Goal: Task Accomplishment & Management: Manage account settings

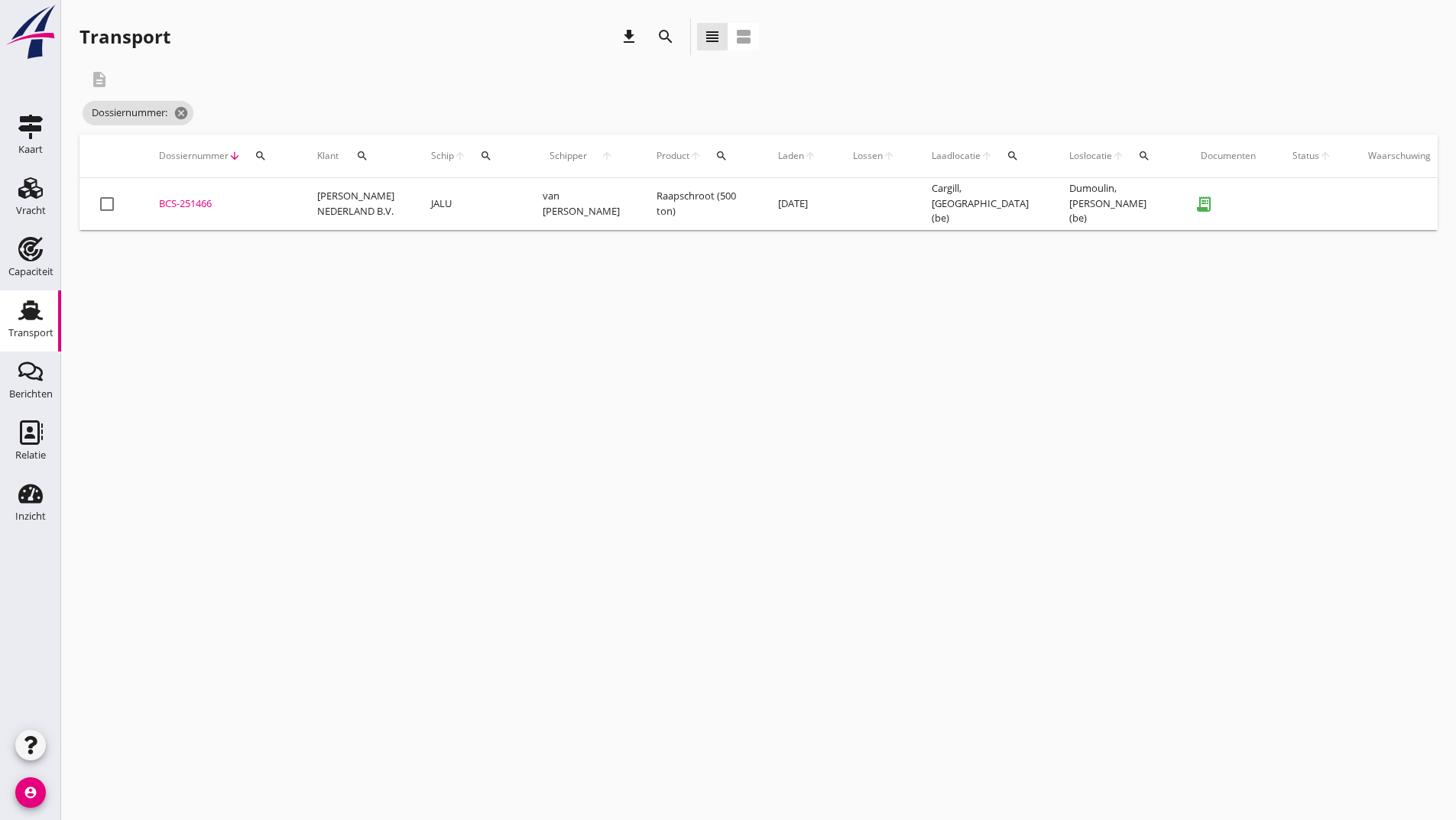
click at [666, 41] on icon "search" at bounding box center [666, 37] width 19 height 19
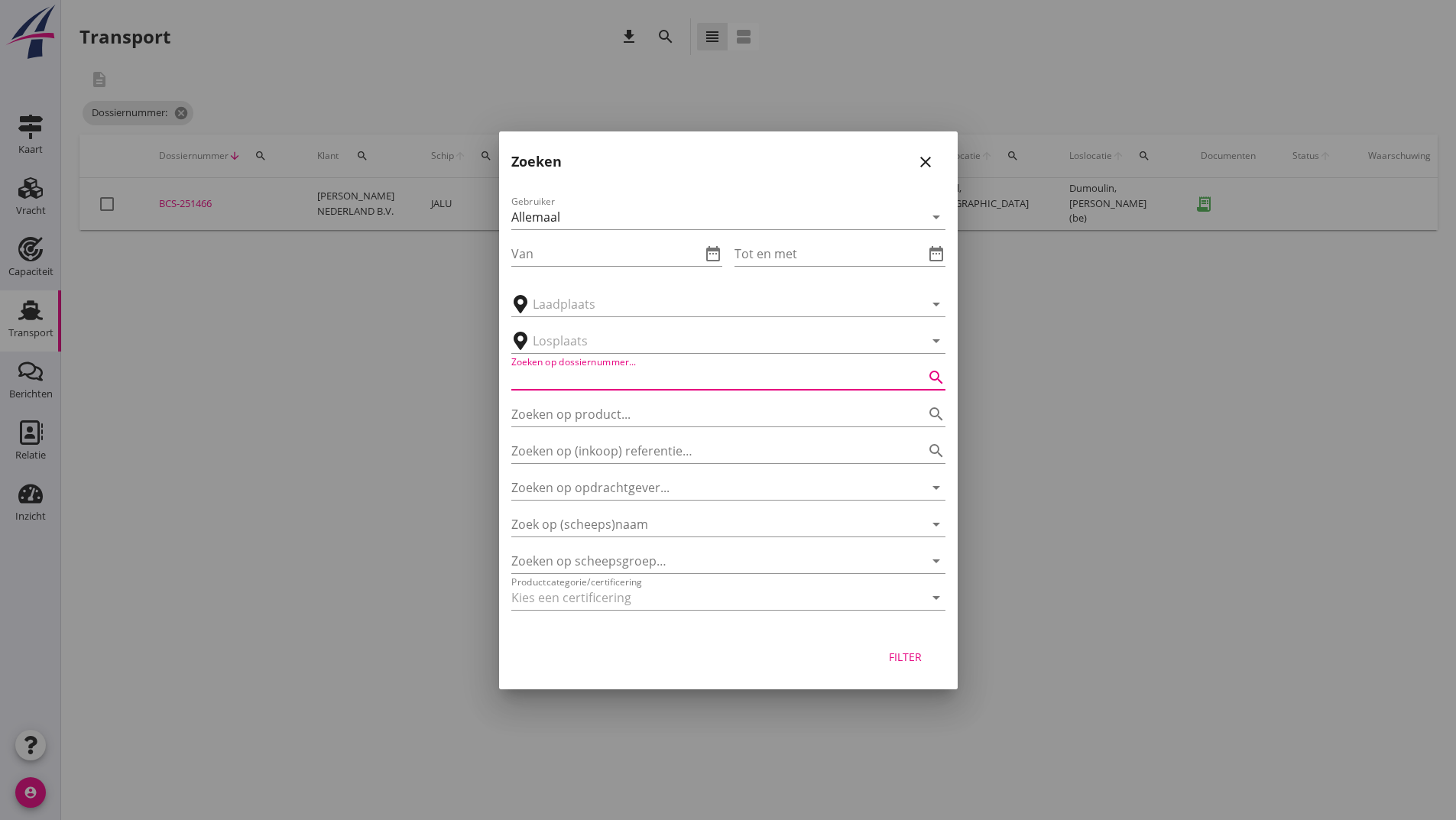
click at [642, 374] on input "Zoeken op dossiernummer..." at bounding box center [706, 378] width 392 height 24
type input "251403"
click at [910, 665] on button "Filter" at bounding box center [906, 657] width 68 height 27
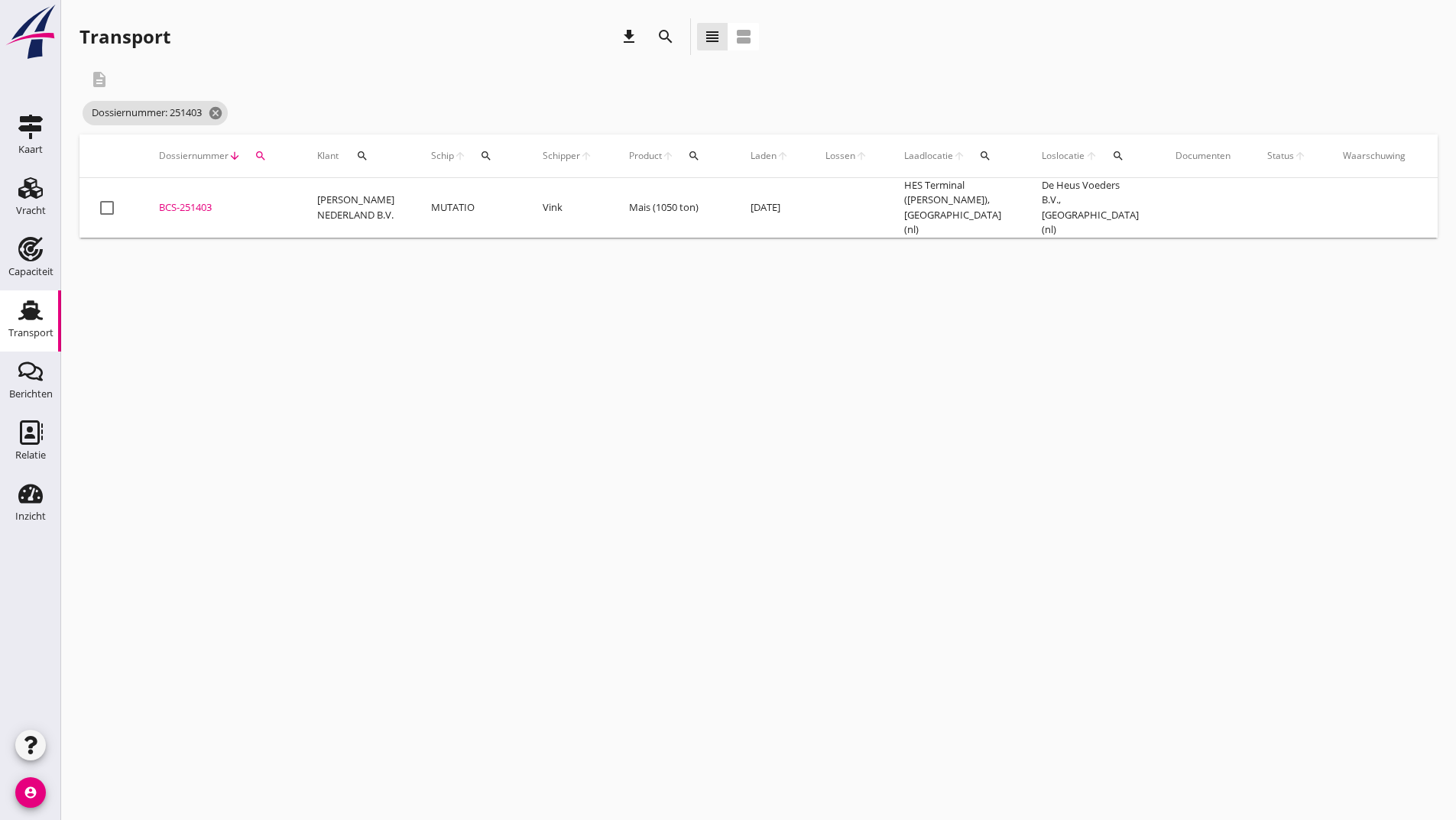
click at [208, 207] on div "BCS-251403" at bounding box center [219, 208] width 121 height 15
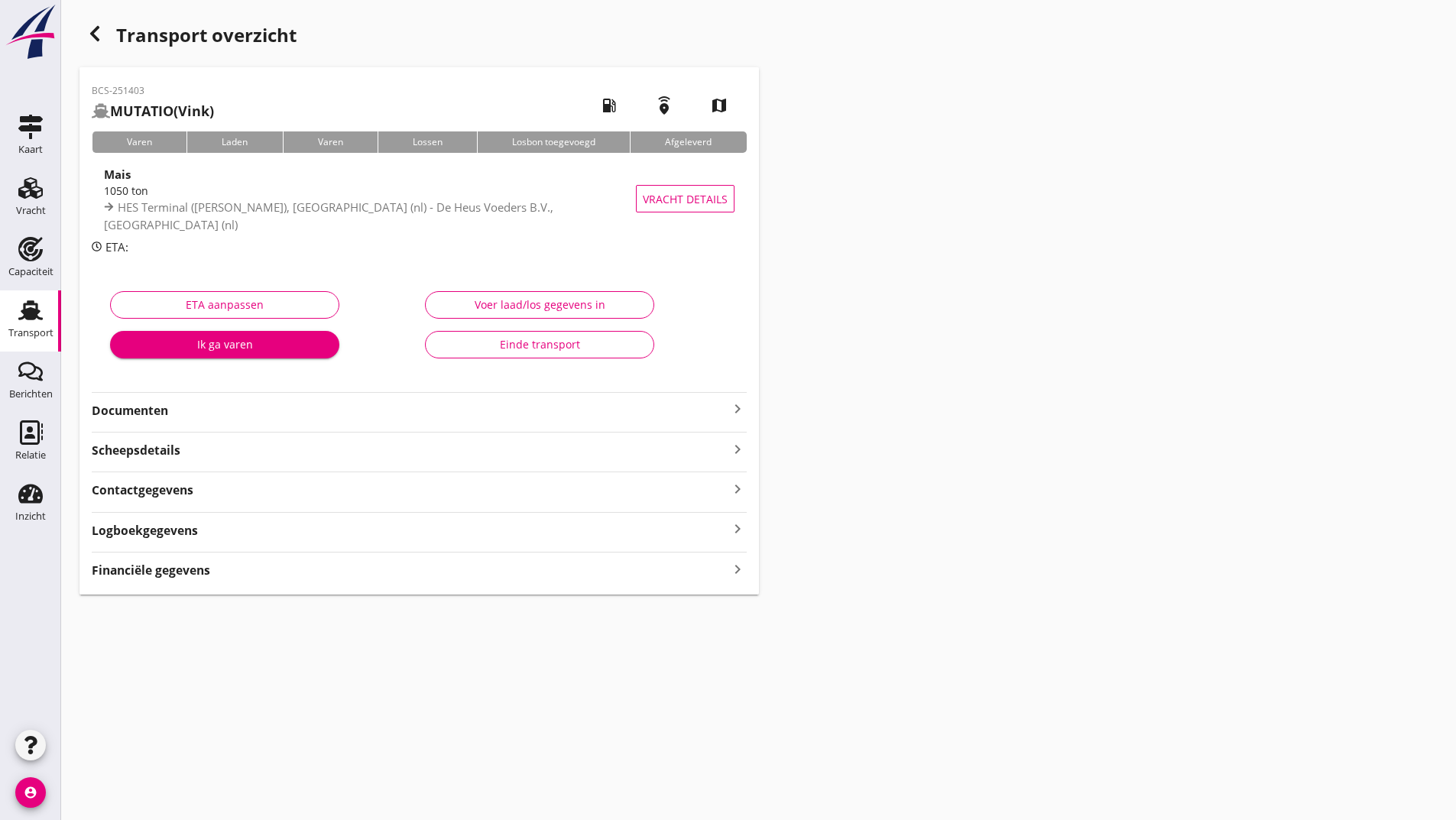
click at [159, 409] on strong "Documenten" at bounding box center [410, 410] width 637 height 18
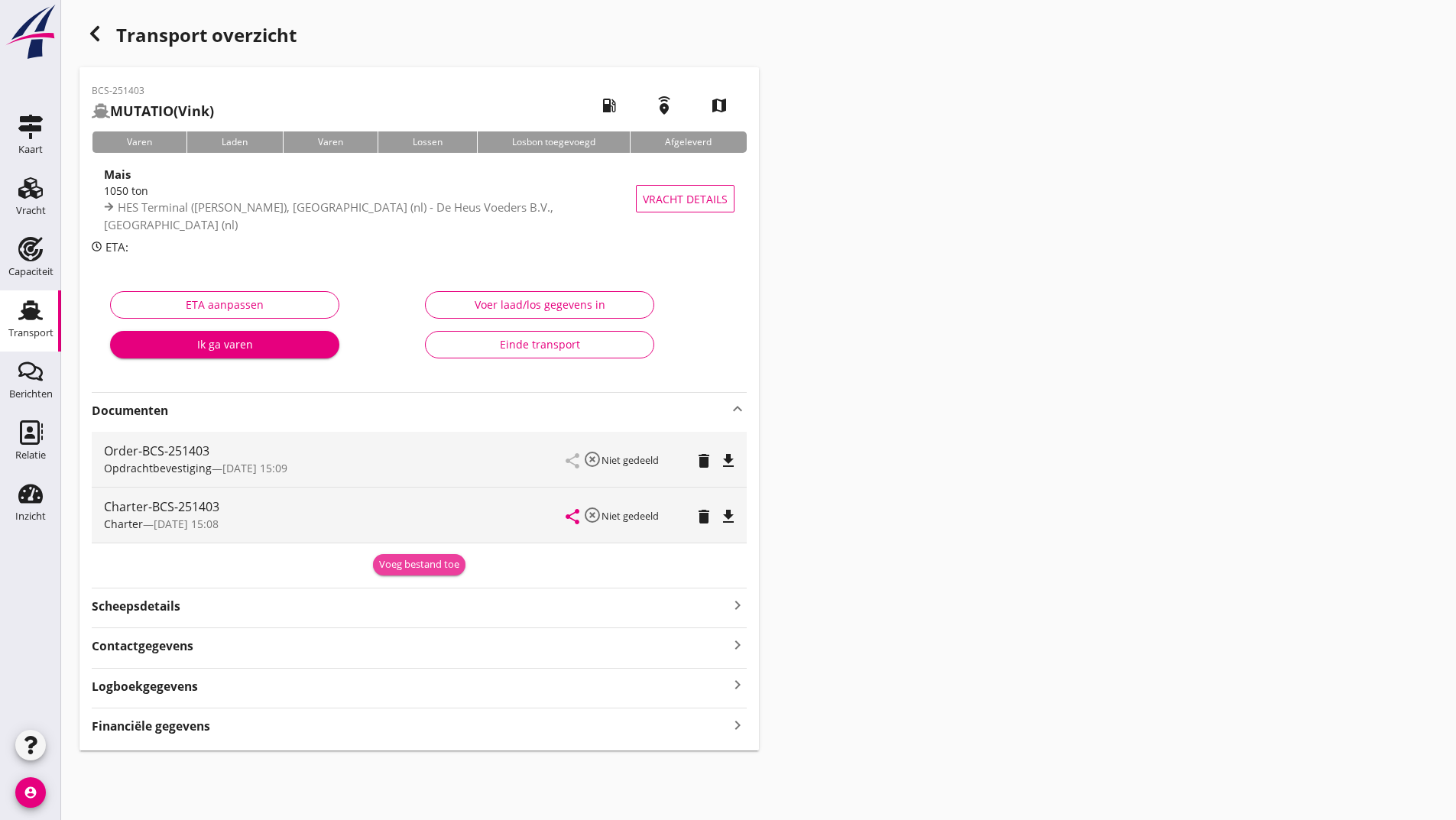
click at [390, 566] on div "Voeg bestand toe" at bounding box center [419, 565] width 80 height 15
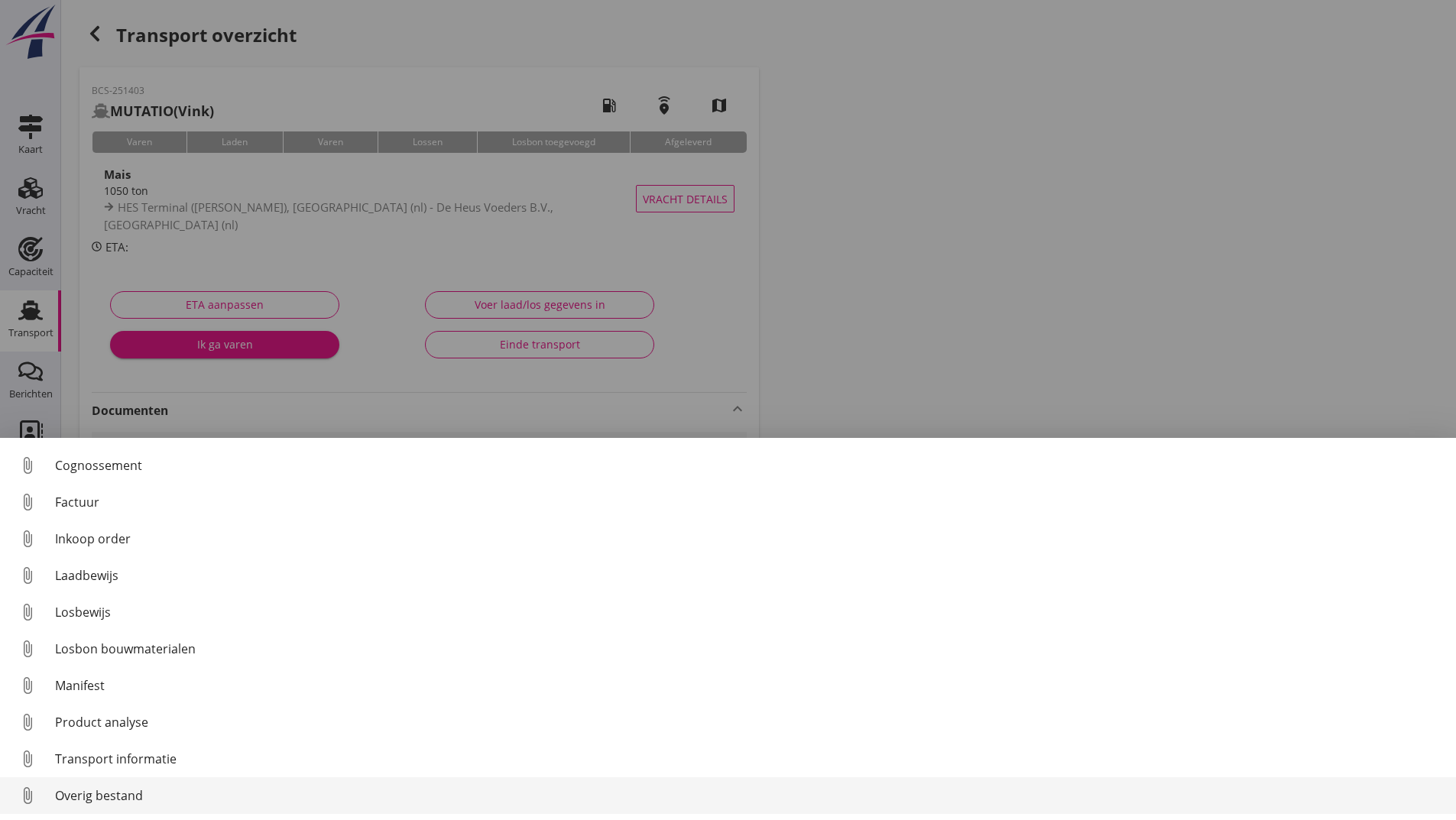
scroll to position [107, 0]
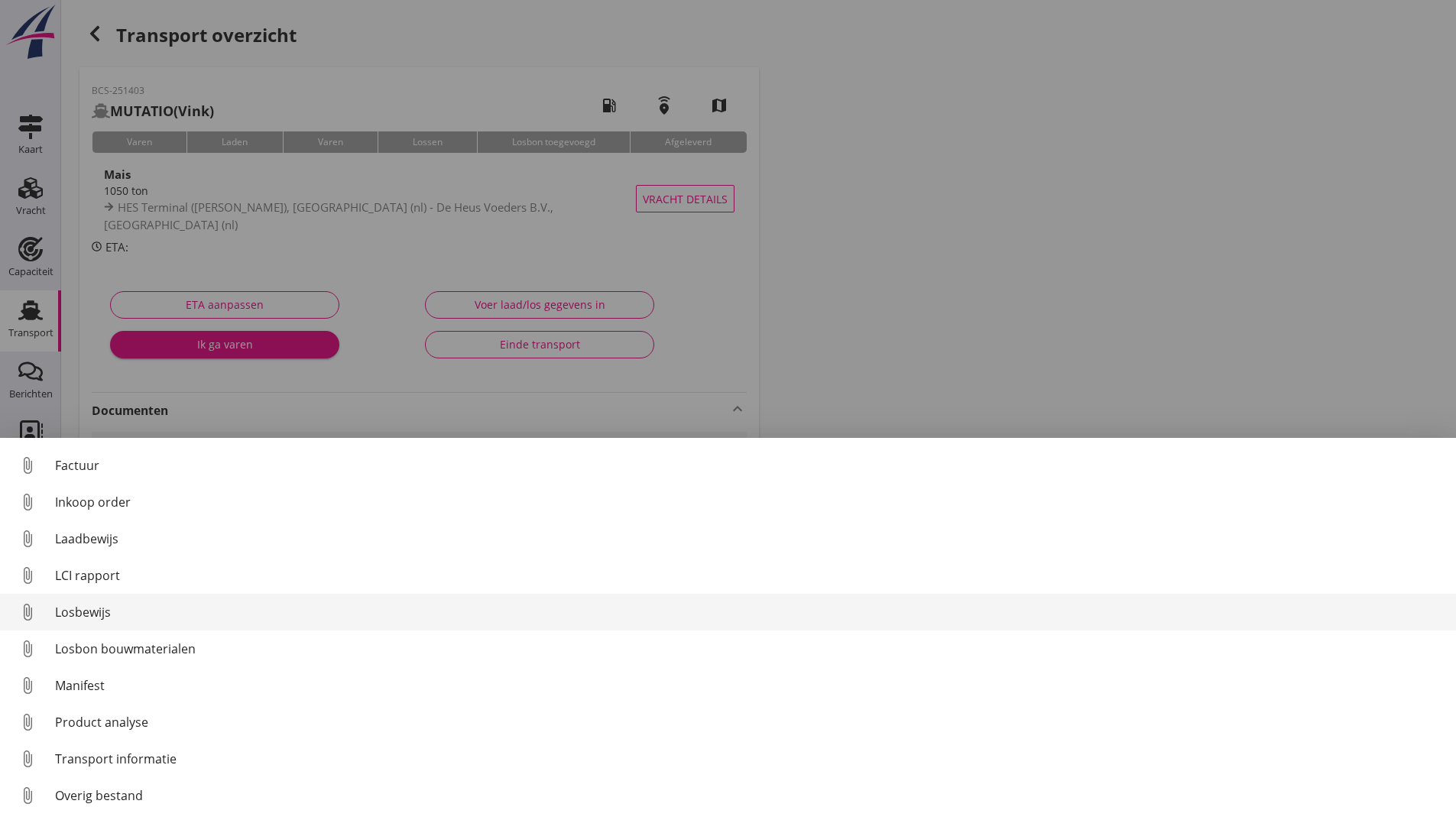
click at [96, 613] on div "Losbewijs" at bounding box center [750, 612] width 1388 height 19
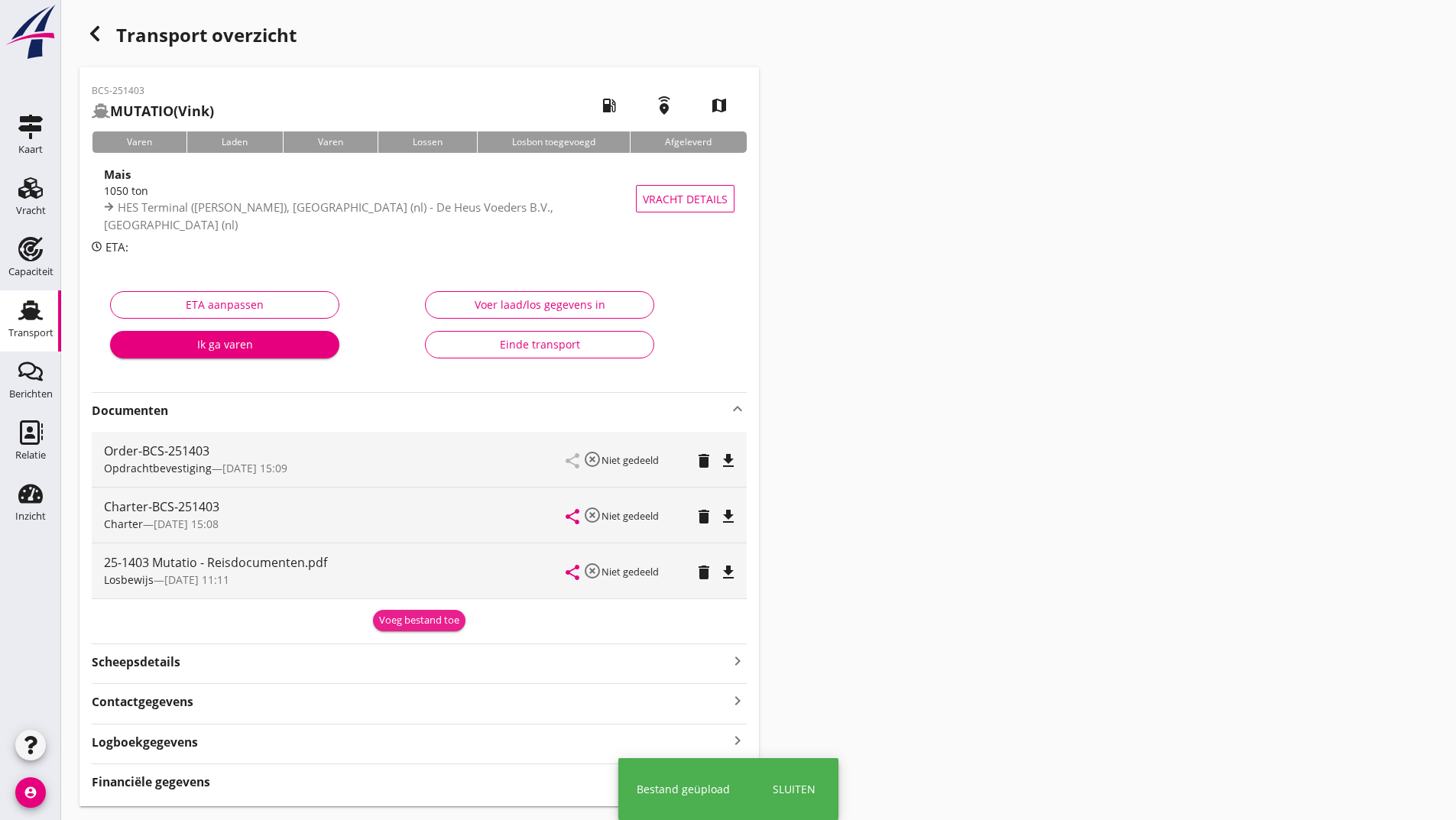
drag, startPoint x: 412, startPoint y: 619, endPoint x: 407, endPoint y: 626, distance: 8.6
click at [412, 618] on div "Voeg bestand toe" at bounding box center [419, 621] width 80 height 15
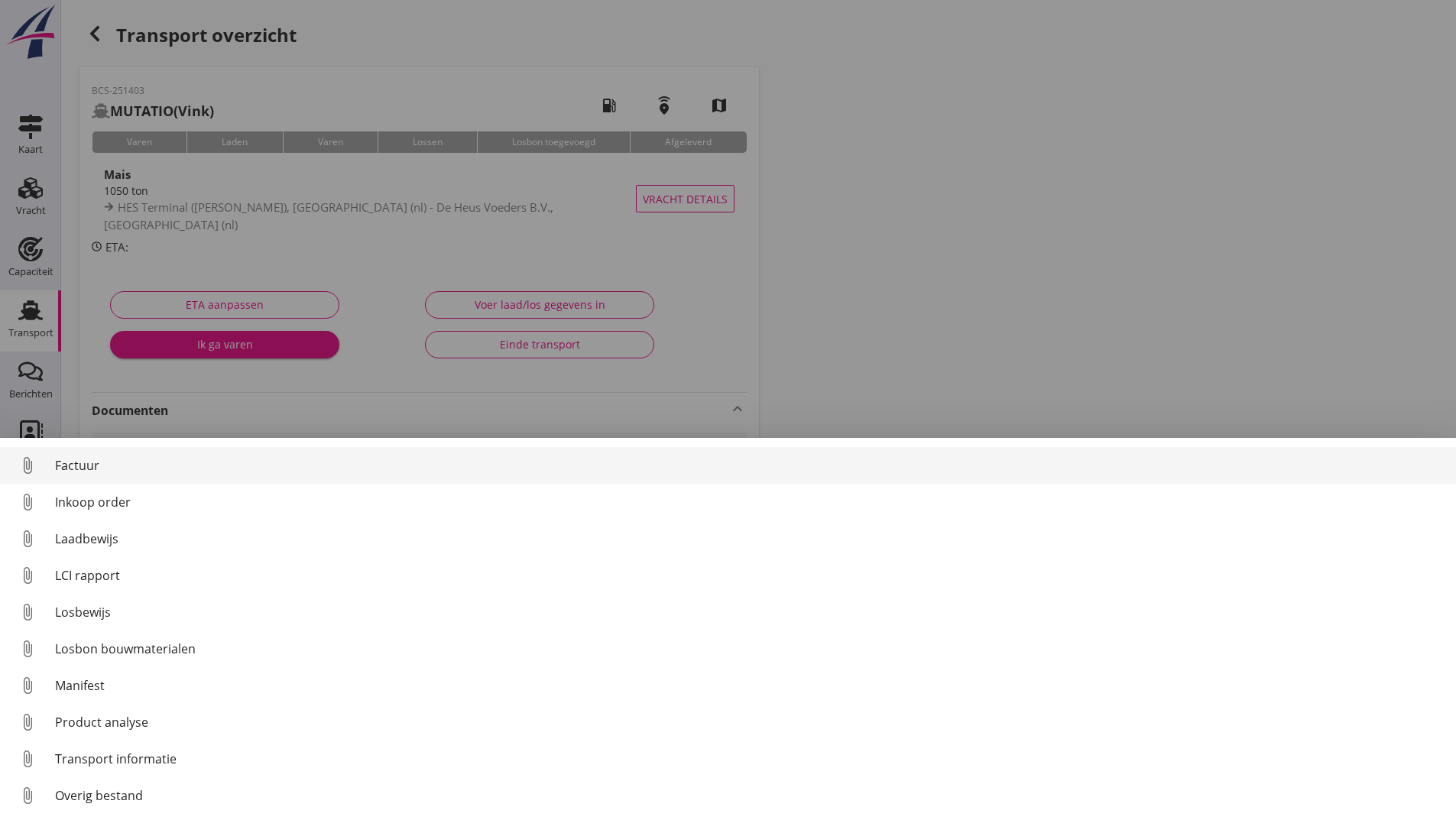
click at [82, 465] on div "Factuur" at bounding box center [750, 466] width 1388 height 19
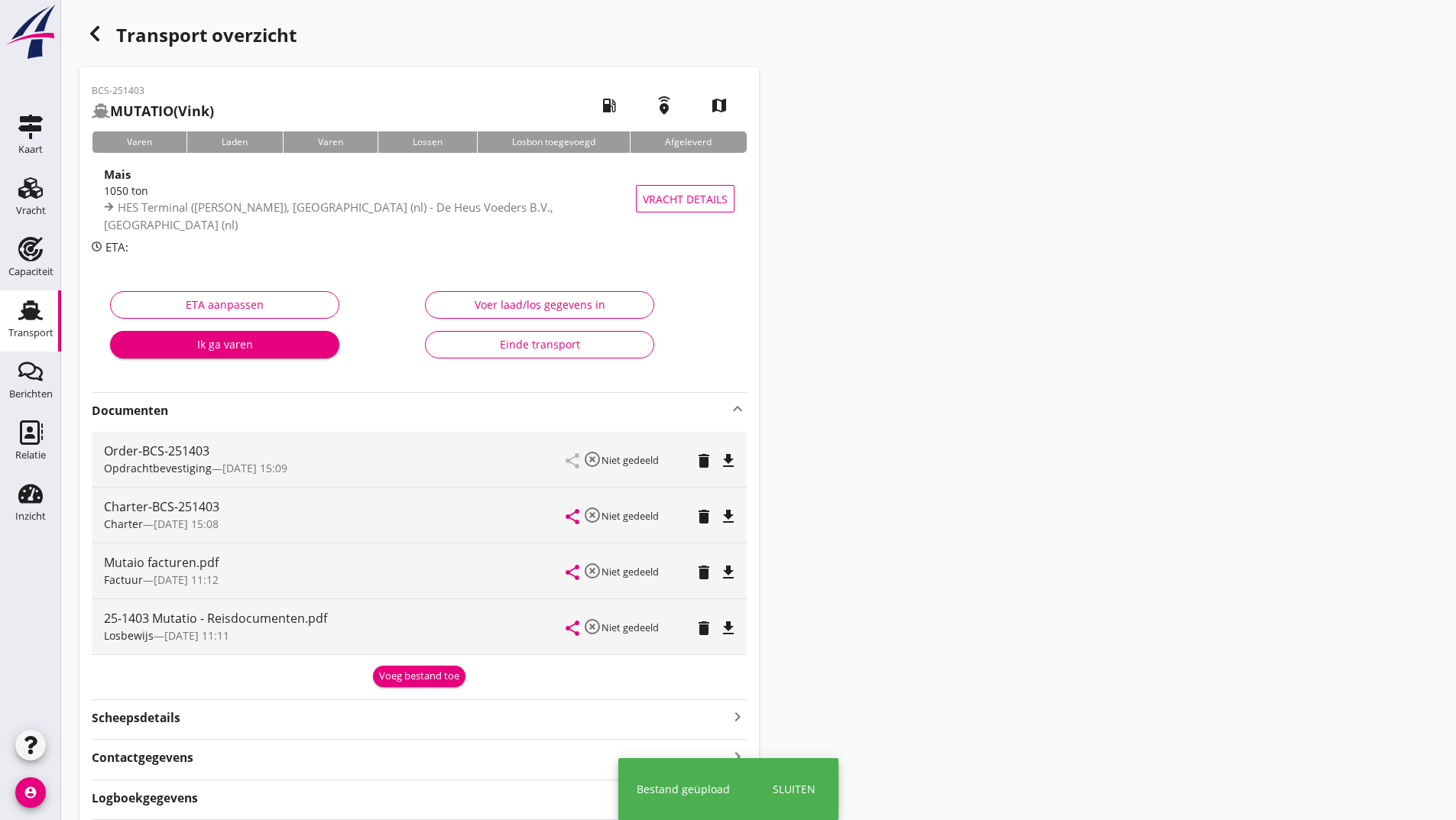
click at [390, 680] on div "Voeg bestand toe" at bounding box center [419, 676] width 80 height 15
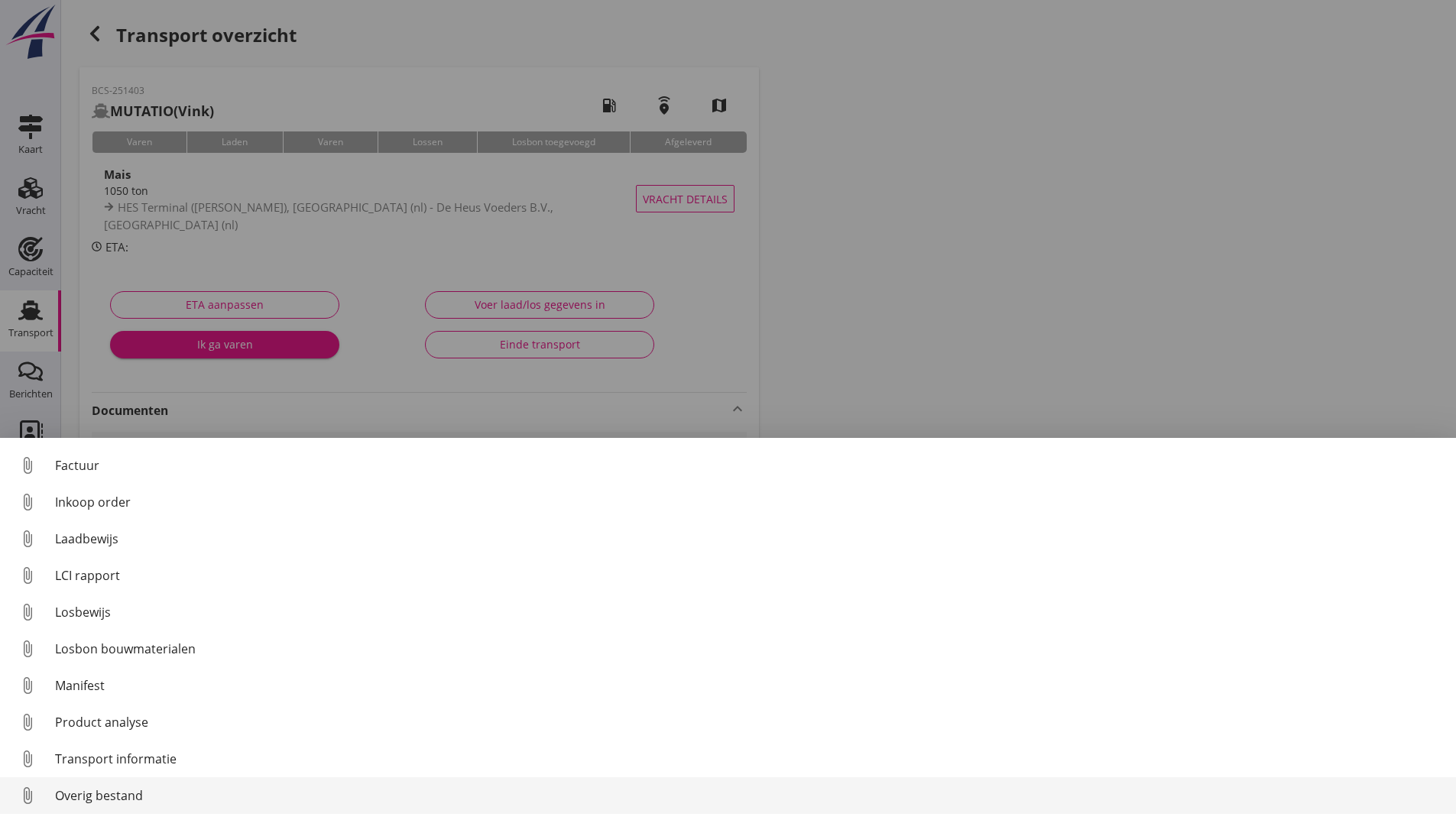
click at [145, 799] on div "Overig bestand" at bounding box center [750, 796] width 1388 height 19
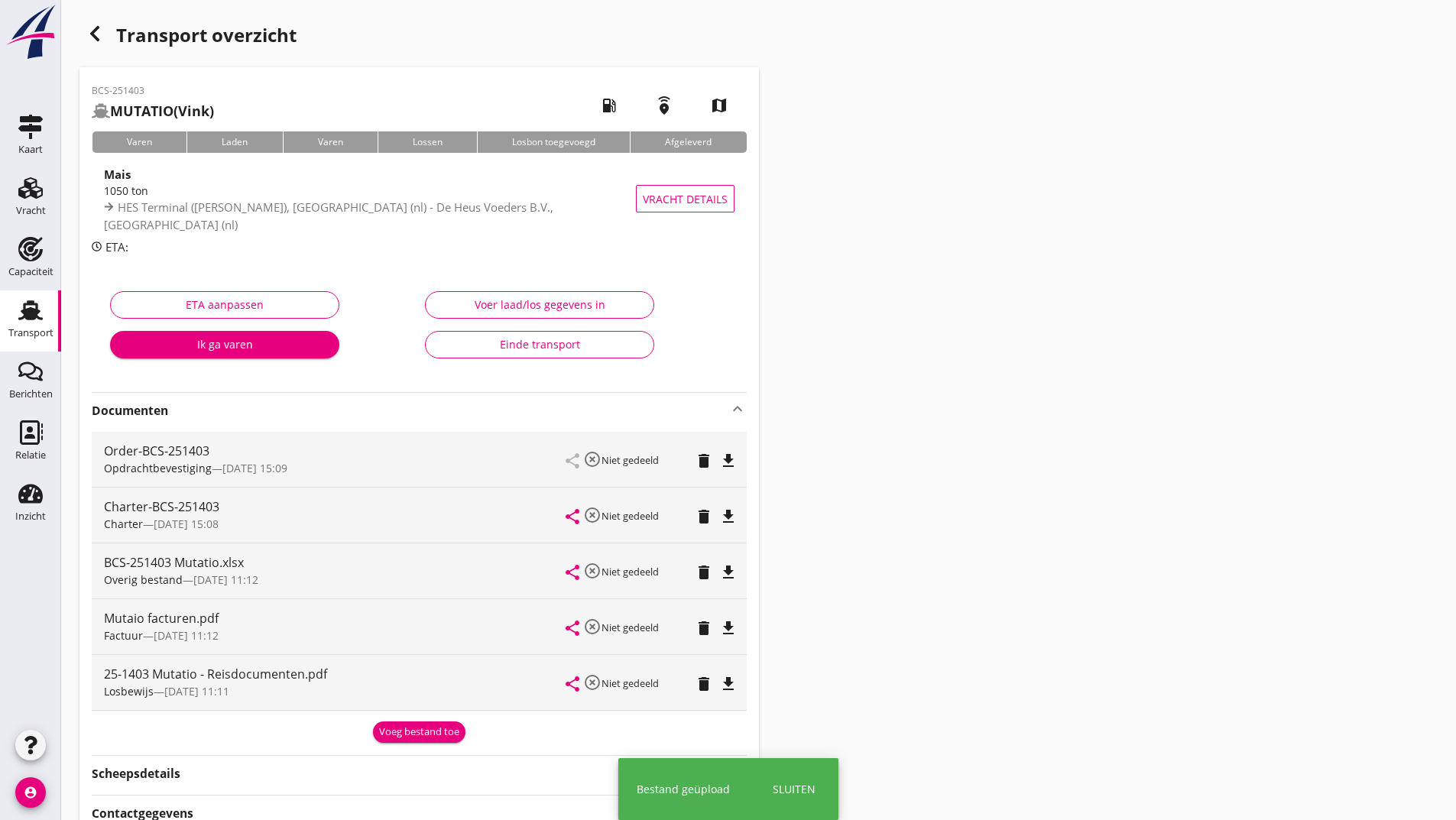
click at [406, 736] on div "Voeg bestand toe" at bounding box center [419, 732] width 80 height 15
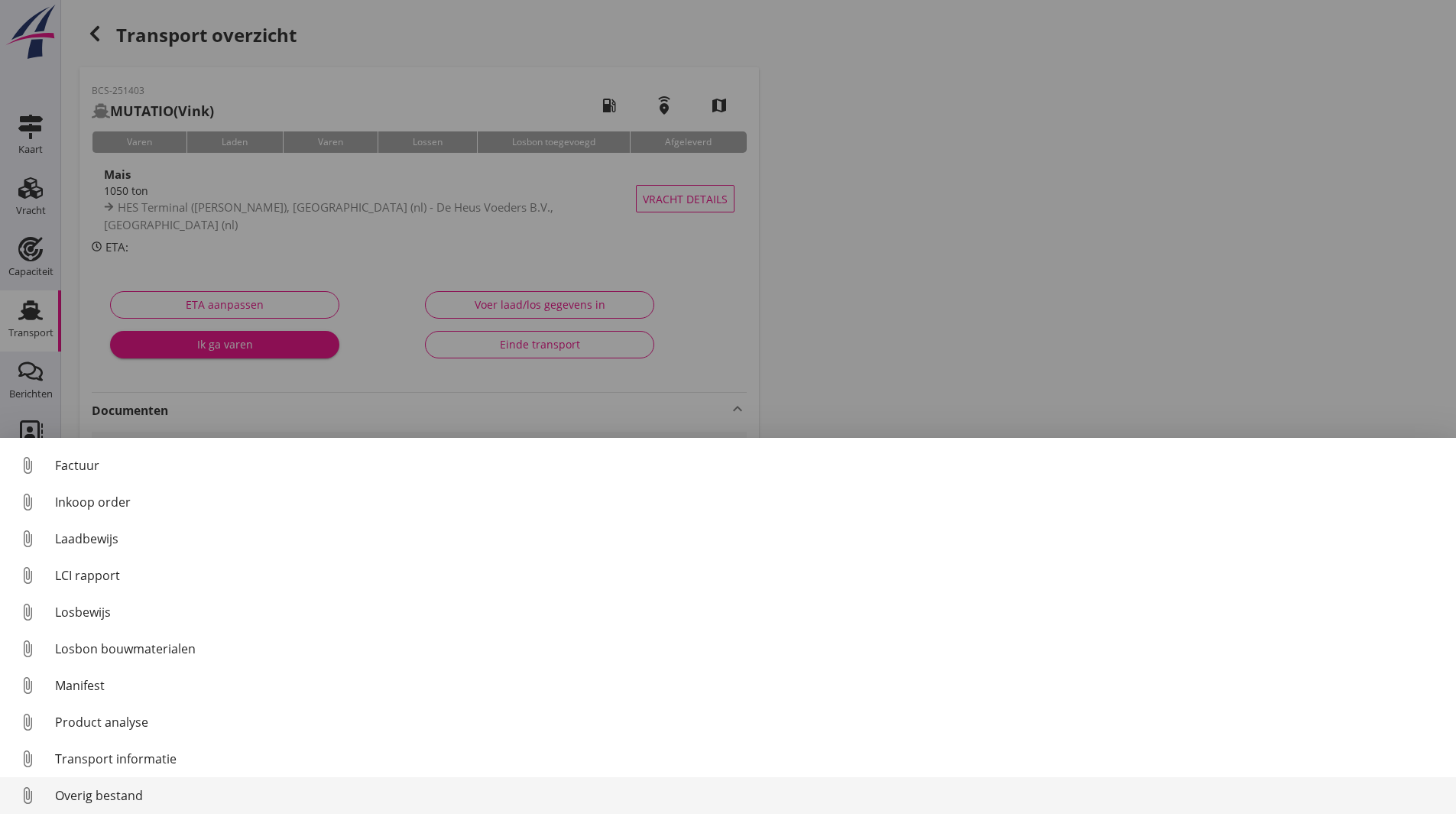
click at [122, 797] on div "Overig bestand" at bounding box center [750, 796] width 1388 height 19
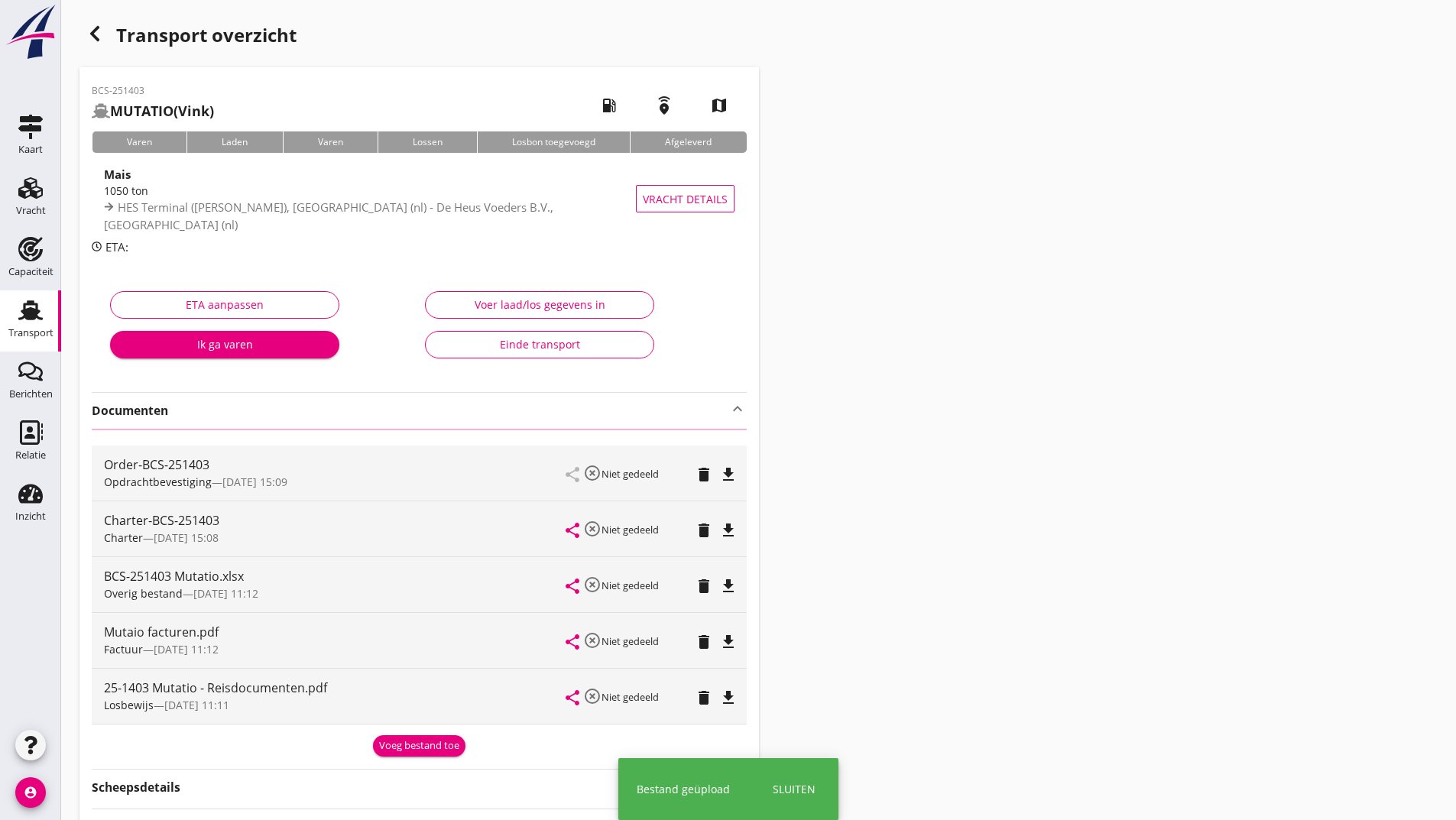
click at [96, 35] on icon "button" at bounding box center [95, 34] width 19 height 19
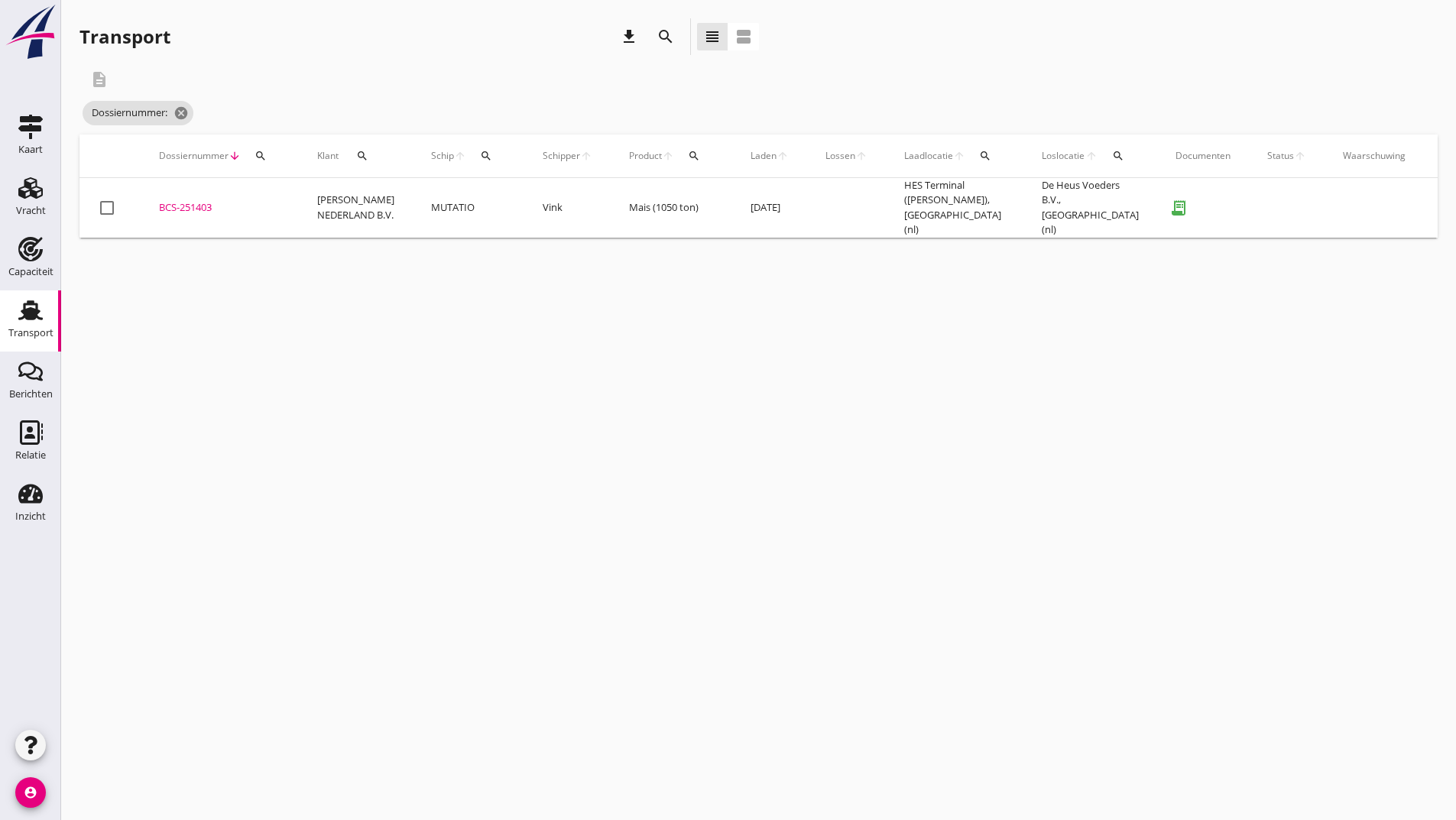
click at [669, 39] on icon "search" at bounding box center [666, 37] width 19 height 19
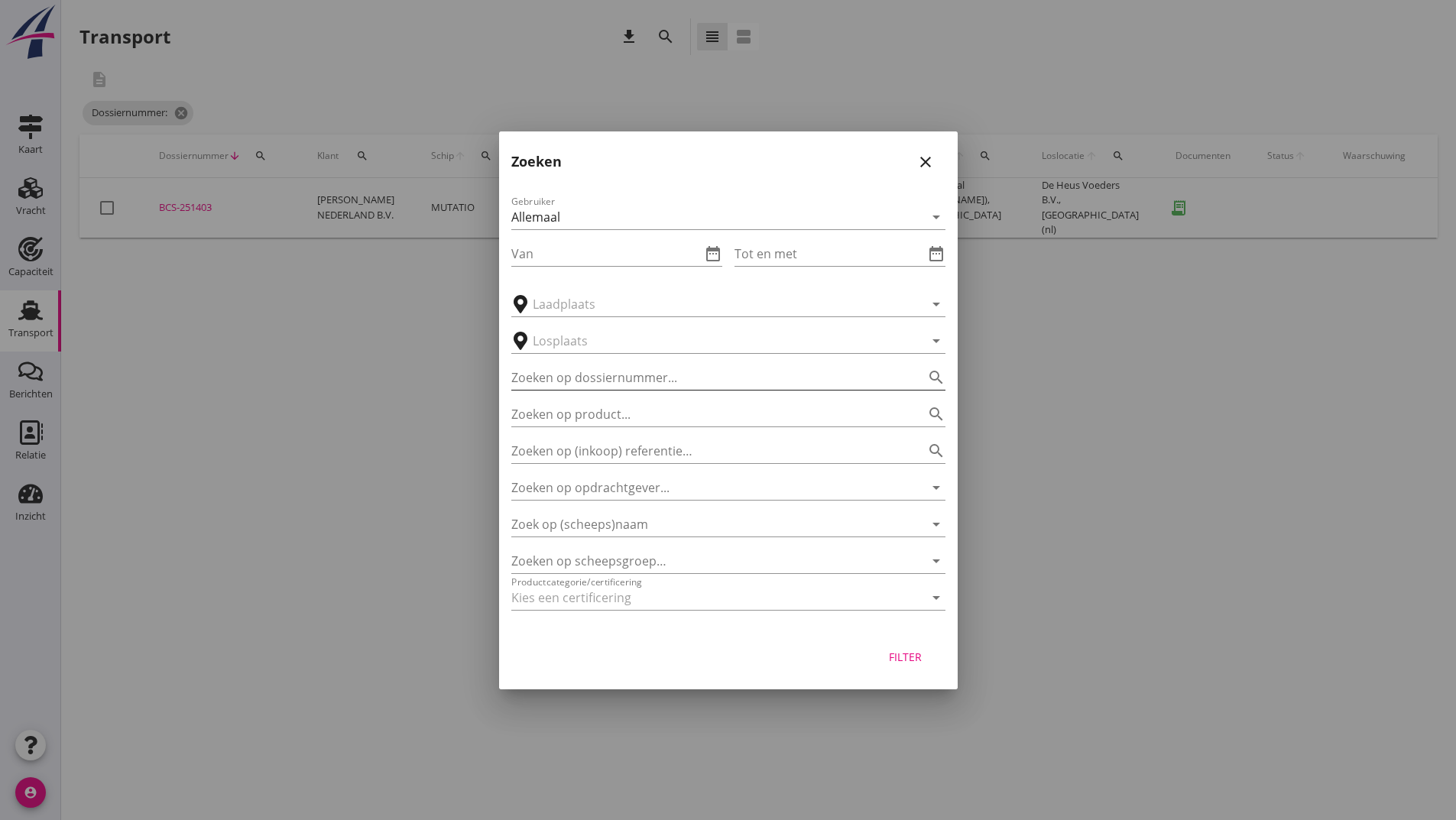
click at [574, 380] on input "Zoeken op dossiernummer..." at bounding box center [706, 378] width 392 height 24
type input "251473"
click at [894, 662] on div "Filter" at bounding box center [906, 657] width 43 height 16
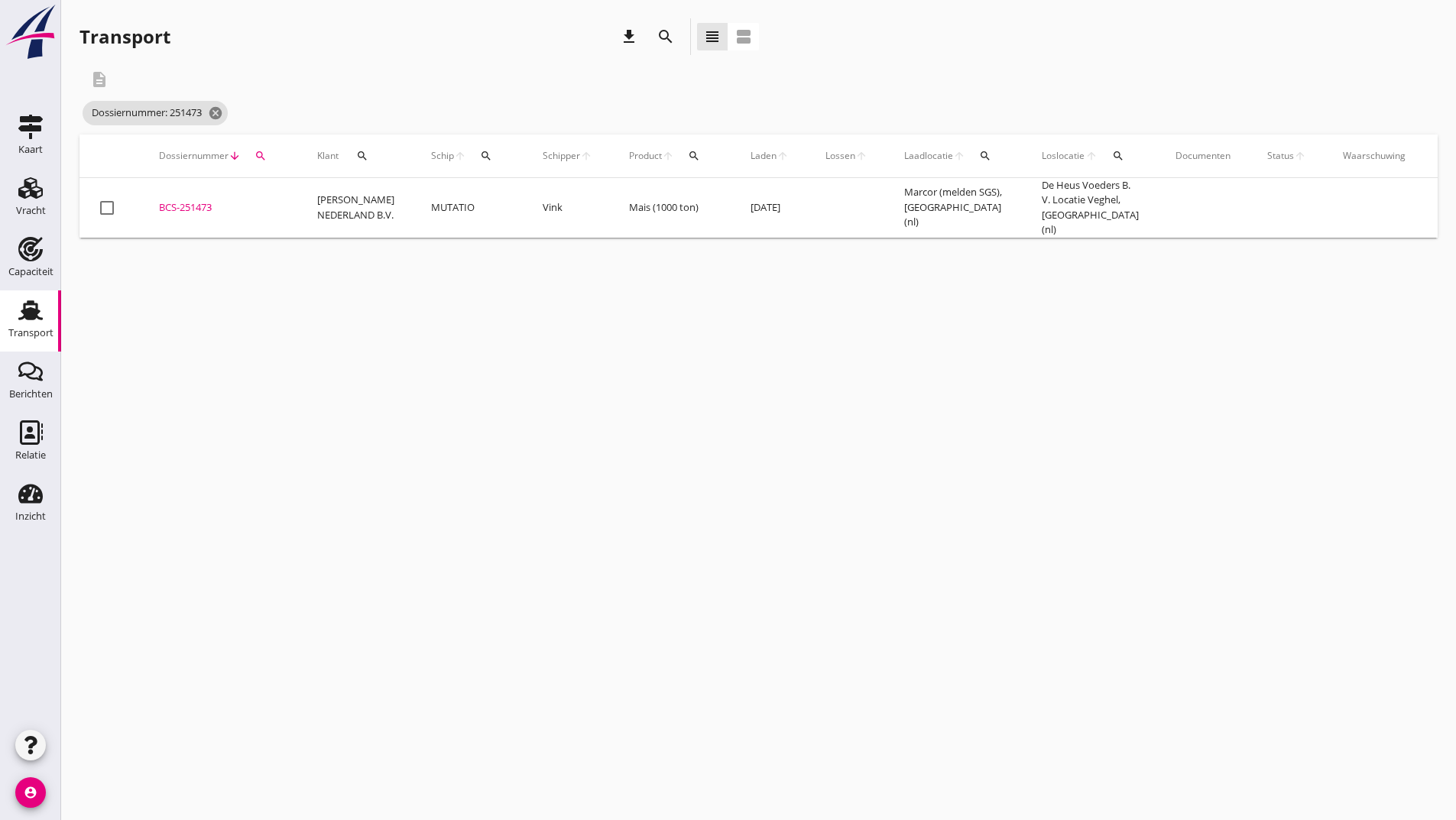
click at [205, 206] on div "BCS-251473" at bounding box center [219, 208] width 121 height 15
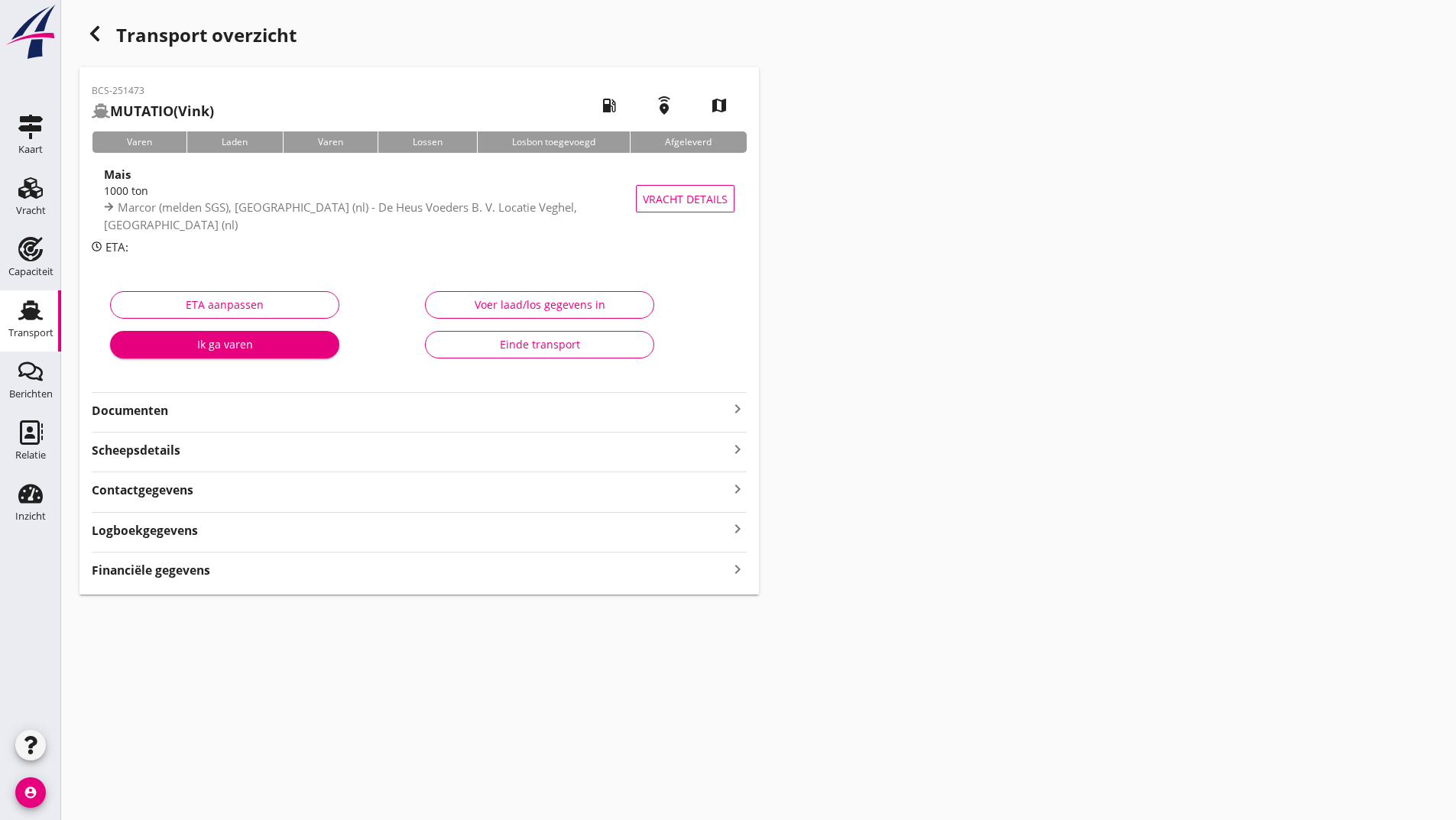
click at [163, 406] on strong "Documenten" at bounding box center [410, 410] width 637 height 18
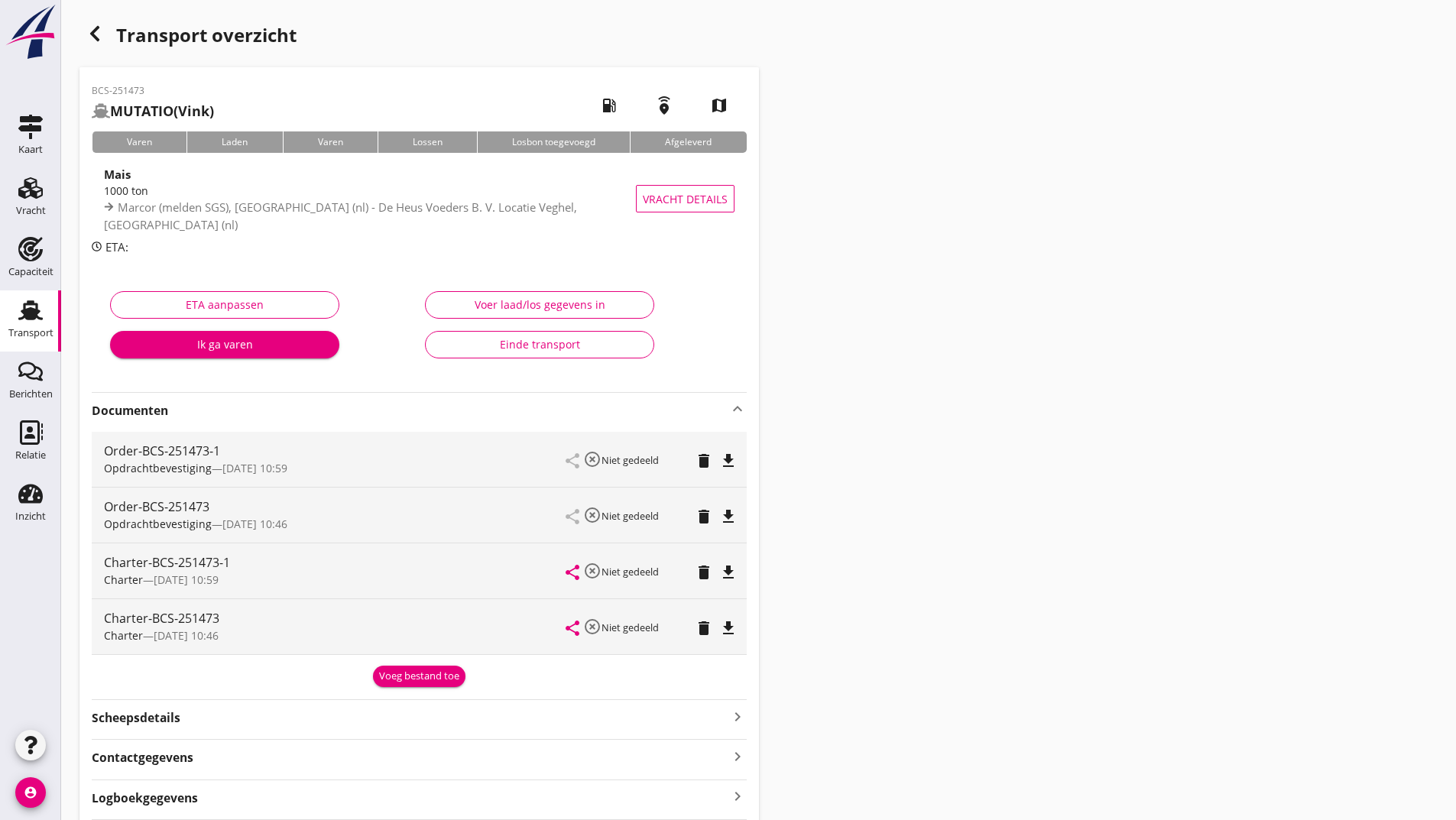
click at [434, 683] on div "Voeg bestand toe" at bounding box center [419, 676] width 80 height 15
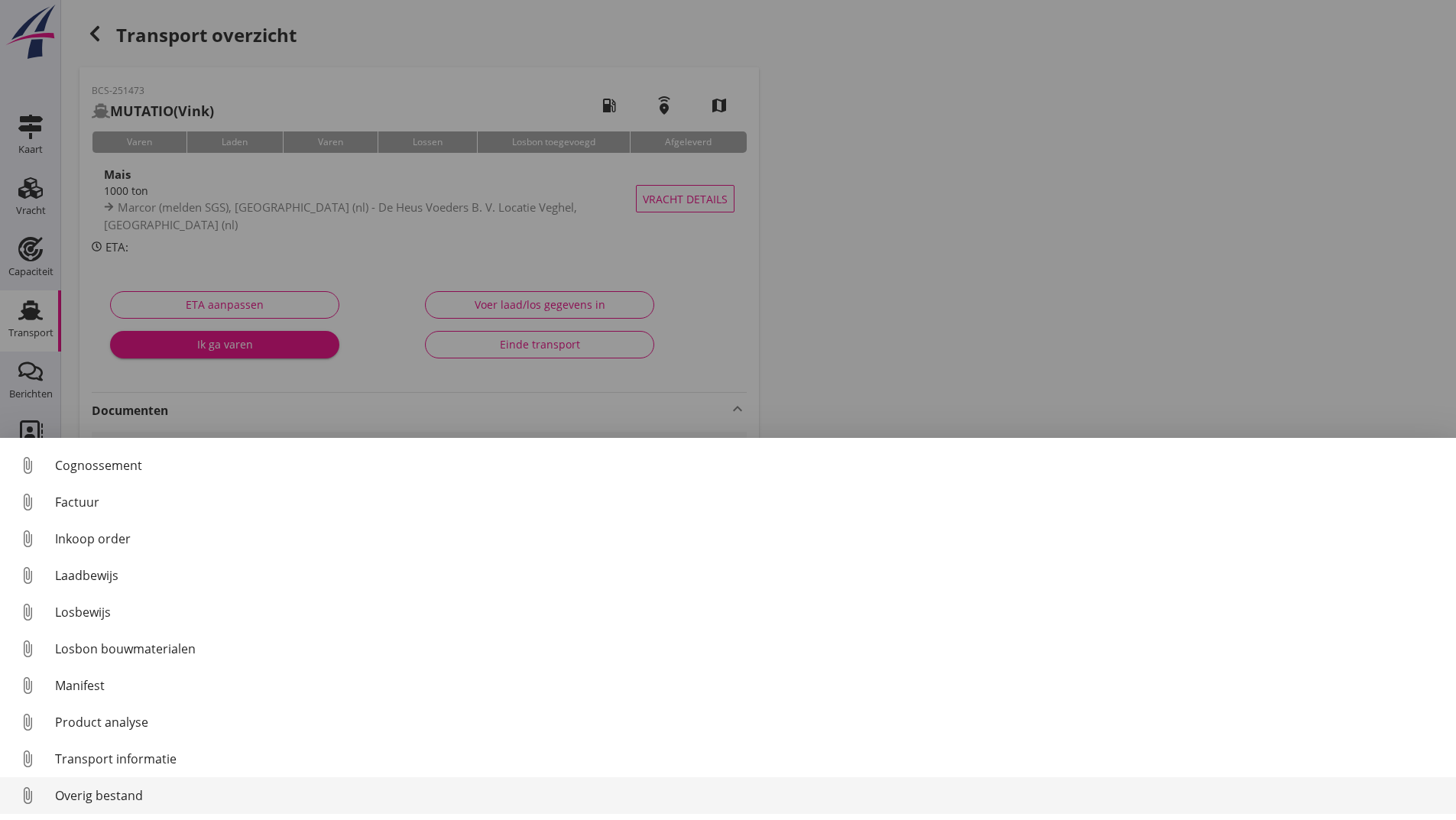
scroll to position [107, 0]
click at [122, 806] on link "attach_file Overig bestand" at bounding box center [728, 795] width 1456 height 37
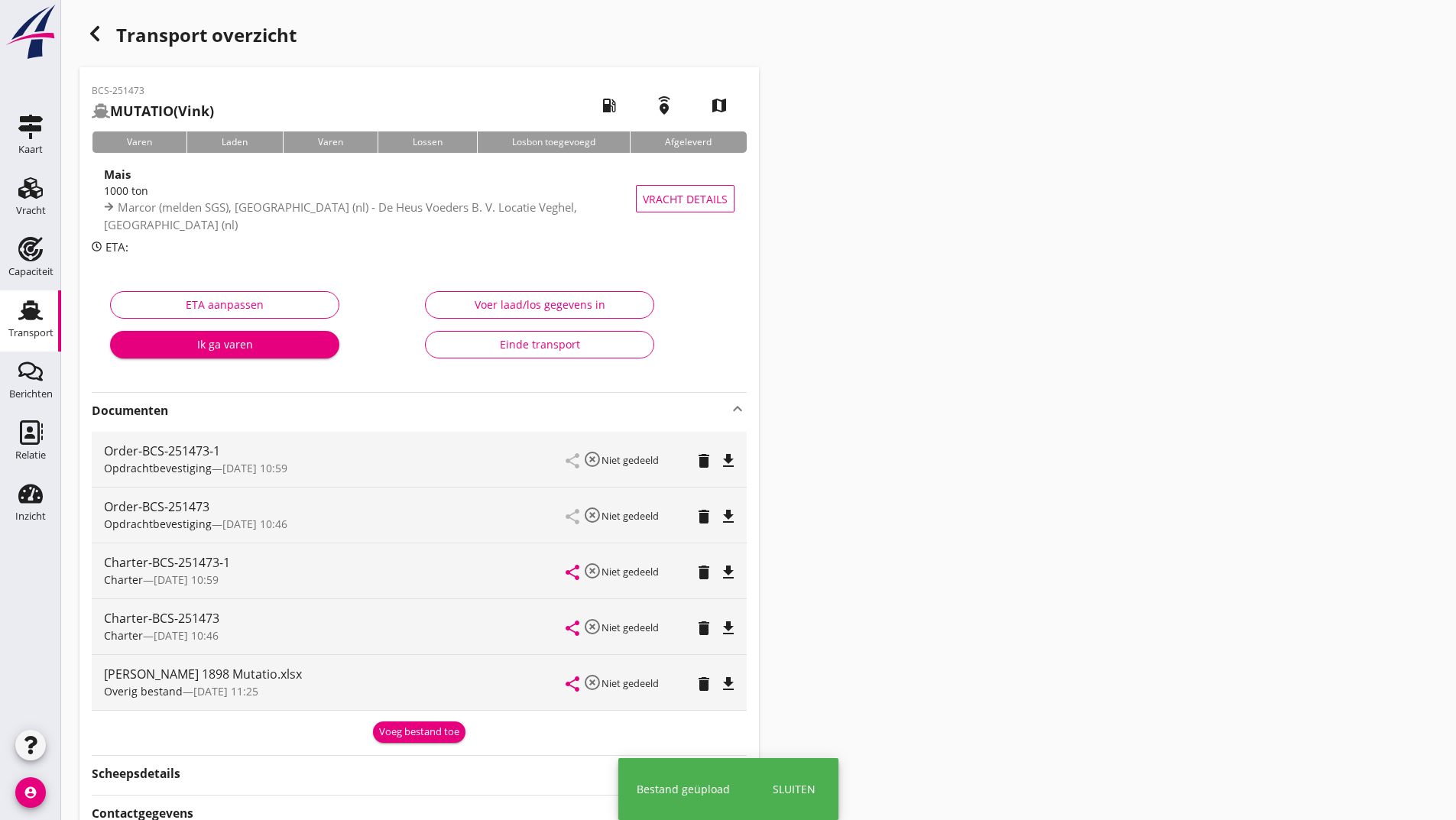
drag, startPoint x: 417, startPoint y: 728, endPoint x: 412, endPoint y: 734, distance: 7.8
click at [416, 731] on div "Voeg bestand toe" at bounding box center [419, 732] width 80 height 15
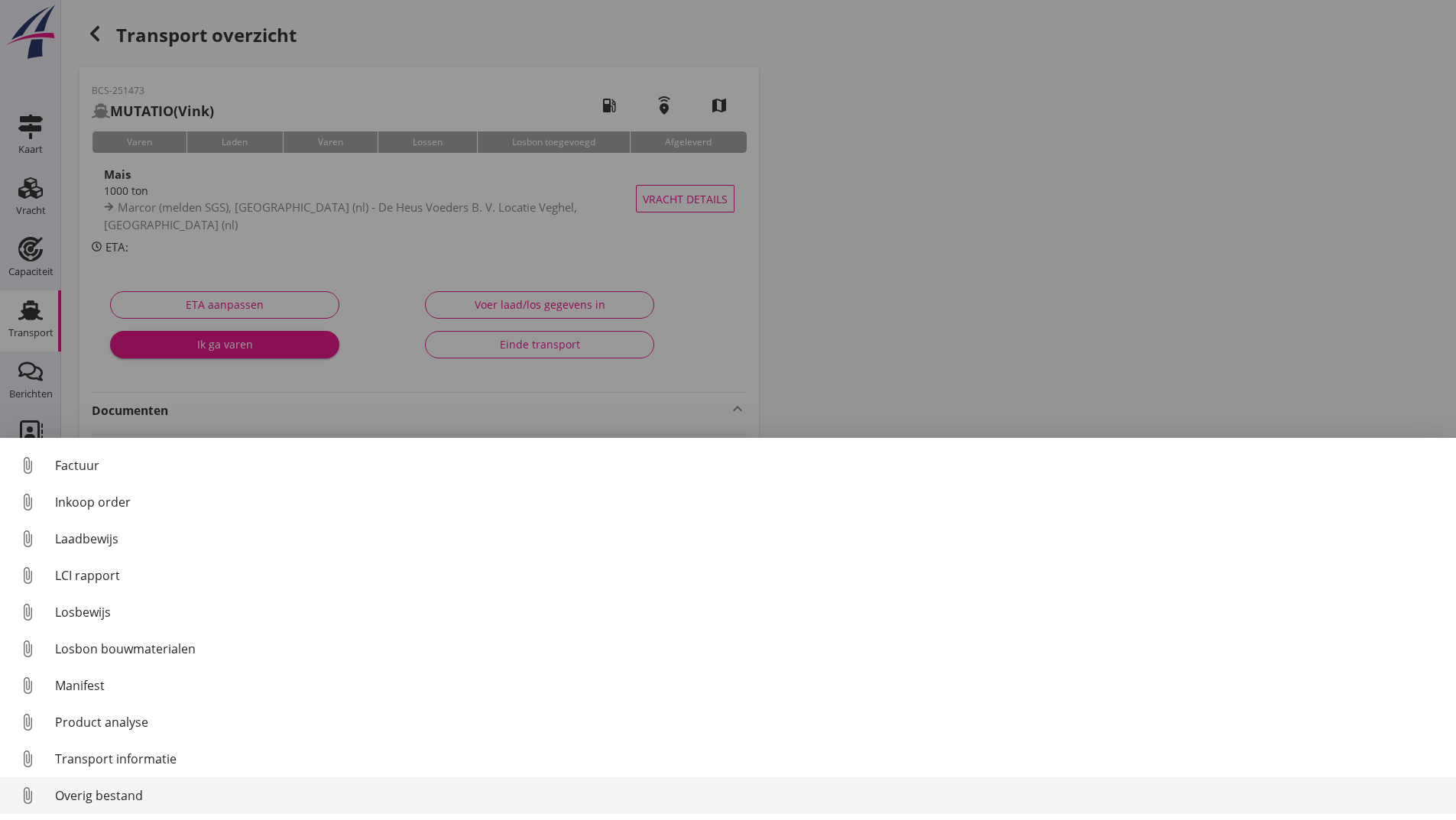
click at [134, 796] on div "Overig bestand" at bounding box center [750, 796] width 1388 height 19
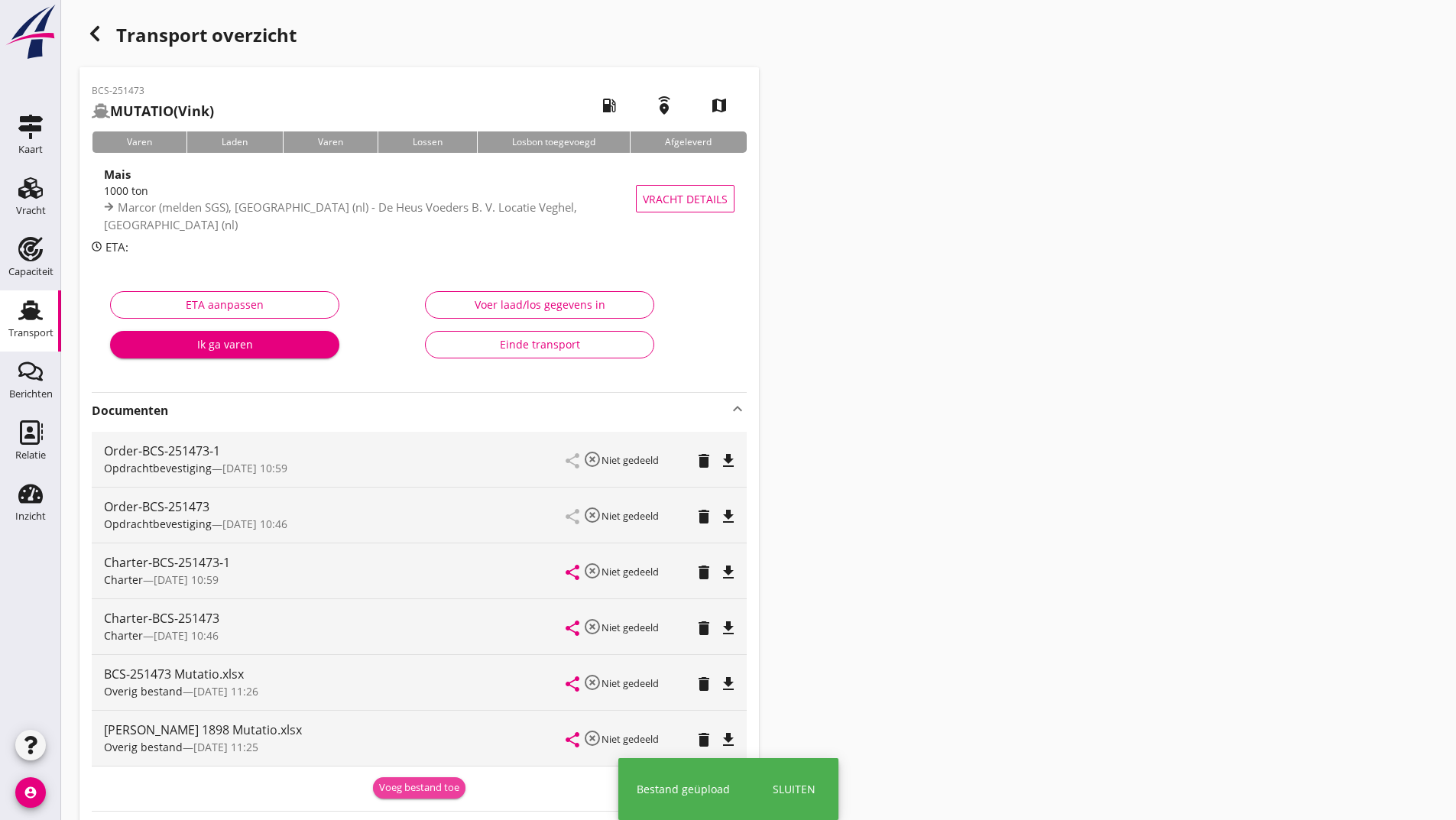
click at [410, 790] on div "Voeg bestand toe" at bounding box center [419, 788] width 80 height 15
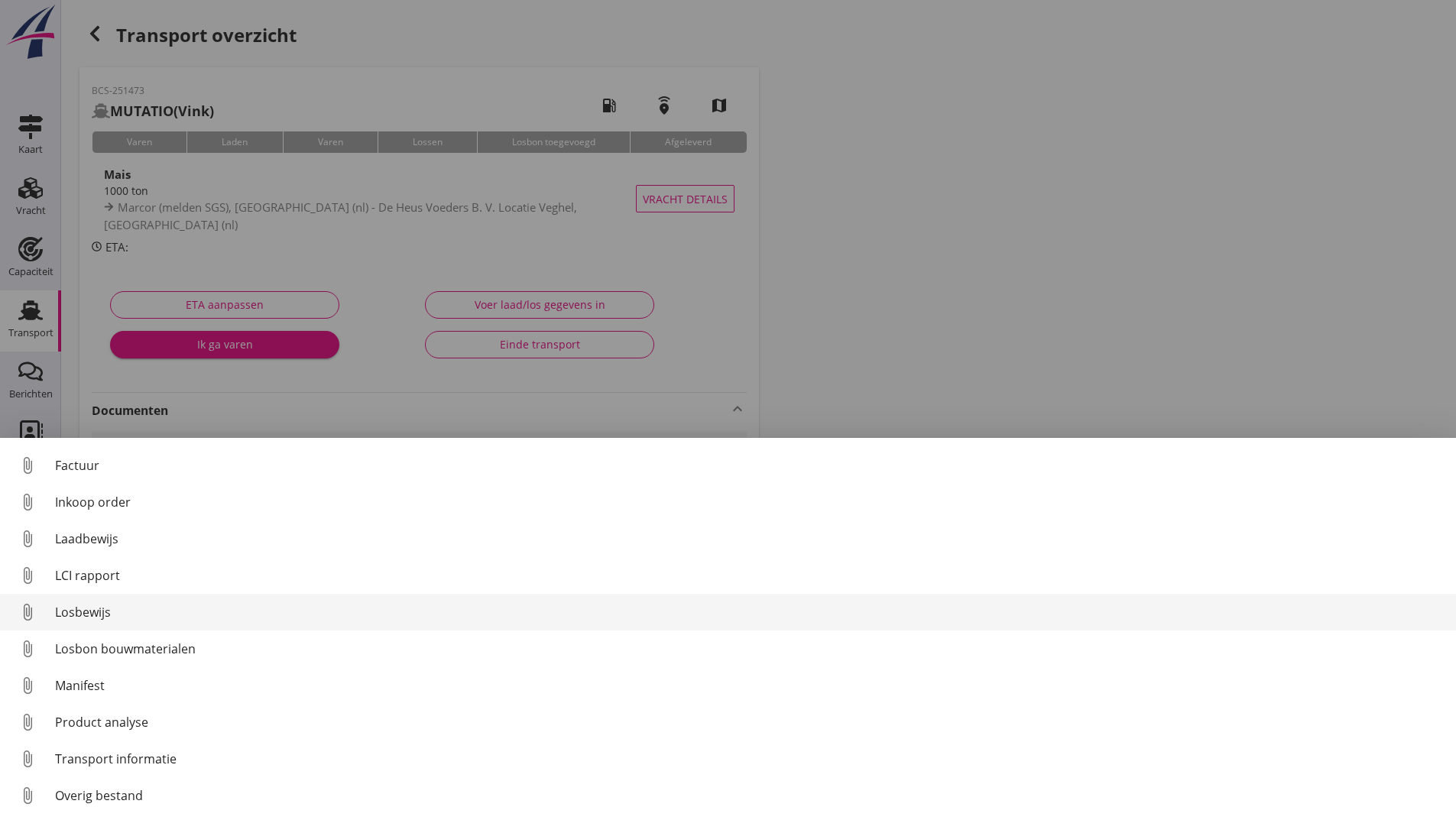
click at [86, 605] on div "Losbewijs" at bounding box center [750, 612] width 1388 height 19
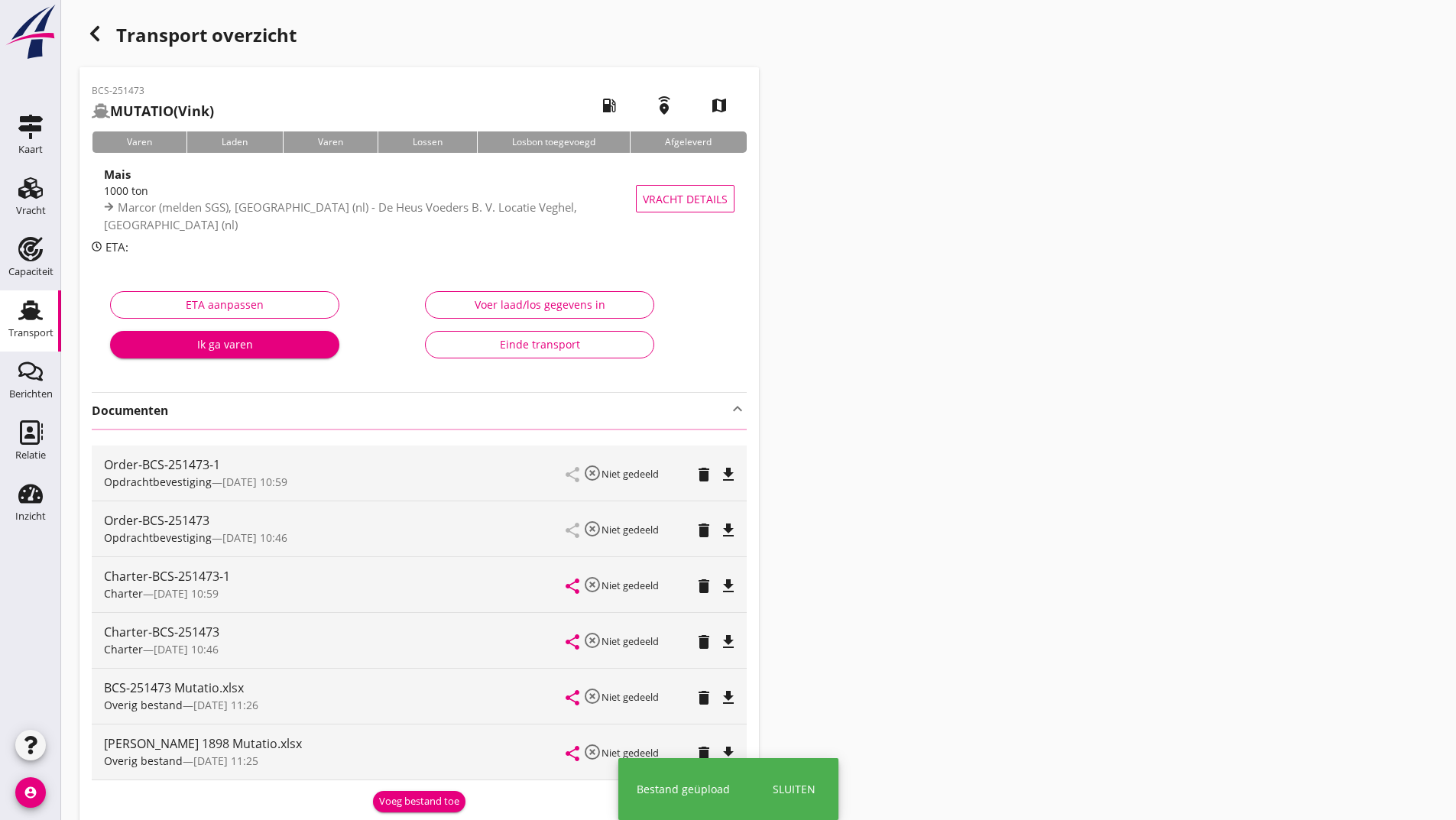
scroll to position [223, 0]
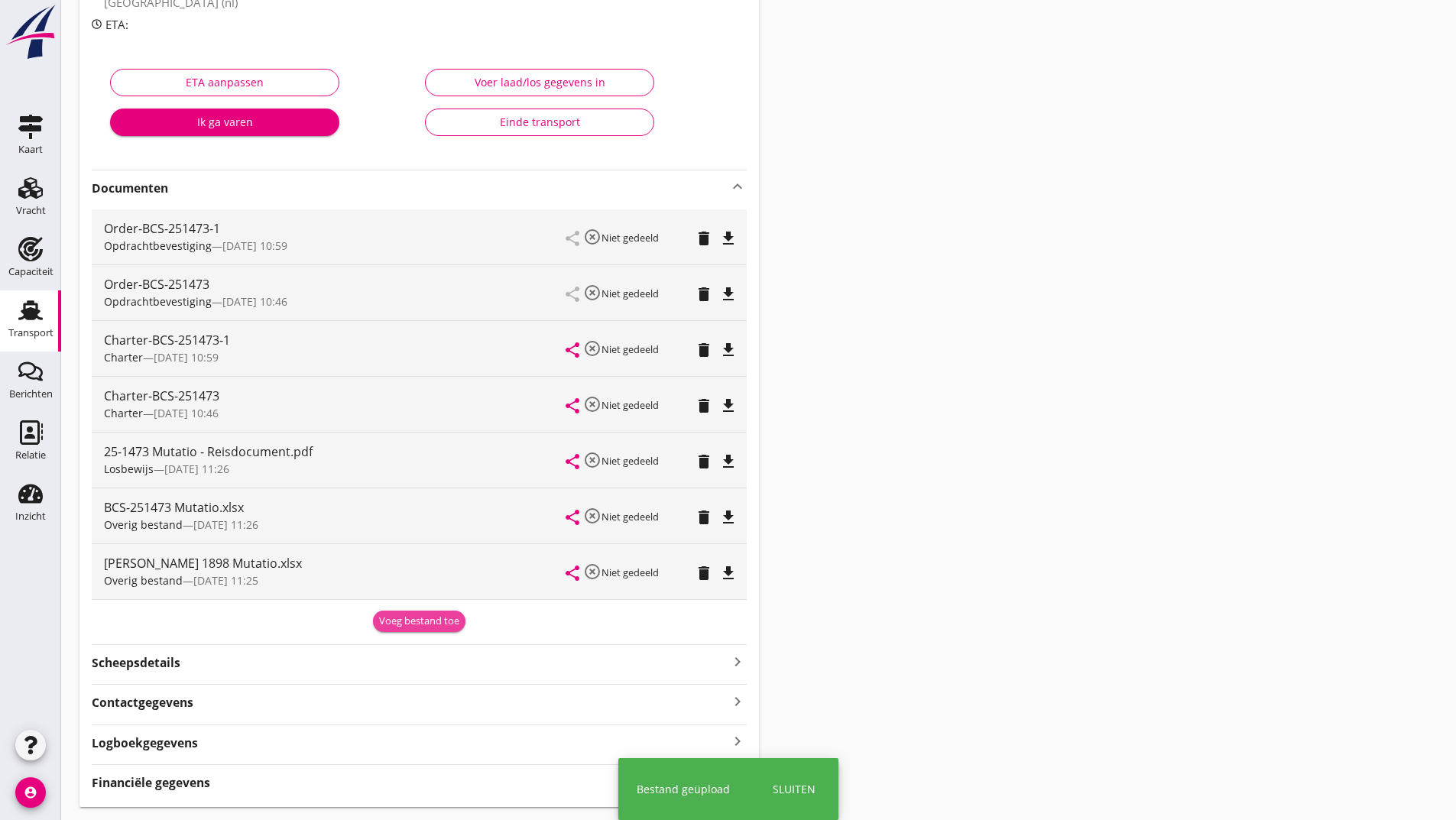
click at [411, 626] on div "Voeg bestand toe" at bounding box center [419, 621] width 80 height 15
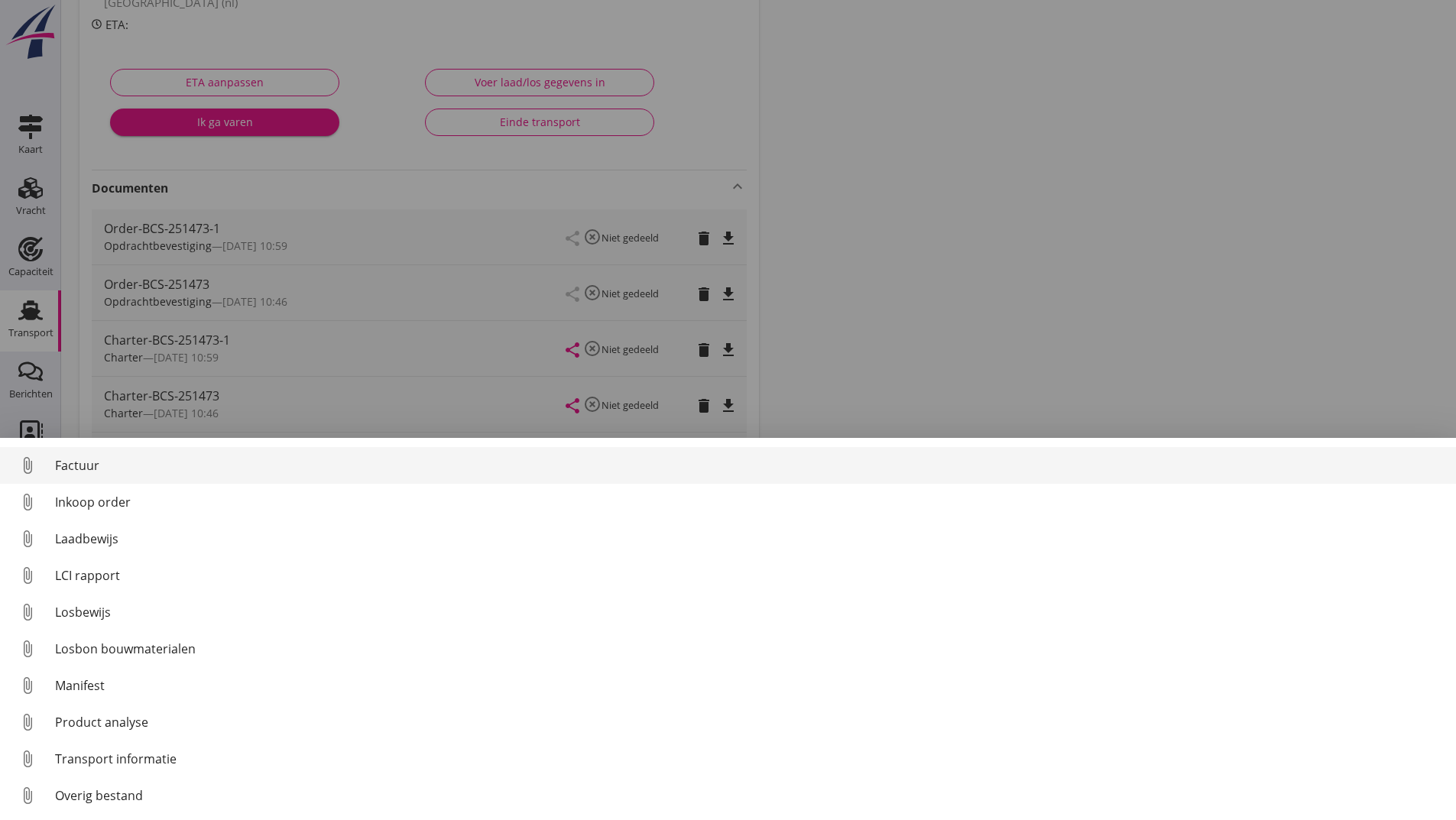
click at [93, 467] on div "Factuur" at bounding box center [750, 466] width 1388 height 19
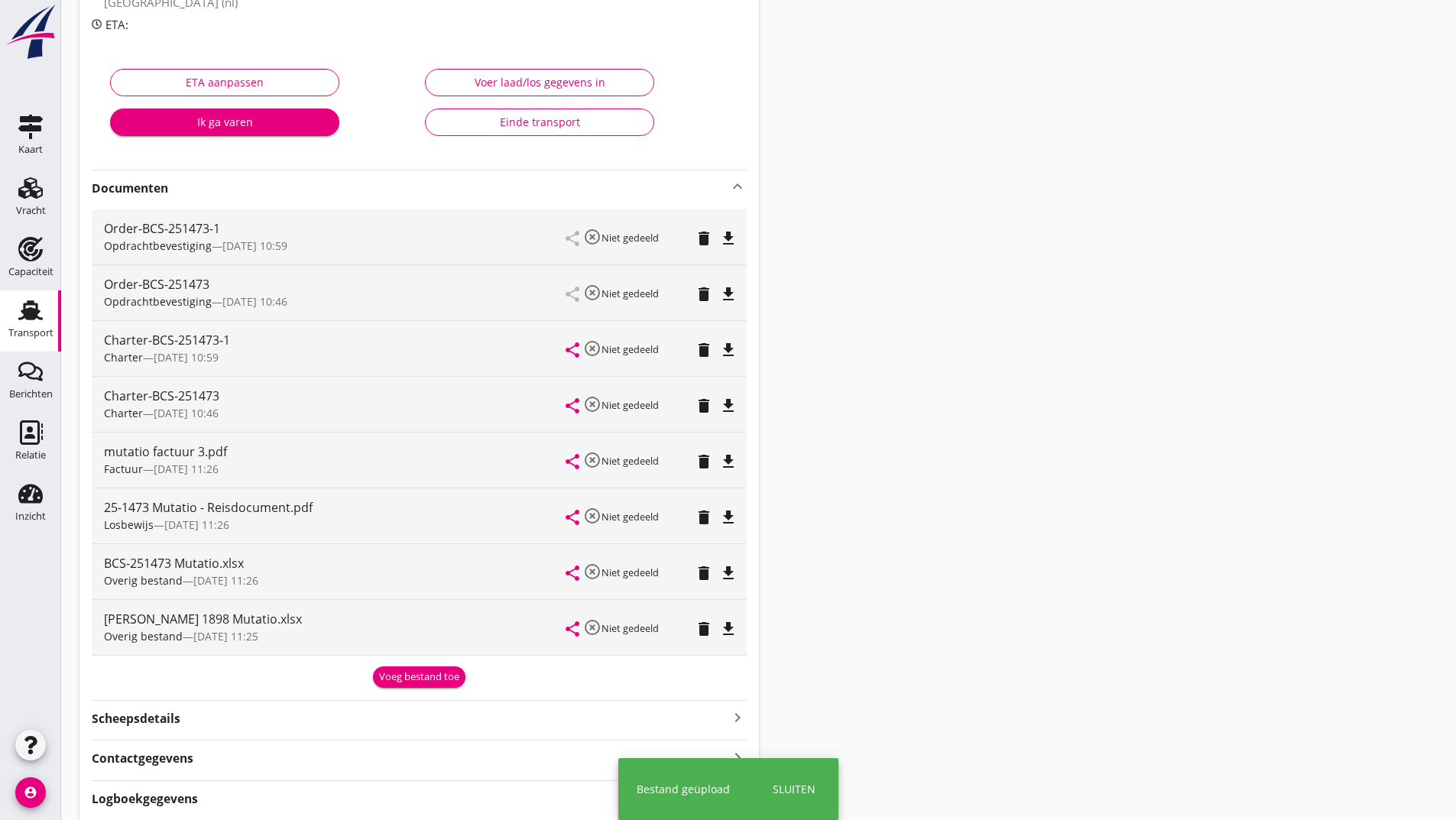
click at [404, 678] on div "Voeg bestand toe" at bounding box center [419, 677] width 80 height 15
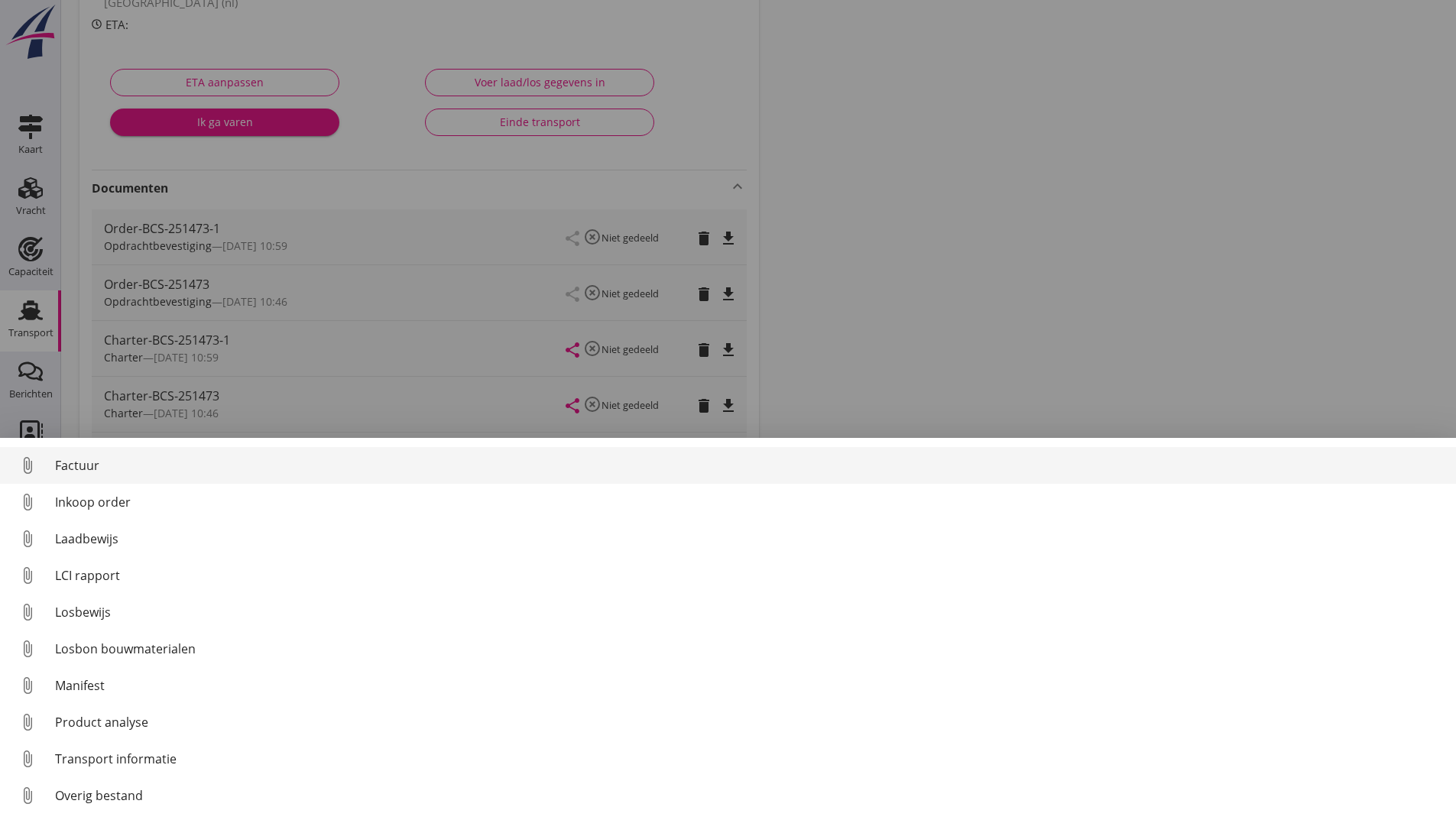
click at [95, 466] on div "Factuur" at bounding box center [750, 466] width 1388 height 19
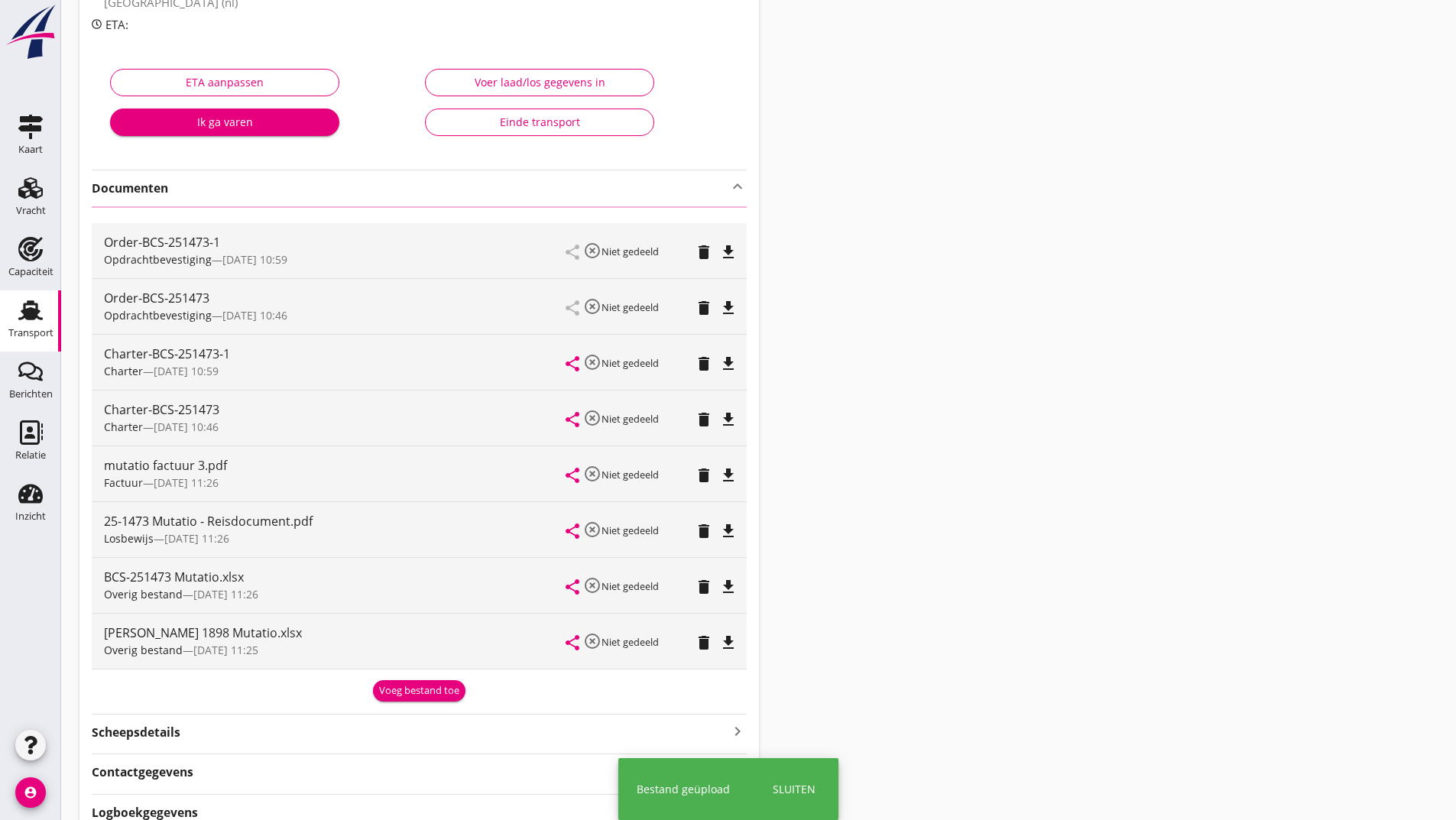
scroll to position [0, 0]
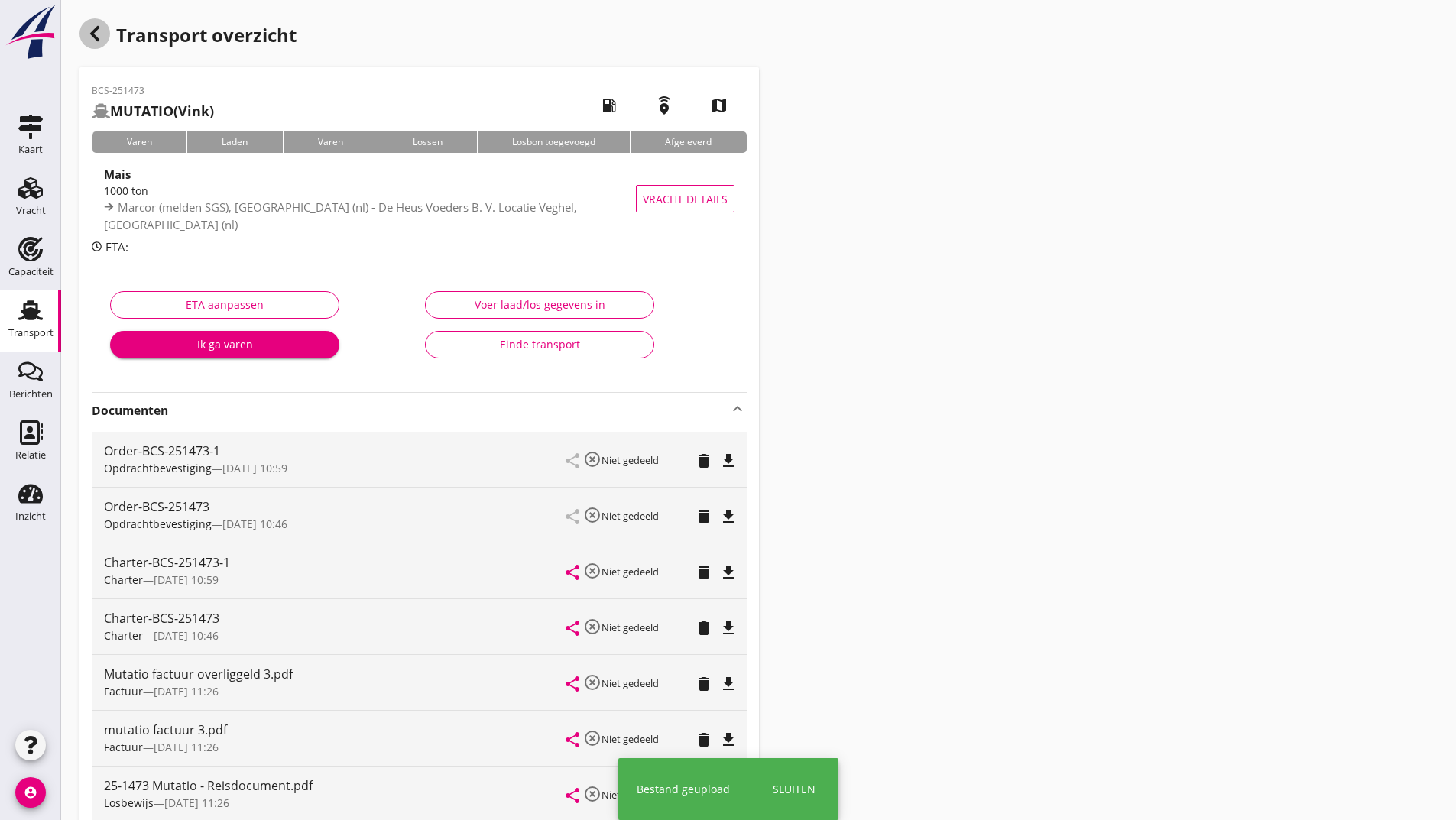
click at [98, 26] on div "button" at bounding box center [95, 34] width 31 height 31
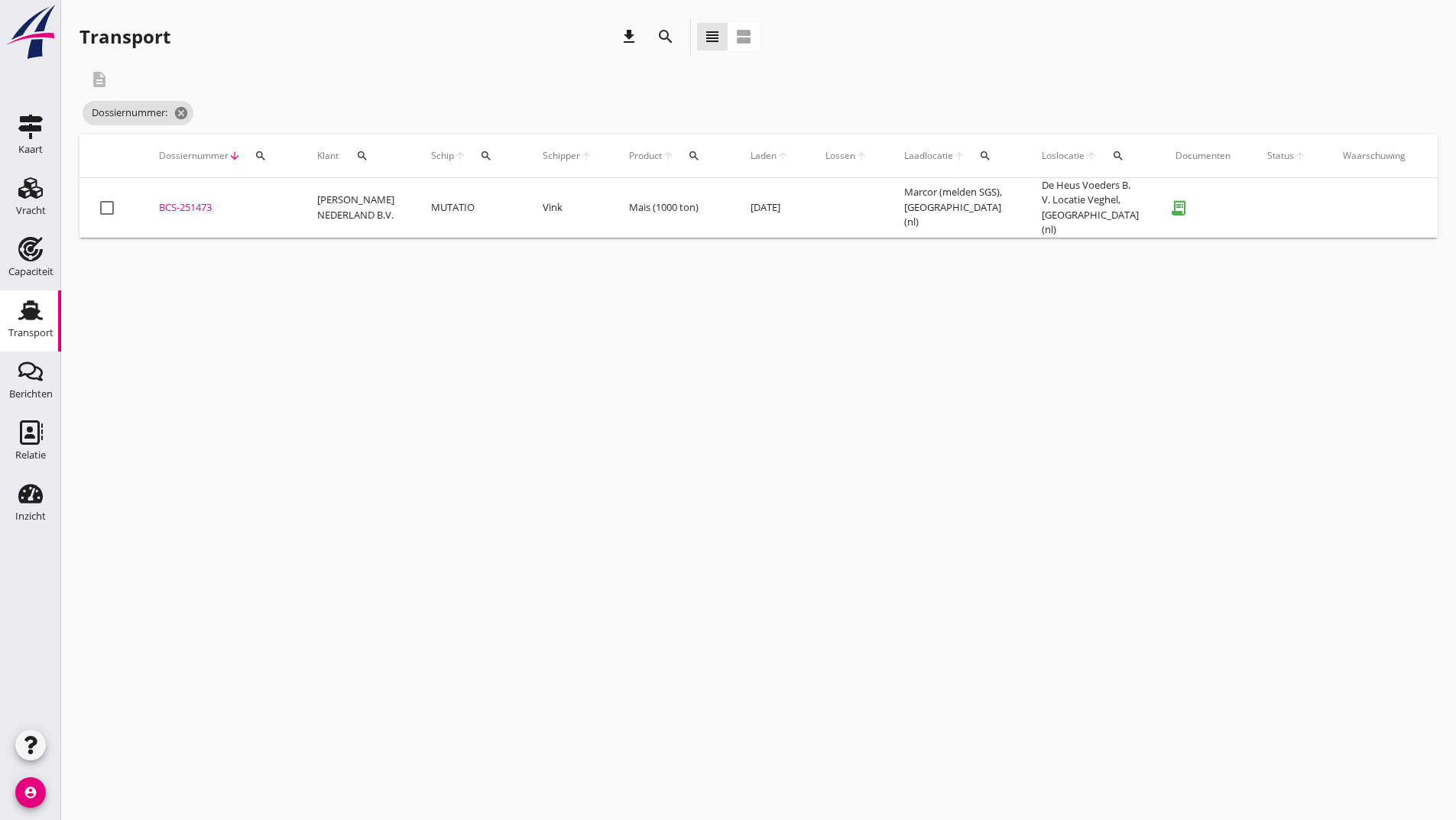
click at [664, 35] on icon "search" at bounding box center [666, 37] width 19 height 19
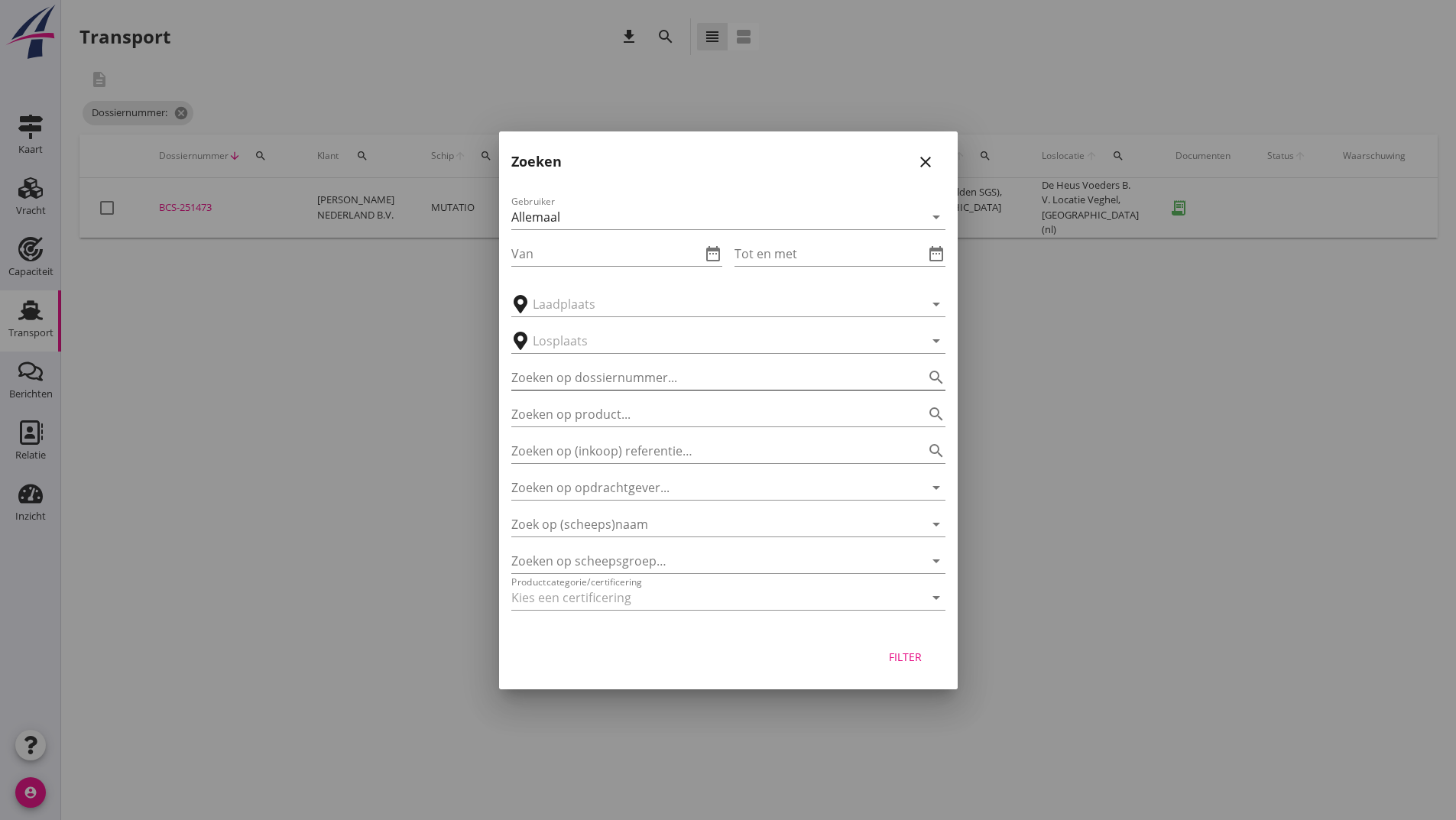
click at [594, 377] on input "Zoeken op dossiernummer..." at bounding box center [706, 378] width 392 height 24
type input "251487"
click at [905, 660] on div "Filter" at bounding box center [906, 657] width 43 height 16
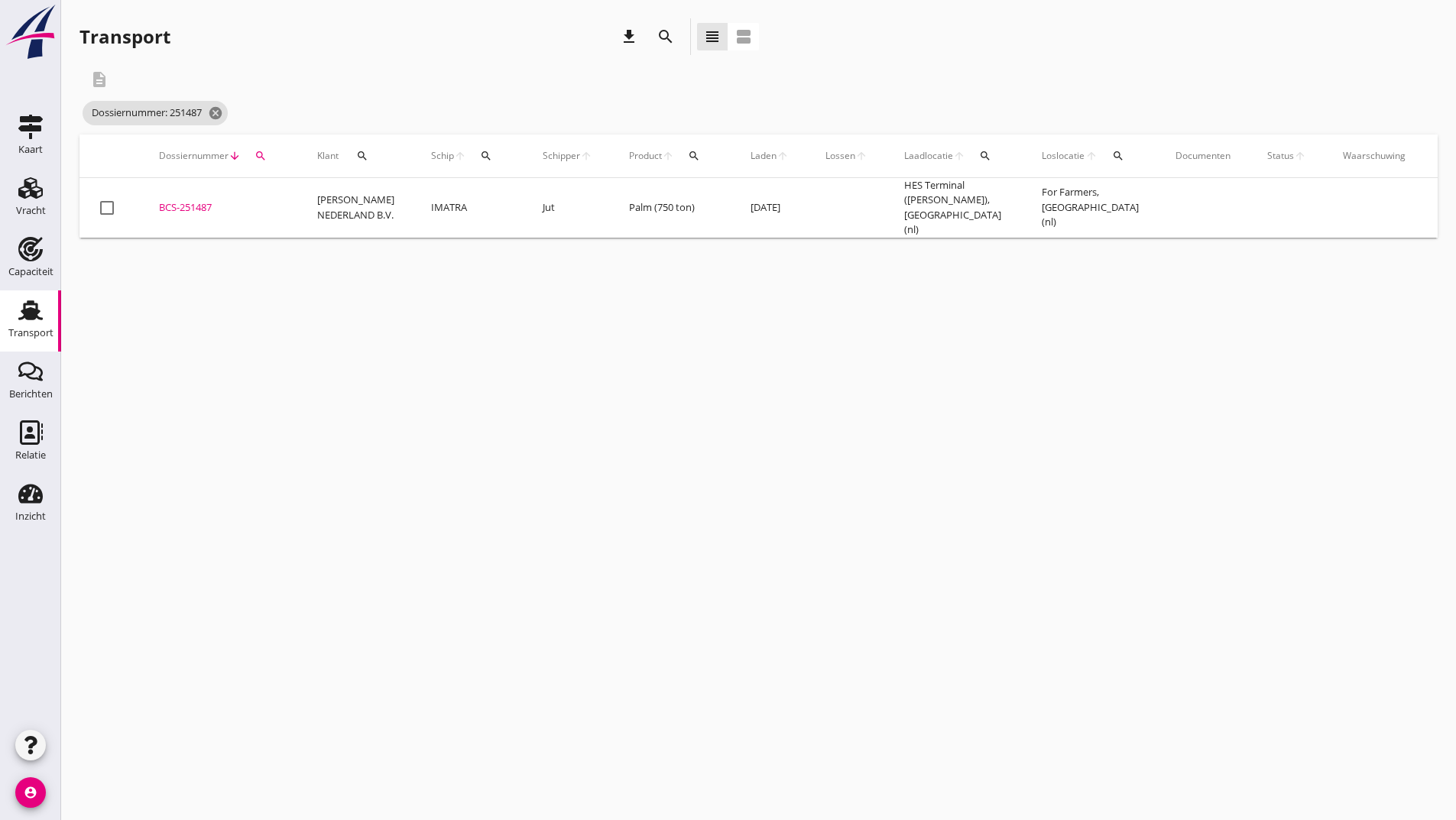
click at [203, 204] on div "BCS-251487" at bounding box center [219, 208] width 121 height 15
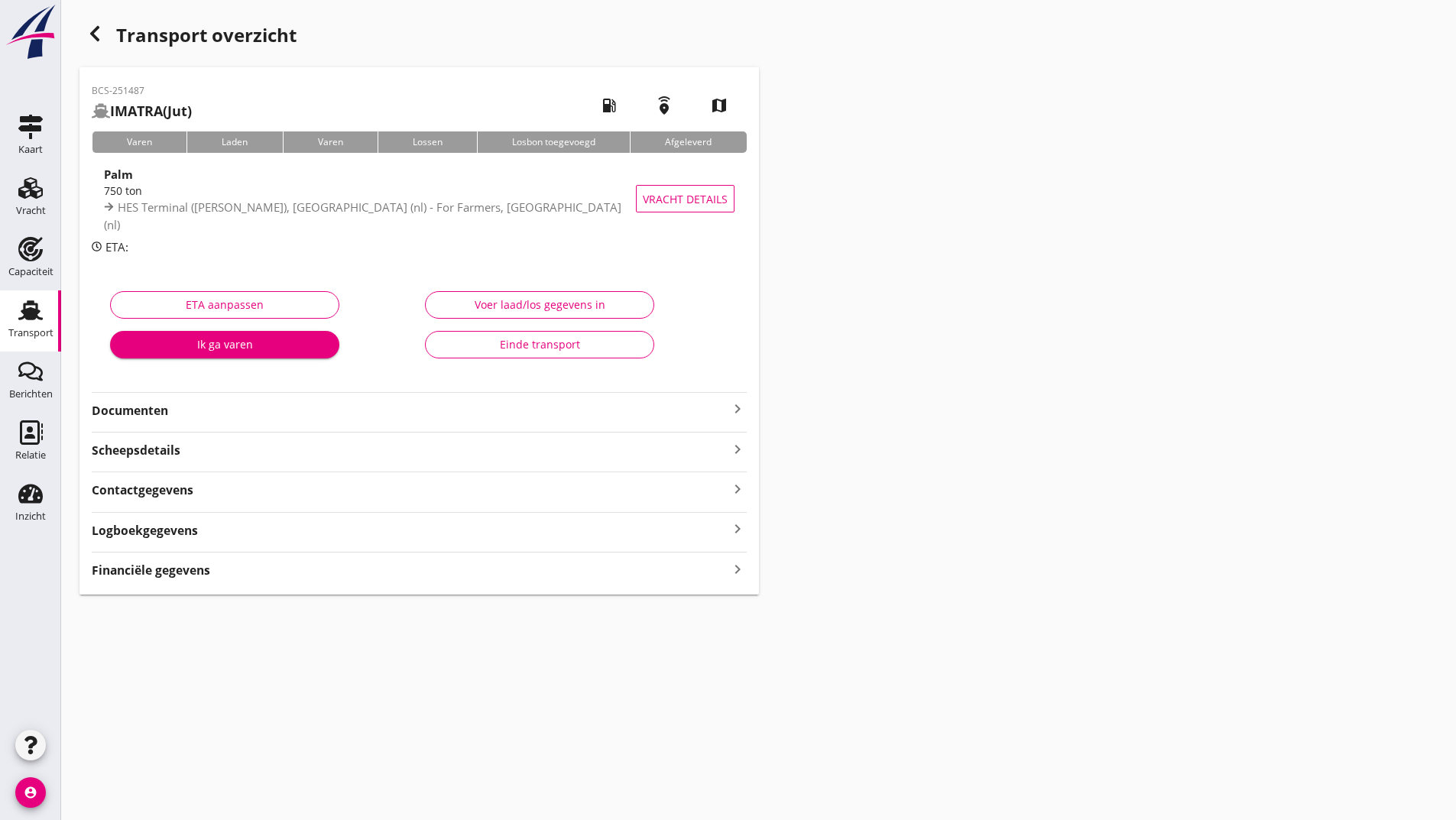
click at [155, 413] on strong "Documenten" at bounding box center [410, 410] width 637 height 18
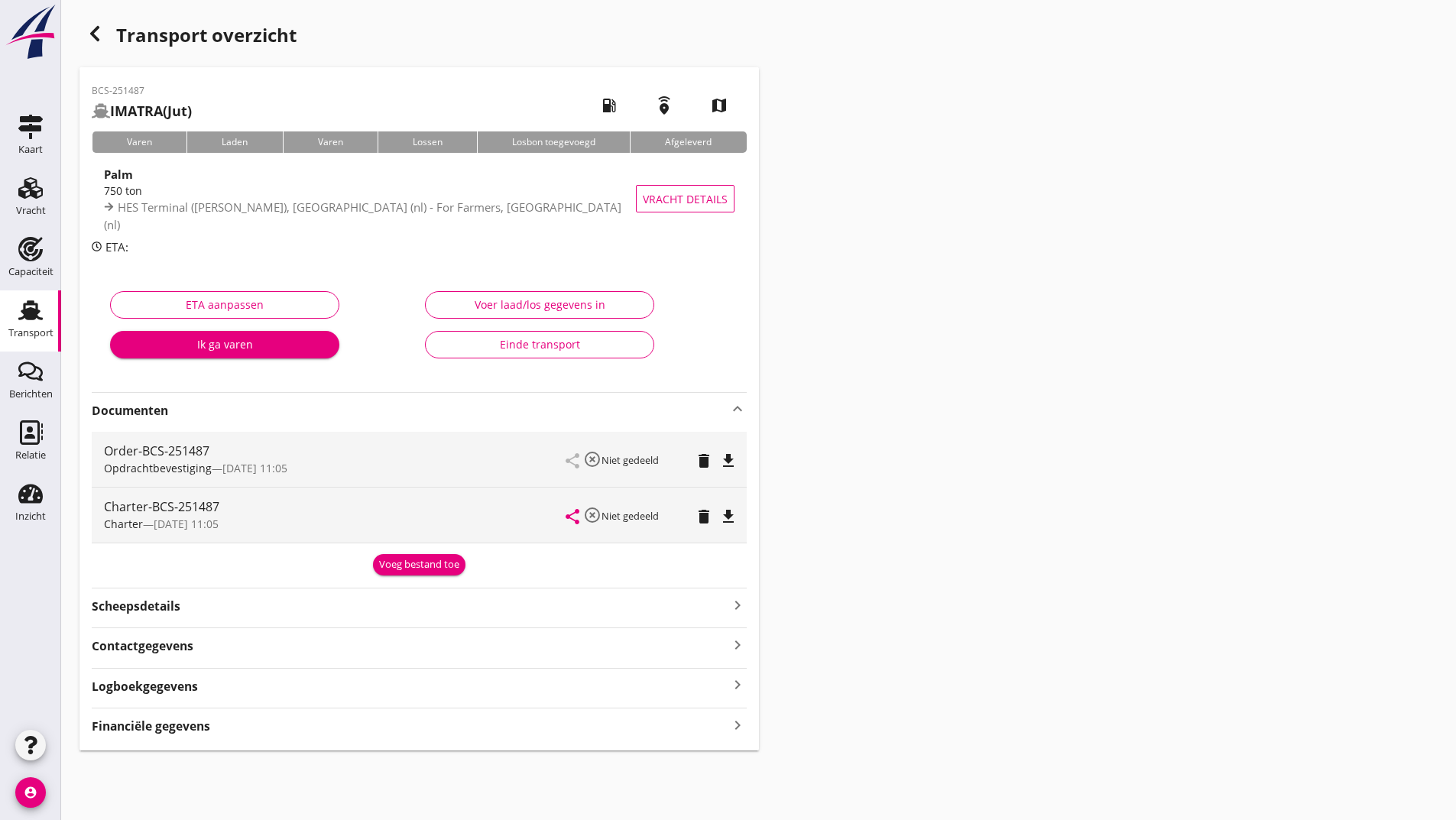
click at [395, 560] on div "Voeg bestand toe" at bounding box center [419, 565] width 80 height 15
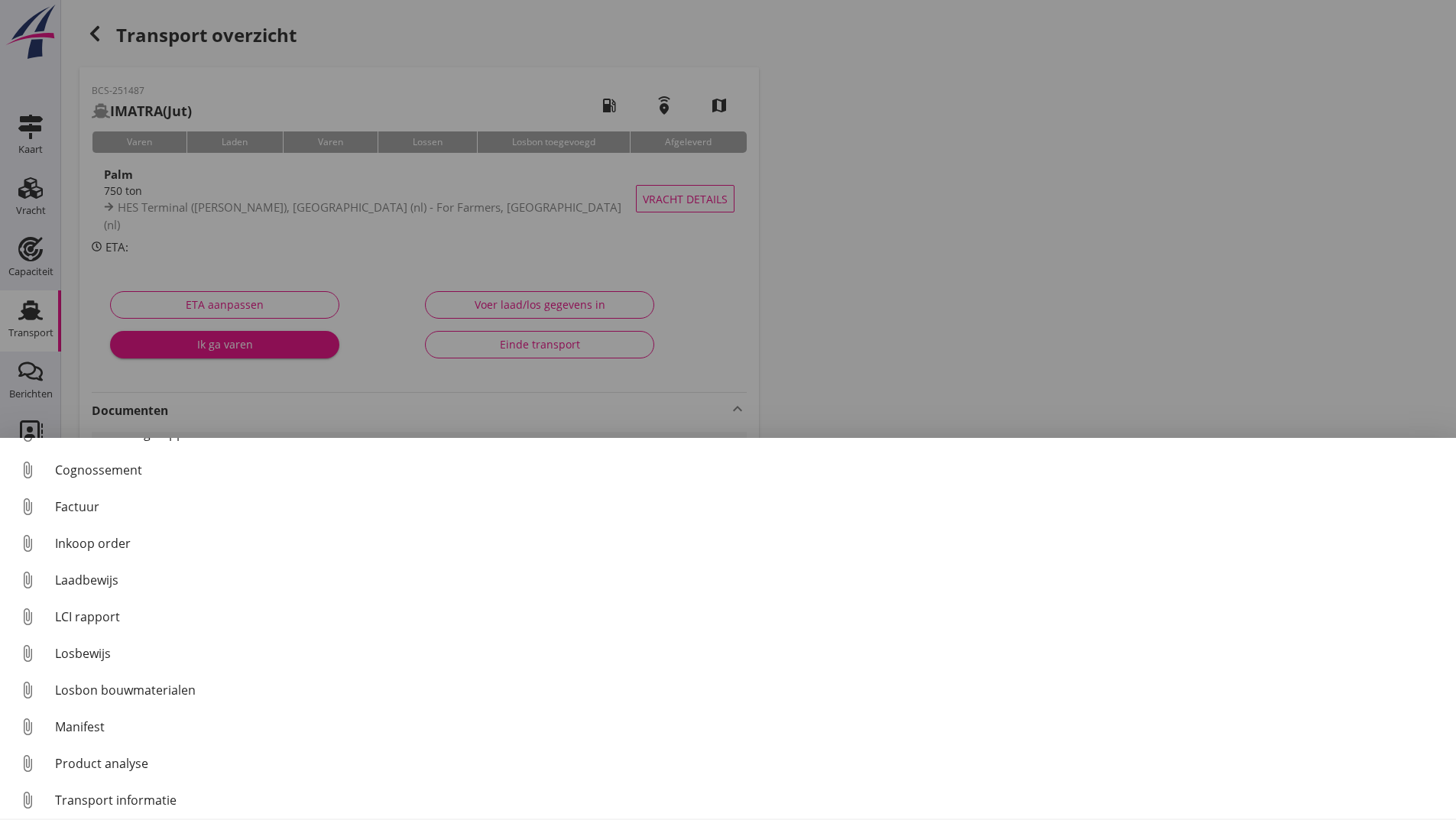
scroll to position [107, 0]
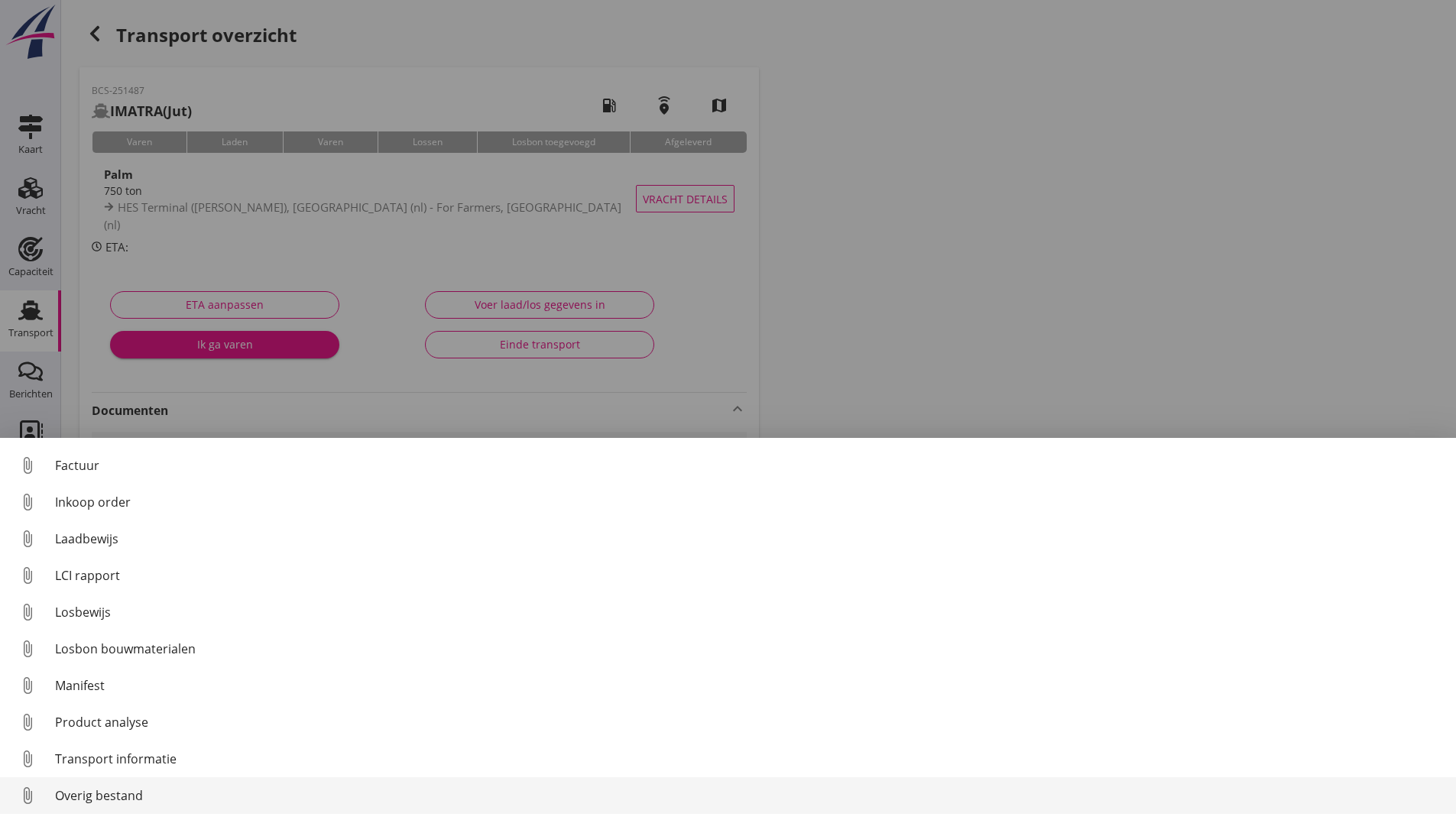
click at [140, 797] on div "Overig bestand" at bounding box center [750, 796] width 1388 height 19
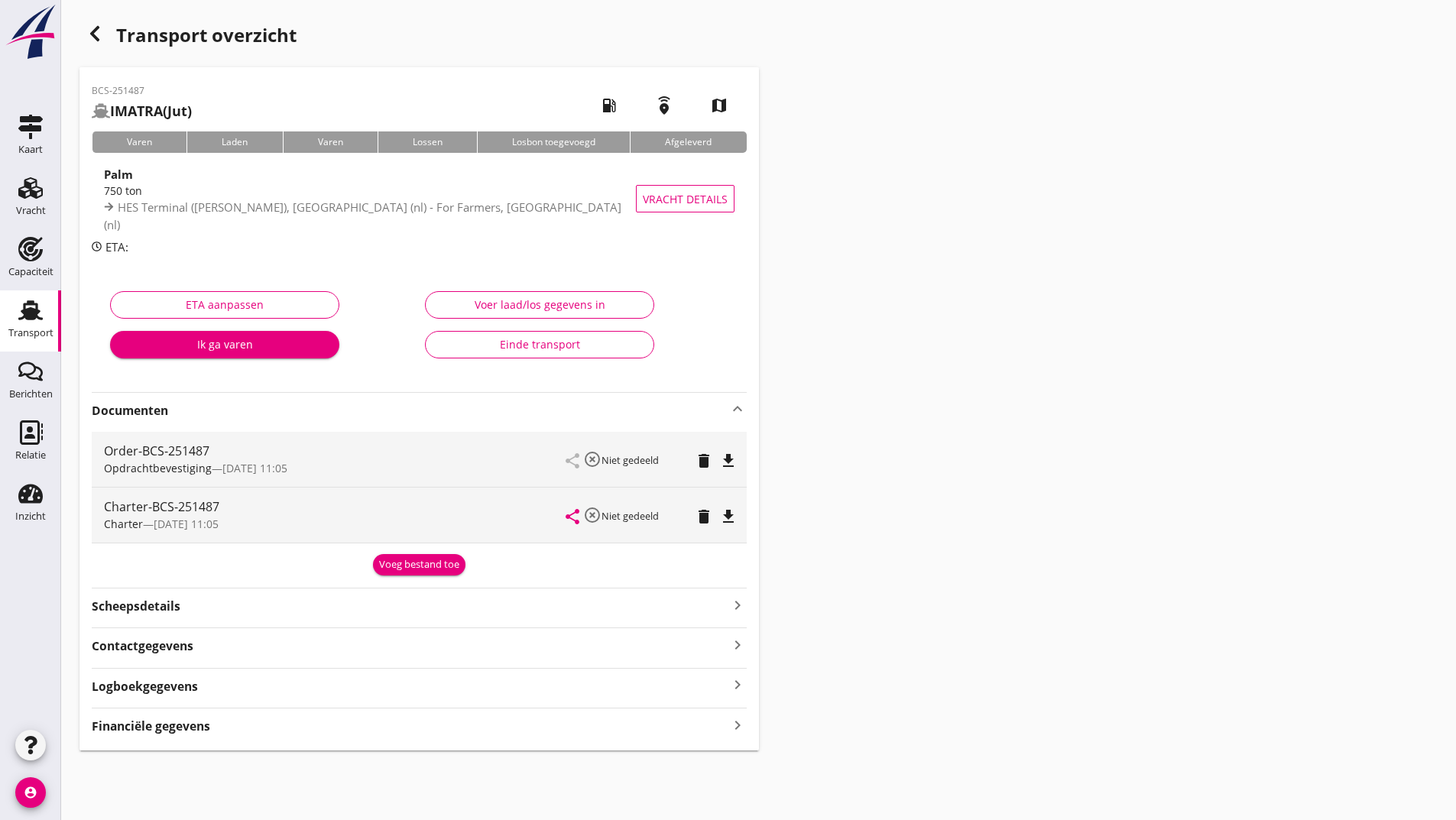
click at [399, 568] on div "Voeg bestand toe" at bounding box center [419, 565] width 80 height 15
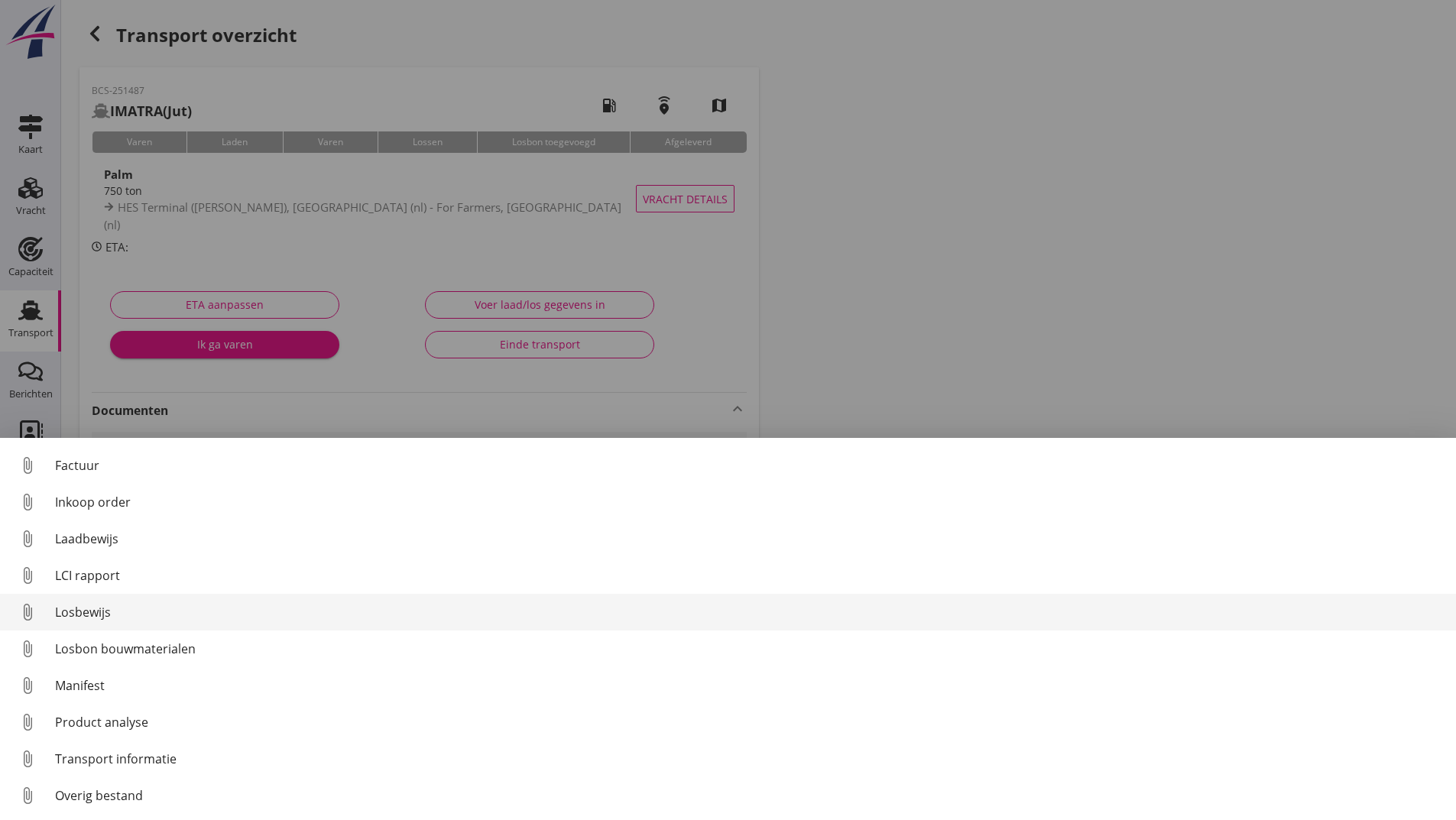
click at [97, 616] on div "Losbewijs" at bounding box center [750, 612] width 1388 height 19
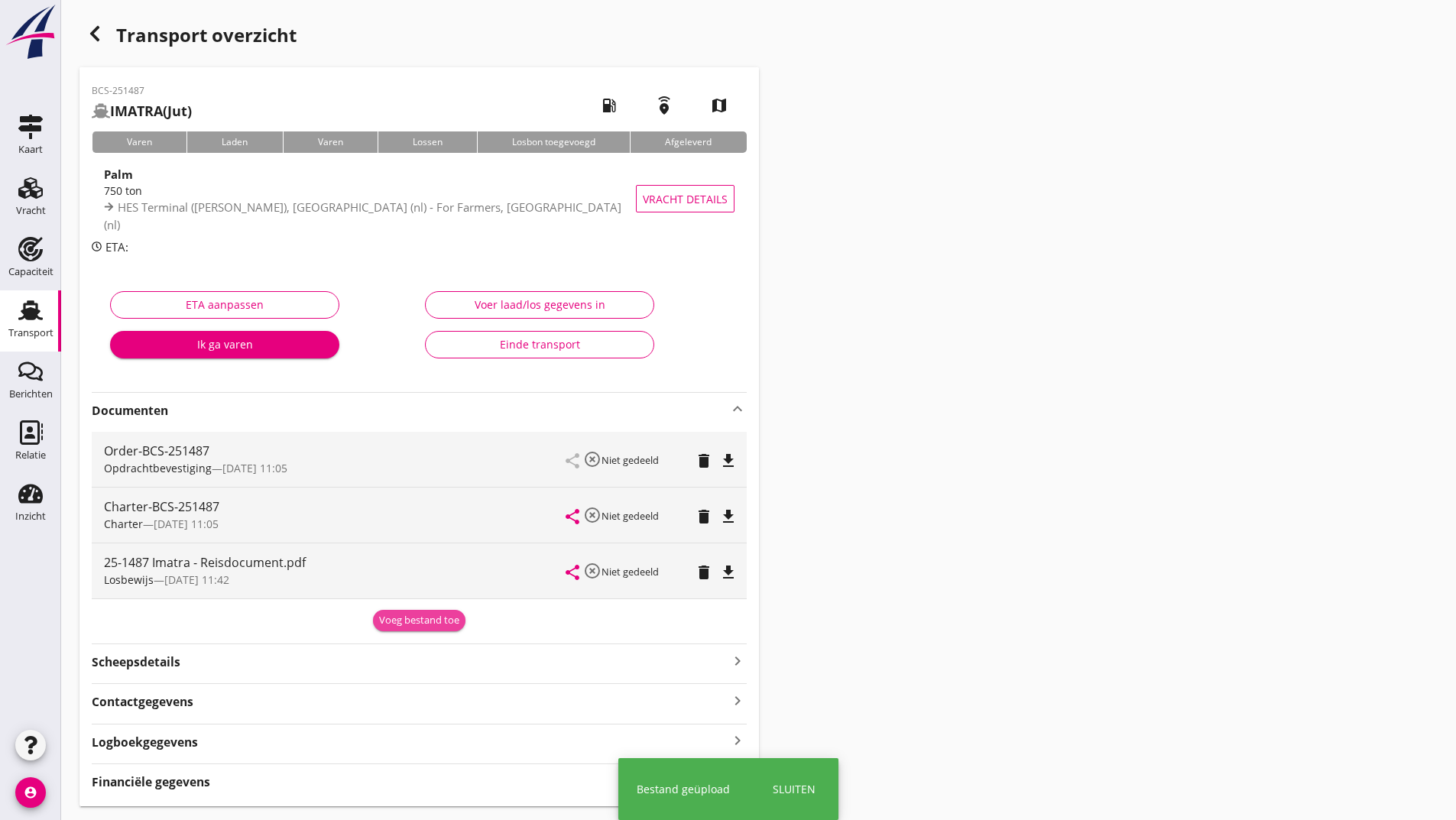
click at [403, 626] on div "Voeg bestand toe" at bounding box center [419, 621] width 80 height 15
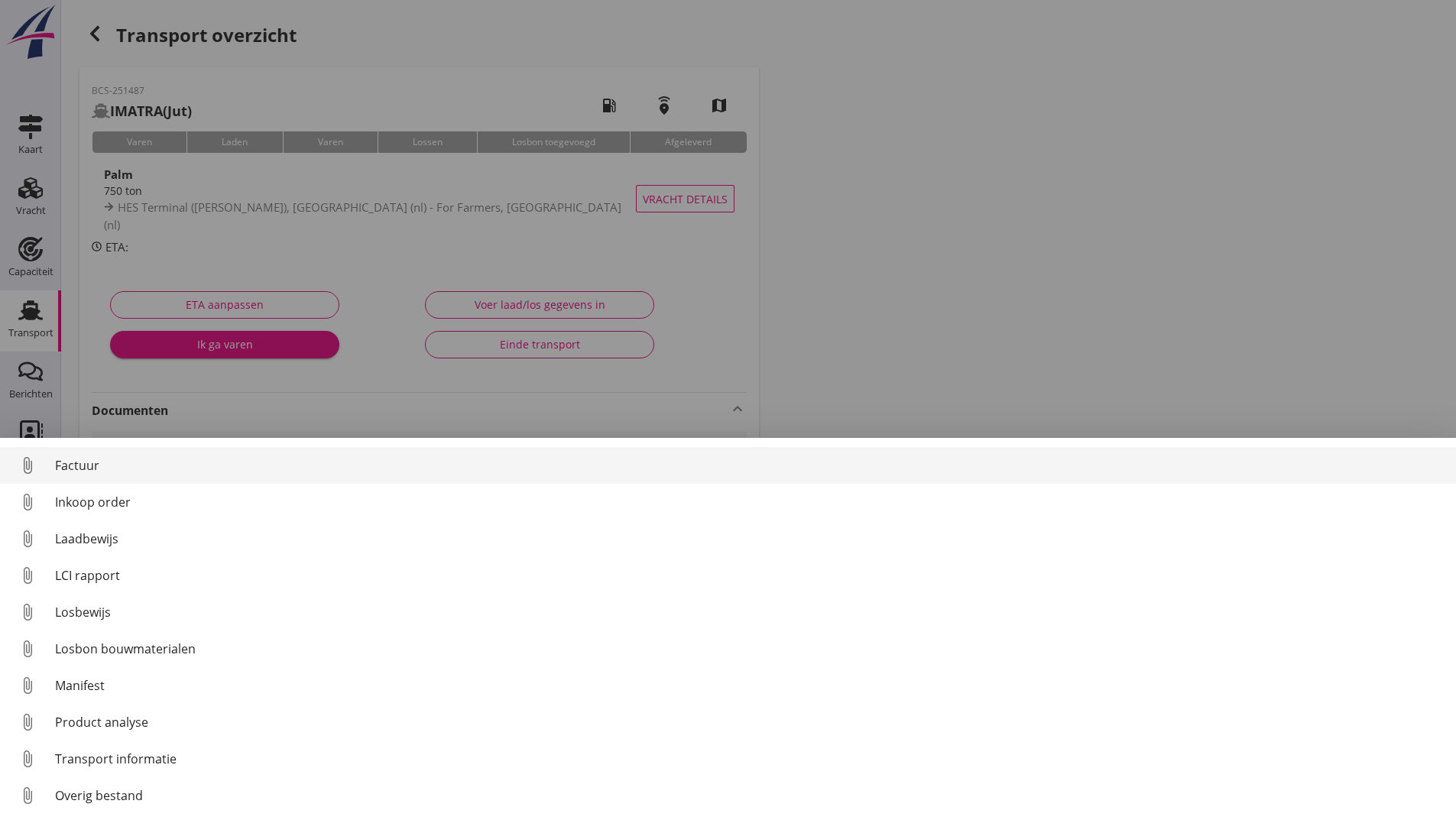
click at [91, 468] on div "Factuur" at bounding box center [750, 466] width 1388 height 19
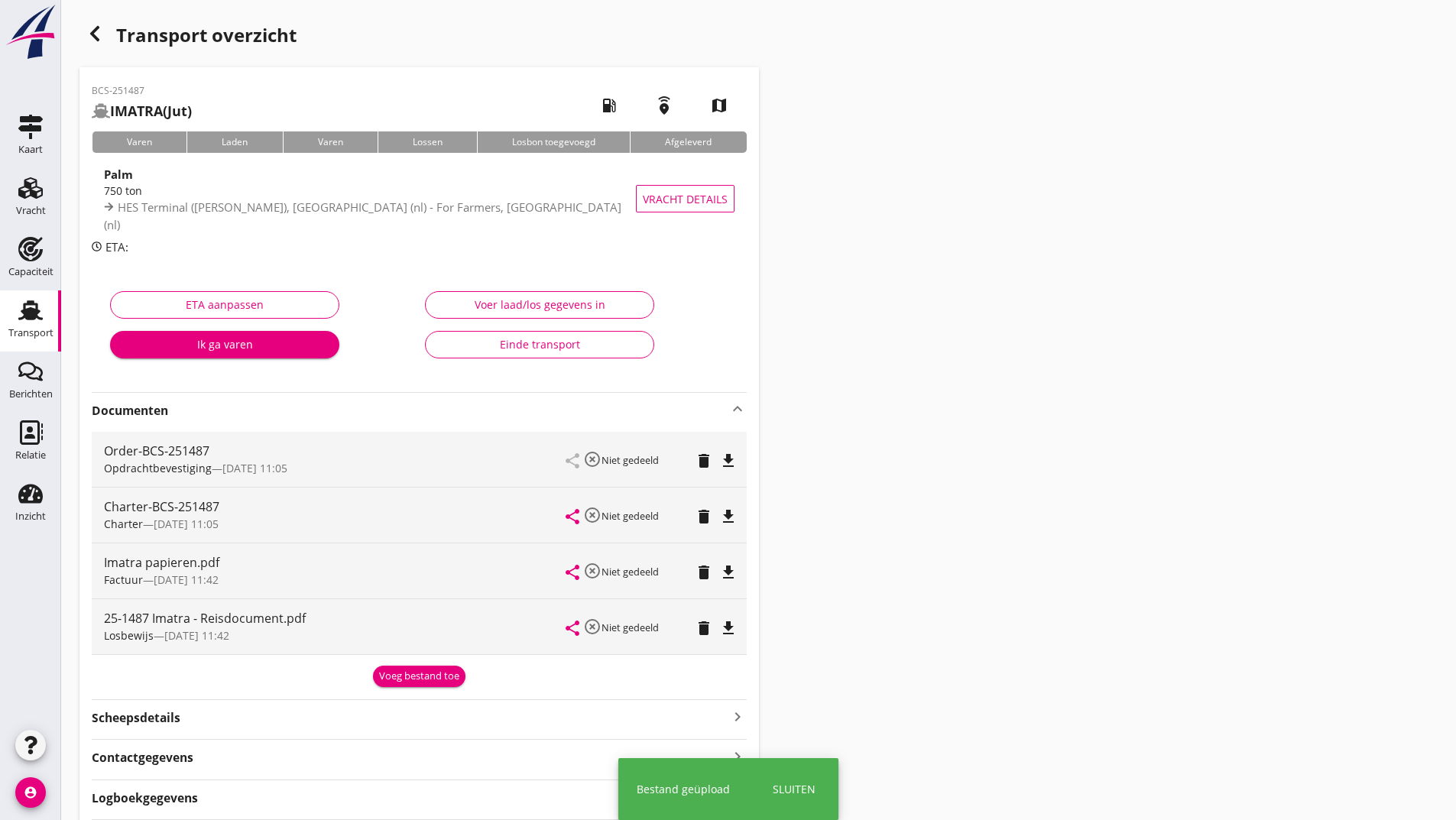
click at [397, 675] on div "Voeg bestand toe" at bounding box center [419, 676] width 80 height 15
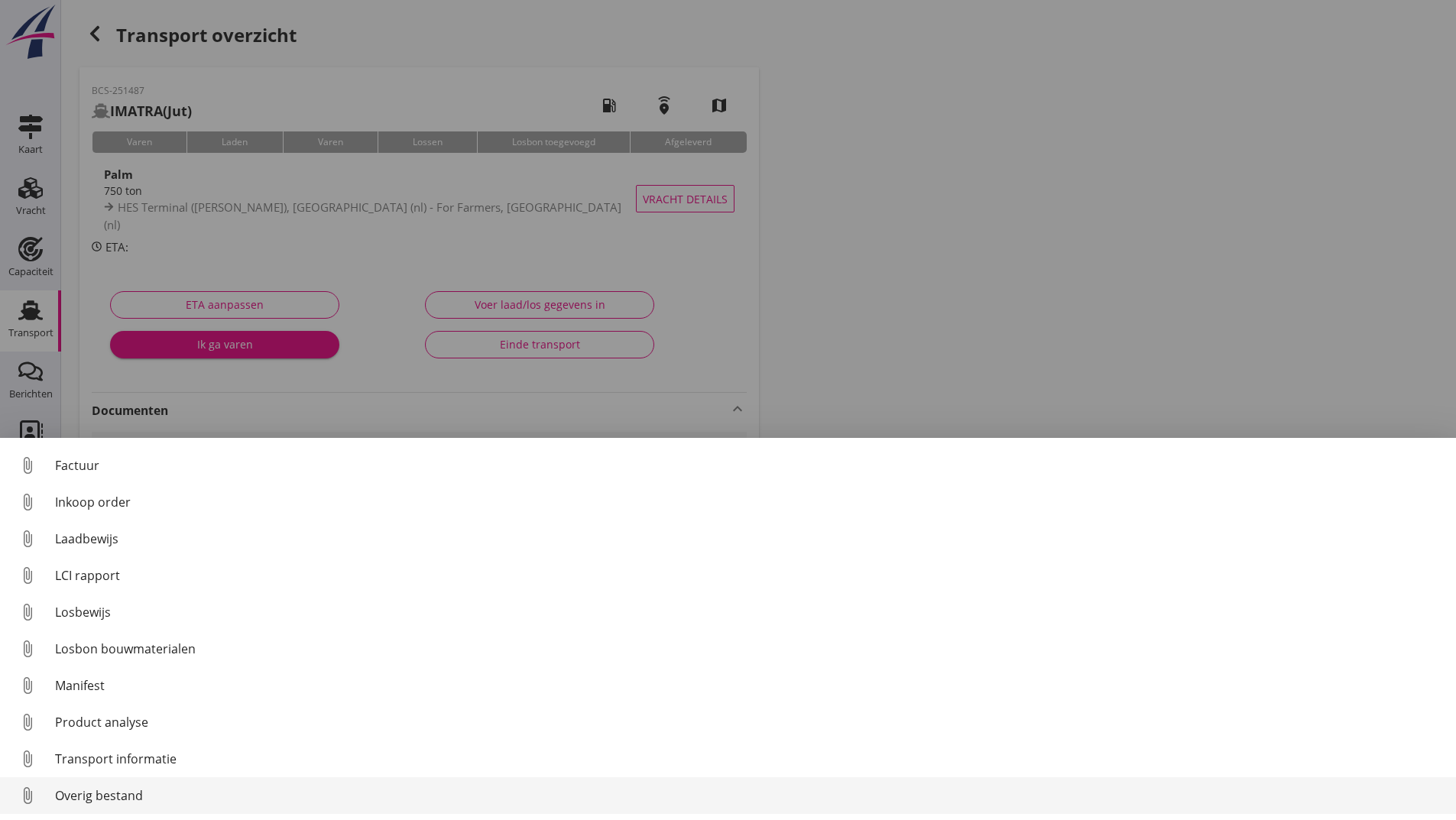
click at [128, 794] on div "Overig bestand" at bounding box center [750, 796] width 1388 height 19
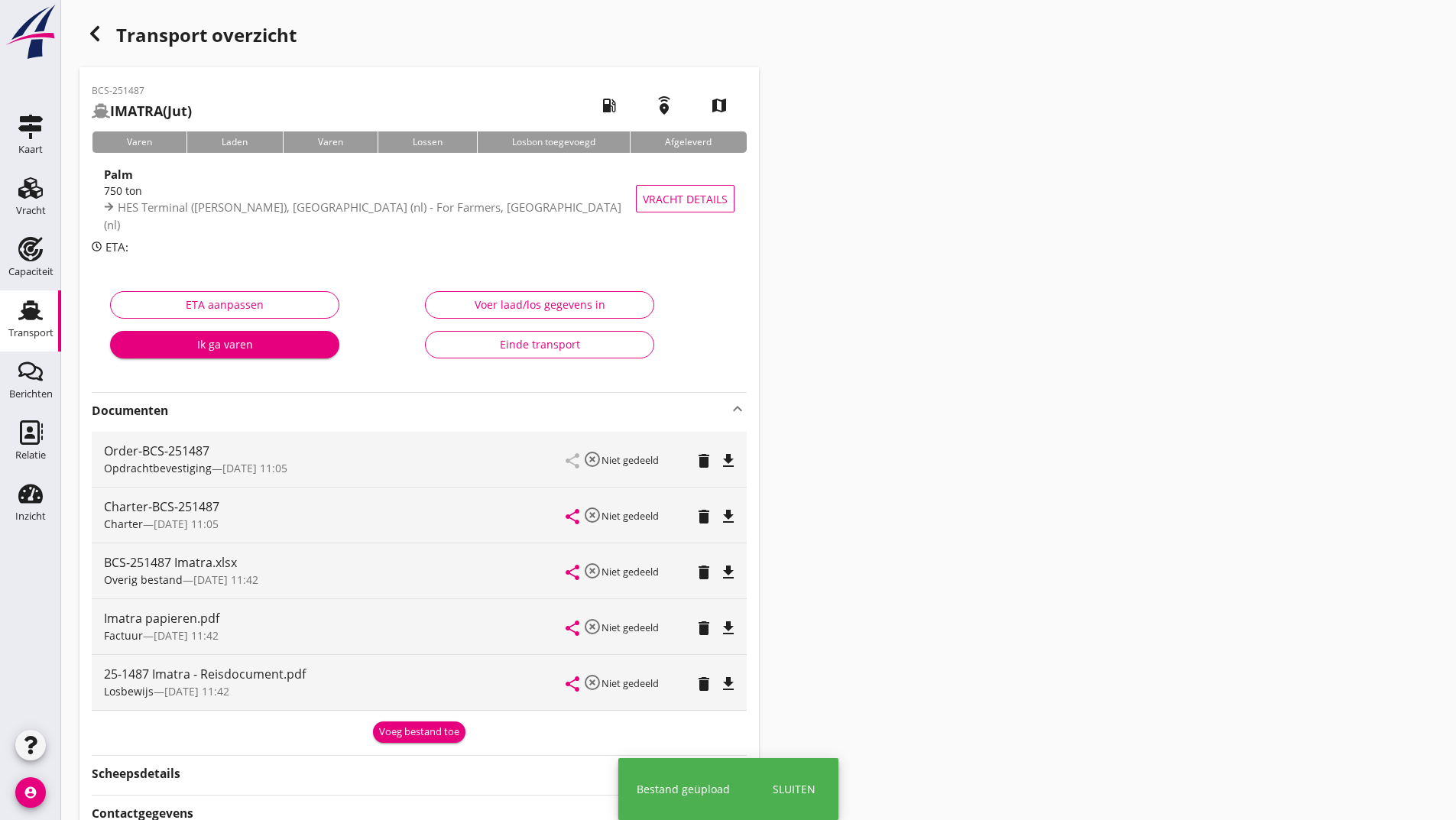
click at [419, 730] on div "Voeg bestand toe" at bounding box center [419, 732] width 80 height 15
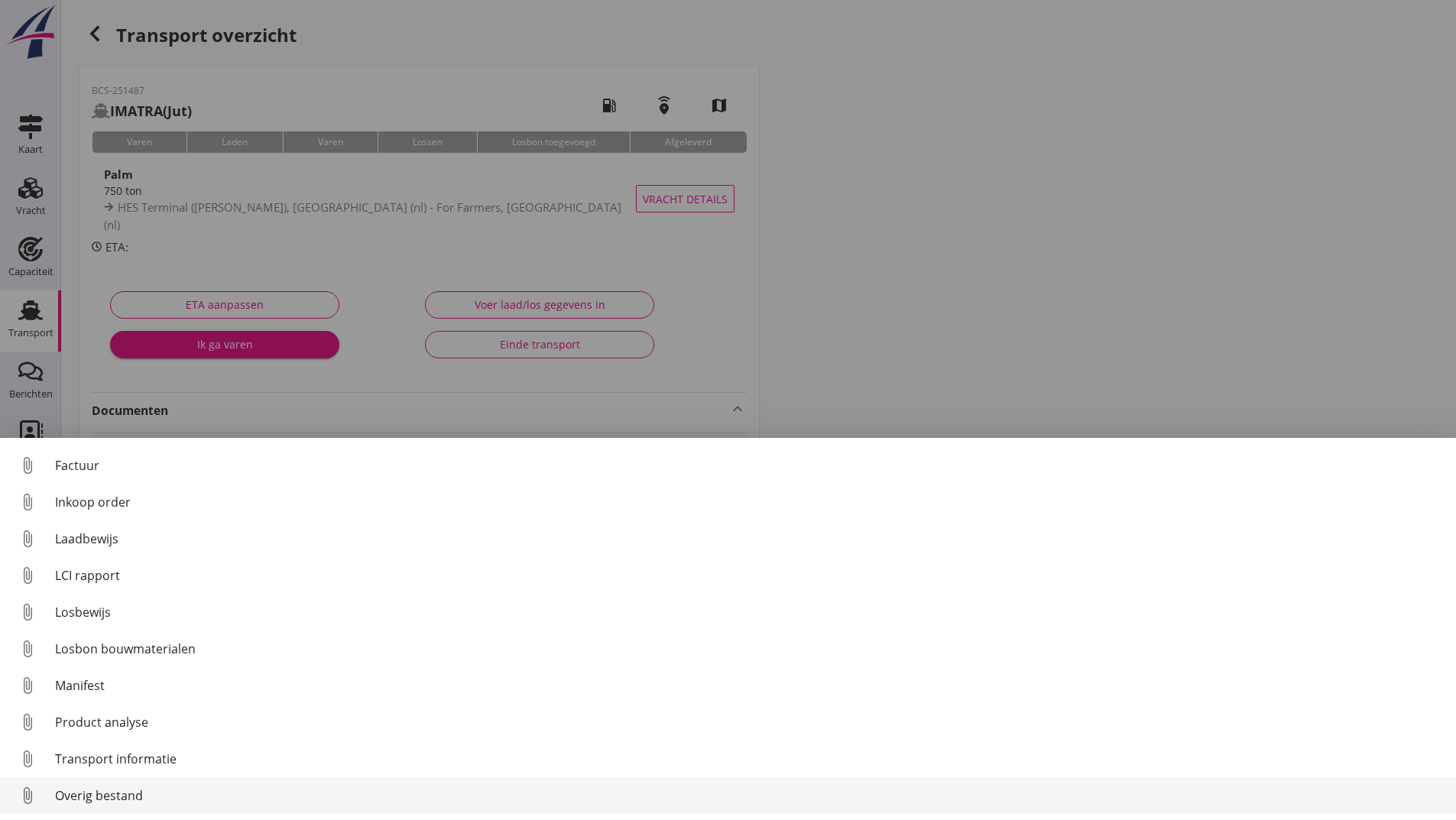
click at [147, 798] on div "Overig bestand" at bounding box center [750, 796] width 1388 height 19
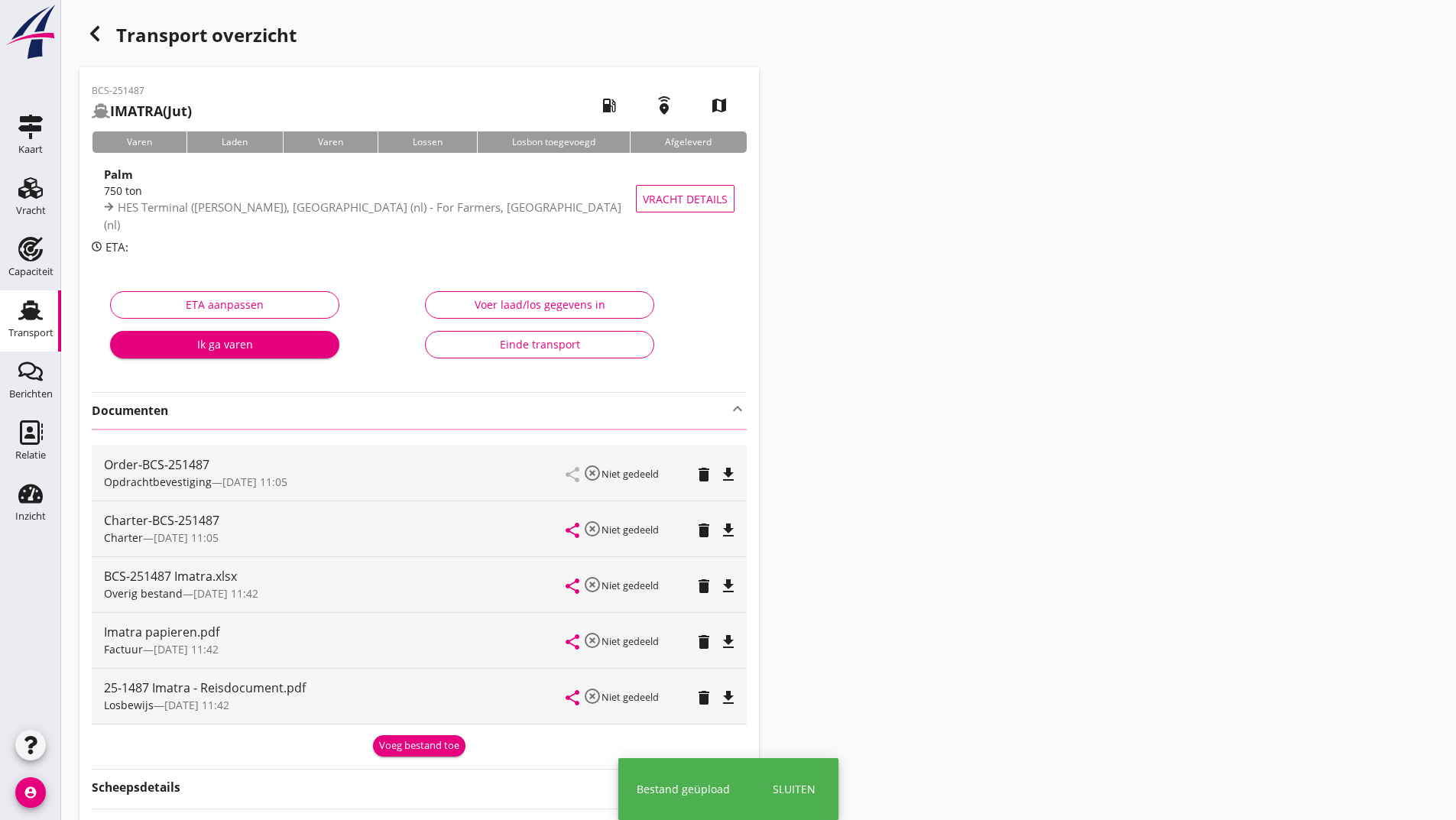
click at [90, 36] on icon "button" at bounding box center [95, 34] width 19 height 19
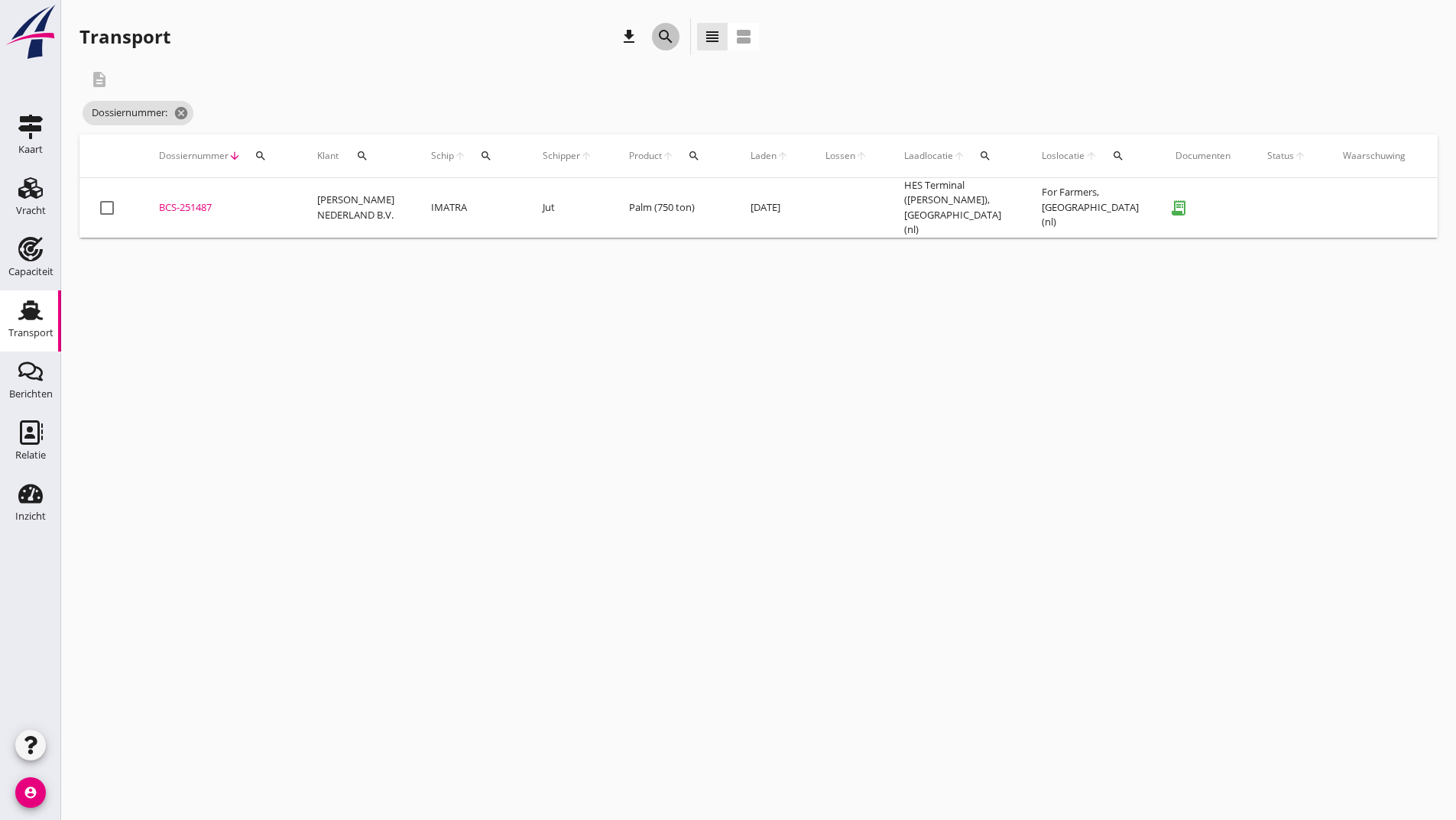
click at [658, 37] on icon "search" at bounding box center [666, 37] width 19 height 19
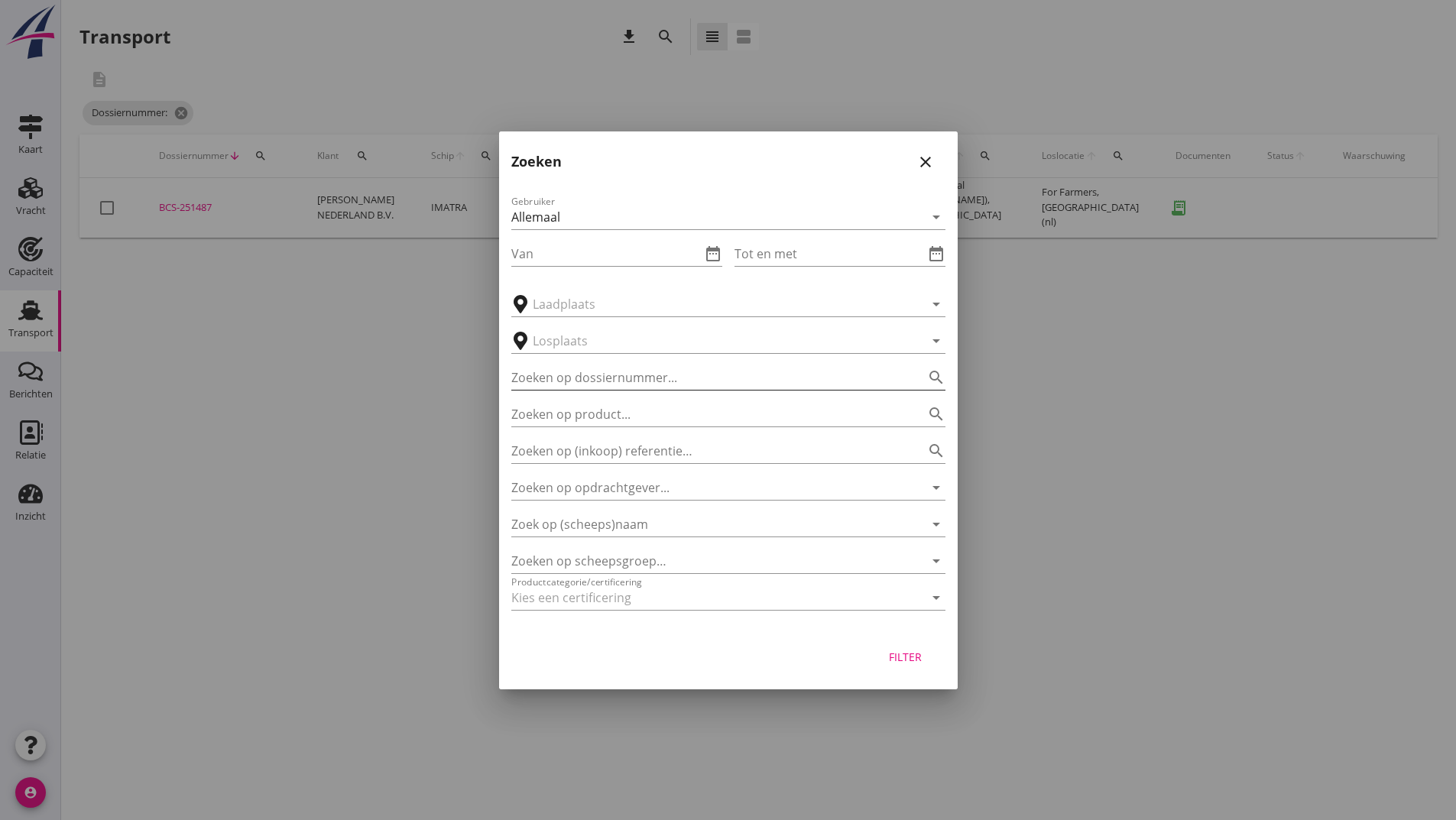
click at [550, 379] on input "Zoeken op dossiernummer..." at bounding box center [706, 378] width 392 height 24
type input "251493"
click at [896, 654] on div "Filter" at bounding box center [906, 657] width 43 height 16
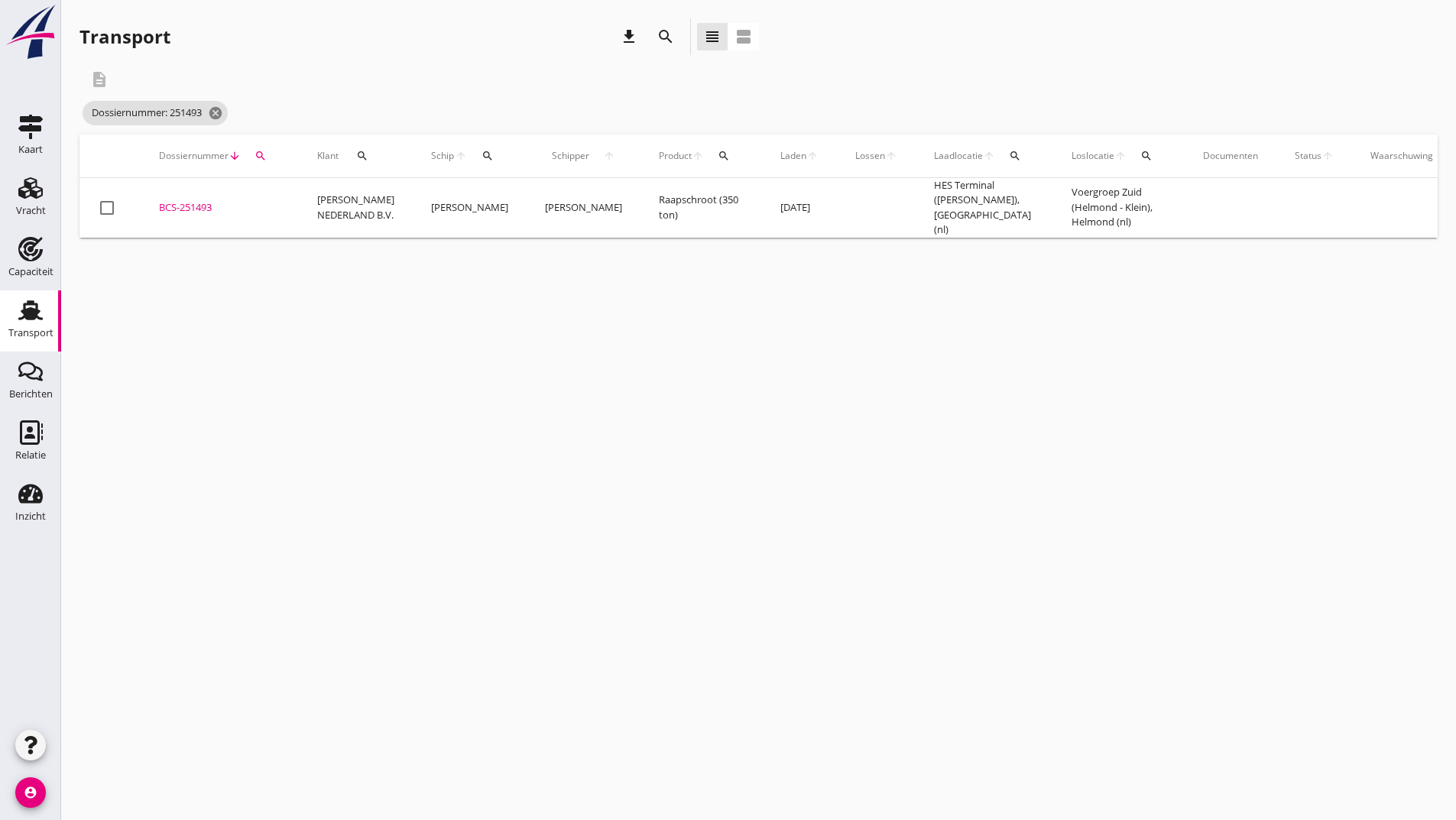
click at [196, 200] on div "BCS-251493" at bounding box center [219, 208] width 121 height 15
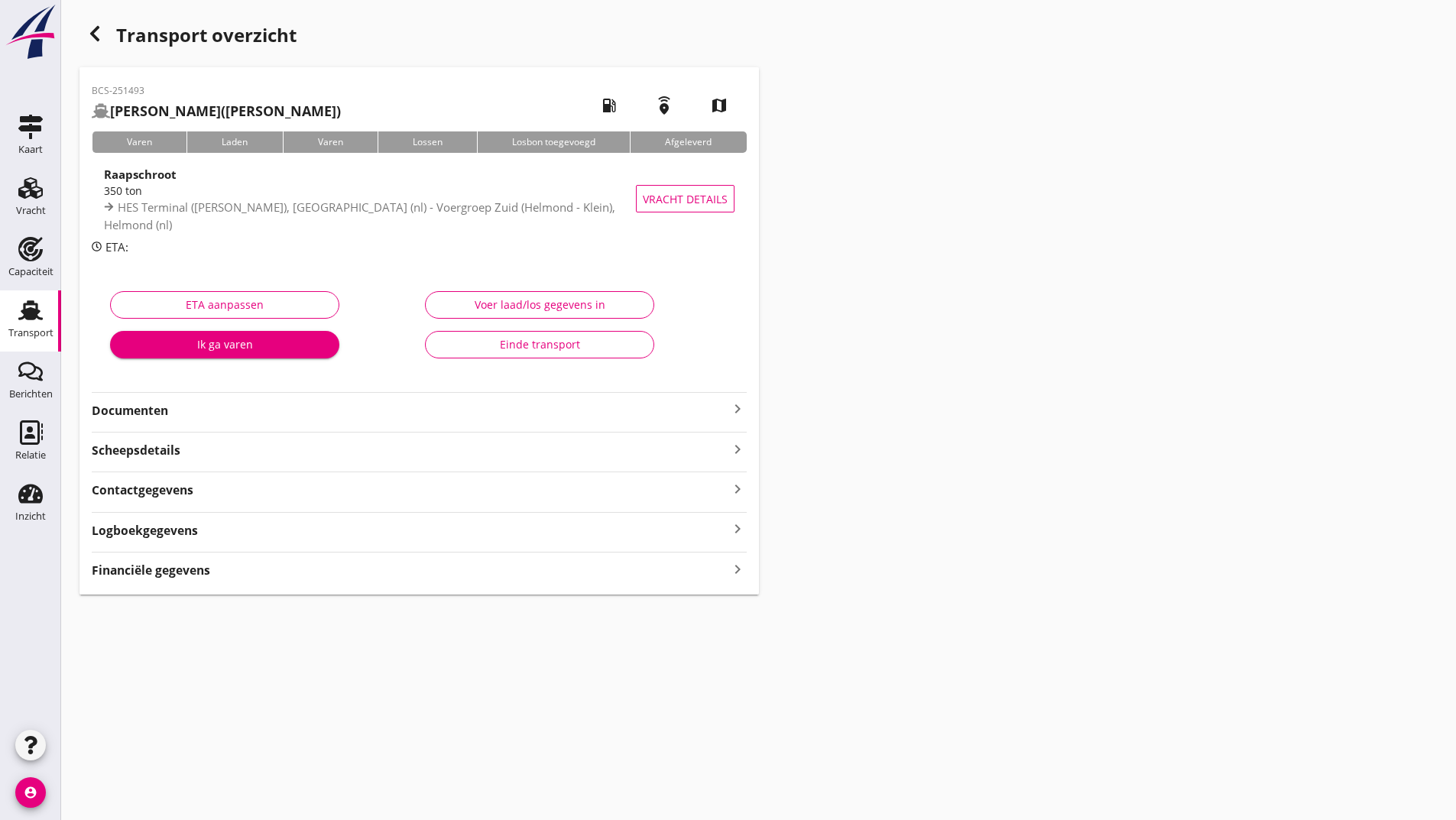
click at [163, 411] on strong "Documenten" at bounding box center [410, 410] width 637 height 18
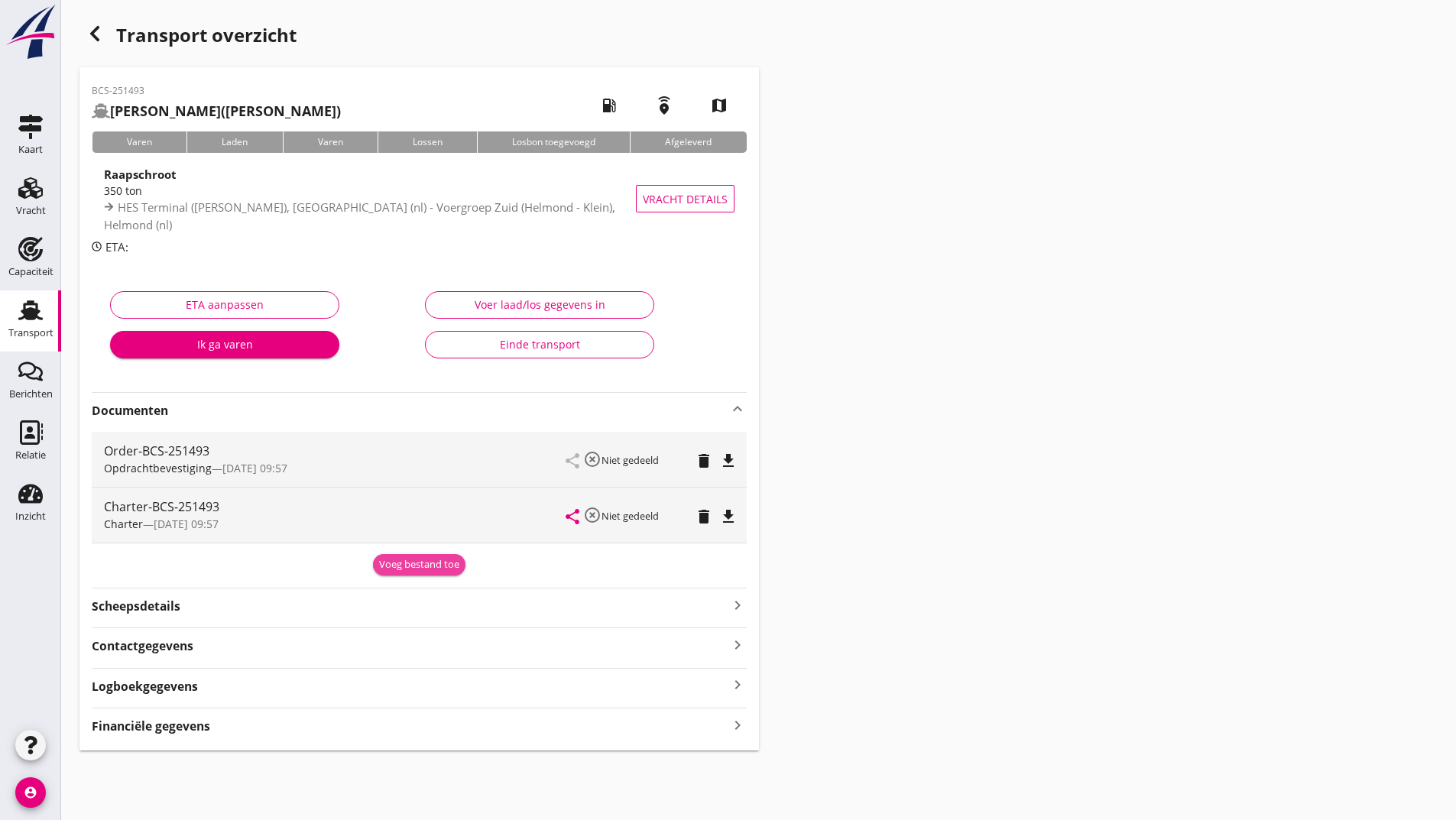
drag, startPoint x: 405, startPoint y: 561, endPoint x: 376, endPoint y: 601, distance: 49.4
click at [404, 561] on div "Voeg bestand toe" at bounding box center [419, 565] width 80 height 15
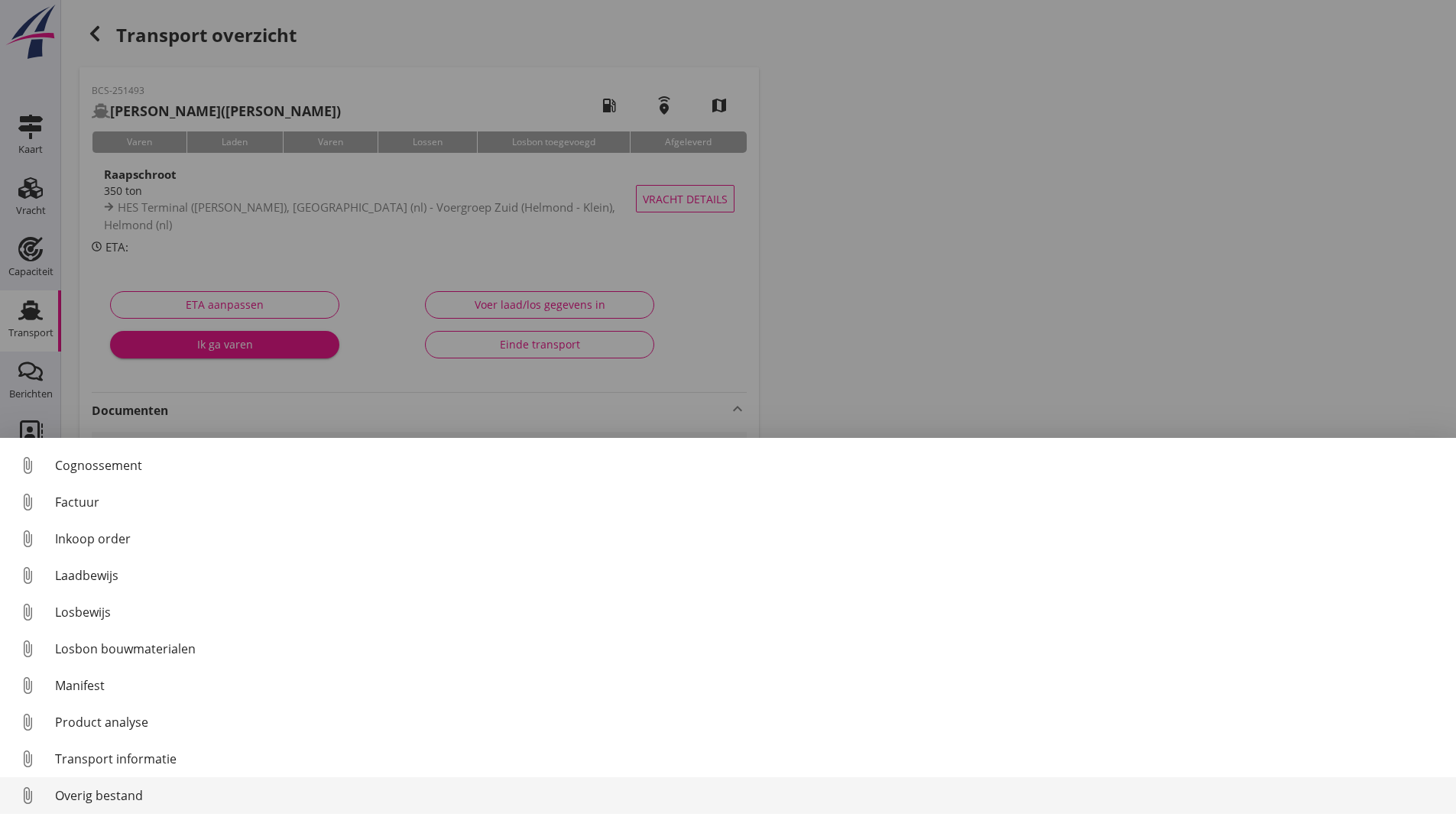
scroll to position [107, 0]
click at [131, 791] on div "Overig bestand" at bounding box center [750, 796] width 1388 height 19
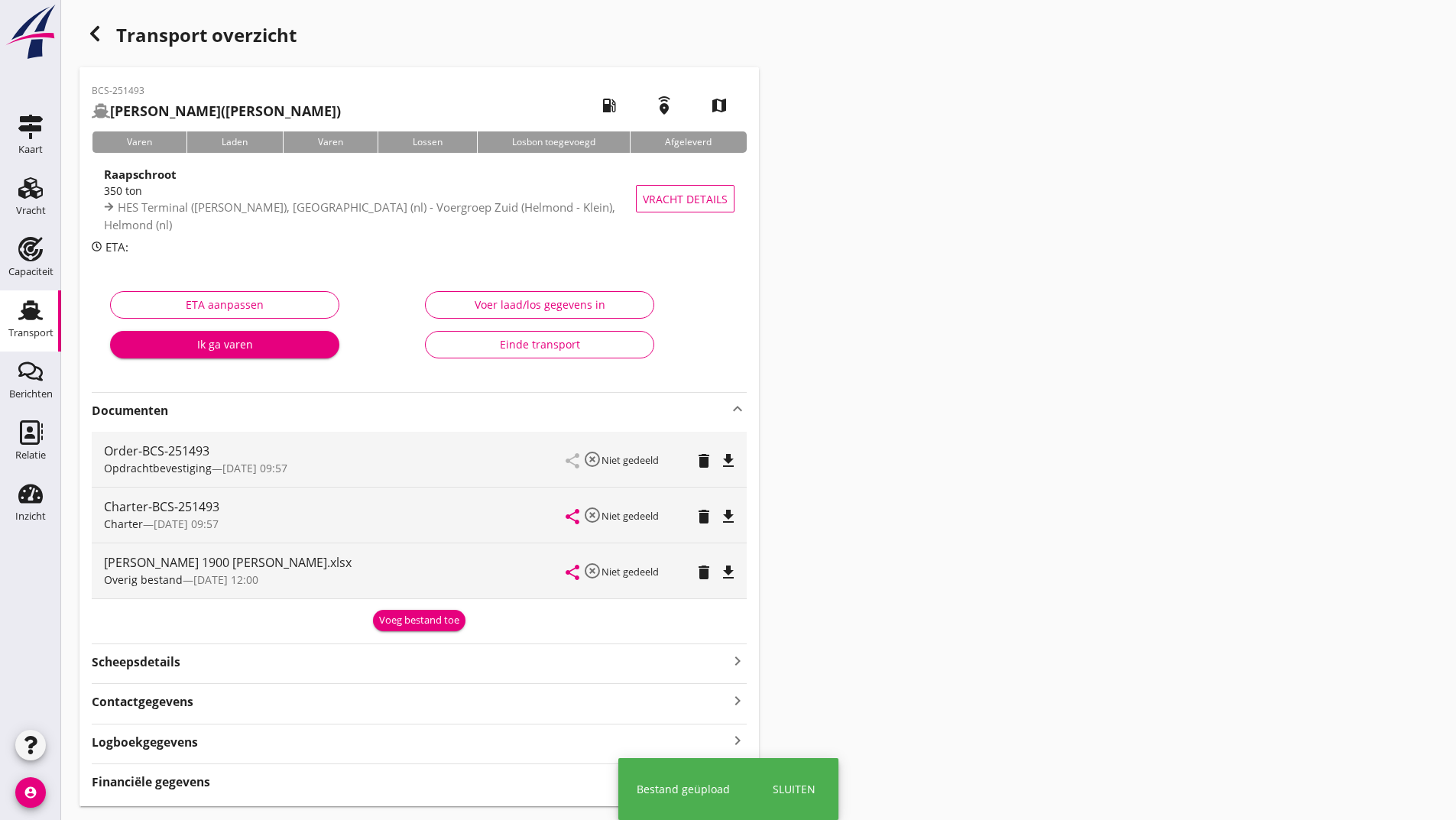
drag, startPoint x: 406, startPoint y: 622, endPoint x: 401, endPoint y: 630, distance: 9.4
click at [404, 626] on div "Voeg bestand toe" at bounding box center [419, 621] width 80 height 15
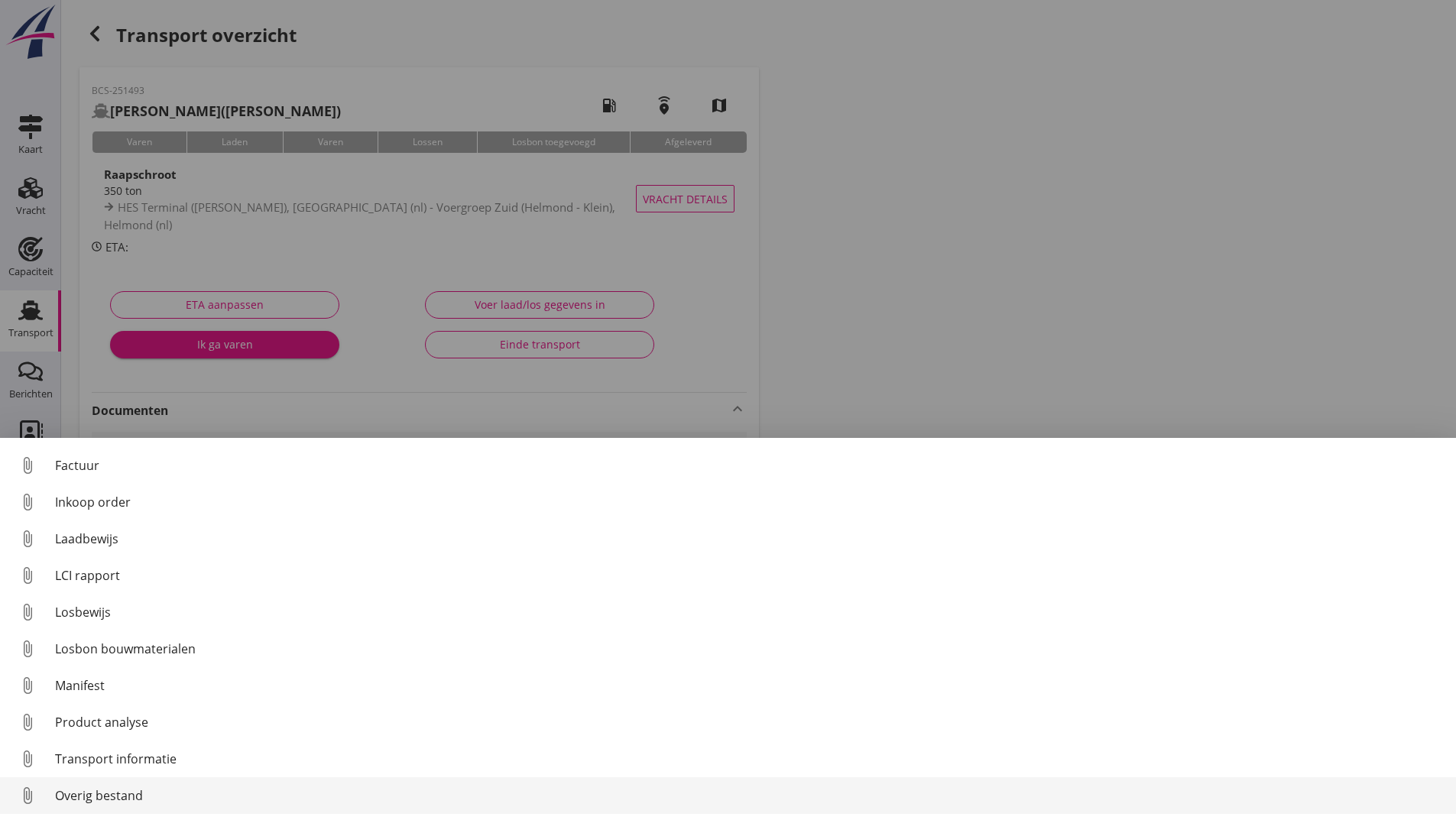
click at [128, 801] on div "Overig bestand" at bounding box center [750, 796] width 1388 height 19
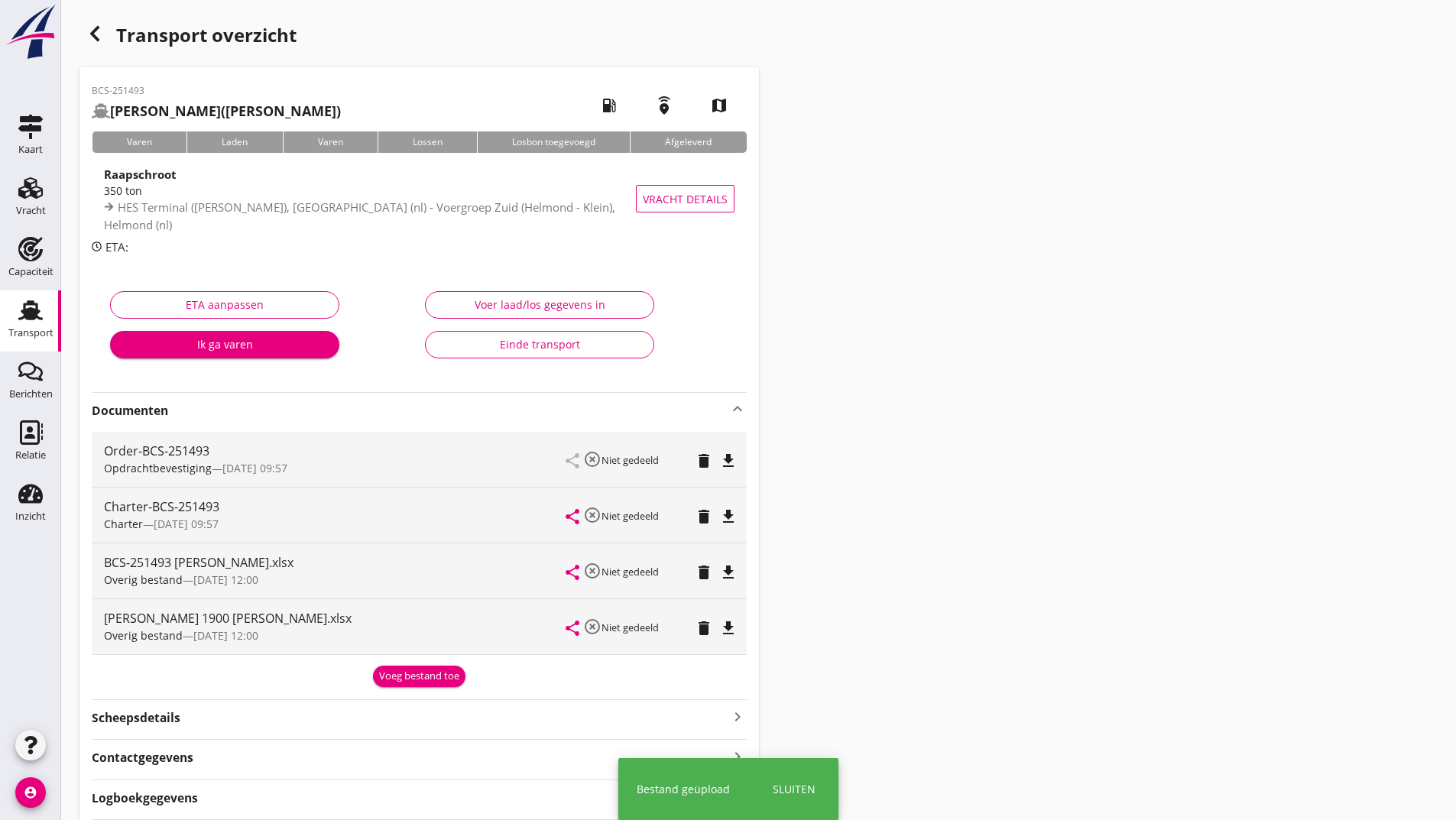
click at [423, 669] on div "Voeg bestand toe" at bounding box center [419, 676] width 80 height 15
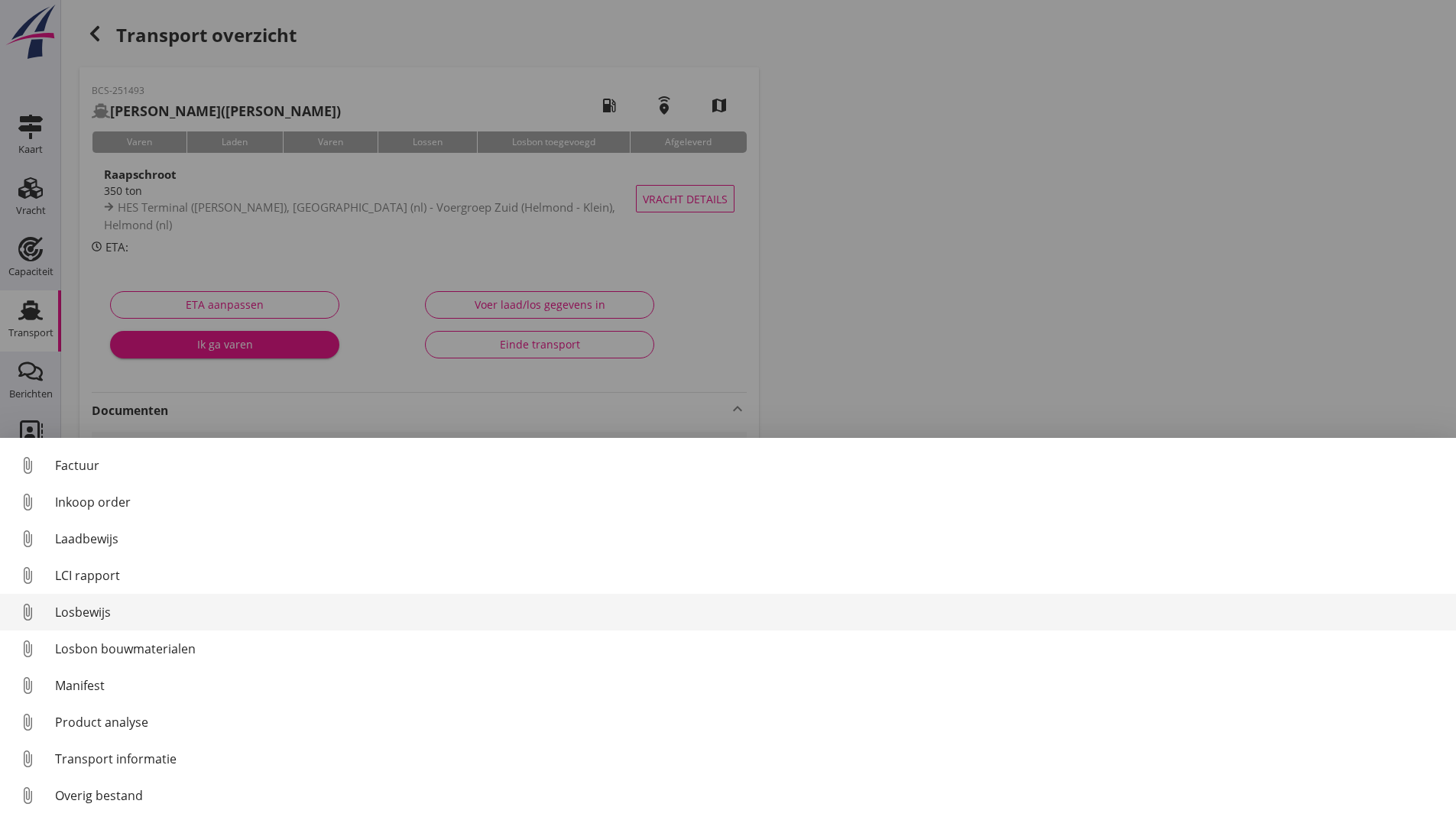
click at [87, 611] on div "Losbewijs" at bounding box center [750, 612] width 1388 height 19
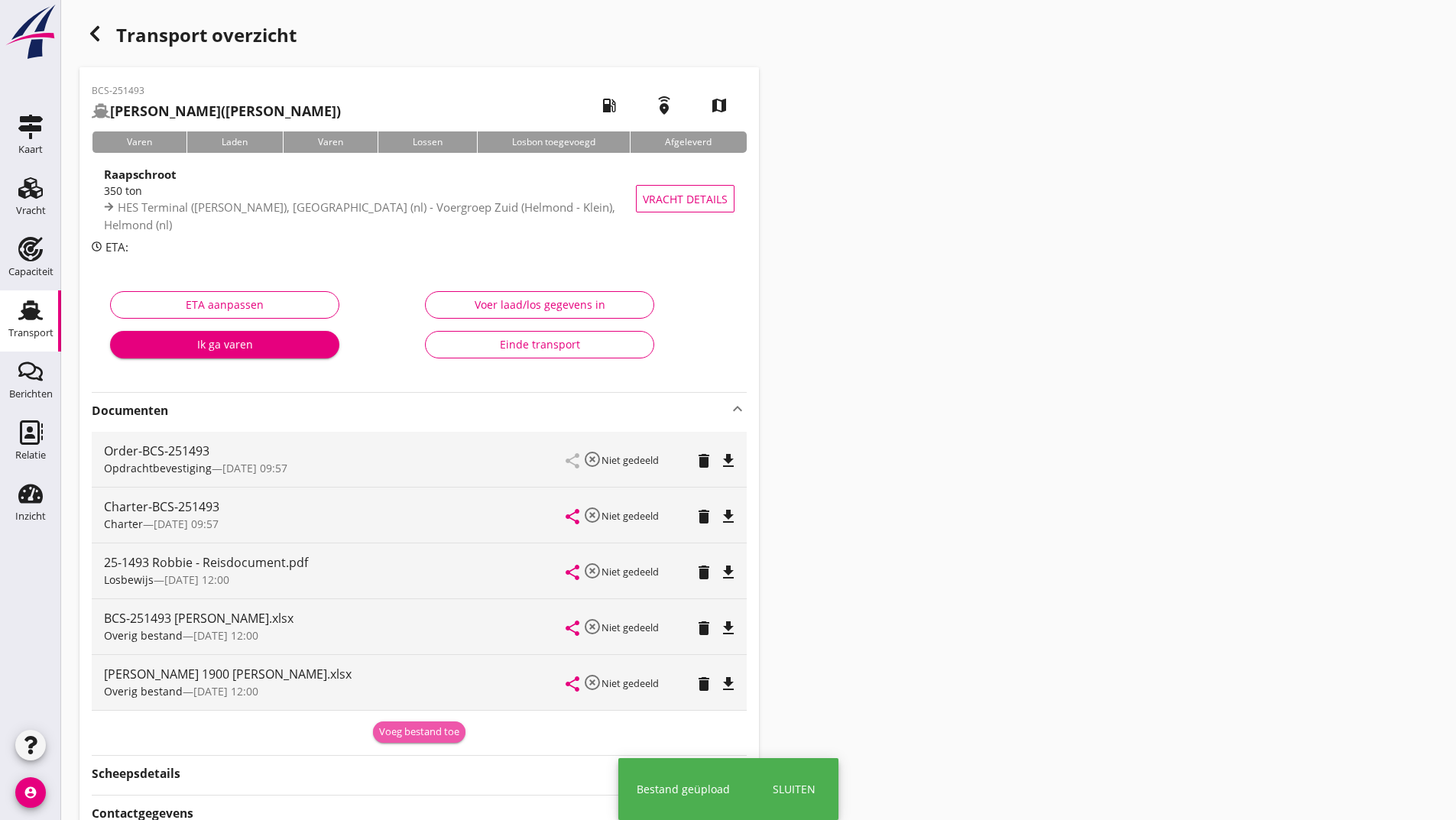
drag, startPoint x: 400, startPoint y: 734, endPoint x: 330, endPoint y: 717, distance: 72.0
click at [395, 732] on div "Voeg bestand toe" at bounding box center [419, 732] width 80 height 15
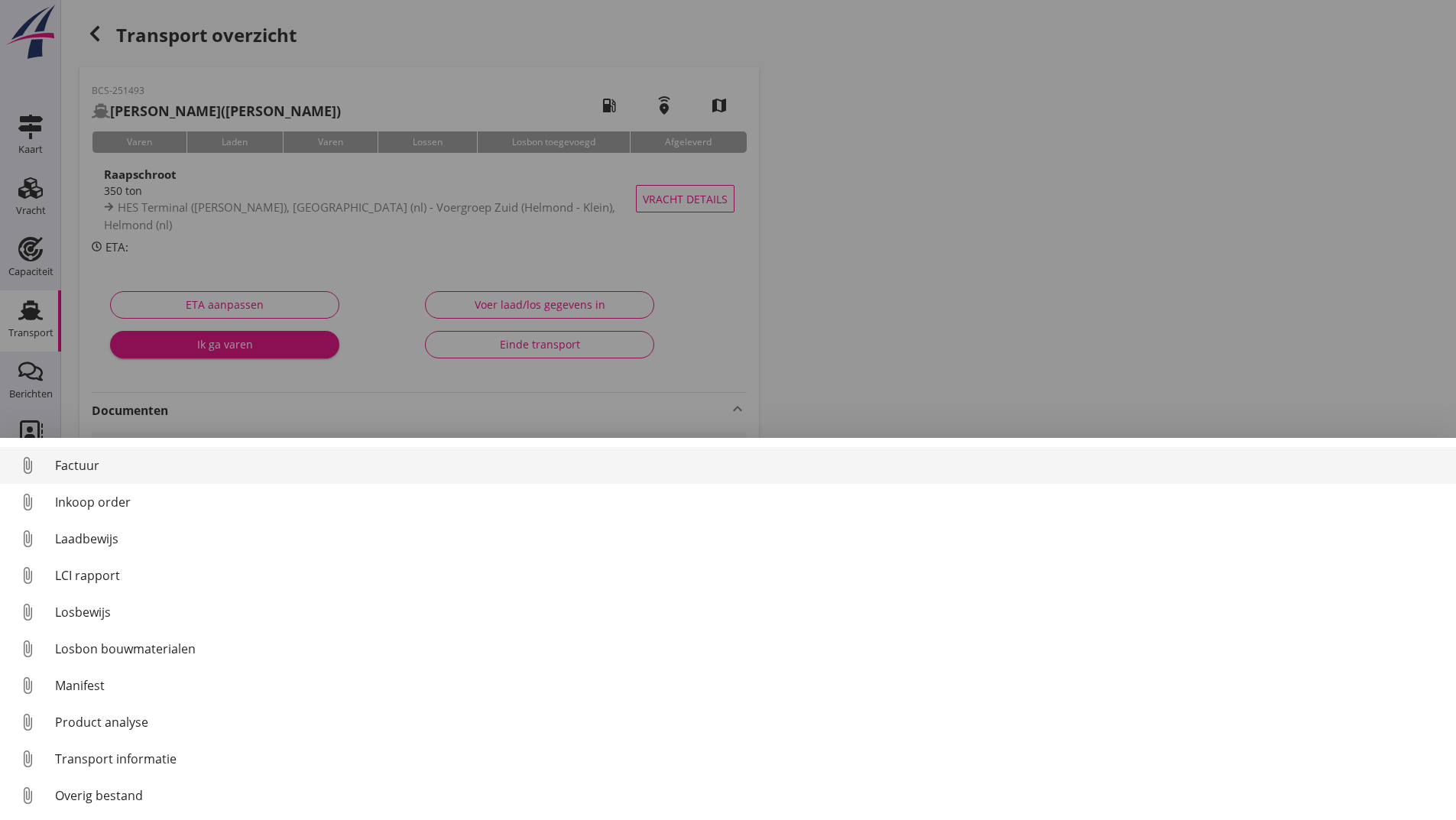
click at [97, 459] on div "Factuur" at bounding box center [750, 466] width 1388 height 19
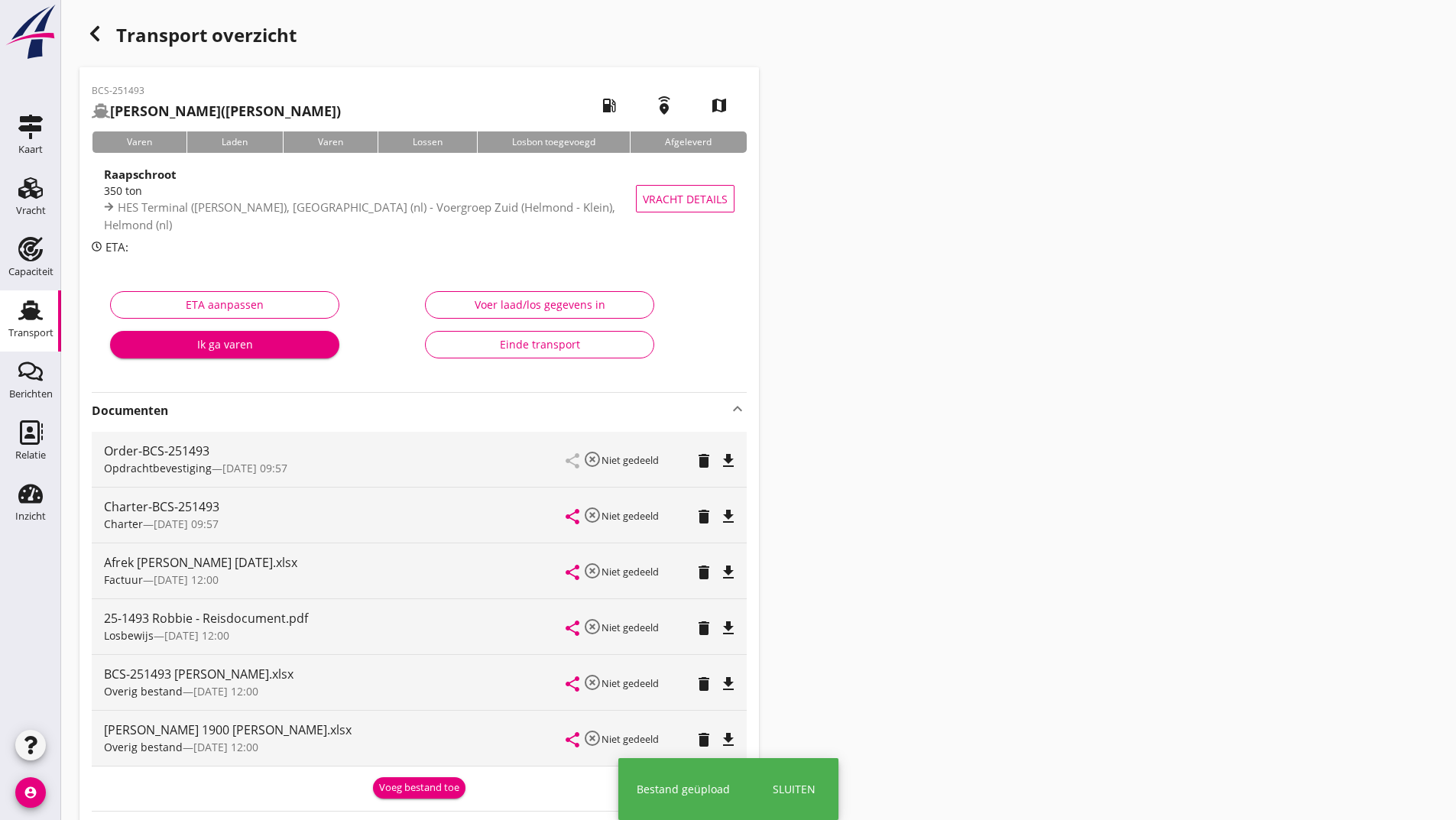
click at [101, 32] on icon "button" at bounding box center [95, 34] width 19 height 19
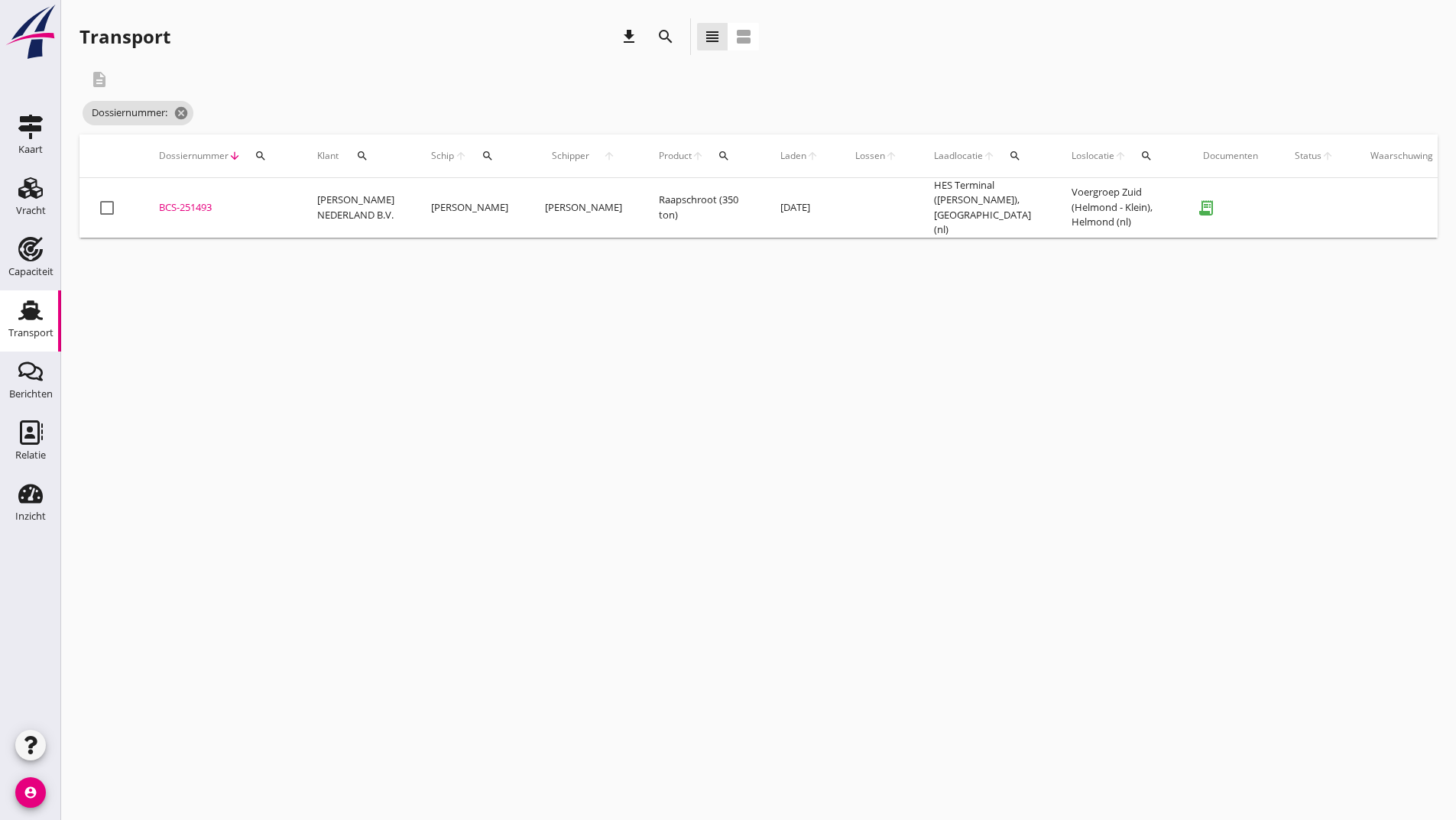
click at [666, 39] on icon "search" at bounding box center [666, 37] width 19 height 19
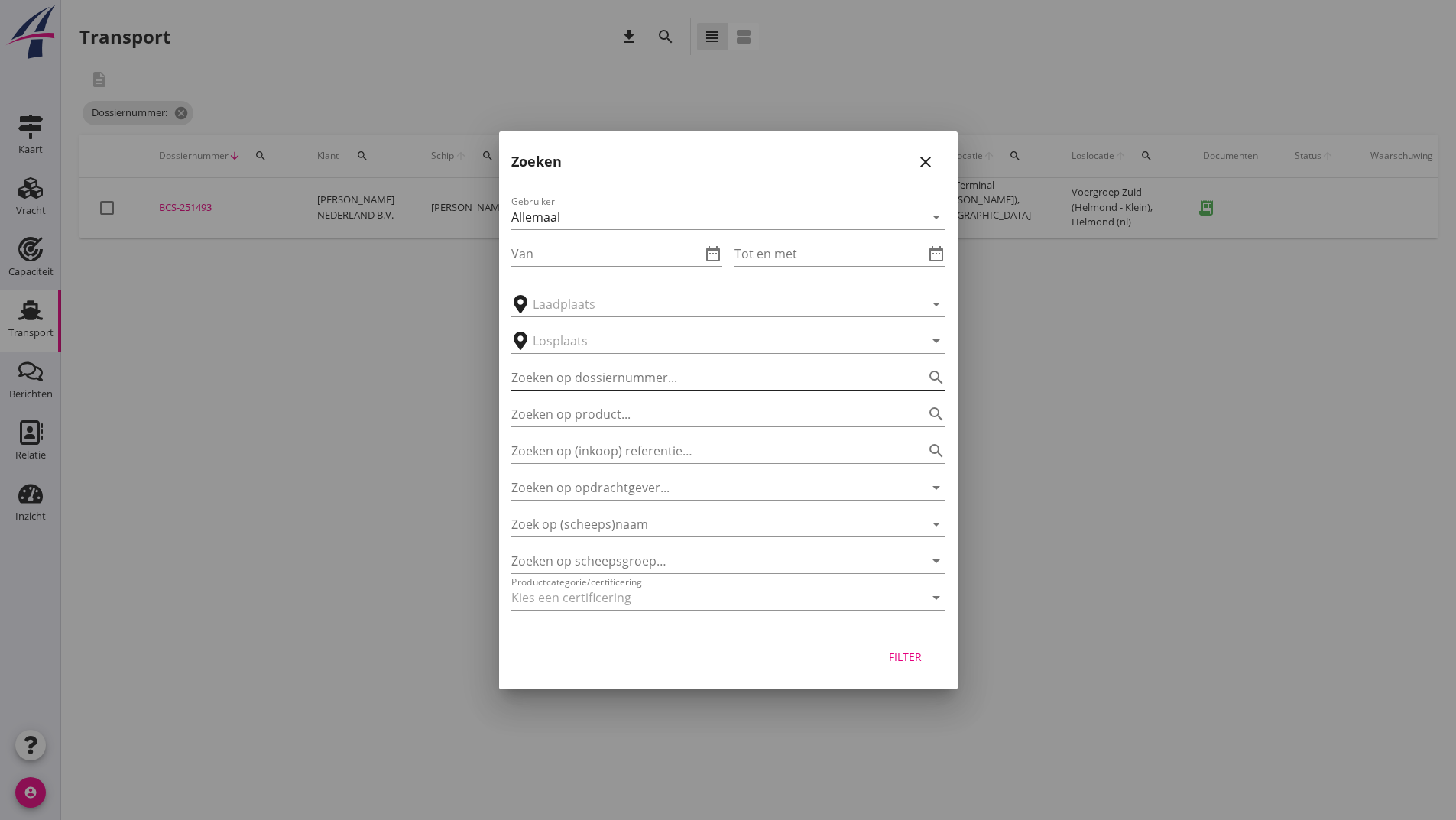
click at [584, 376] on input "Zoeken op dossiernummer..." at bounding box center [706, 378] width 392 height 24
type input "251498"
click at [908, 655] on div "Filter" at bounding box center [906, 657] width 43 height 16
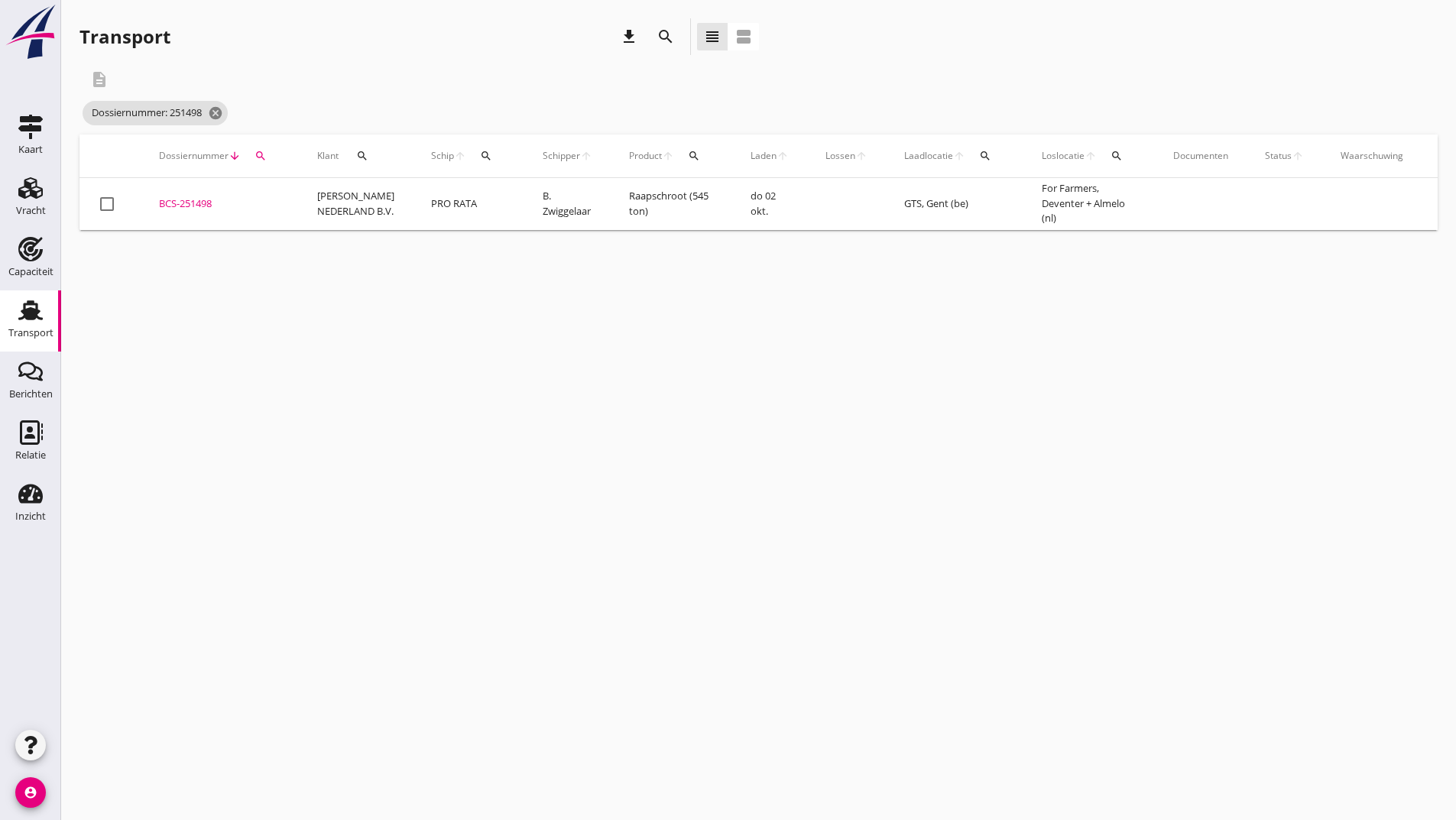
click at [204, 206] on div "BCS-251498" at bounding box center [219, 204] width 121 height 15
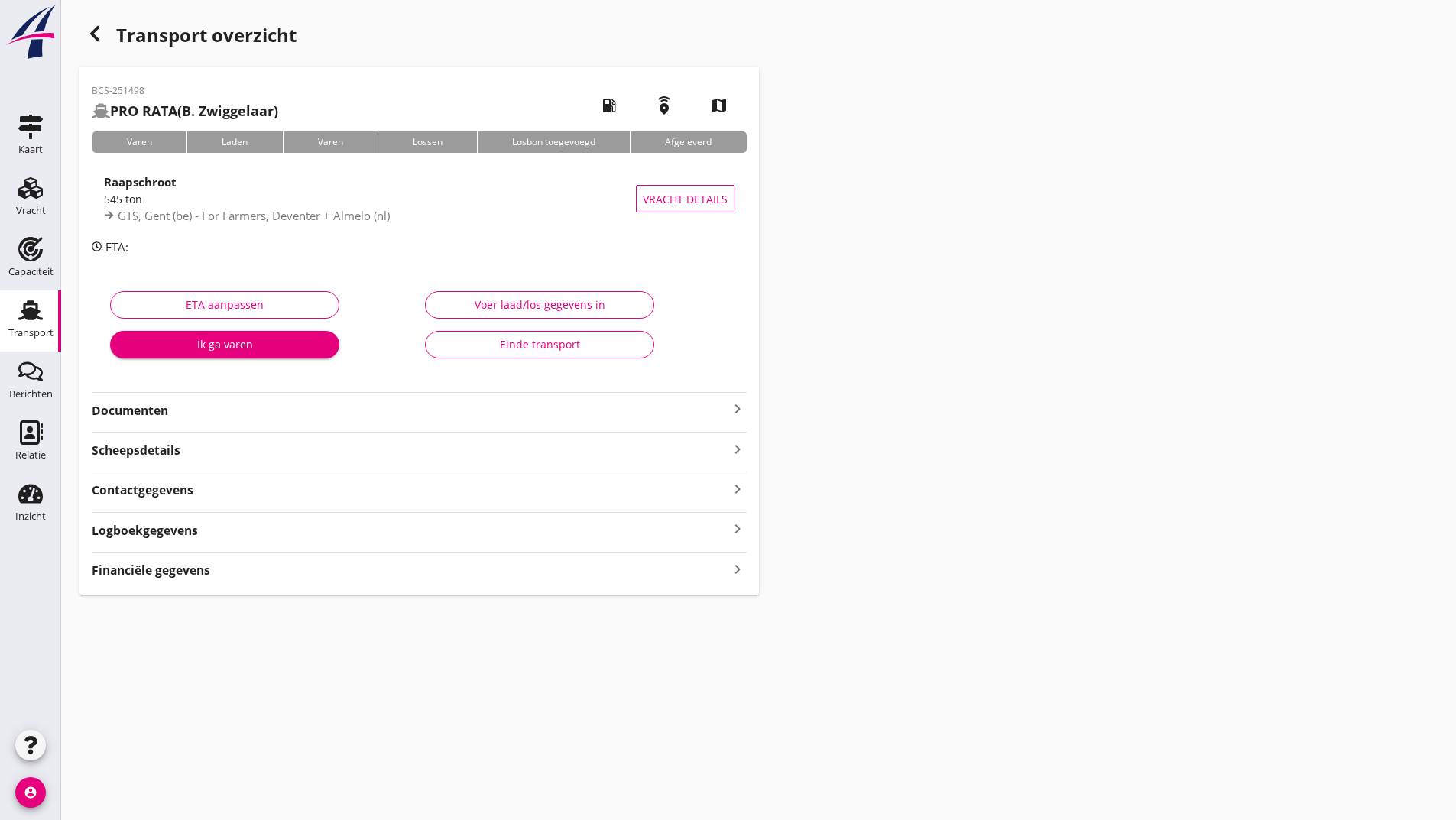
click at [162, 410] on strong "Documenten" at bounding box center [410, 410] width 637 height 18
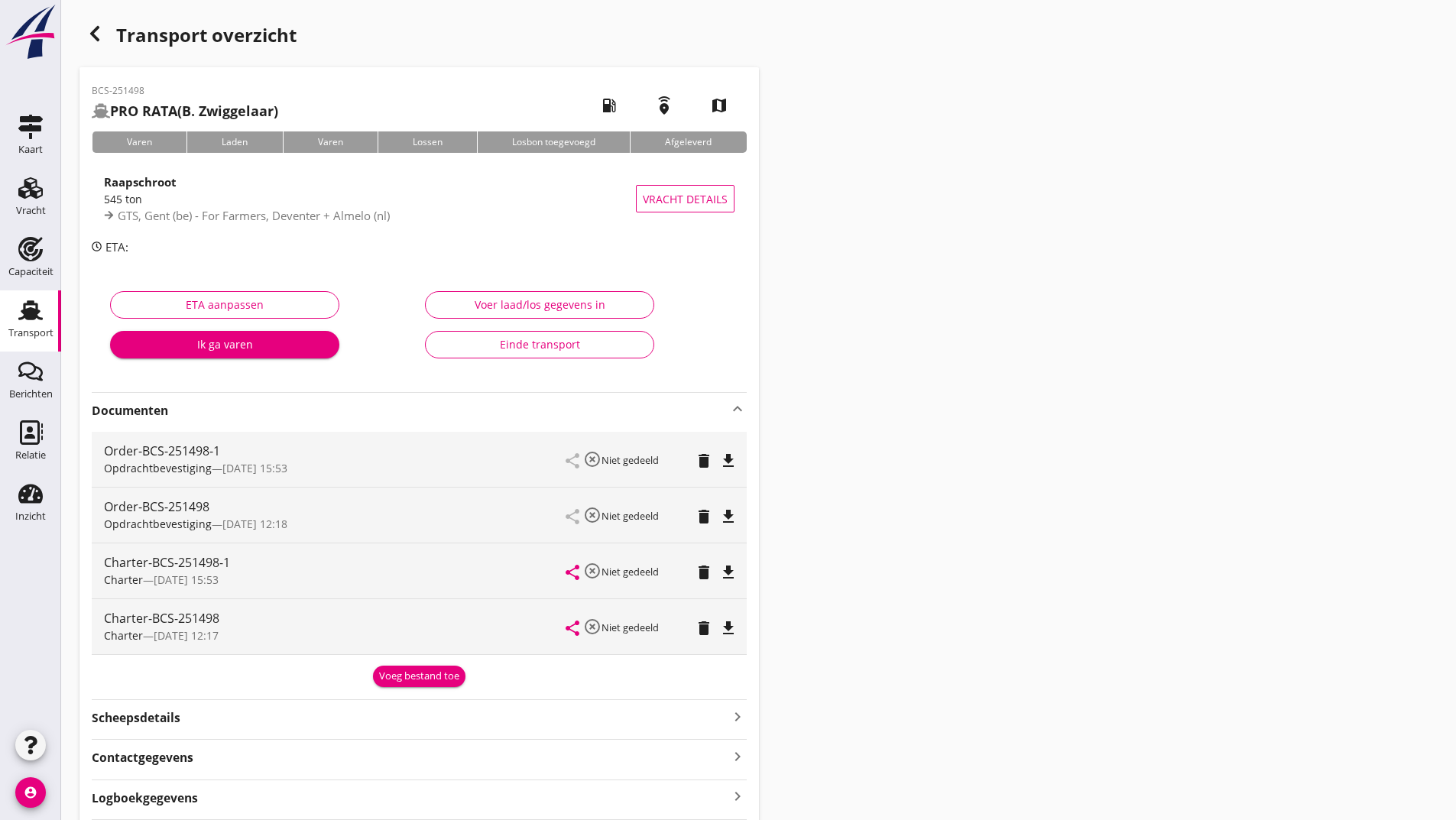
click at [430, 670] on div "Voeg bestand toe" at bounding box center [419, 676] width 80 height 15
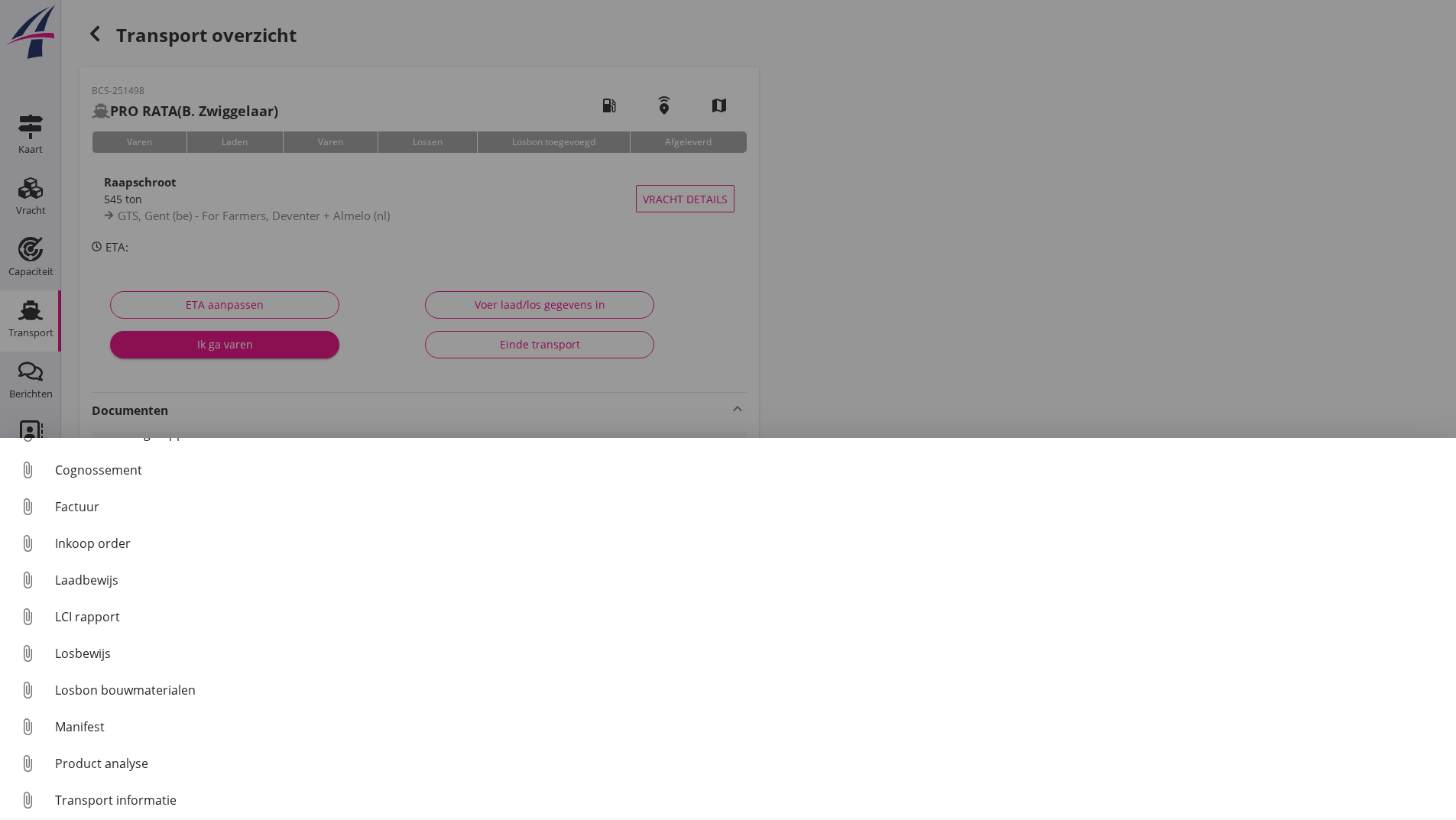
scroll to position [107, 0]
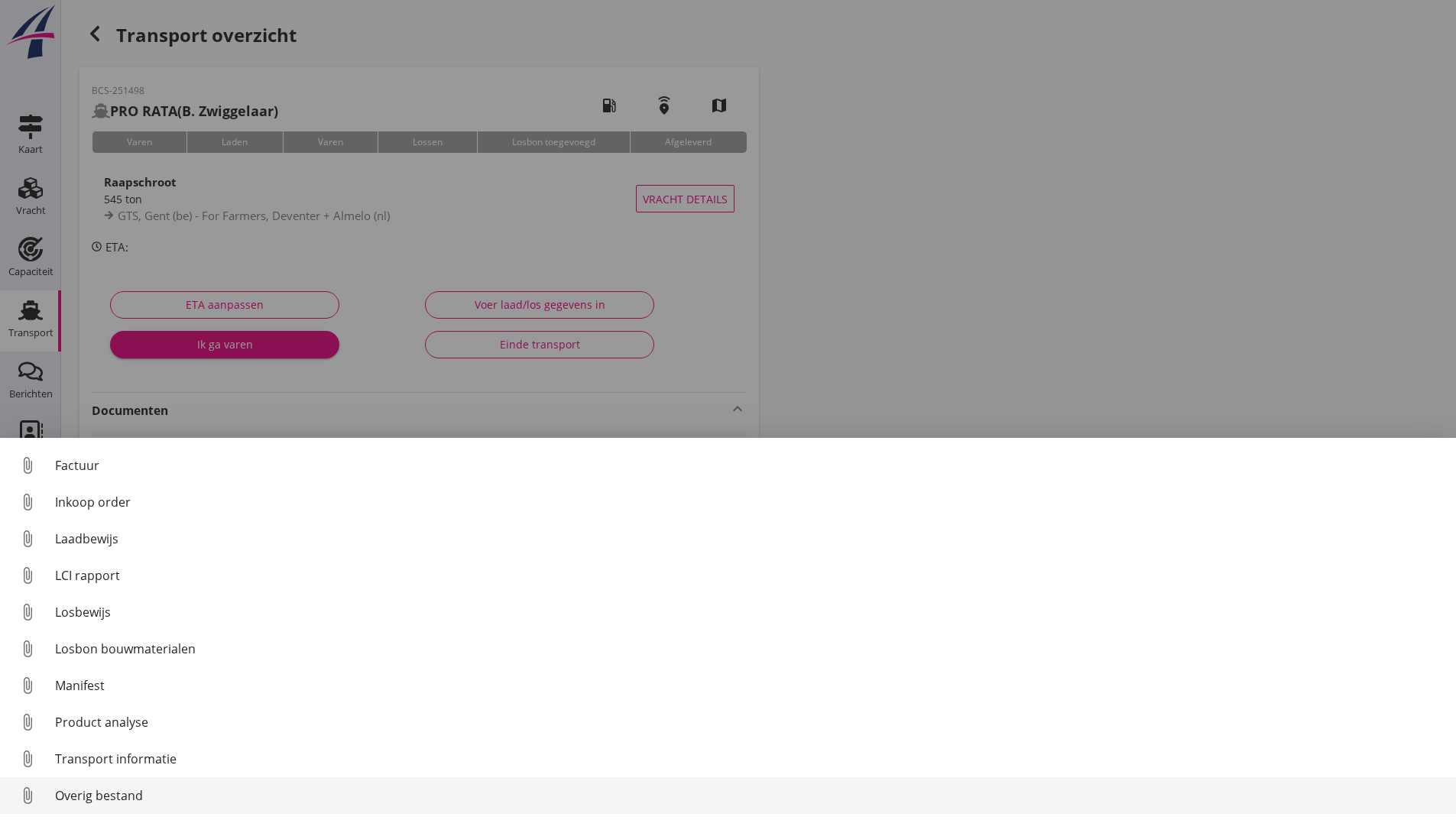
click at [127, 794] on div "Overig bestand" at bounding box center [750, 796] width 1388 height 19
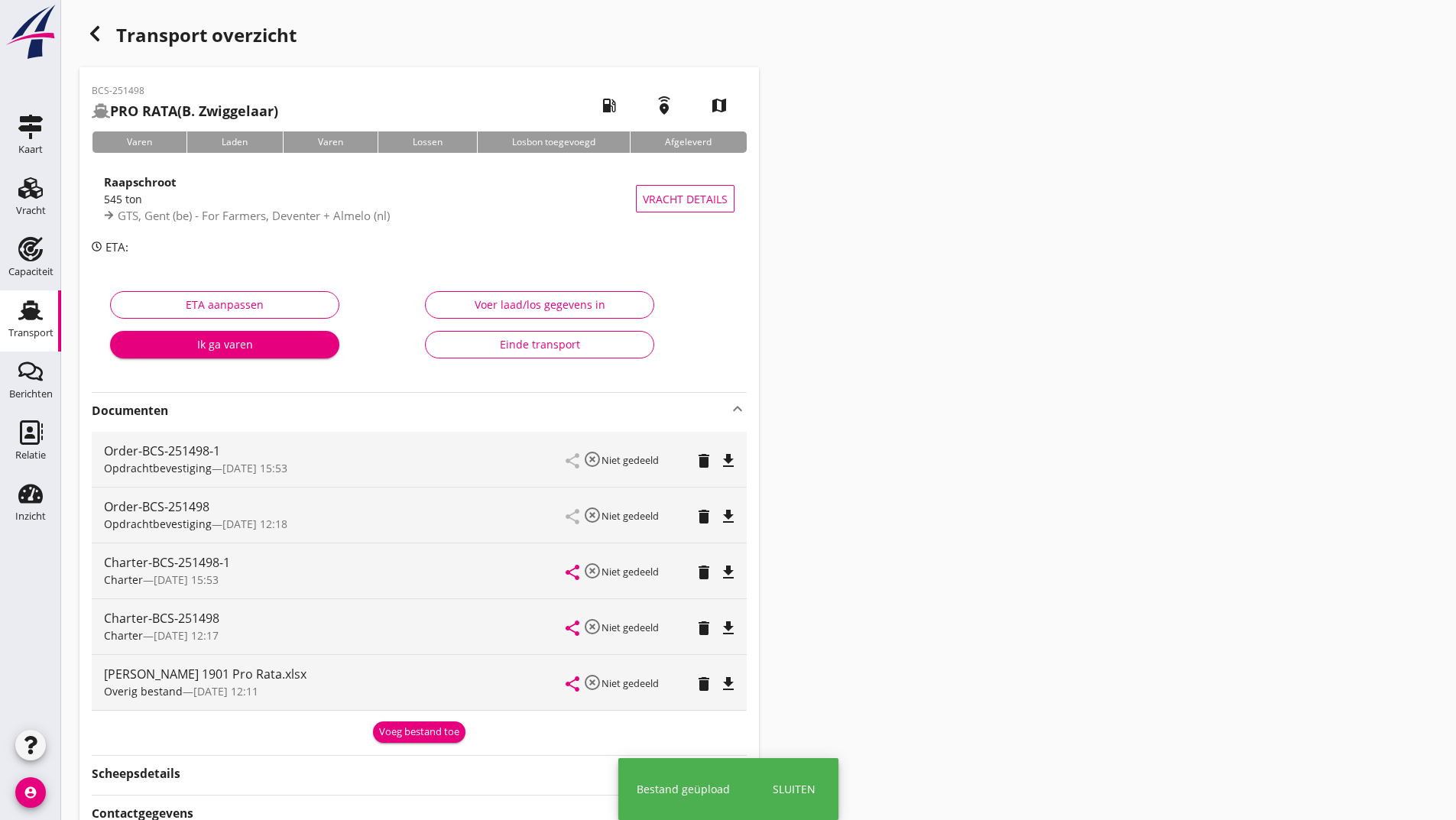
click at [402, 732] on div "Voeg bestand toe" at bounding box center [419, 732] width 80 height 15
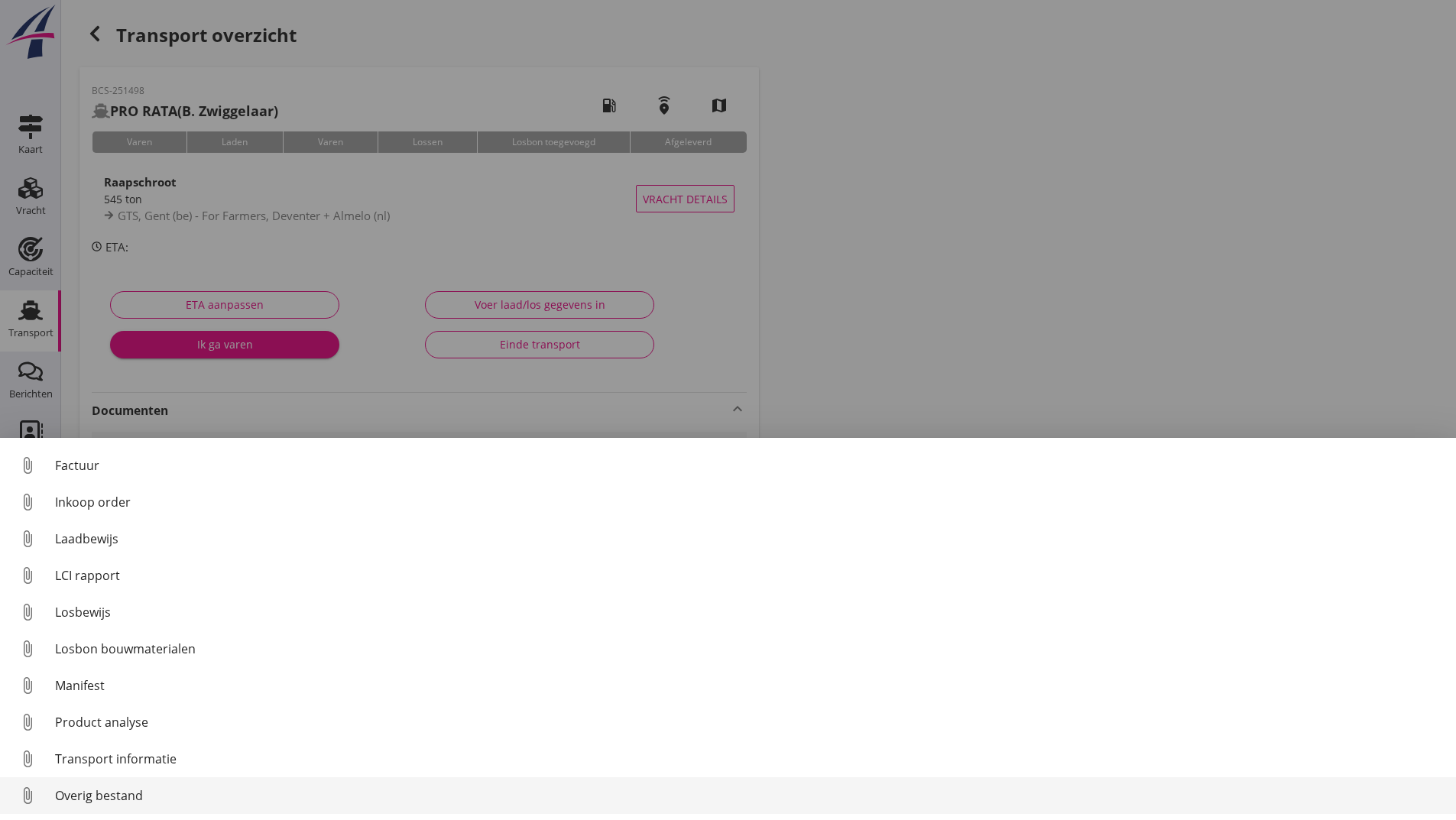
click at [144, 797] on div "Overig bestand" at bounding box center [750, 796] width 1388 height 19
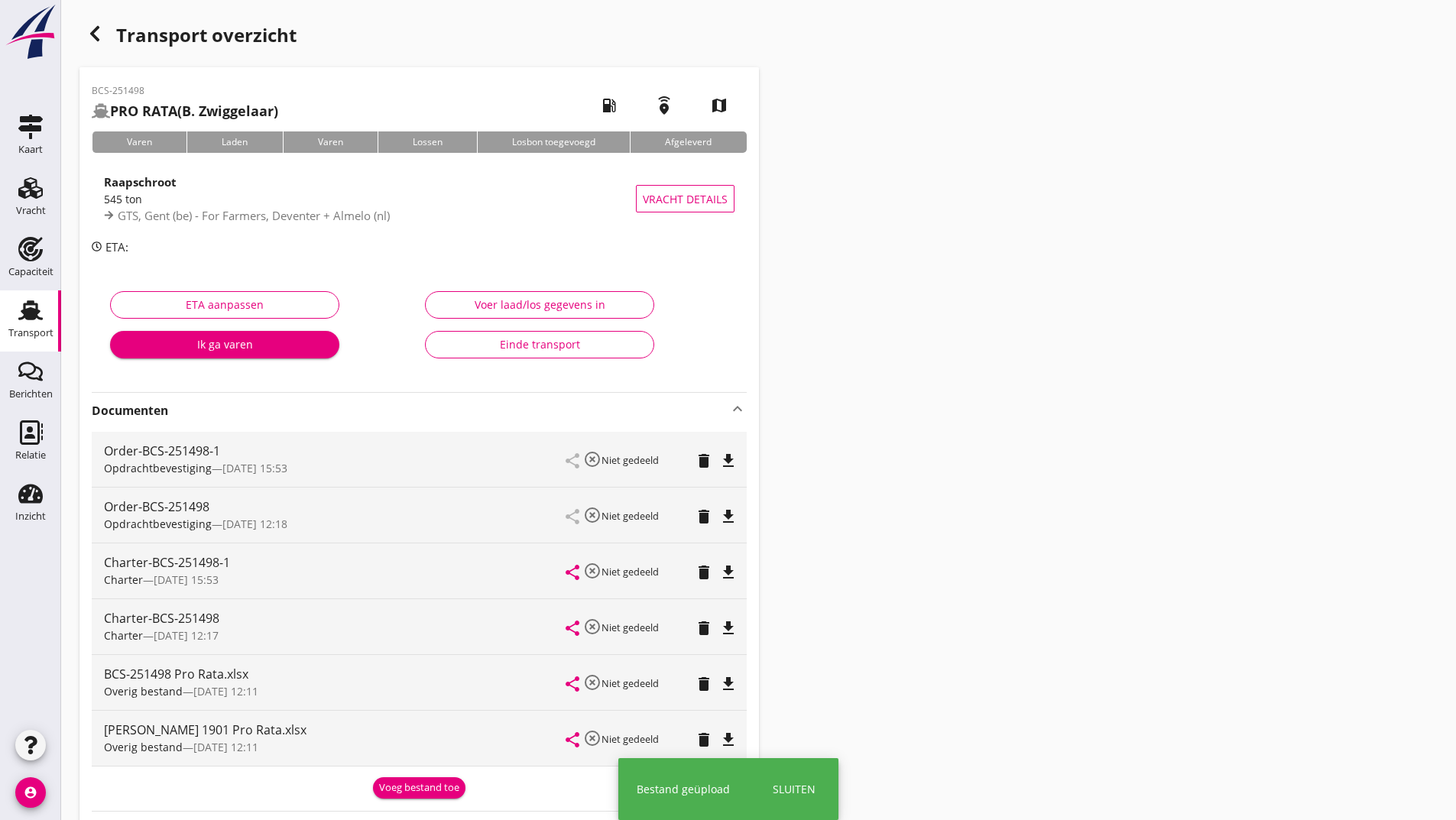
click at [416, 781] on div "Voeg bestand toe" at bounding box center [419, 788] width 80 height 15
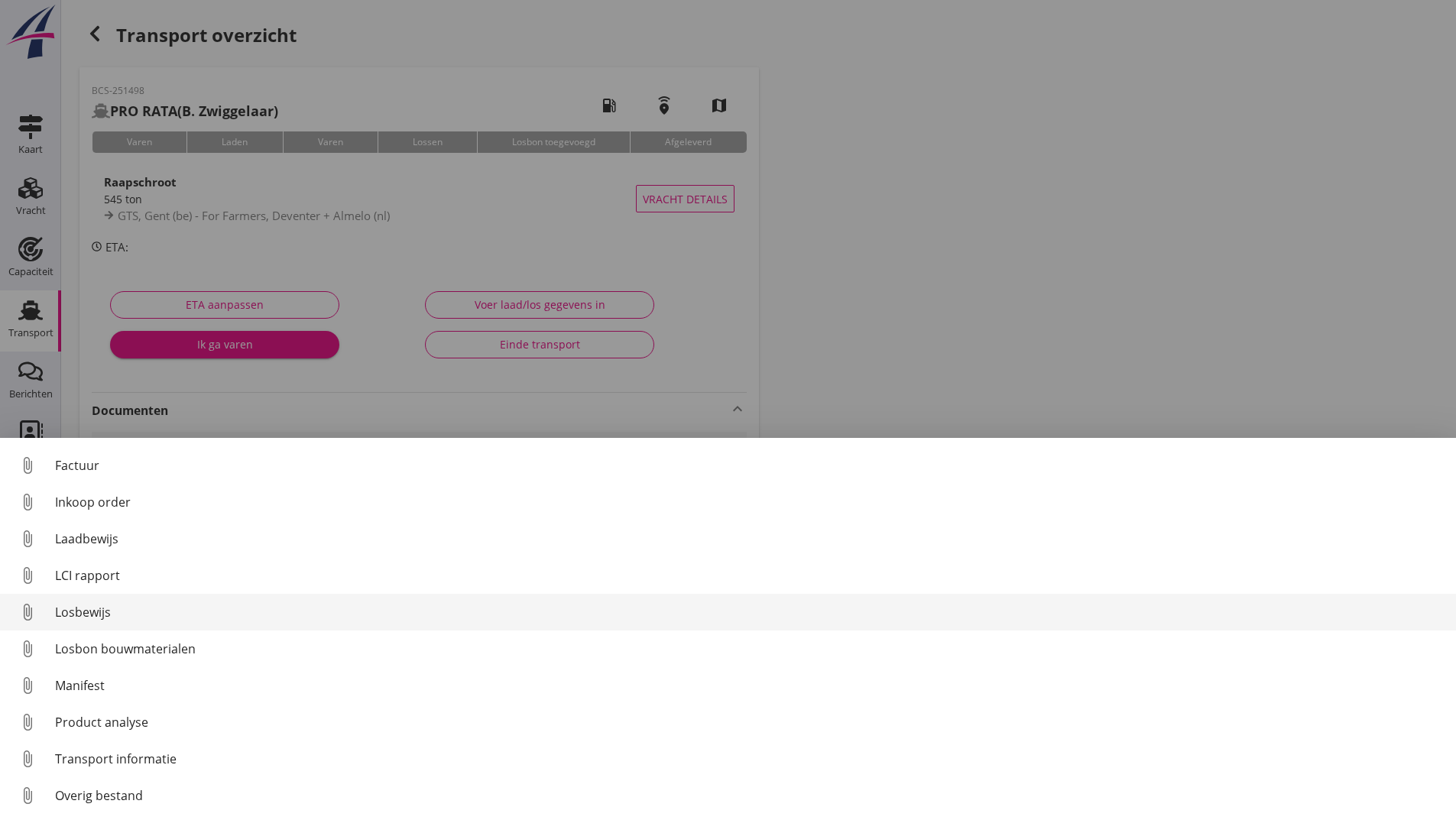
click at [97, 611] on div "Losbewijs" at bounding box center [750, 612] width 1388 height 19
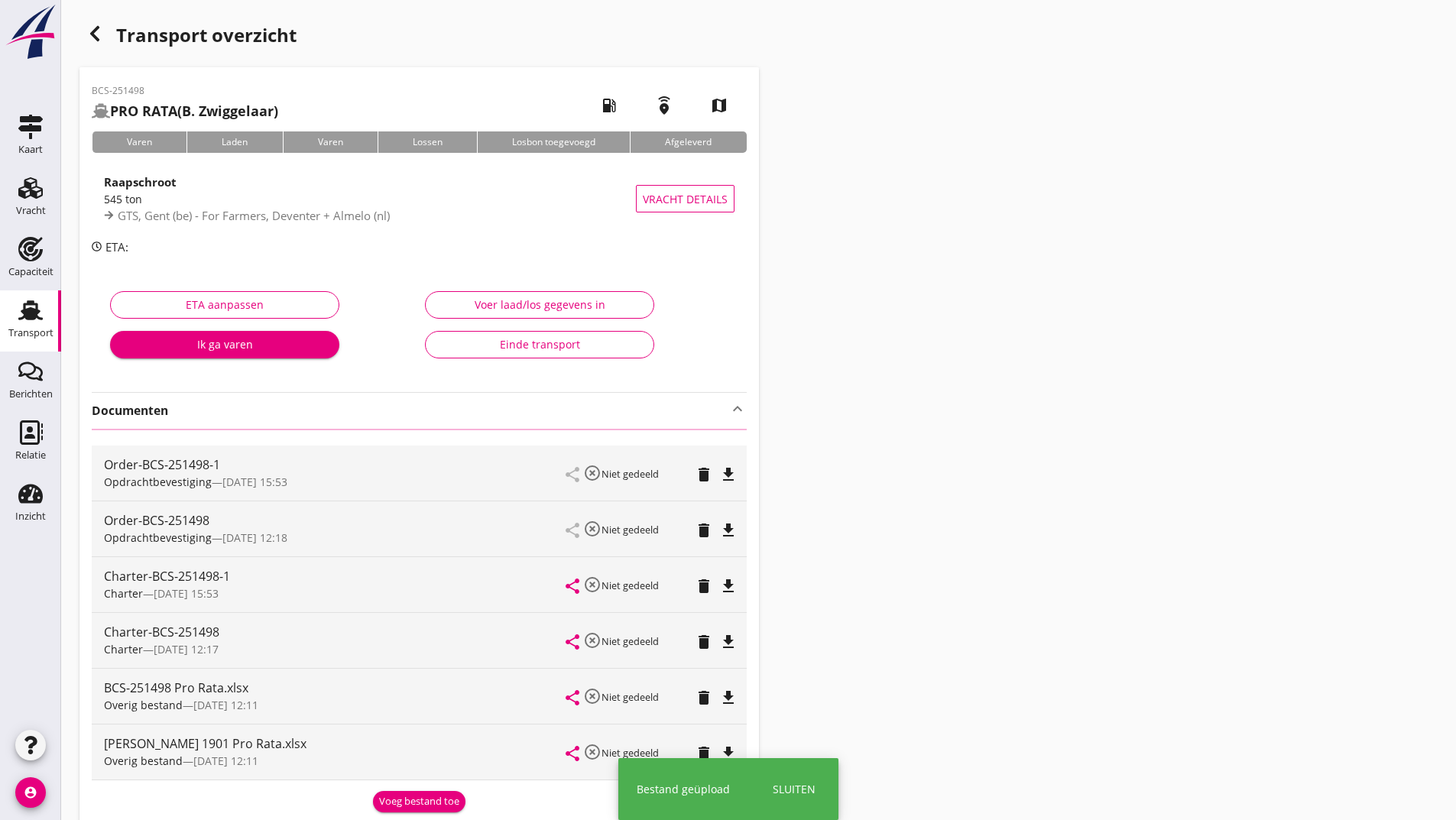
scroll to position [153, 0]
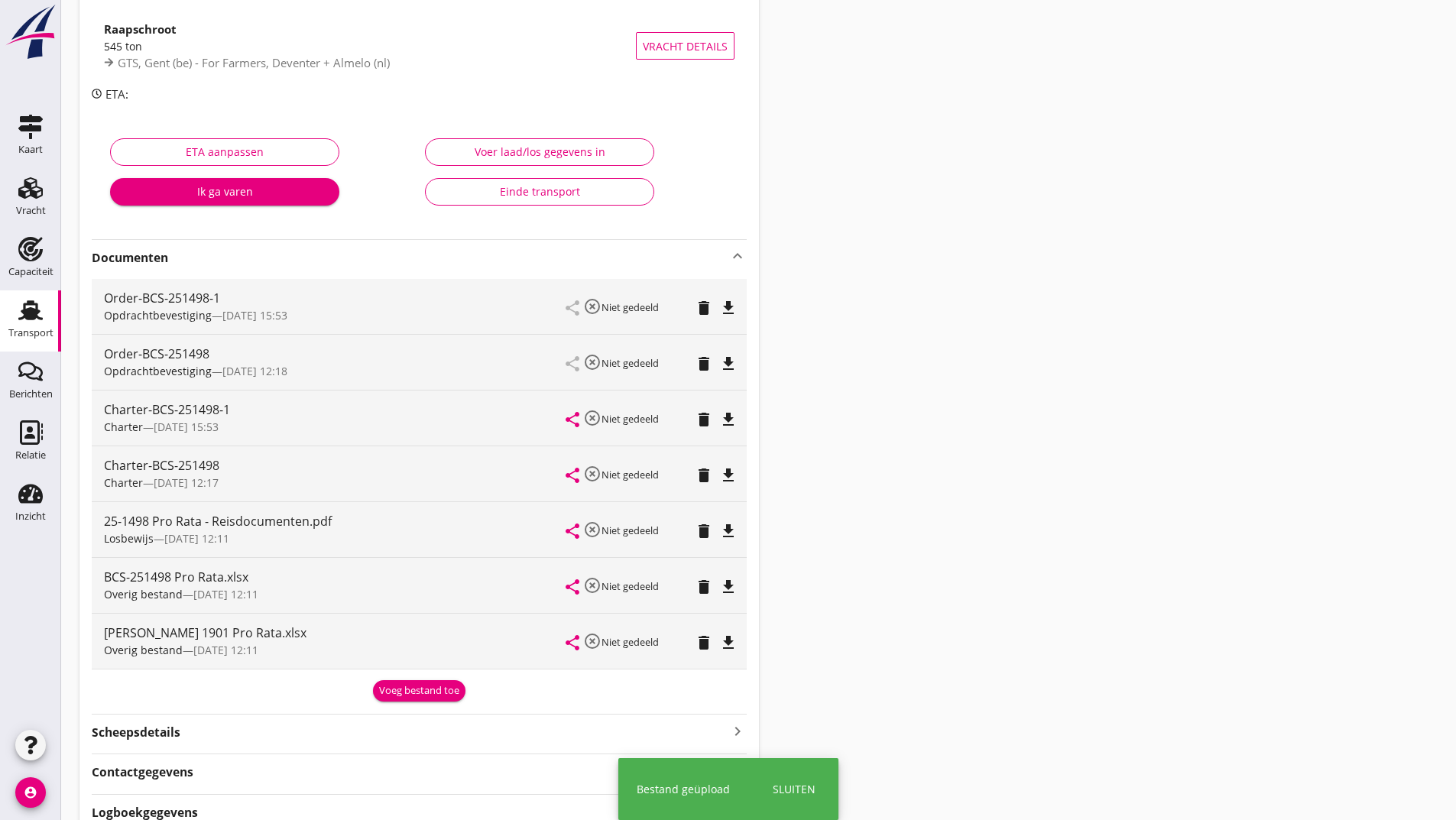
click at [434, 651] on div "Overig bestand — [DATE] 12:11" at bounding box center [335, 649] width 462 height 16
click at [420, 693] on div "Voeg bestand toe" at bounding box center [419, 690] width 80 height 15
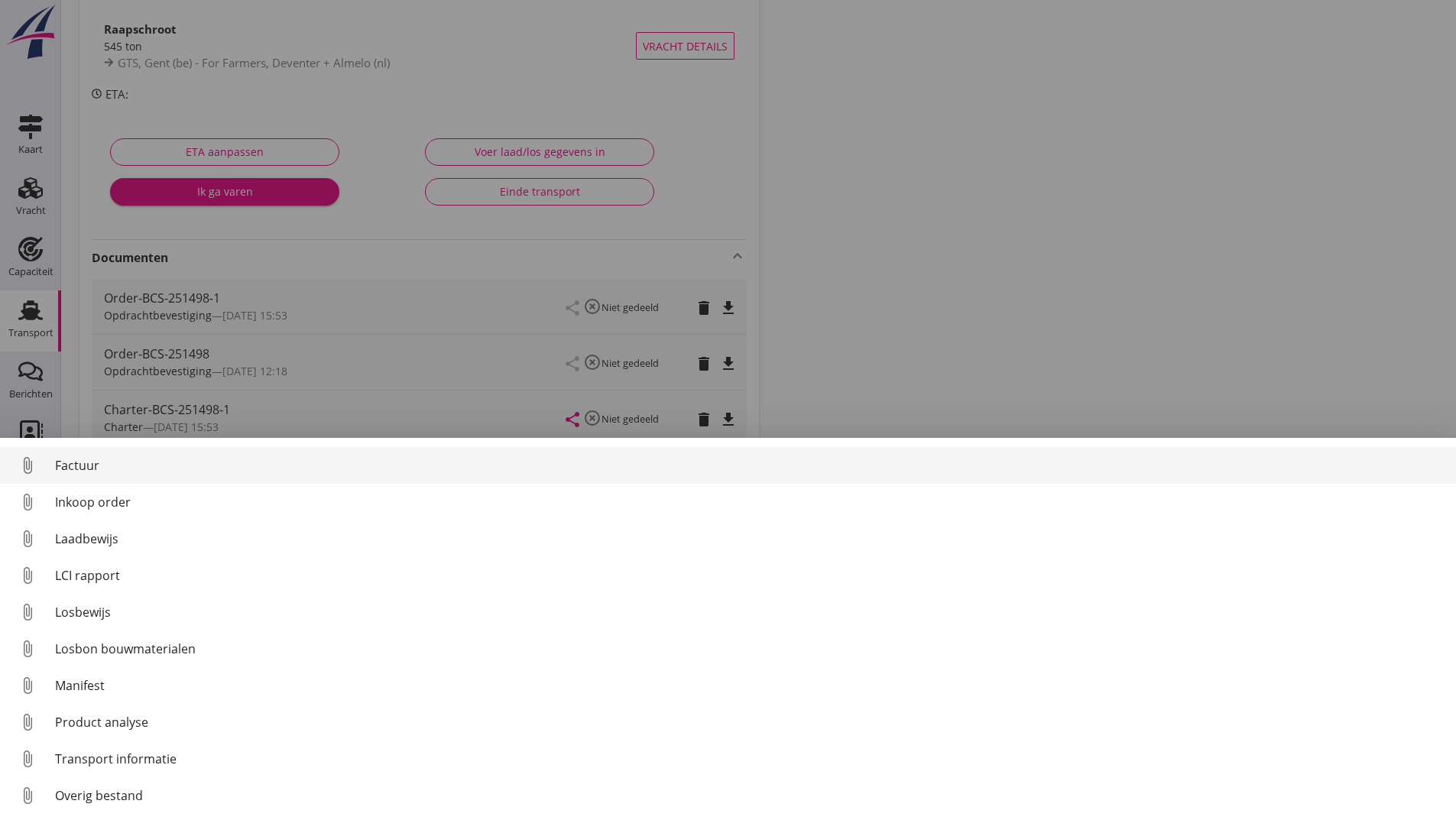
click at [98, 461] on div "Factuur" at bounding box center [750, 466] width 1388 height 19
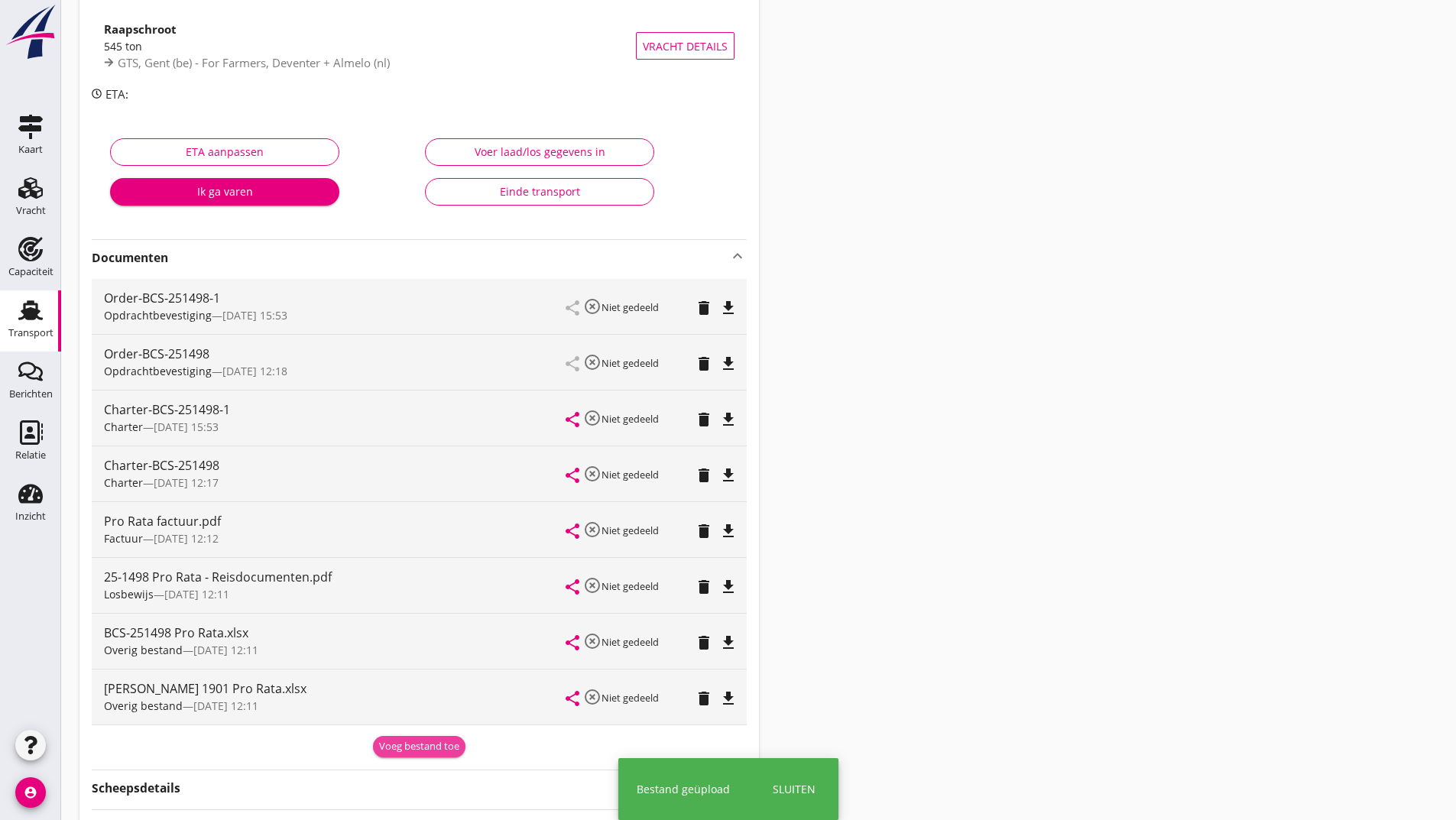
click at [395, 744] on div "Voeg bestand toe" at bounding box center [419, 747] width 80 height 15
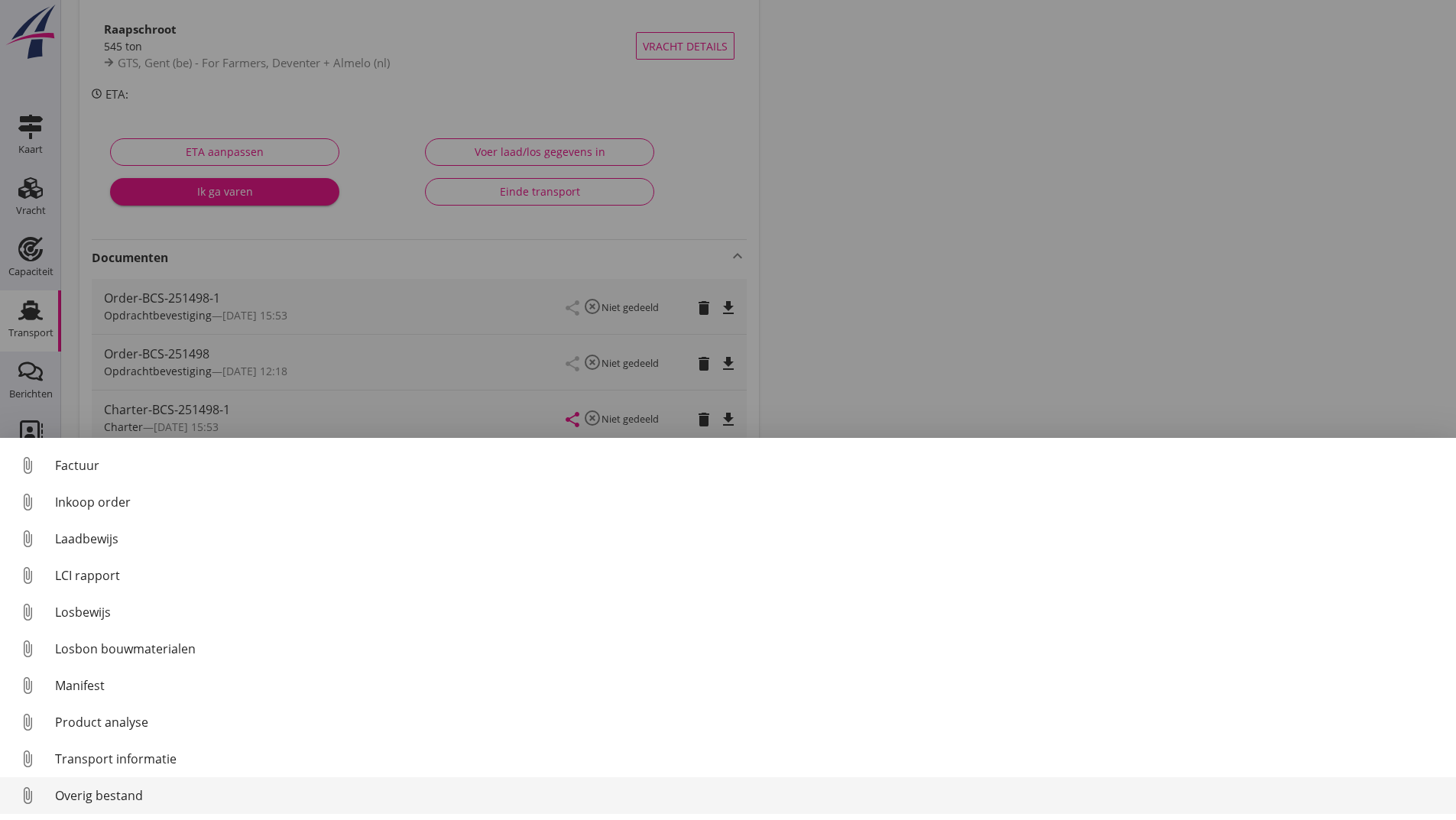
click at [144, 793] on div "Overig bestand" at bounding box center [750, 796] width 1388 height 19
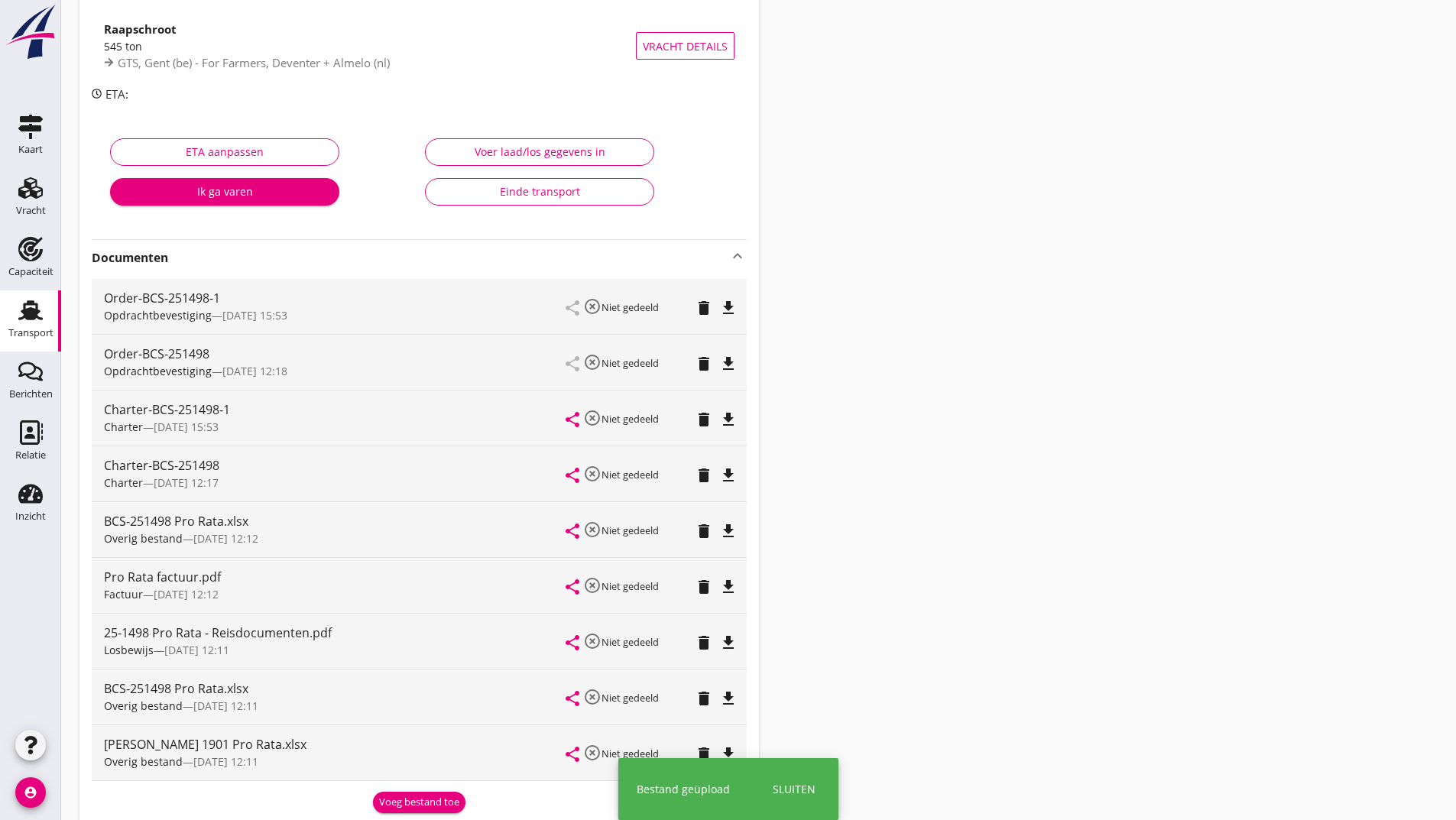
click at [404, 797] on div "Voeg bestand toe" at bounding box center [419, 802] width 80 height 15
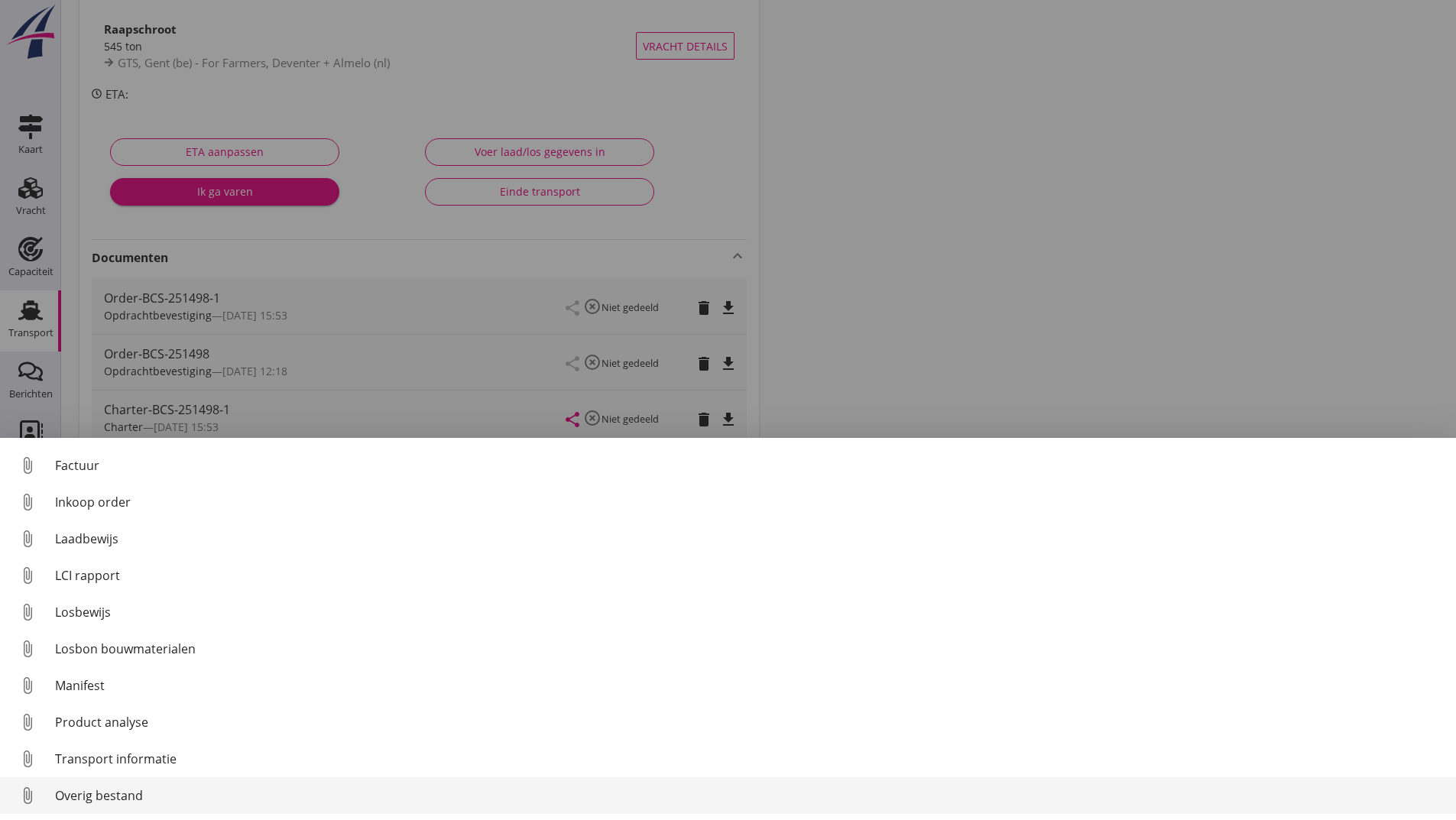
drag, startPoint x: 144, startPoint y: 781, endPoint x: 141, endPoint y: 791, distance: 10.4
drag, startPoint x: 141, startPoint y: 791, endPoint x: 137, endPoint y: 781, distance: 10.8
click at [137, 781] on link "attach_file Overig bestand" at bounding box center [728, 795] width 1456 height 37
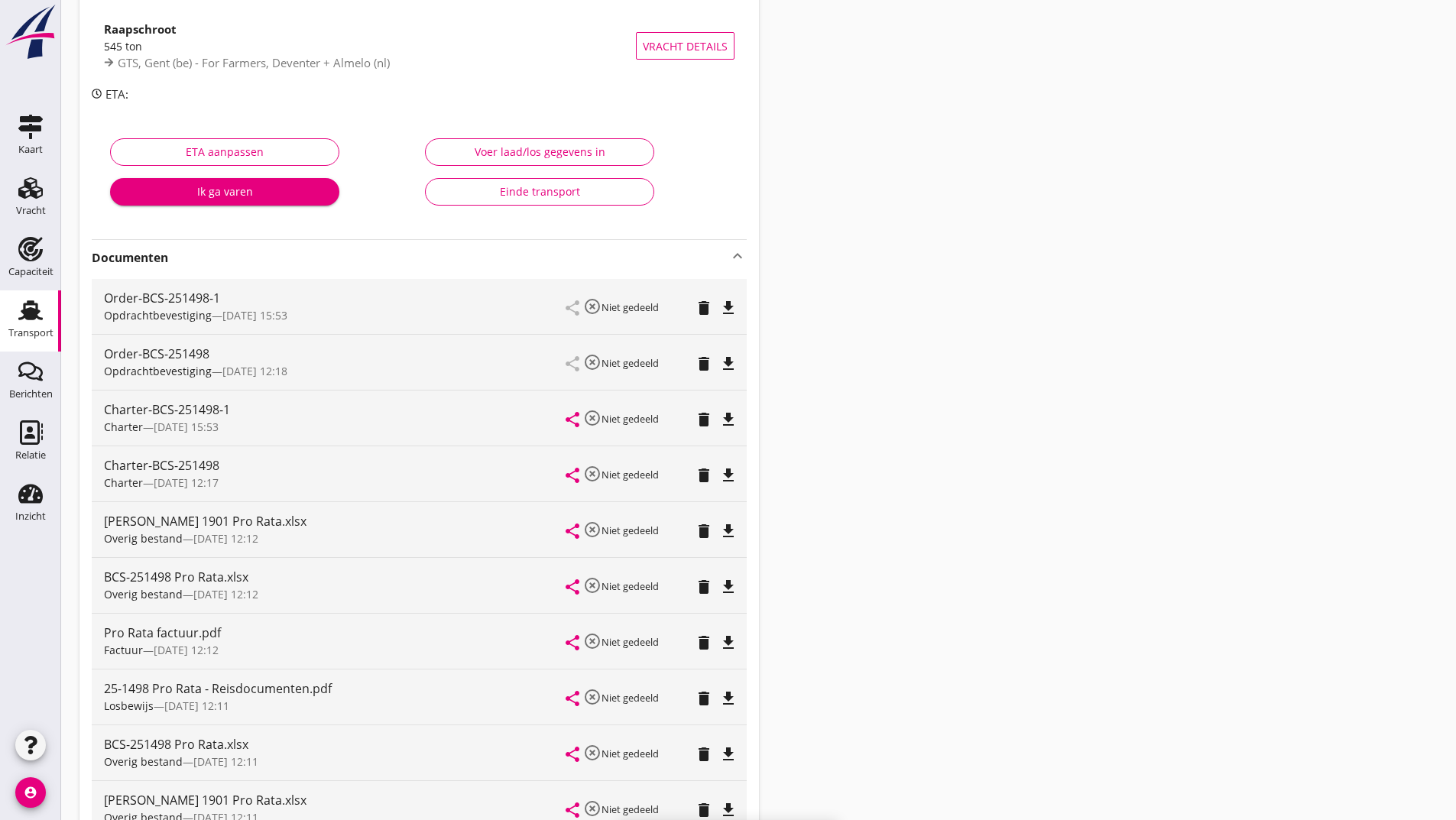
scroll to position [0, 0]
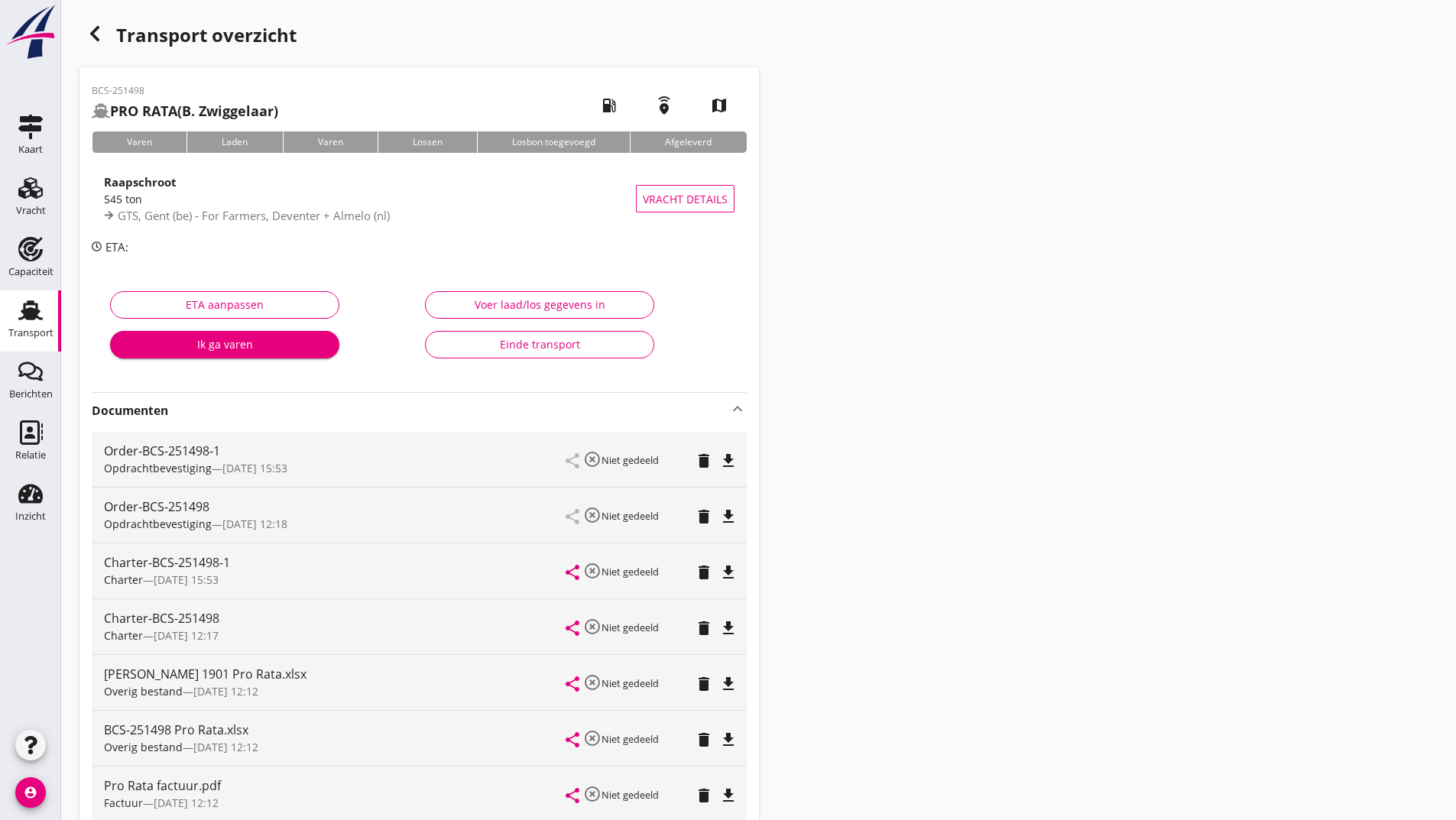
click at [95, 31] on use "button" at bounding box center [95, 34] width 9 height 15
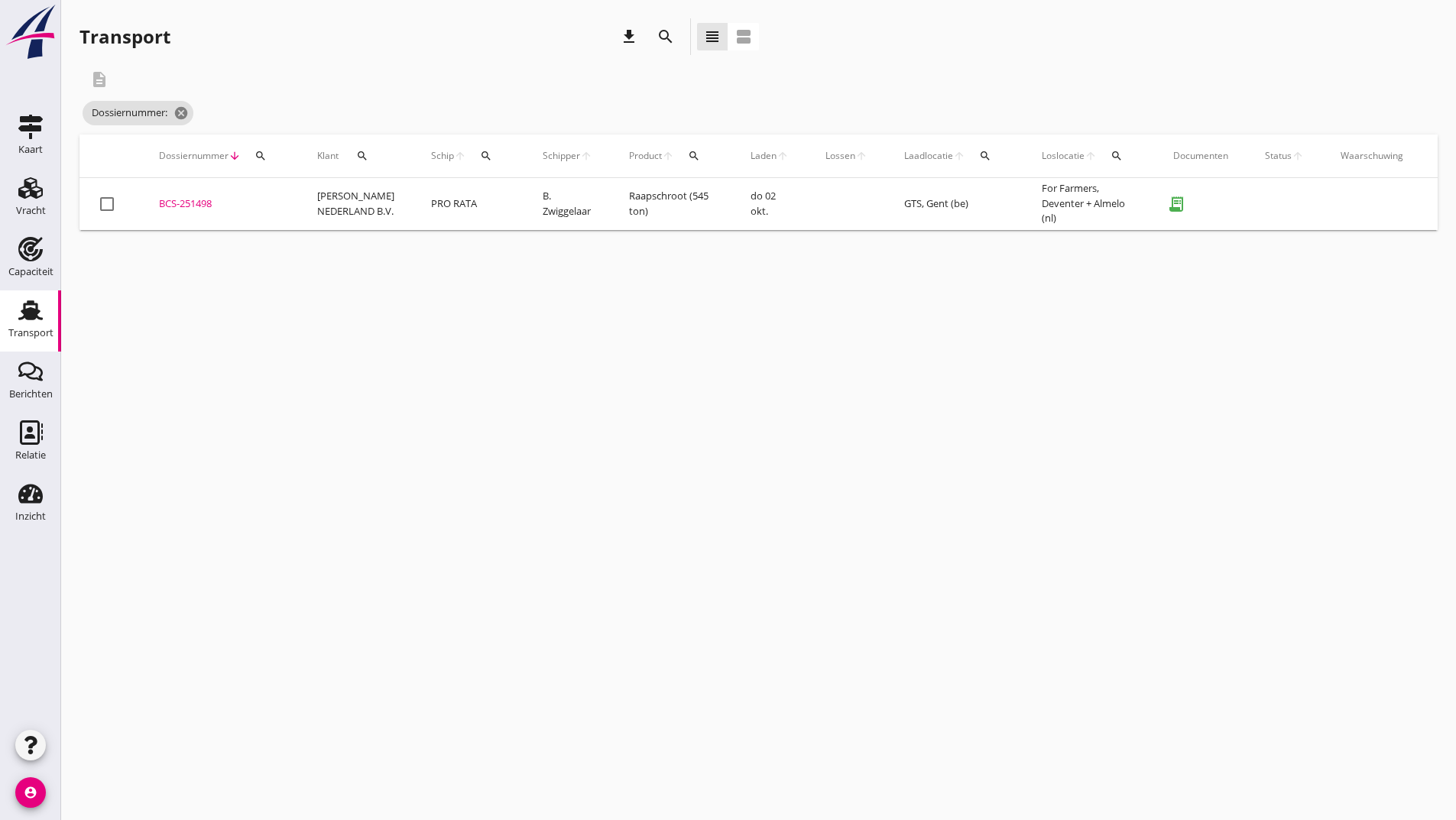
click at [653, 37] on div "search" at bounding box center [665, 37] width 27 height 19
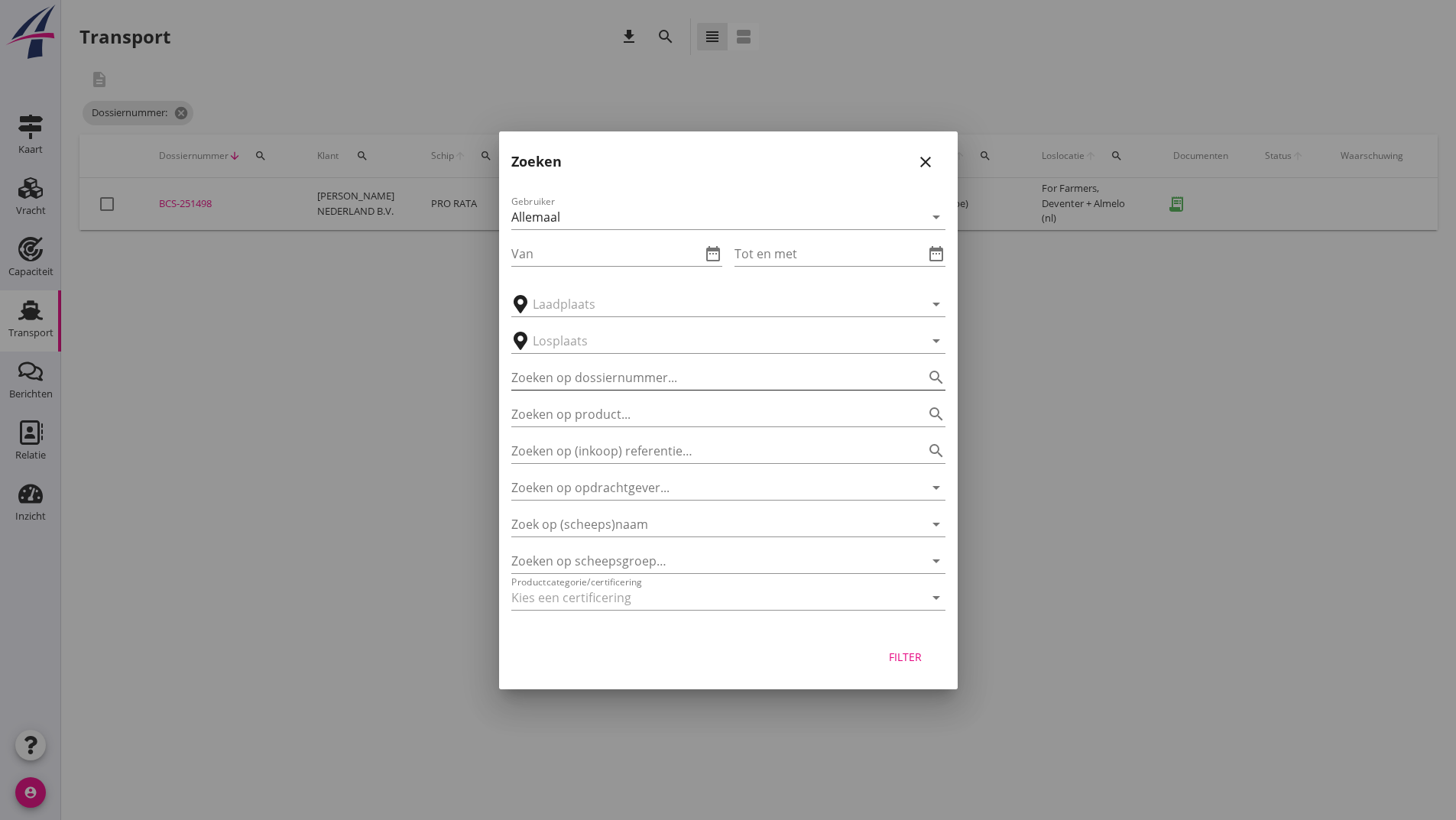
drag, startPoint x: 601, startPoint y: 395, endPoint x: 614, endPoint y: 385, distance: 16.4
click at [605, 393] on div "Zoeken op product... search" at bounding box center [728, 410] width 434 height 34
click at [617, 383] on input "Zoeken op dossiernummer..." at bounding box center [706, 378] width 392 height 24
type input "251499"
click at [901, 658] on div "Filter" at bounding box center [906, 657] width 43 height 16
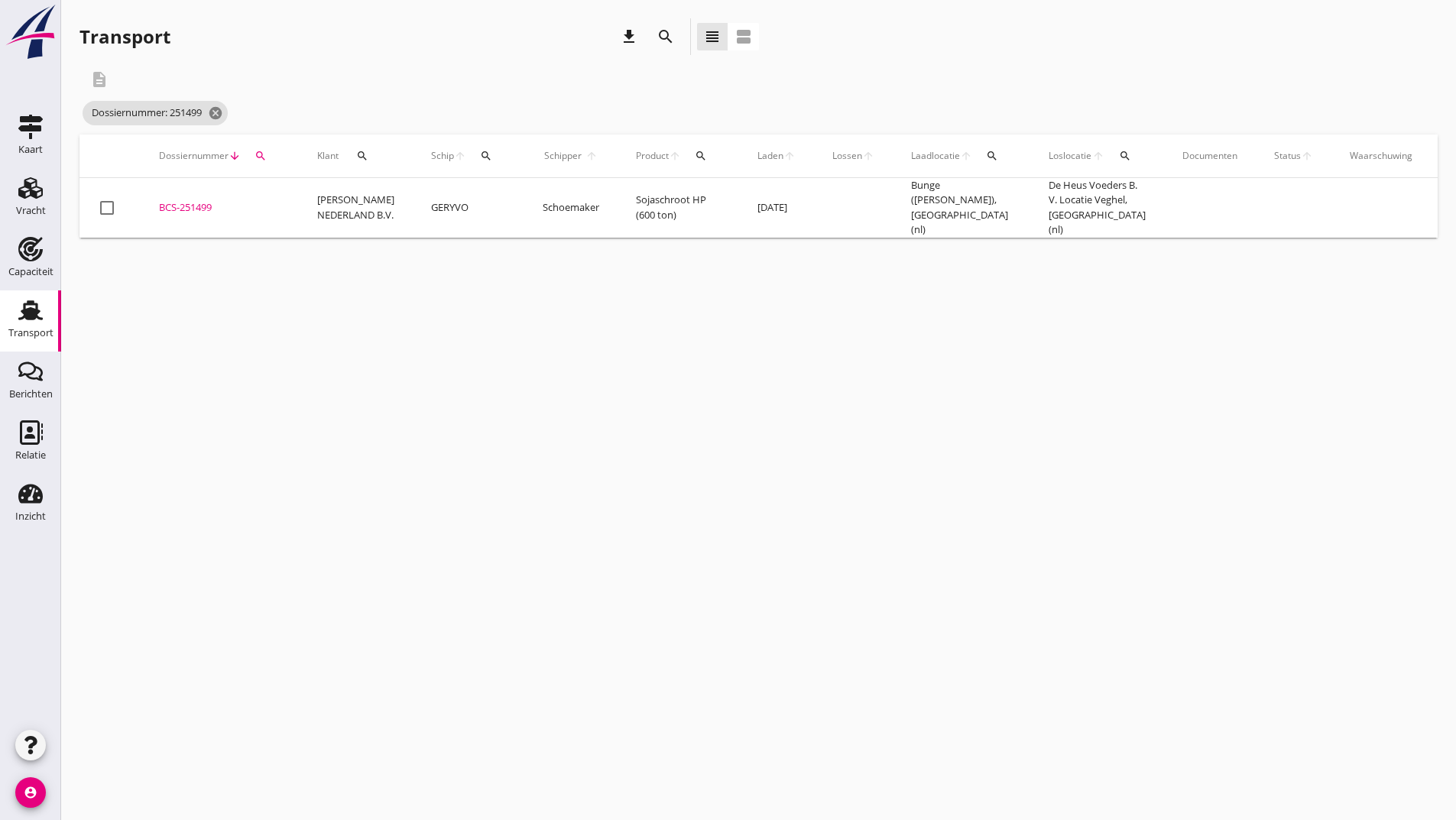
click at [209, 202] on div "BCS-251499" at bounding box center [219, 208] width 121 height 15
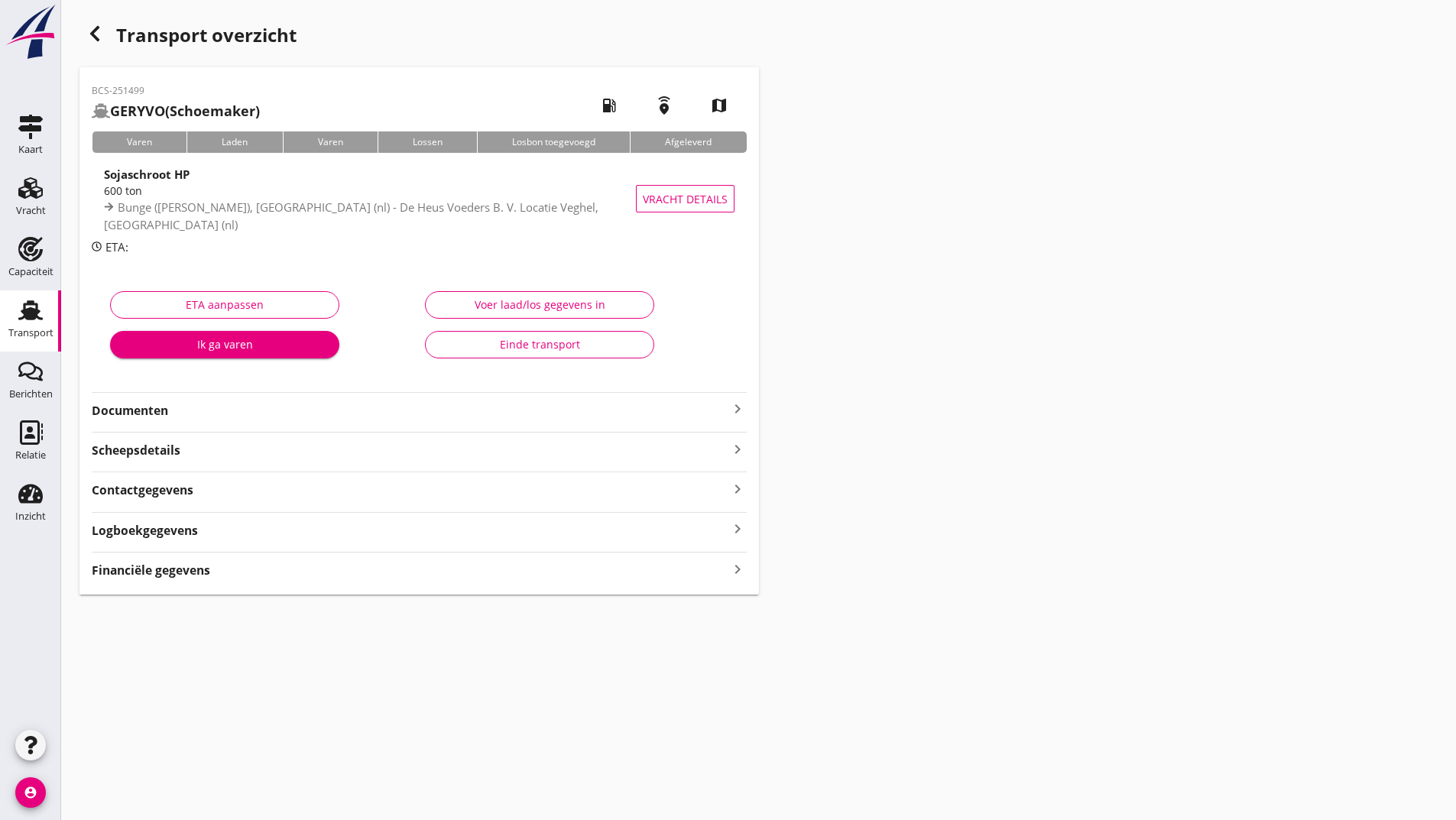
click at [167, 406] on strong "Documenten" at bounding box center [410, 410] width 637 height 18
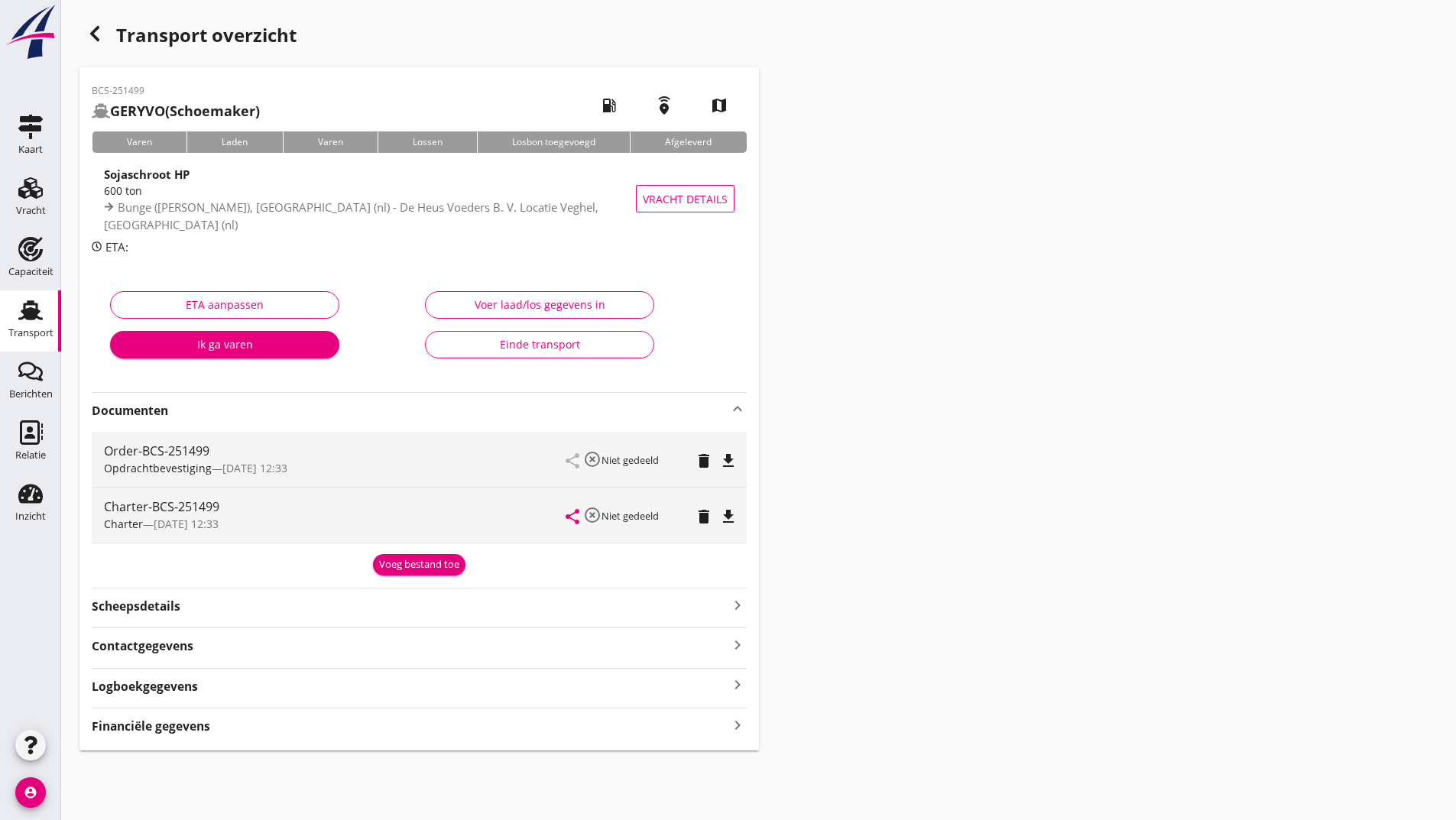
click at [412, 565] on div "Voeg bestand toe" at bounding box center [419, 565] width 80 height 15
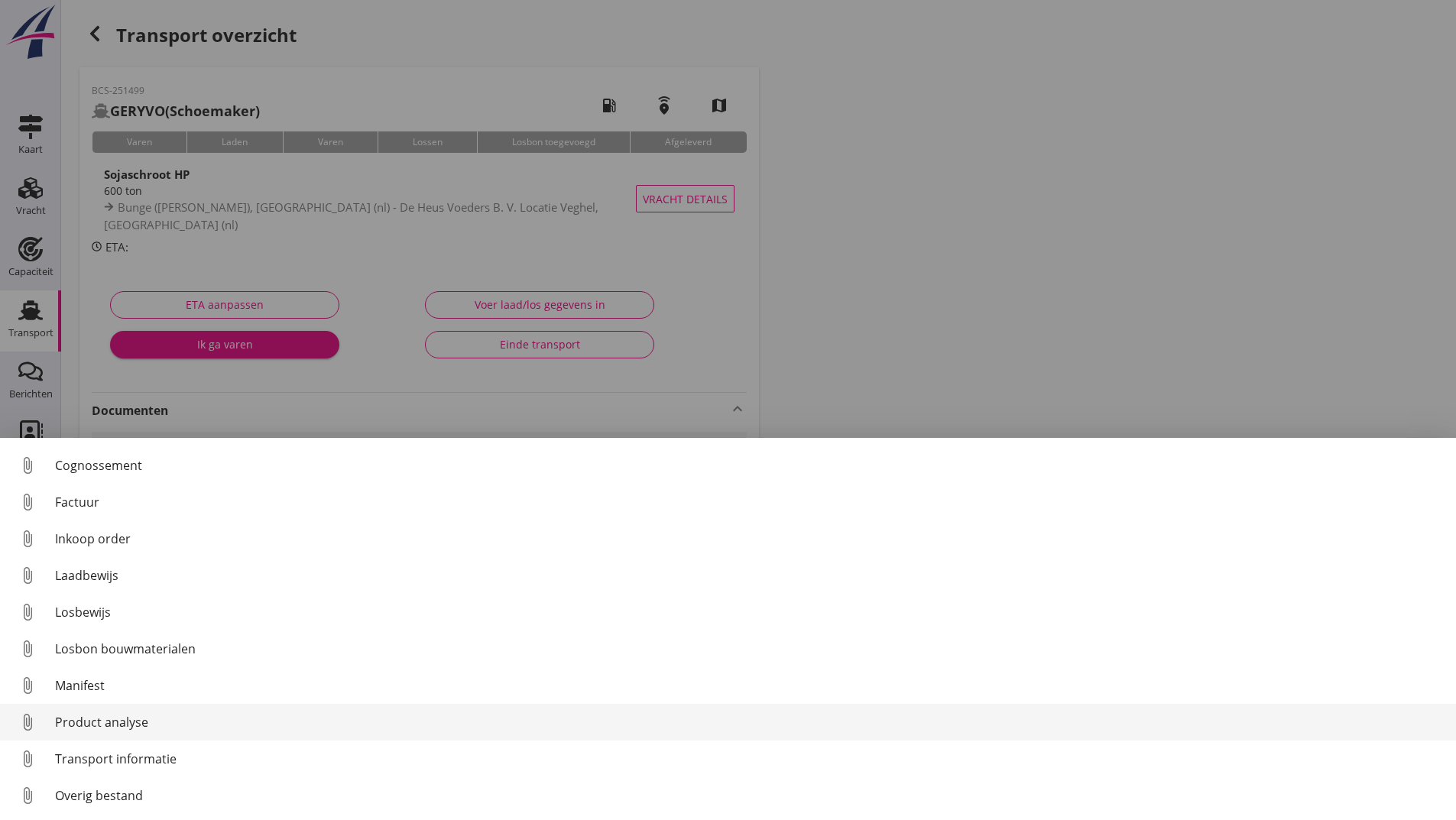
scroll to position [107, 0]
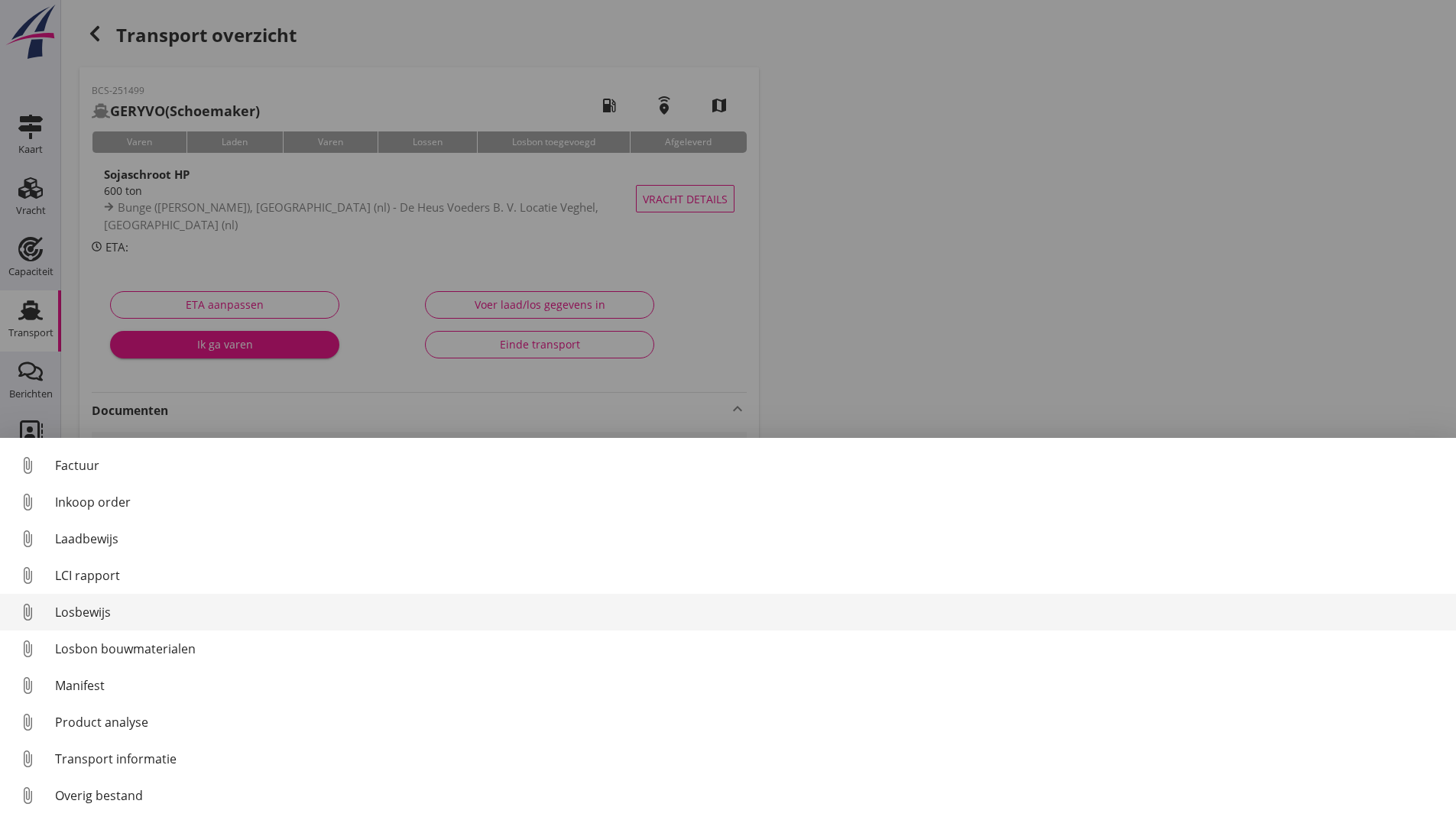
click at [99, 603] on div "Losbewijs" at bounding box center [750, 612] width 1388 height 19
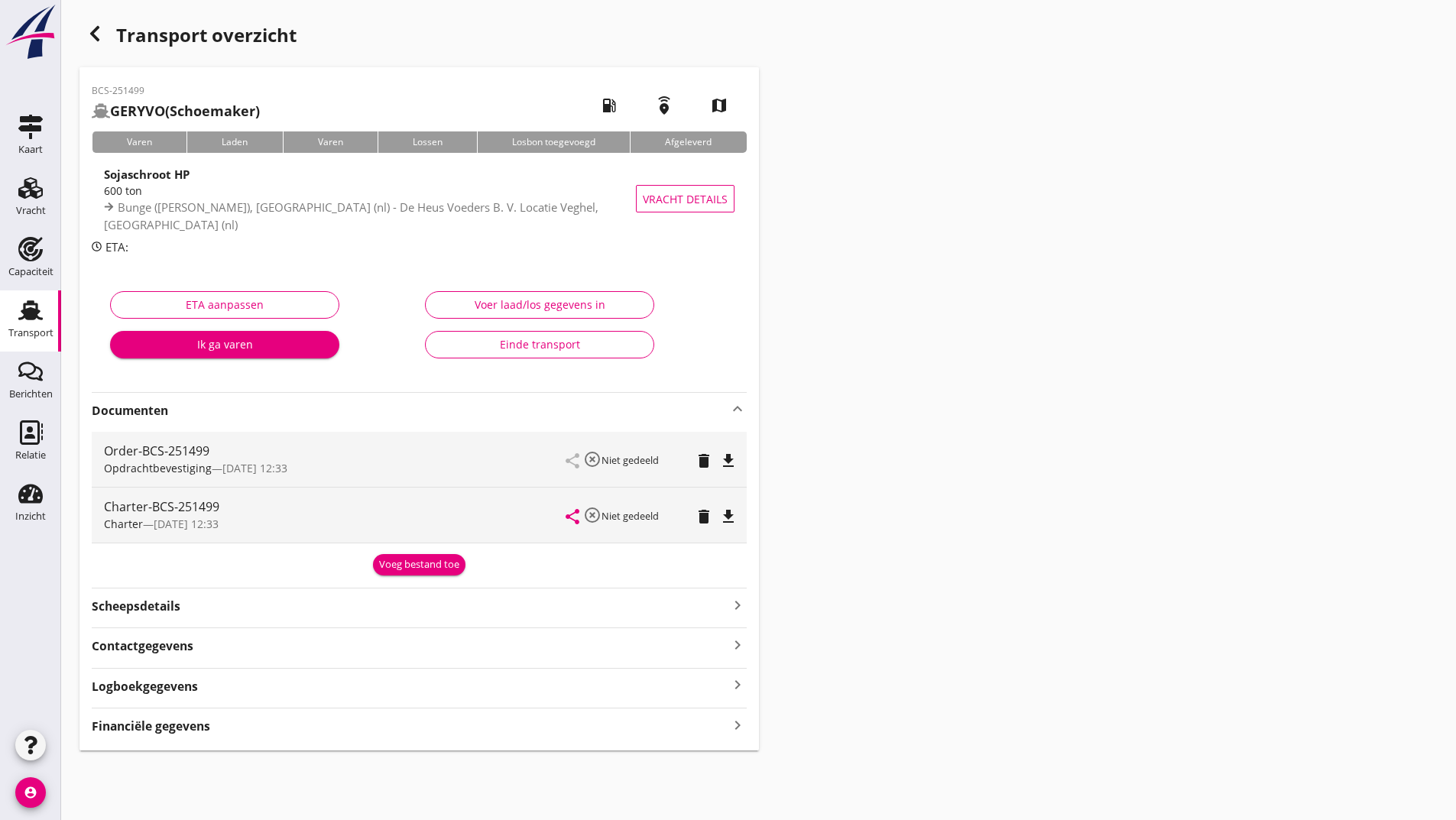
click at [408, 562] on div "Voeg bestand toe" at bounding box center [419, 565] width 80 height 15
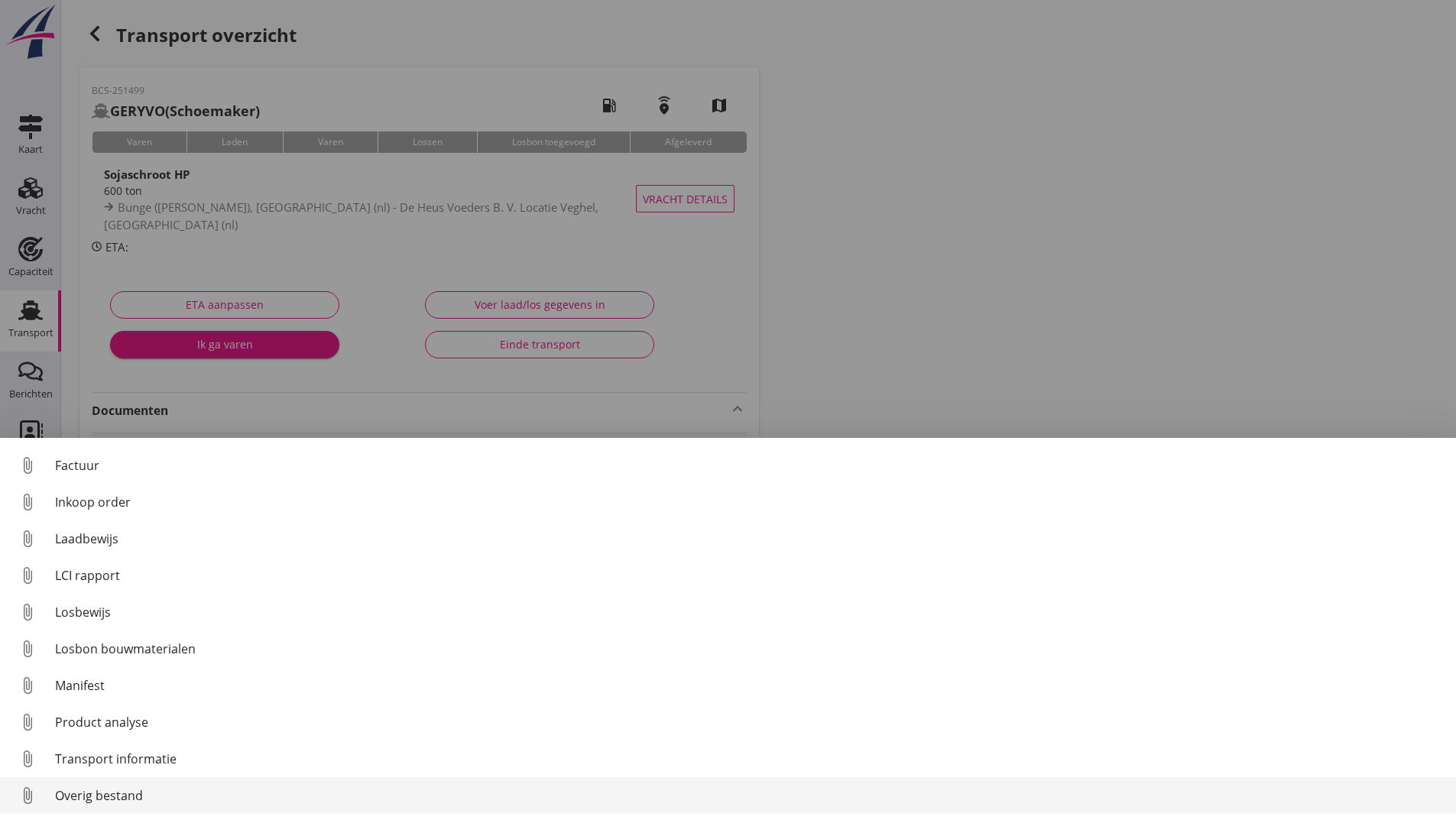
click at [134, 794] on div "Overig bestand" at bounding box center [750, 796] width 1388 height 19
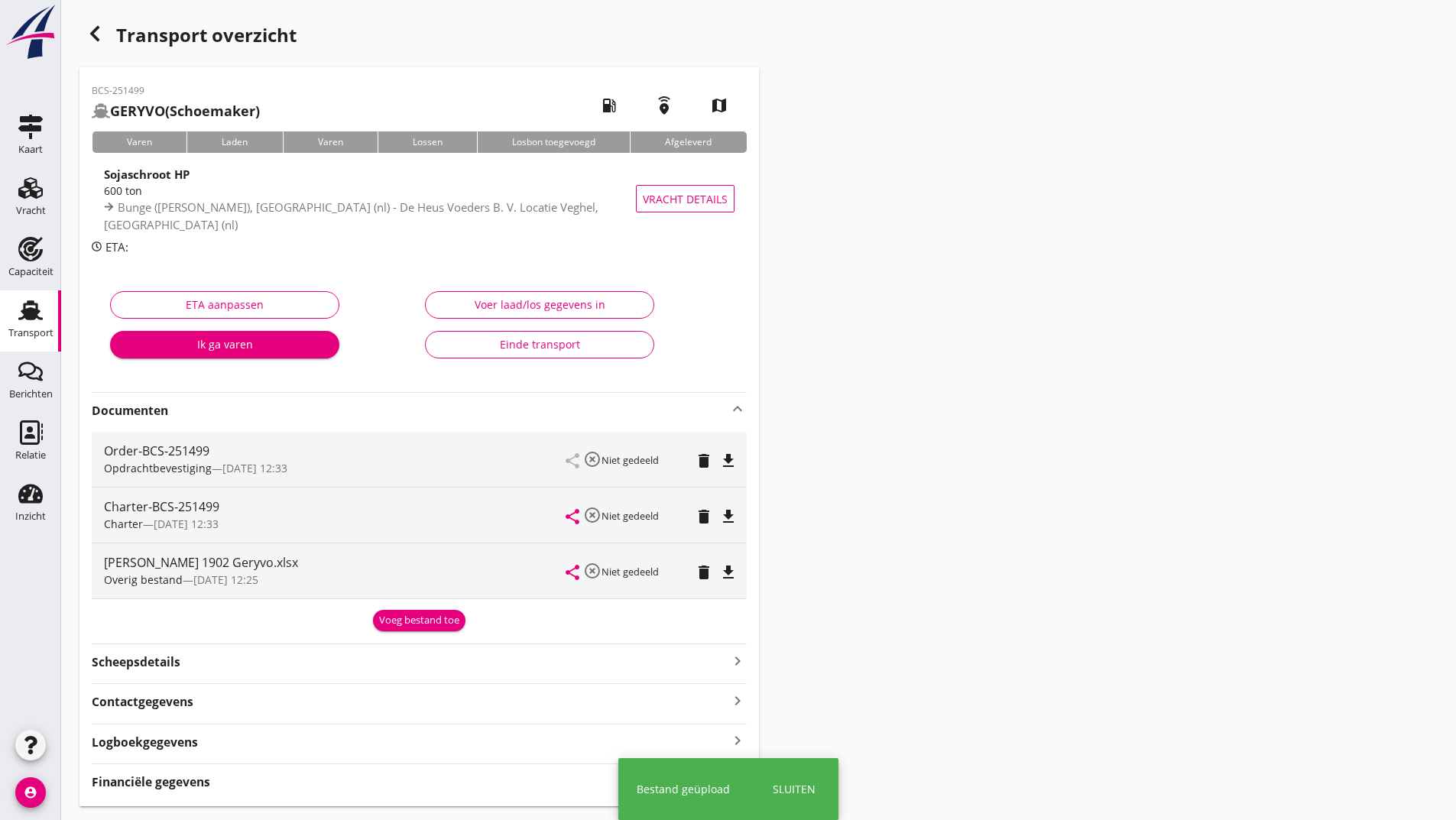
click at [394, 621] on div "Voeg bestand toe" at bounding box center [419, 621] width 80 height 15
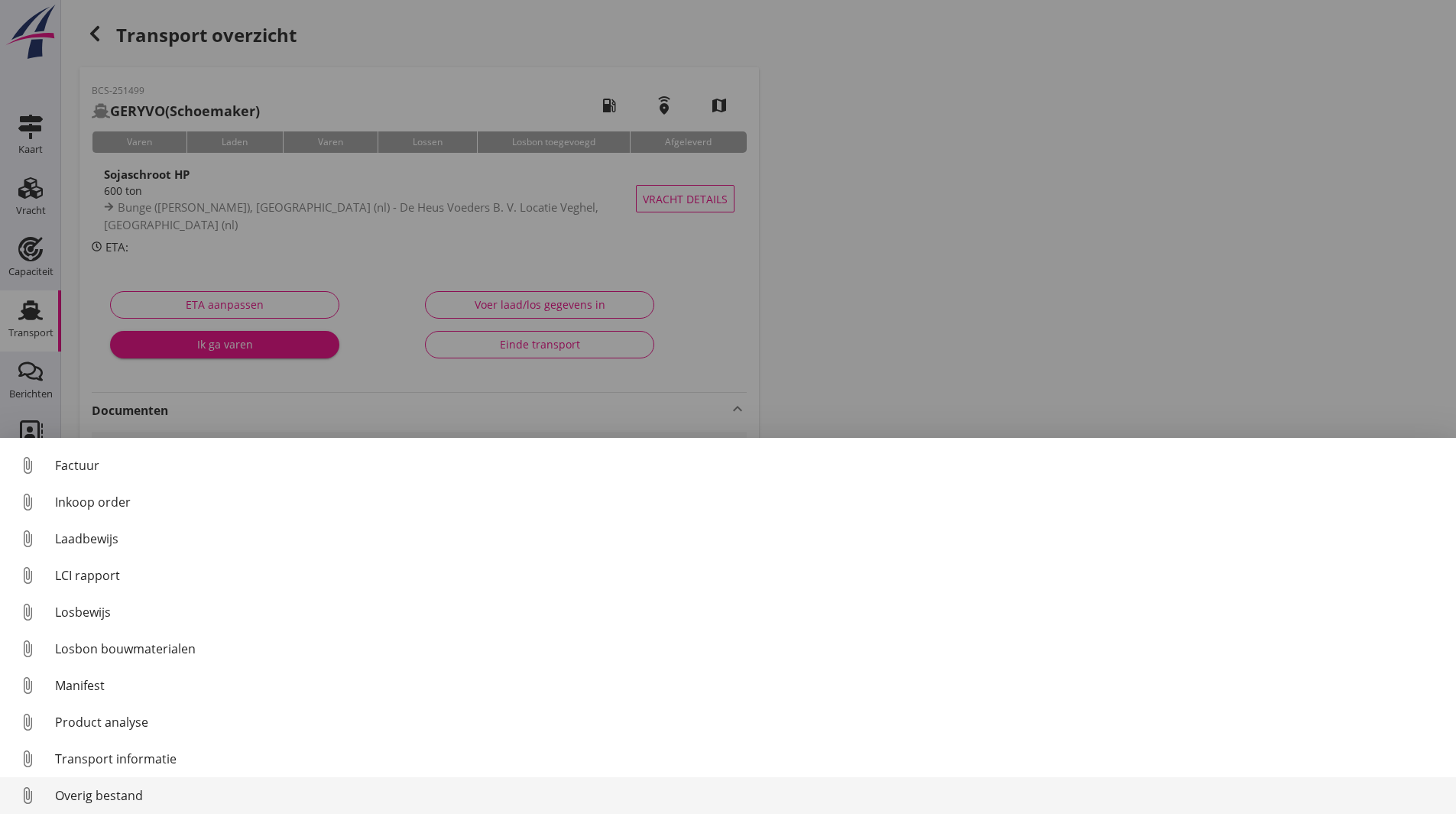
click at [146, 794] on div "Overig bestand" at bounding box center [750, 796] width 1388 height 19
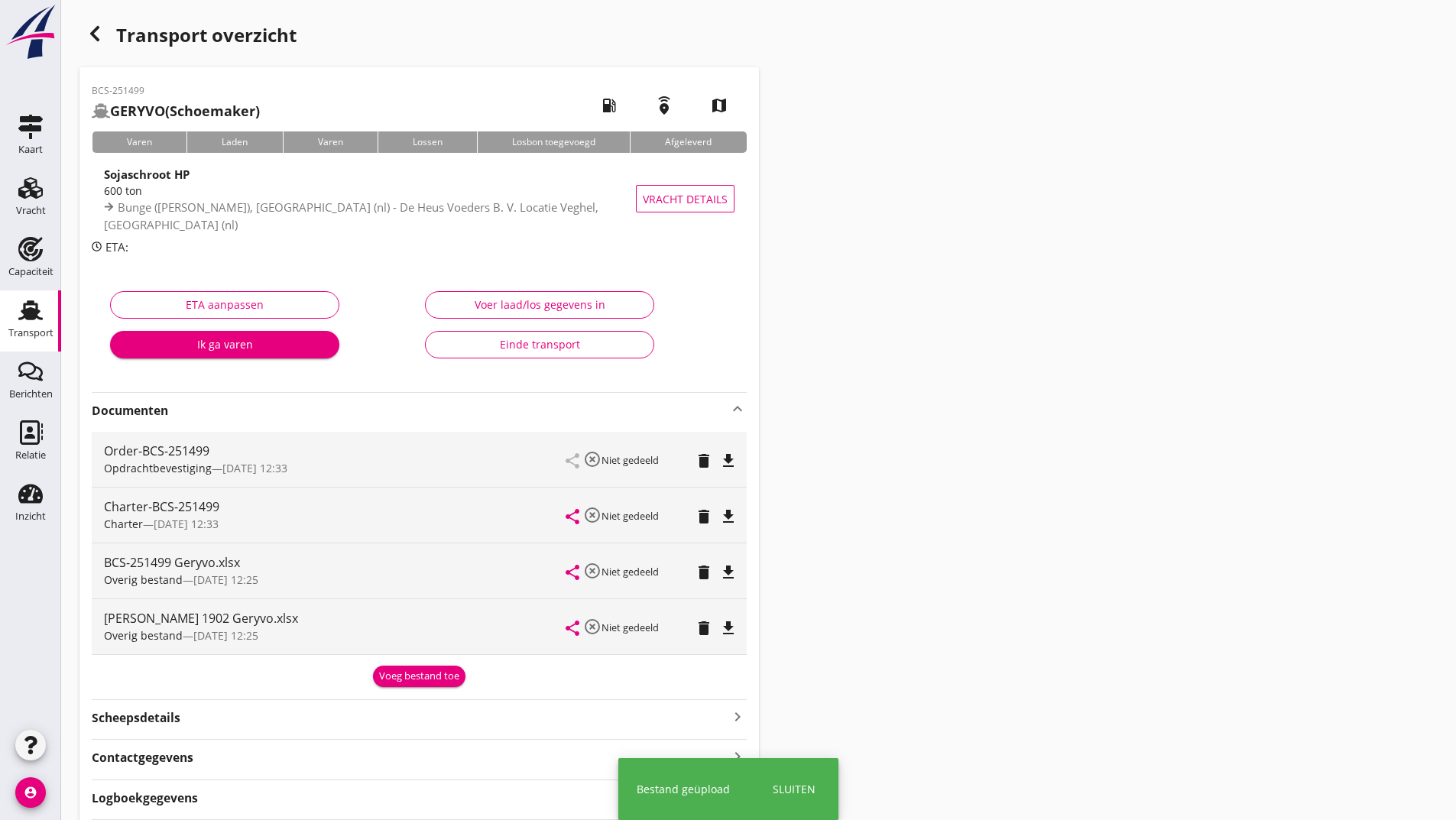
click at [398, 676] on div "Voeg bestand toe" at bounding box center [419, 676] width 80 height 15
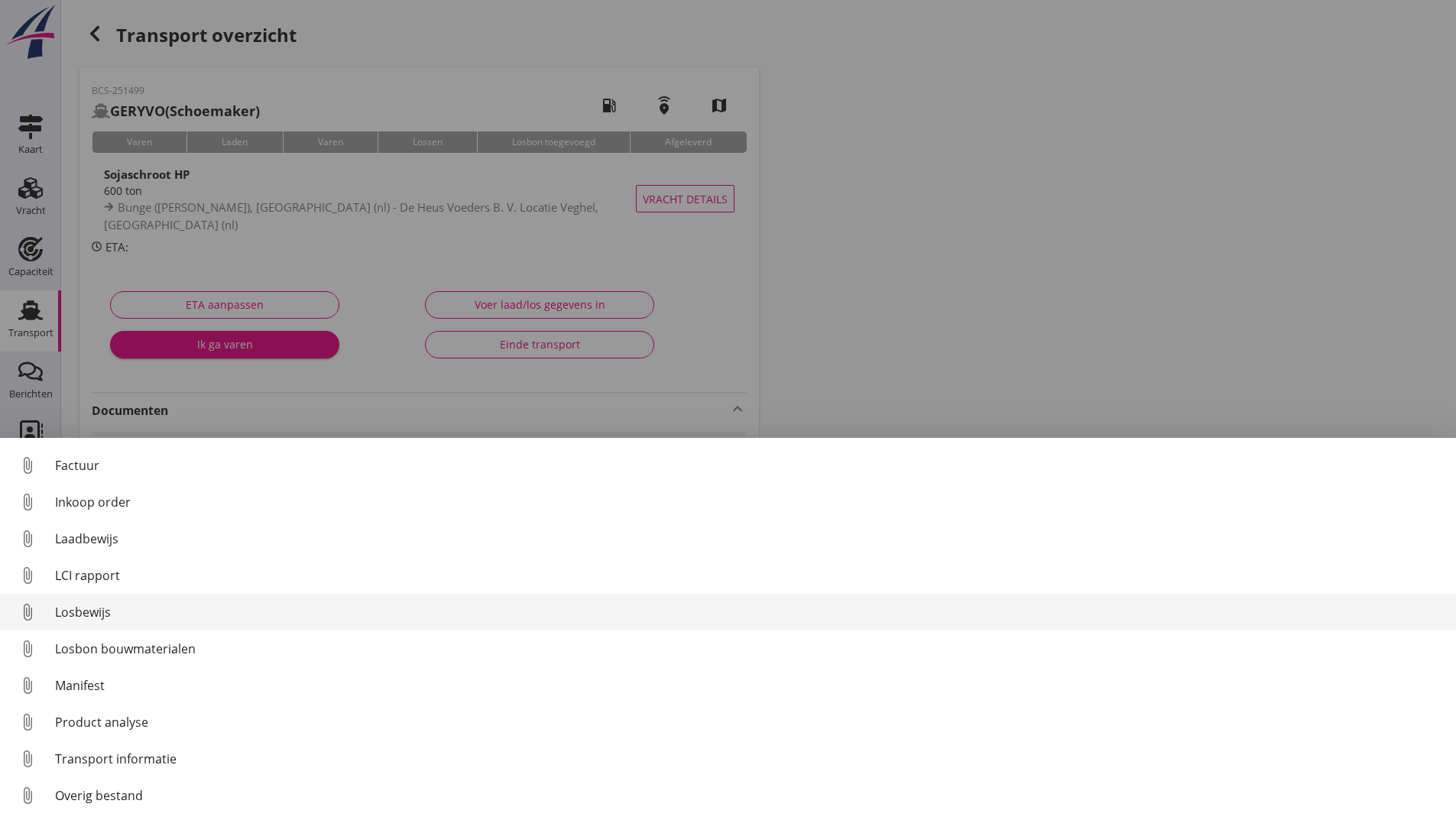
click at [104, 611] on div "Losbewijs" at bounding box center [750, 612] width 1388 height 19
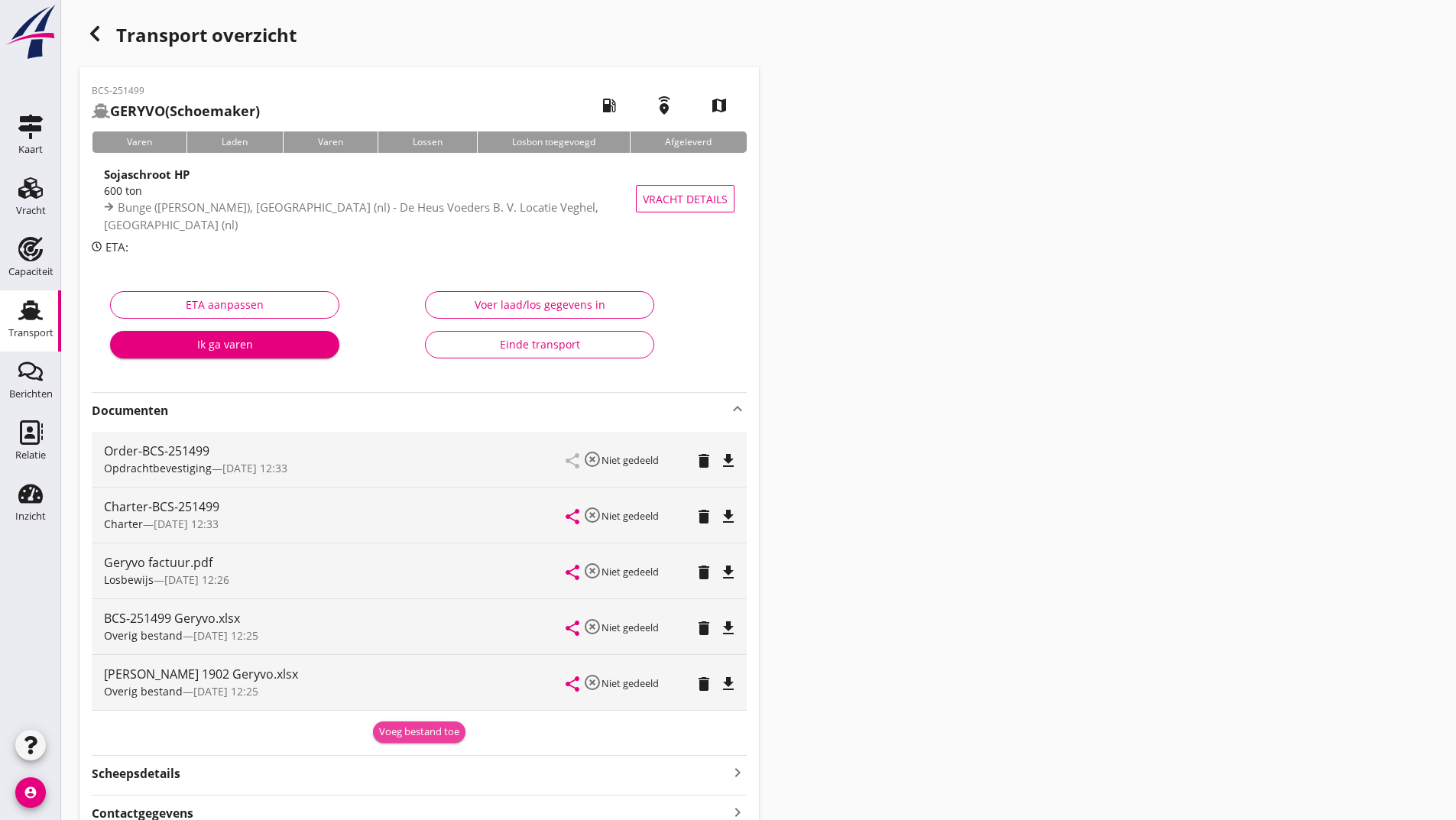
click at [408, 724] on div "Voeg bestand toe" at bounding box center [419, 732] width 80 height 15
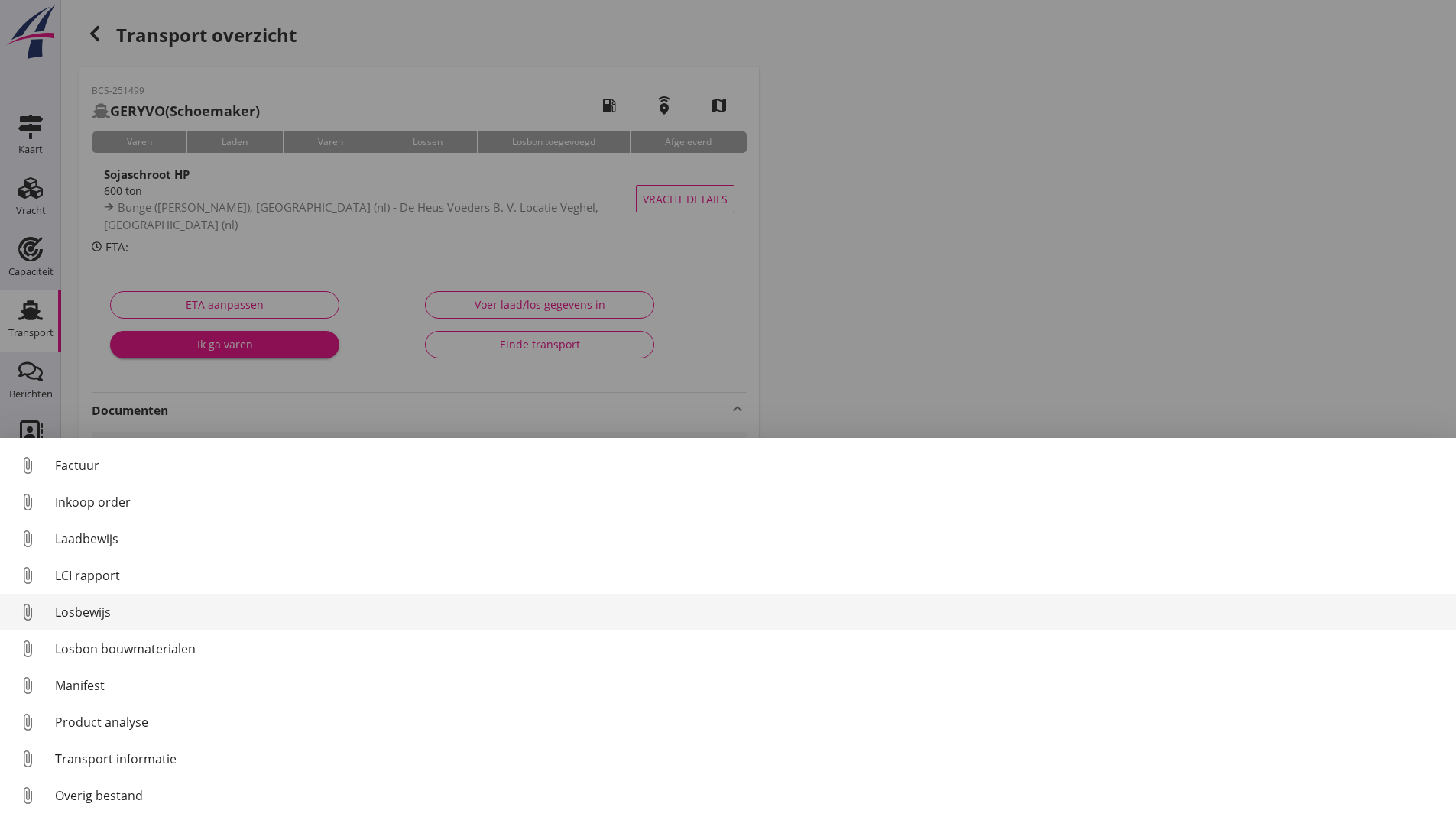
click at [108, 609] on div "Losbewijs" at bounding box center [750, 612] width 1388 height 19
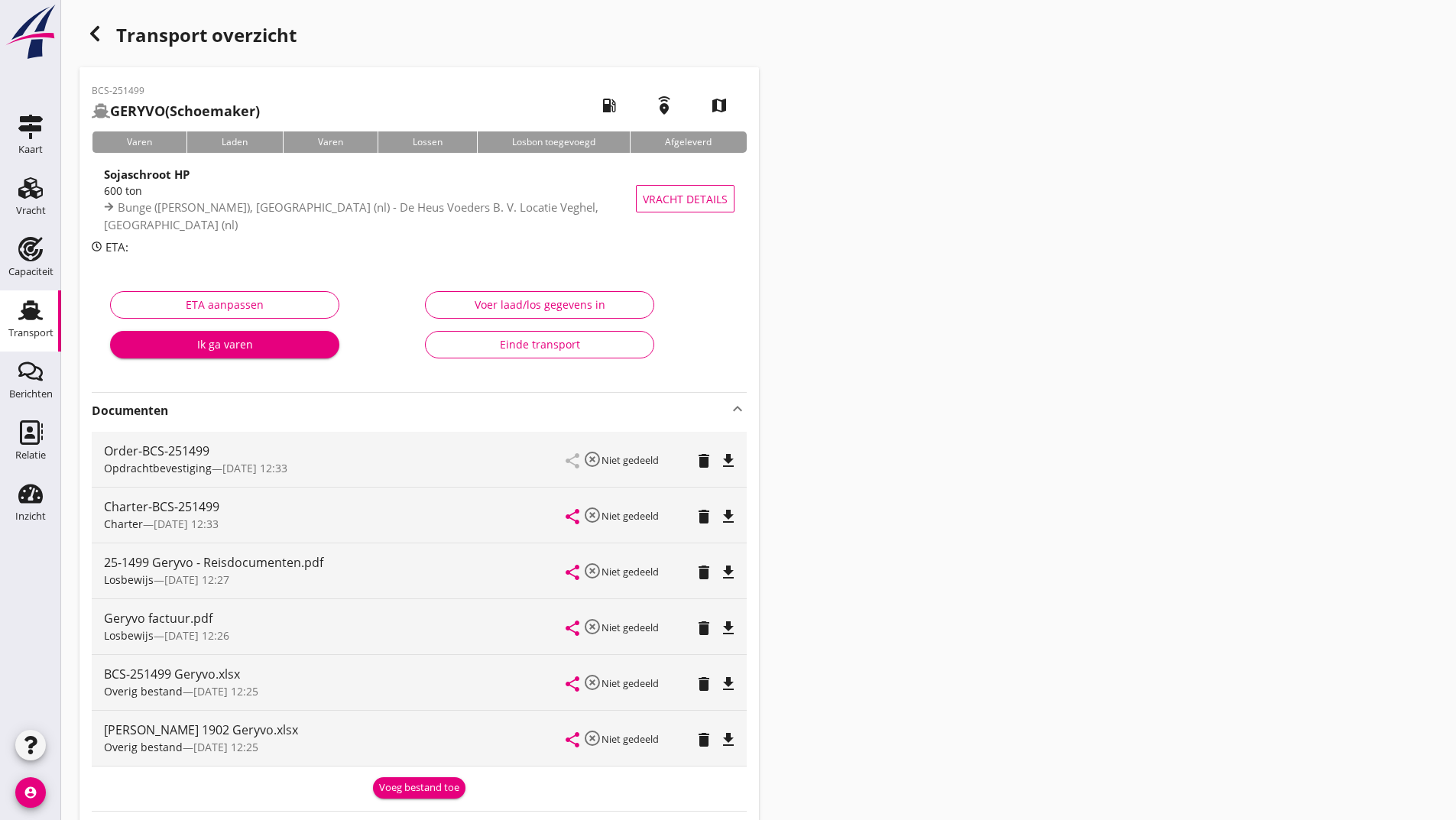
click at [710, 630] on icon "delete" at bounding box center [705, 628] width 19 height 19
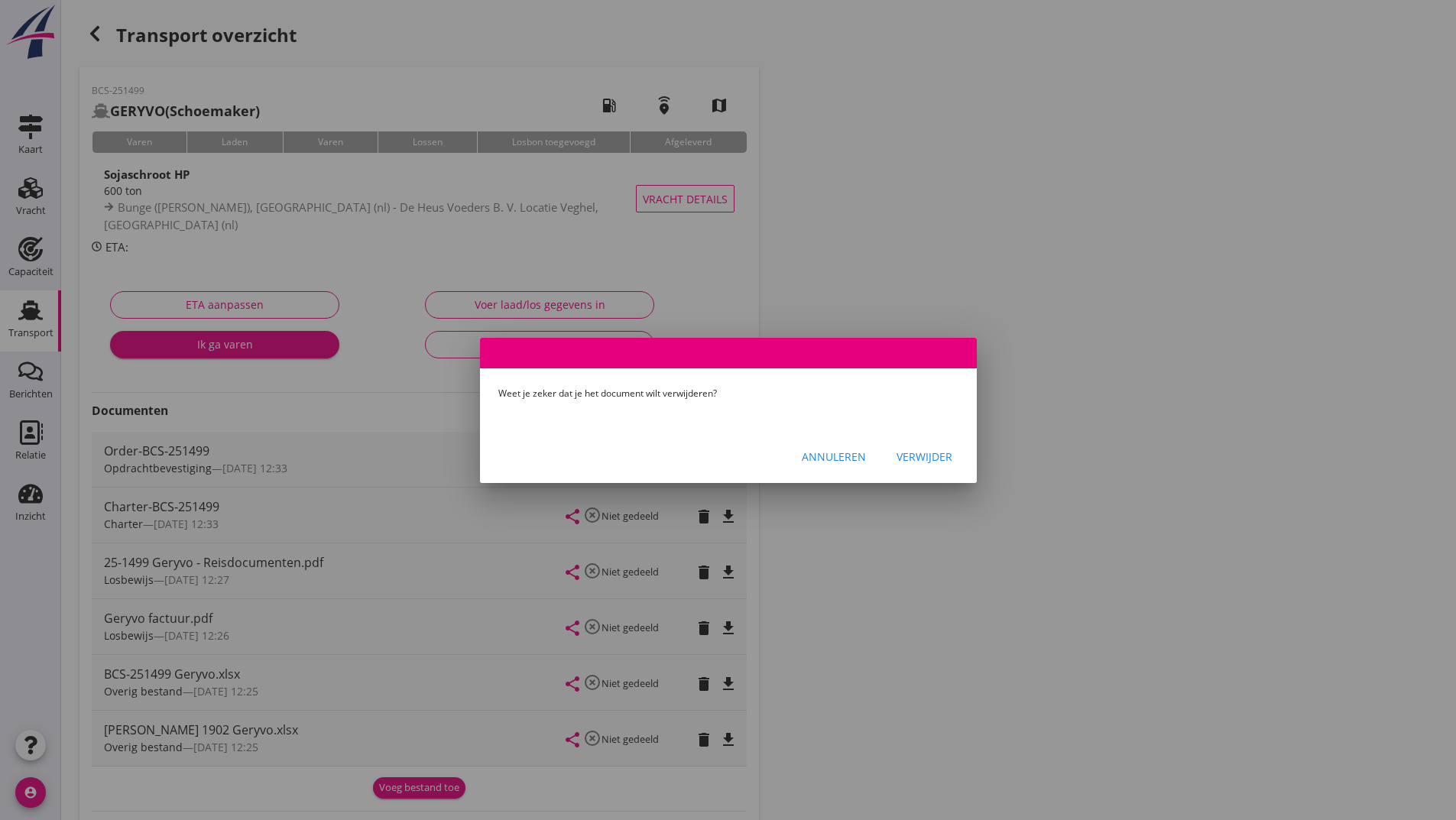
click at [916, 463] on div "Verwijder" at bounding box center [923, 456] width 55 height 16
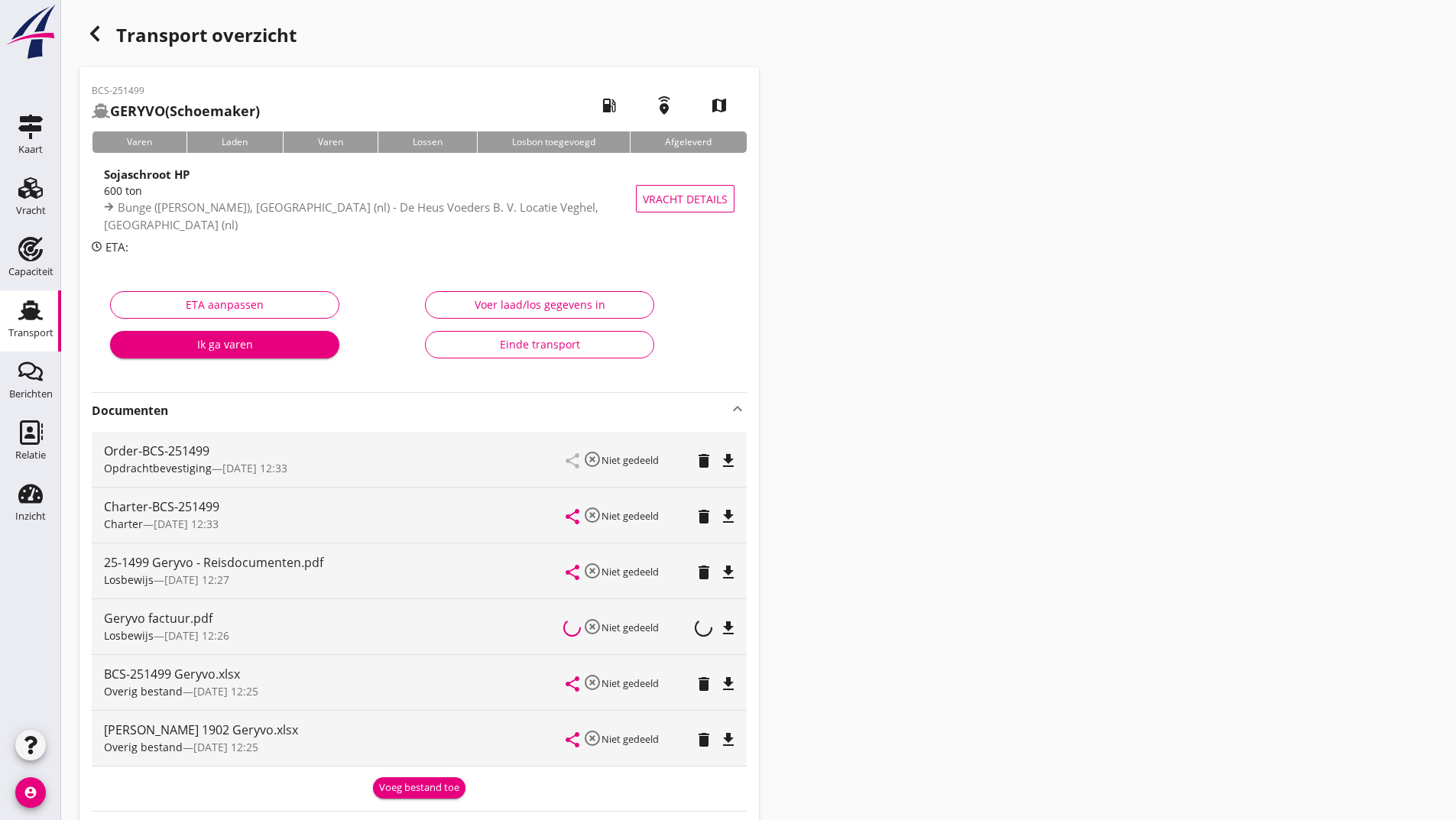
click at [395, 783] on div "BCS-251499 GERYVO (Schoemaker) local_gas_station emergency_share map Varen Lade…" at bounding box center [419, 520] width 679 height 906
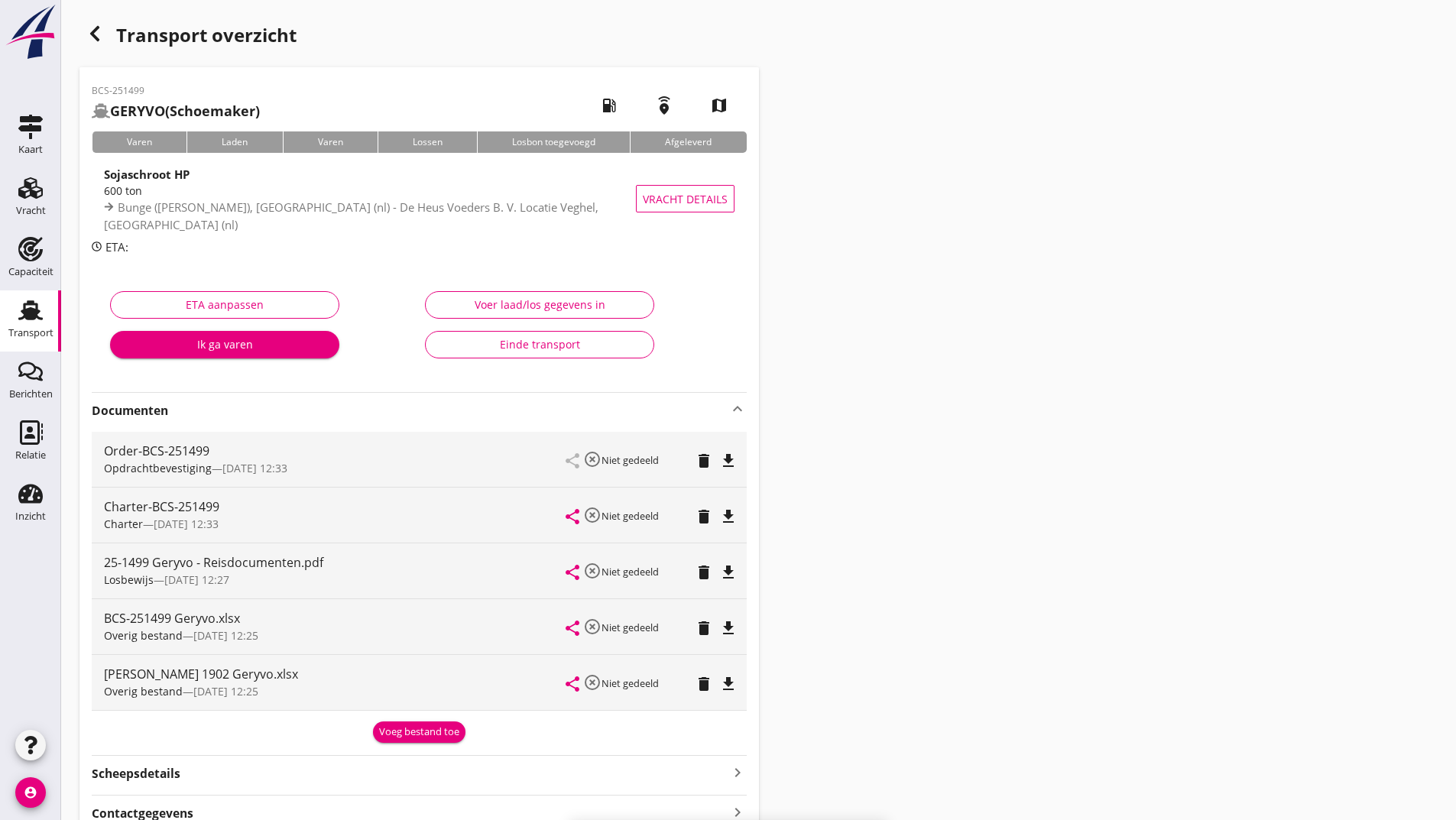
click at [412, 732] on div "Voeg bestand toe" at bounding box center [419, 732] width 80 height 15
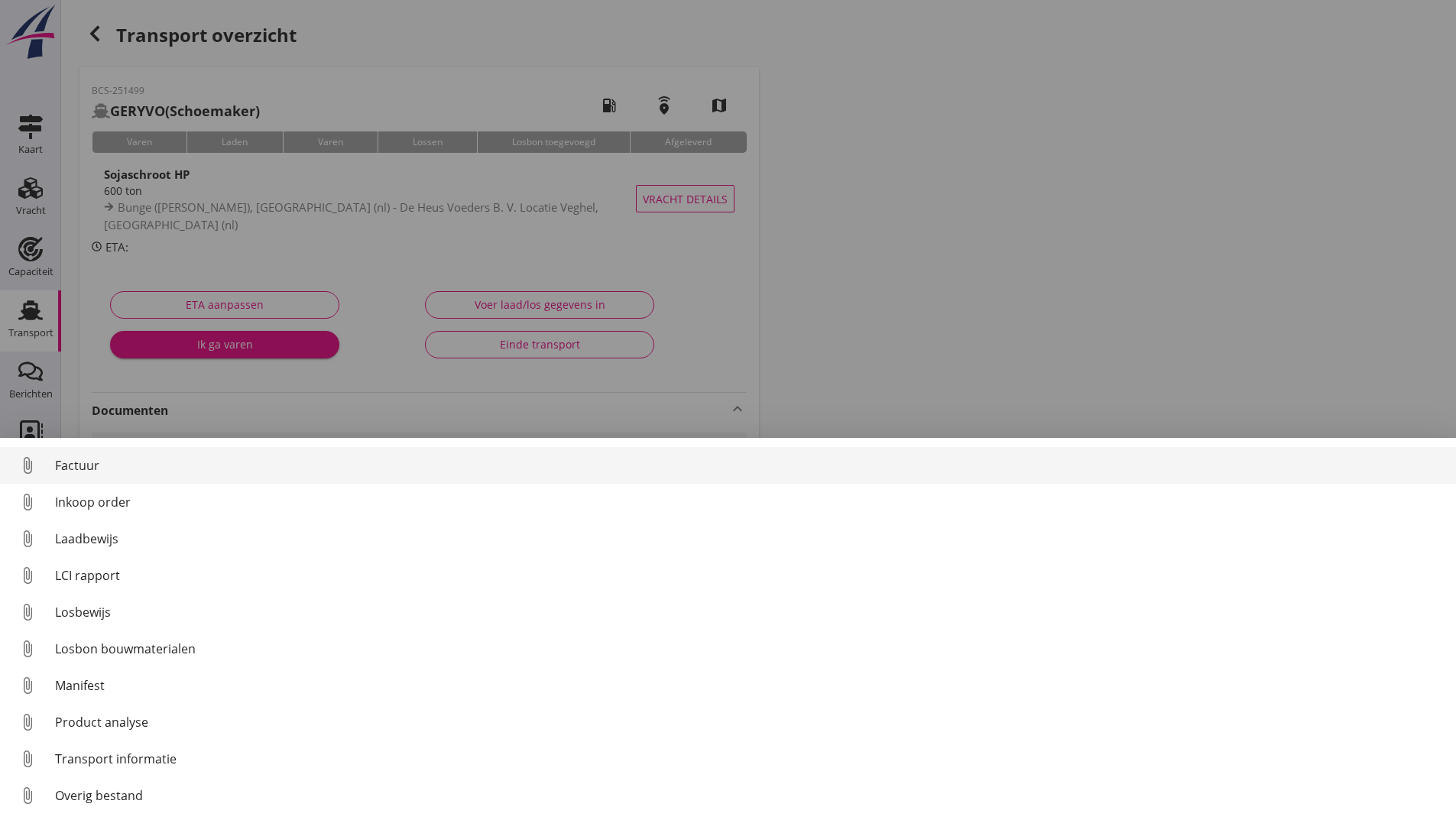
click at [93, 468] on div "Factuur" at bounding box center [750, 466] width 1388 height 19
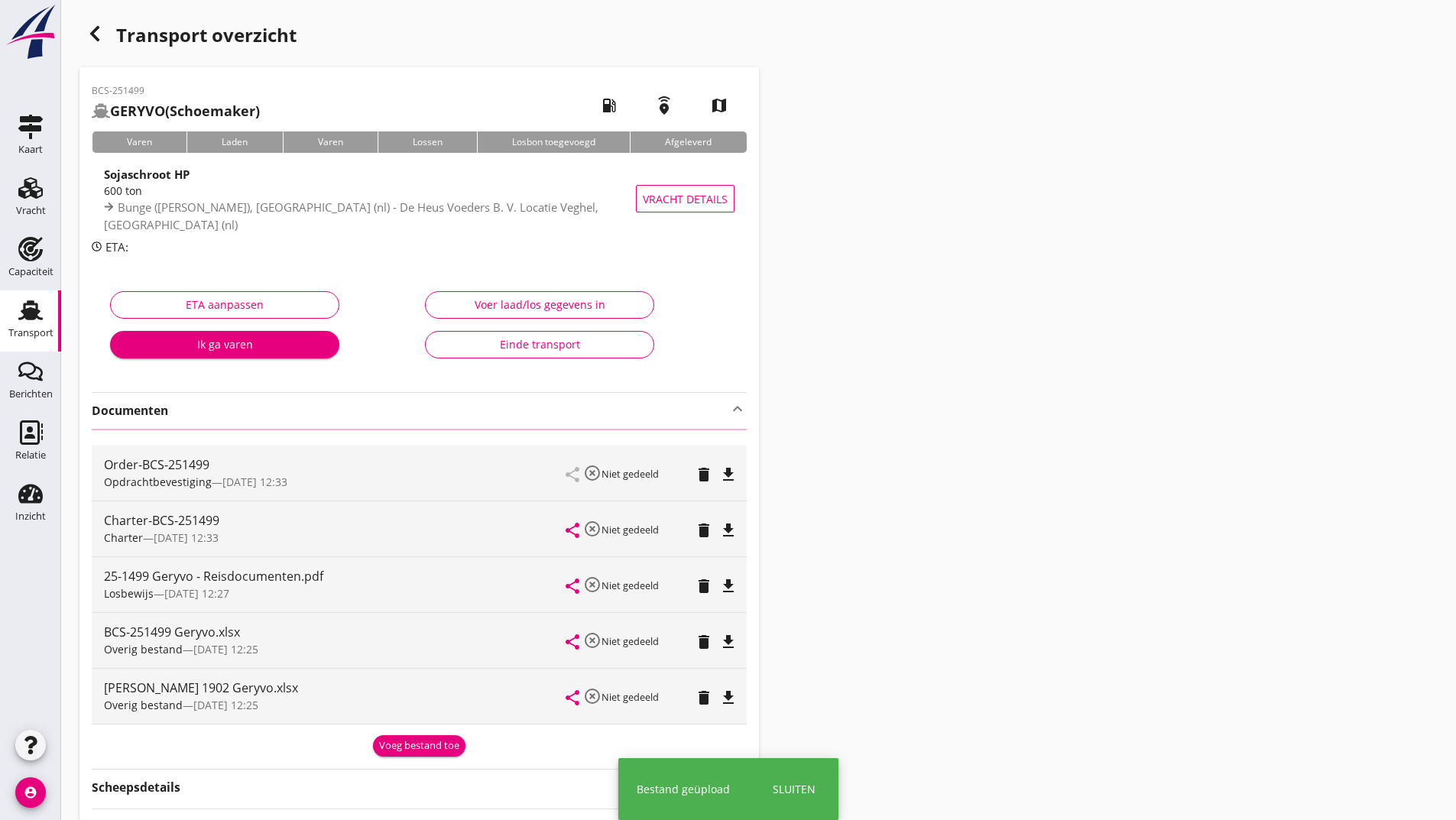
drag, startPoint x: 84, startPoint y: 26, endPoint x: 93, endPoint y: 32, distance: 10.8
click at [93, 32] on div "button" at bounding box center [95, 34] width 31 height 31
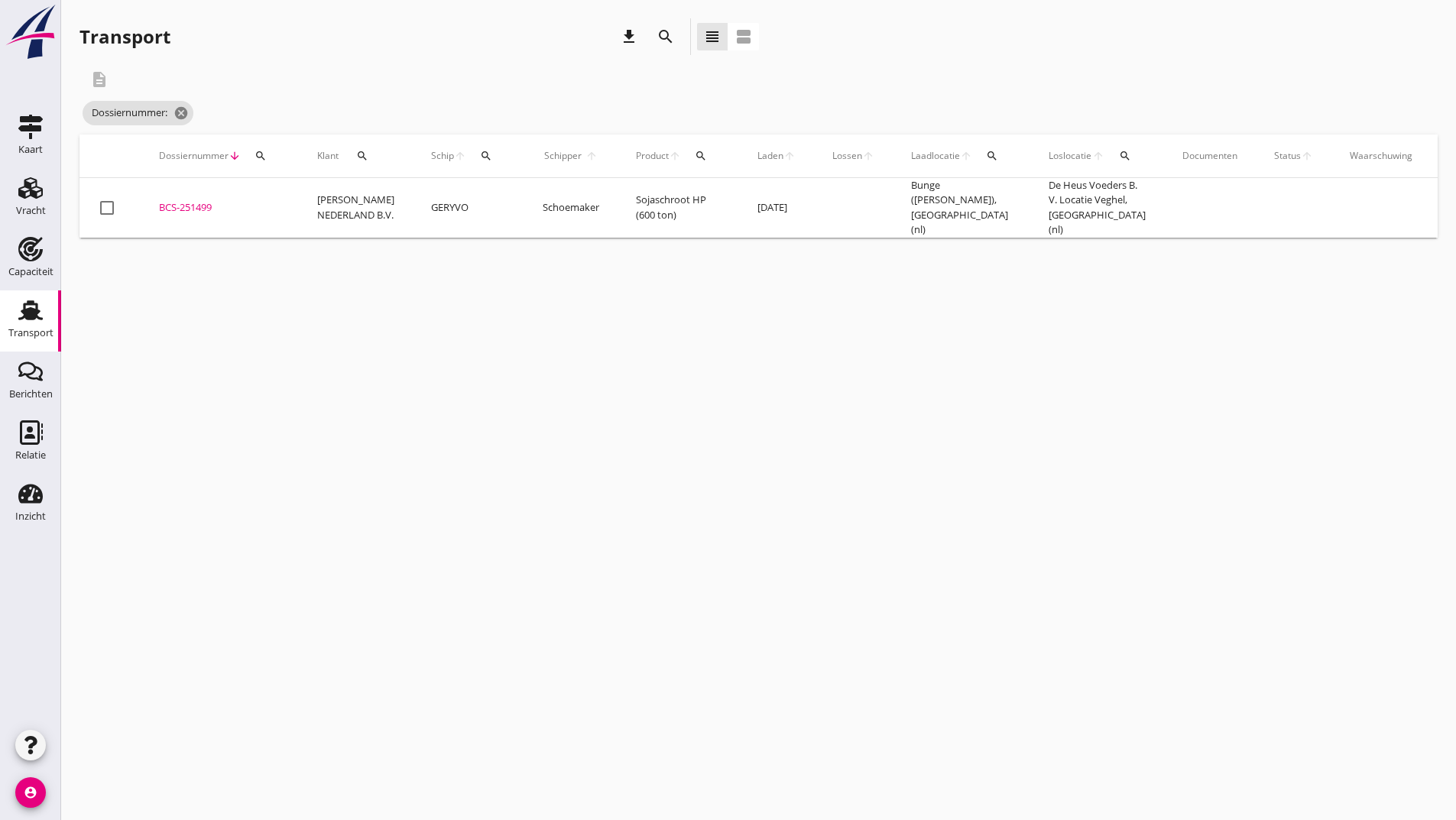
click at [672, 37] on icon "search" at bounding box center [666, 37] width 19 height 19
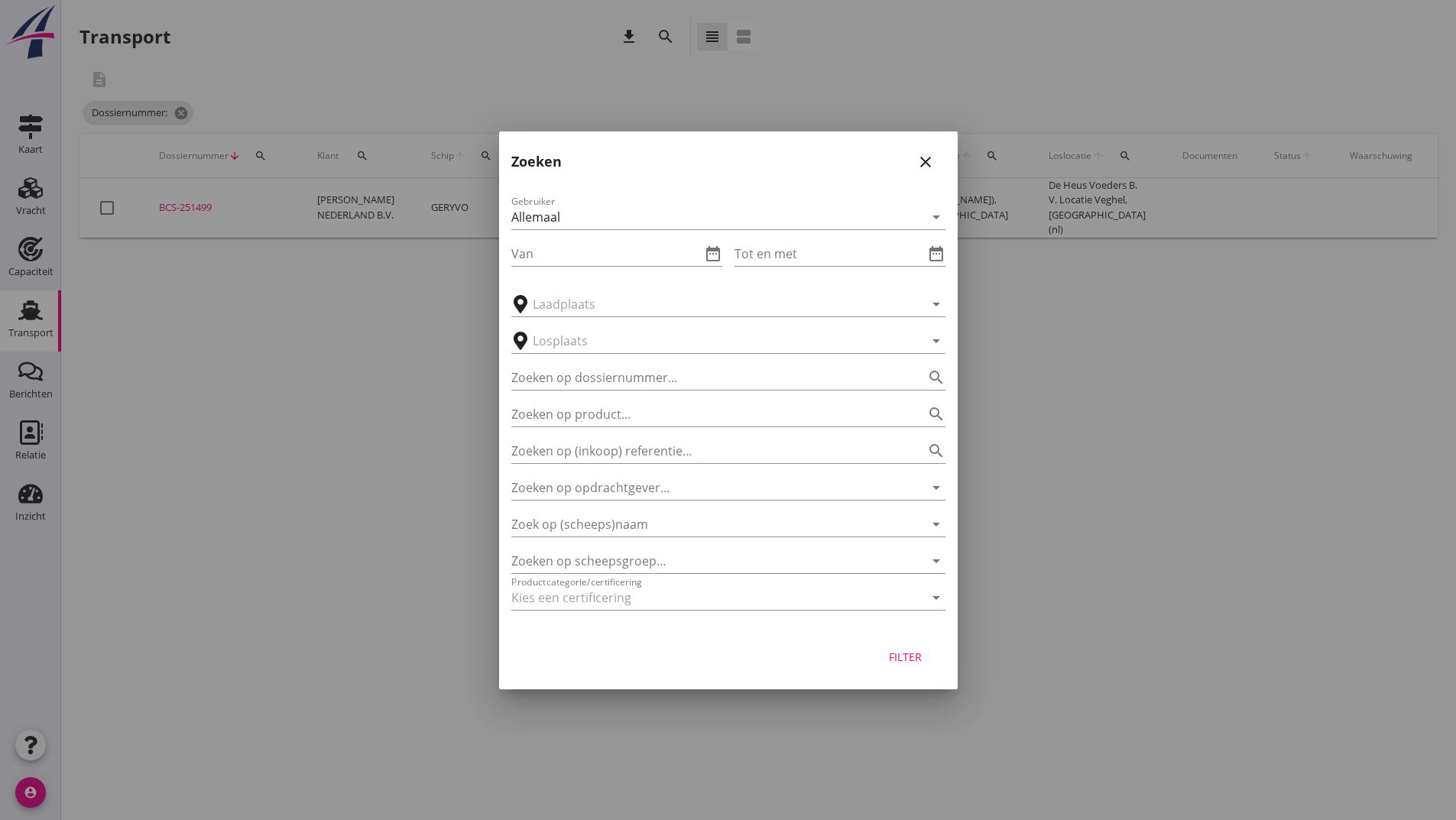
click at [642, 392] on div "Gebruiker Allemaal arrow_drop_down Van date_range Tot en met date_range arrow_d…" at bounding box center [728, 406] width 458 height 451
click at [636, 374] on input "Zoeken op dossiernummer..." at bounding box center [706, 378] width 392 height 24
type input "251512"
click at [902, 658] on div "Filter" at bounding box center [906, 657] width 43 height 16
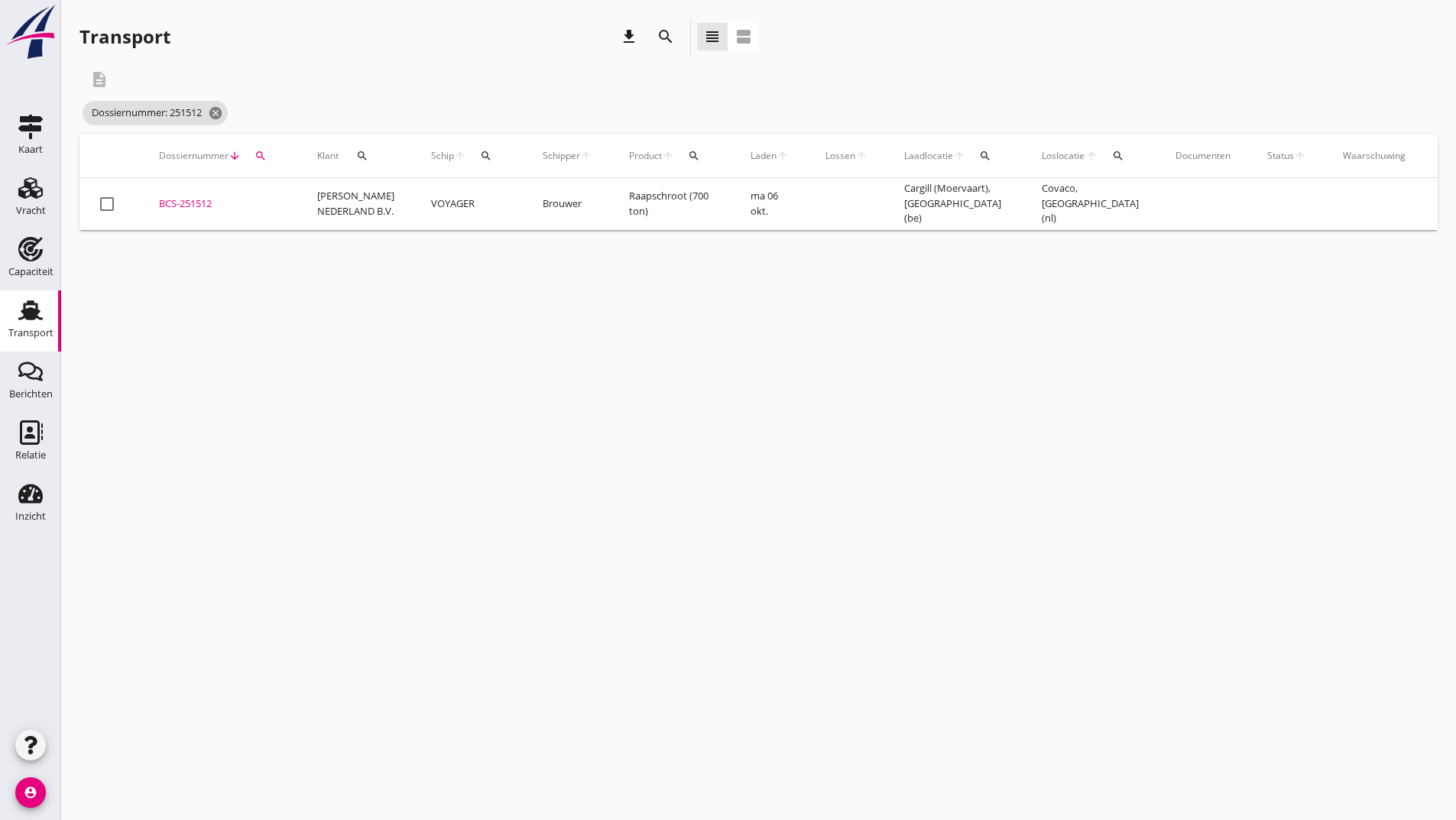
click at [200, 206] on div "BCS-251512" at bounding box center [219, 204] width 121 height 15
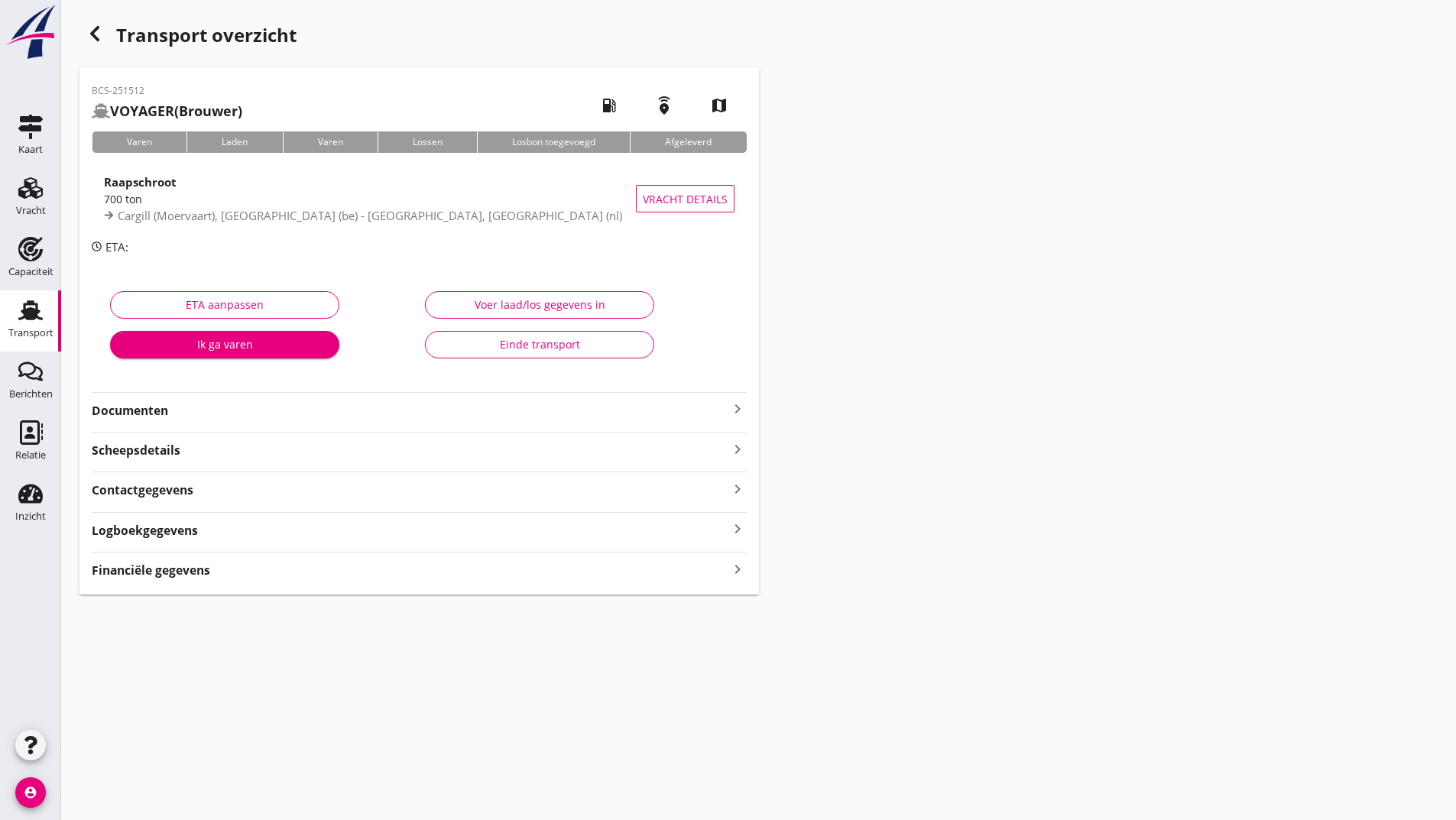
click at [143, 410] on strong "Documenten" at bounding box center [410, 410] width 637 height 18
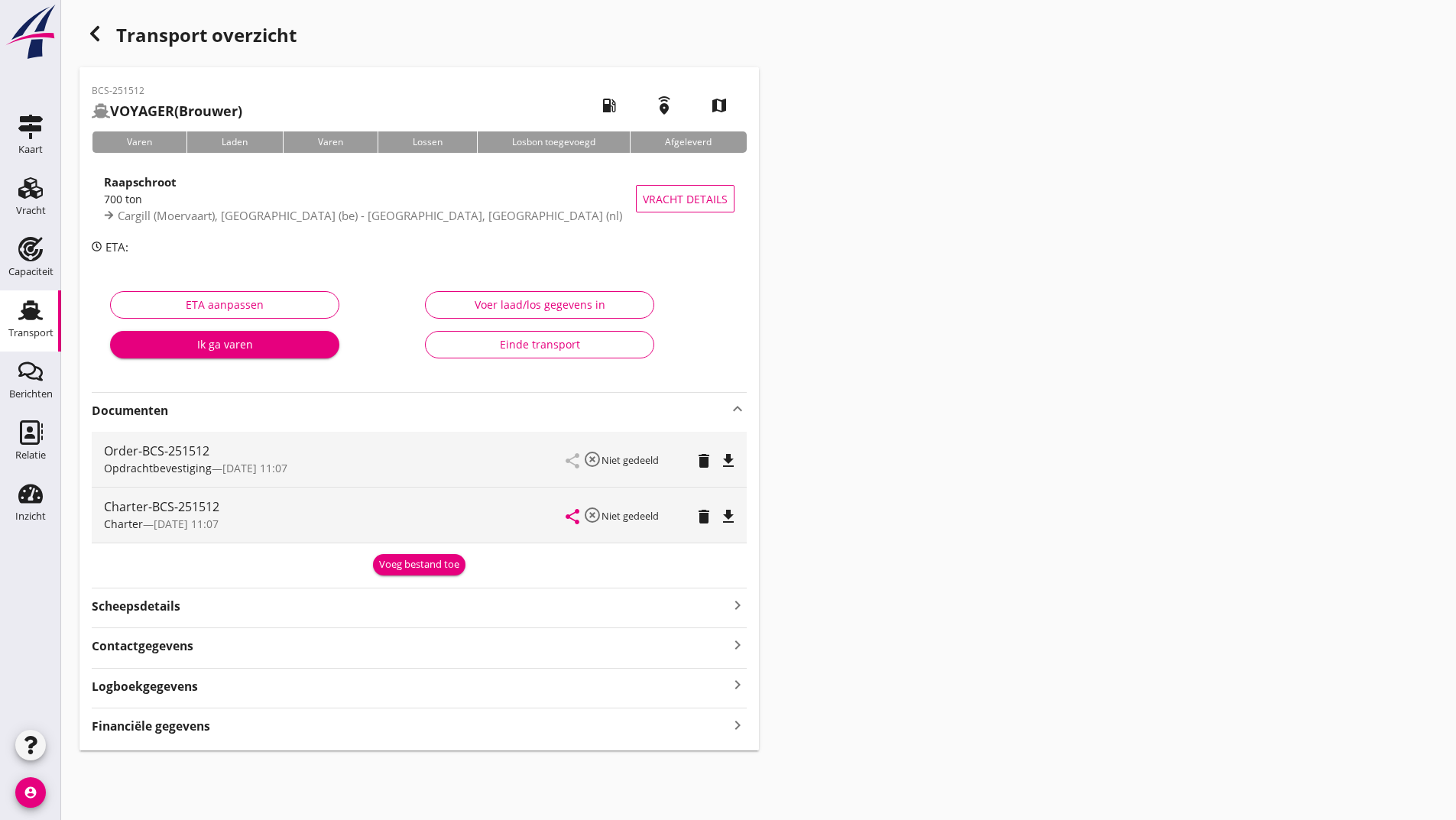
click at [403, 560] on div "Voeg bestand toe" at bounding box center [419, 565] width 80 height 15
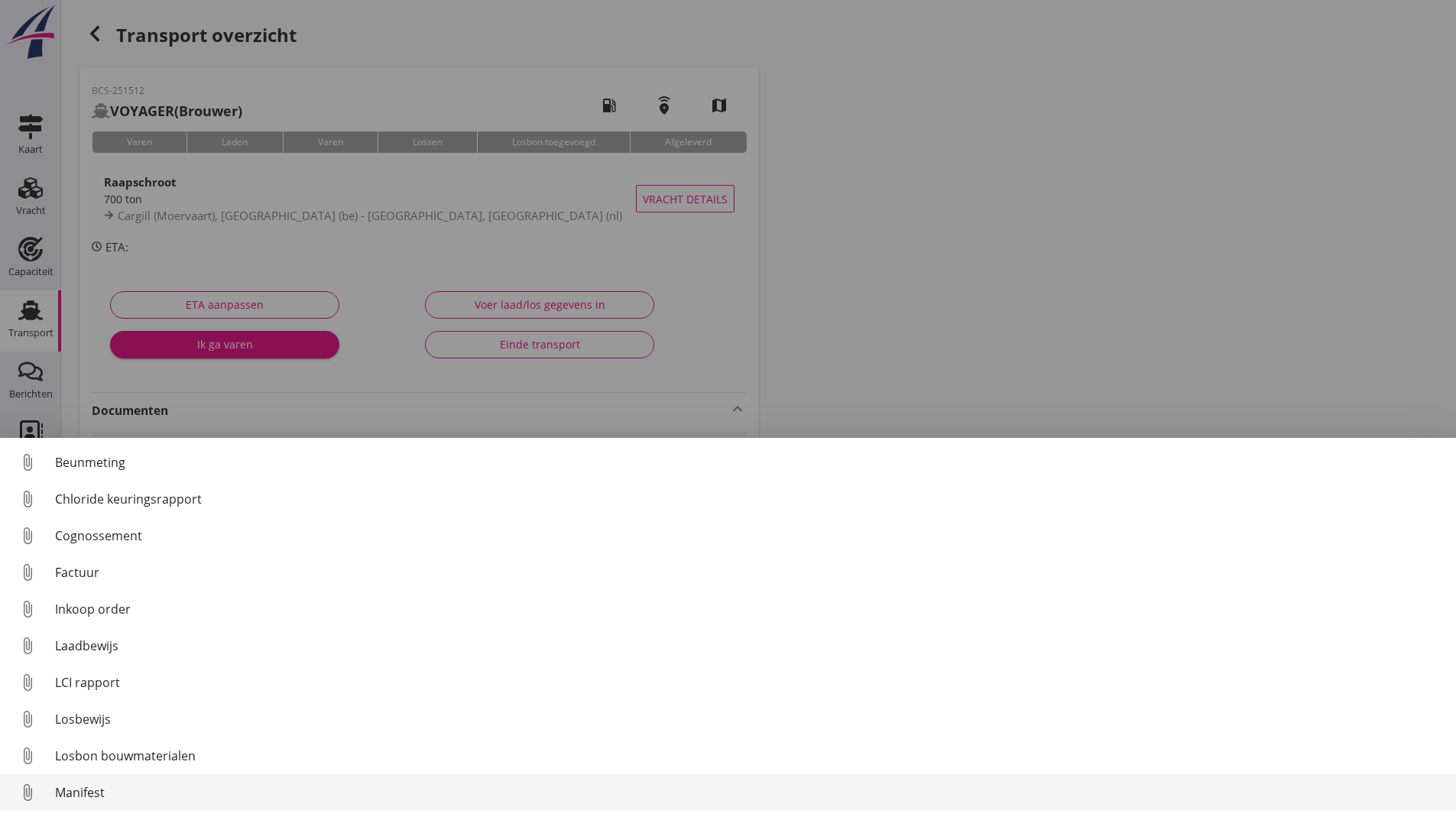
click at [100, 782] on link "attach_file Manifest" at bounding box center [728, 792] width 1456 height 37
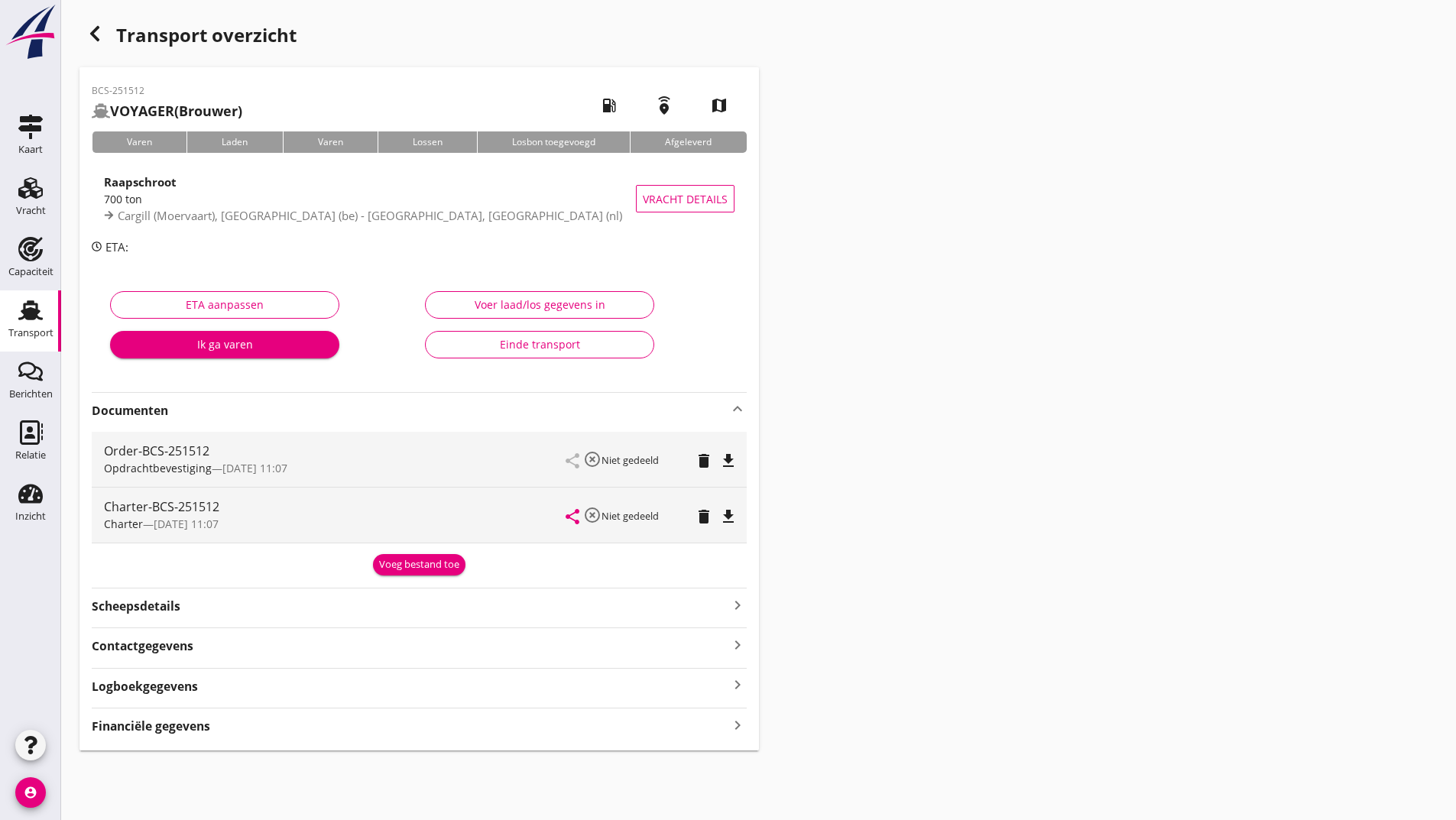
click at [448, 569] on div "Voeg bestand toe" at bounding box center [419, 565] width 80 height 15
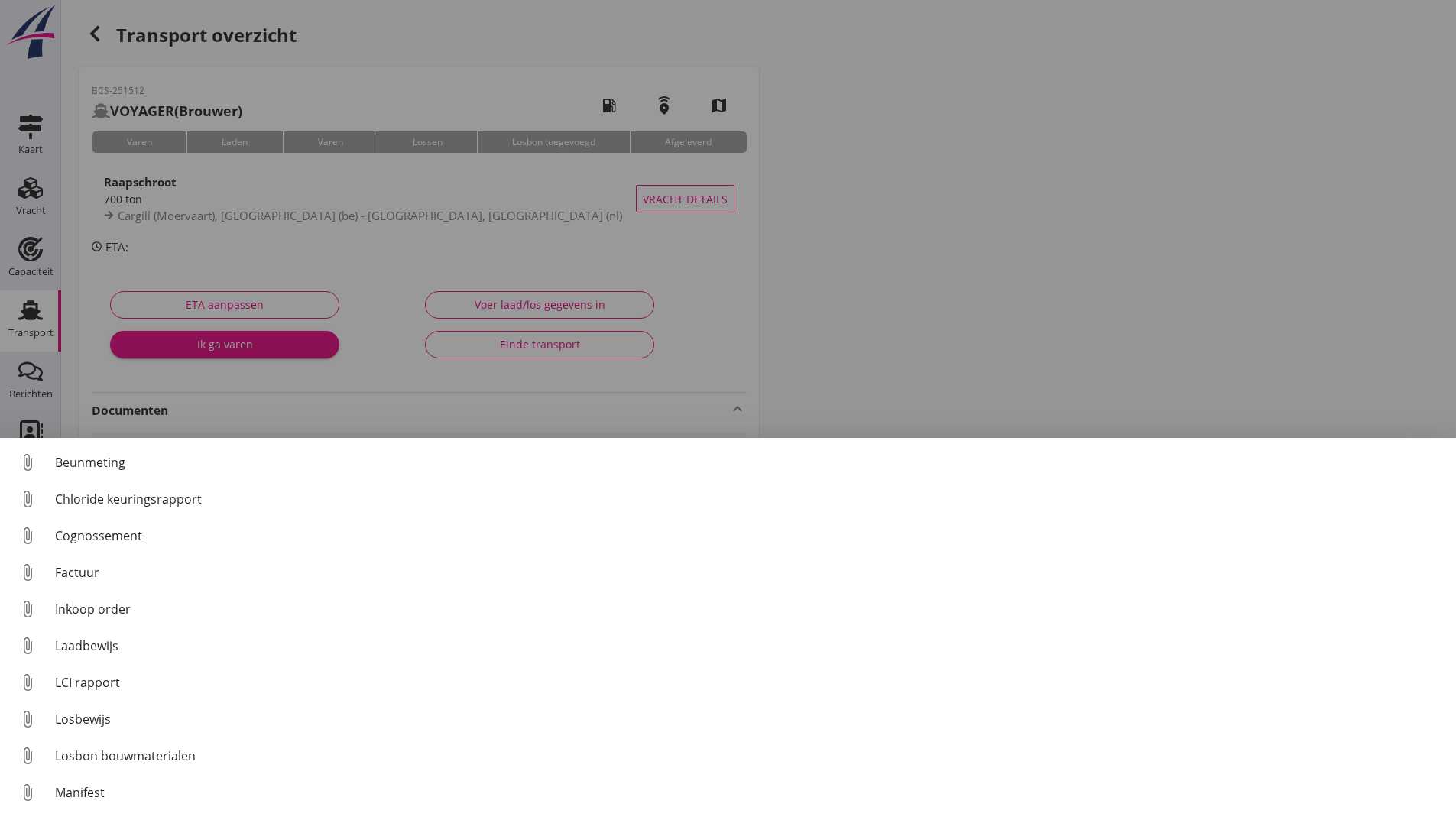
scroll to position [107, 0]
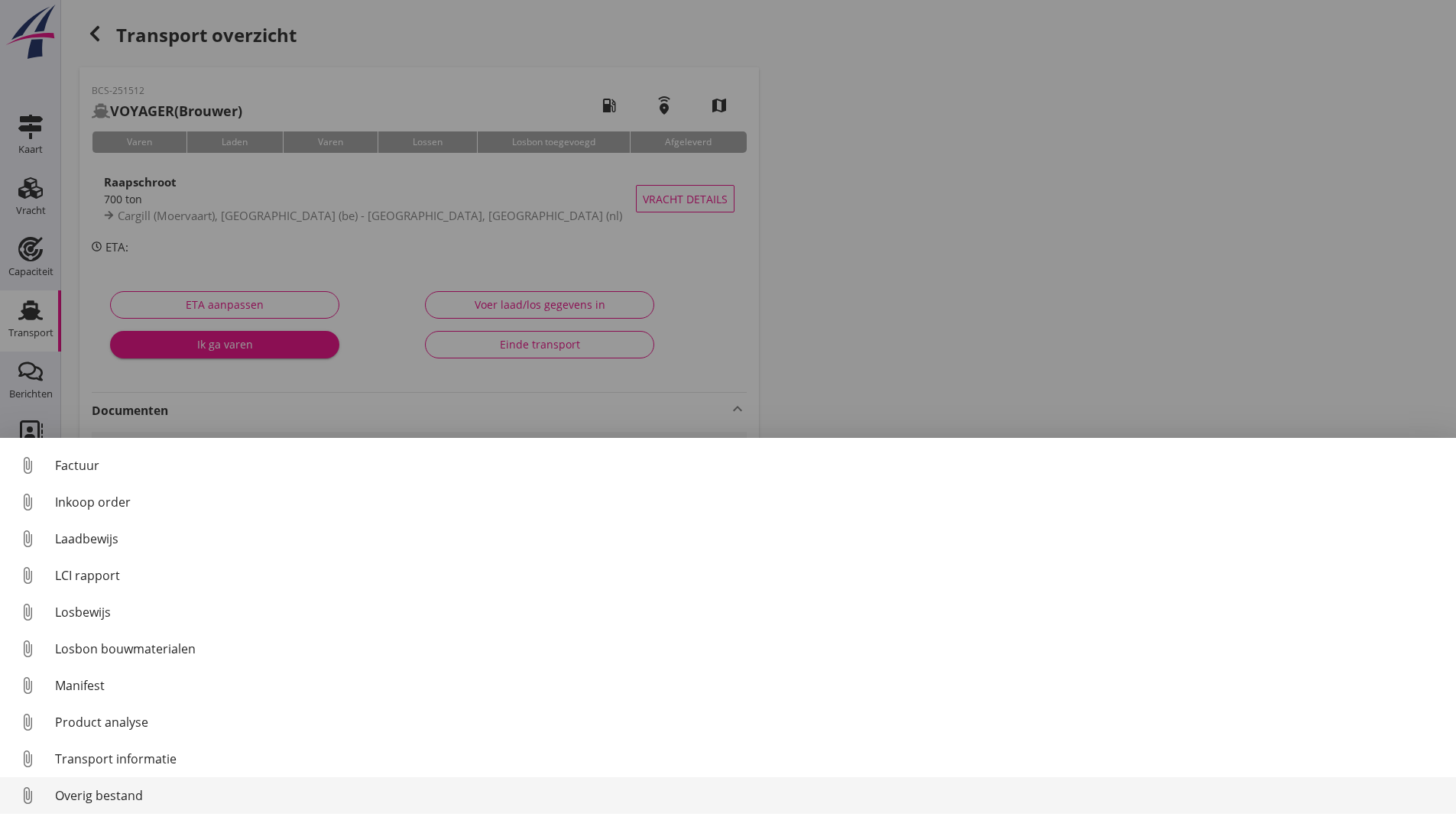
click at [86, 797] on div "Overig bestand" at bounding box center [750, 796] width 1388 height 19
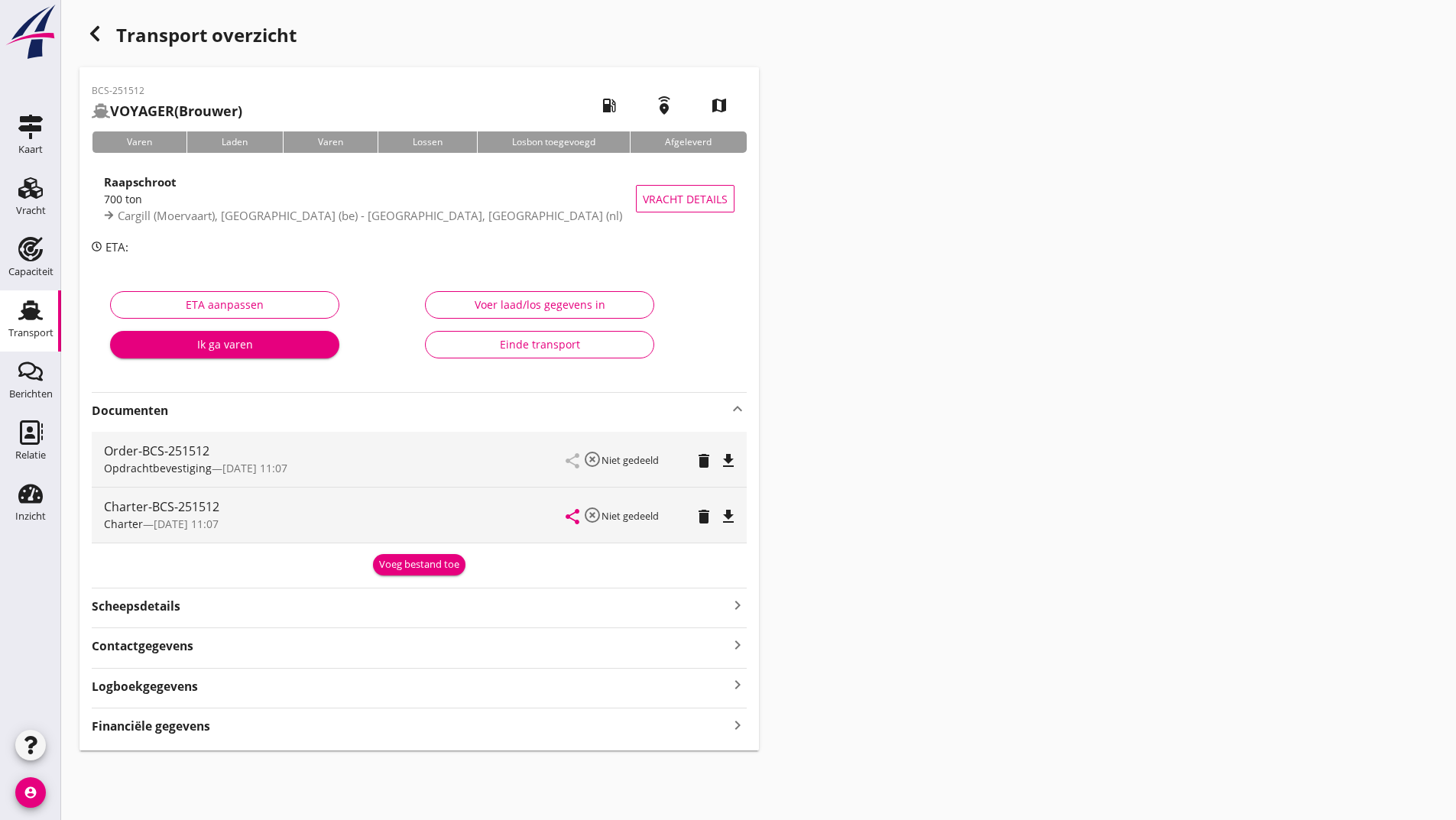
click at [421, 558] on div "Voeg bestand toe" at bounding box center [419, 565] width 80 height 15
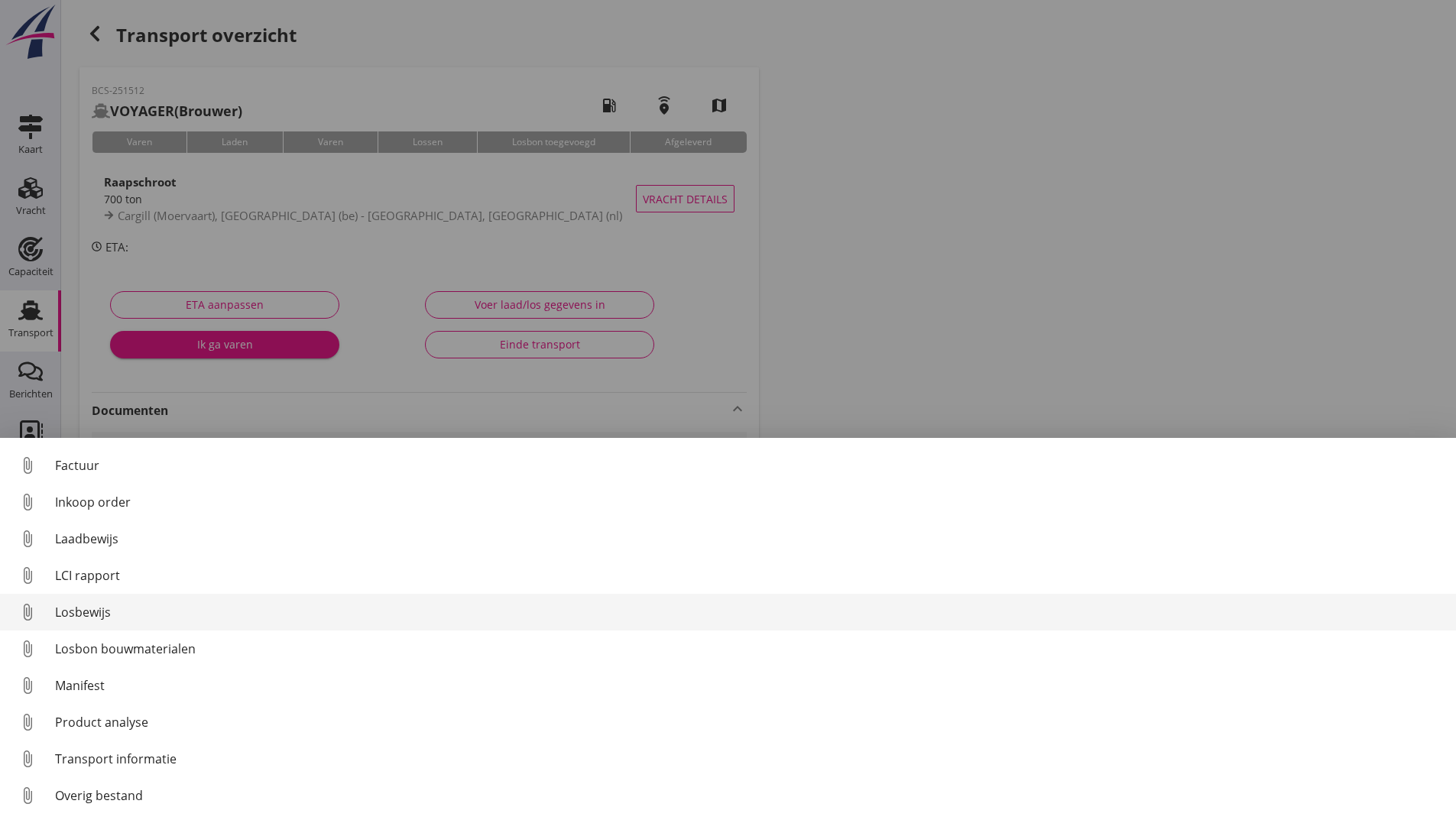
click at [104, 609] on div "Losbewijs" at bounding box center [750, 612] width 1388 height 19
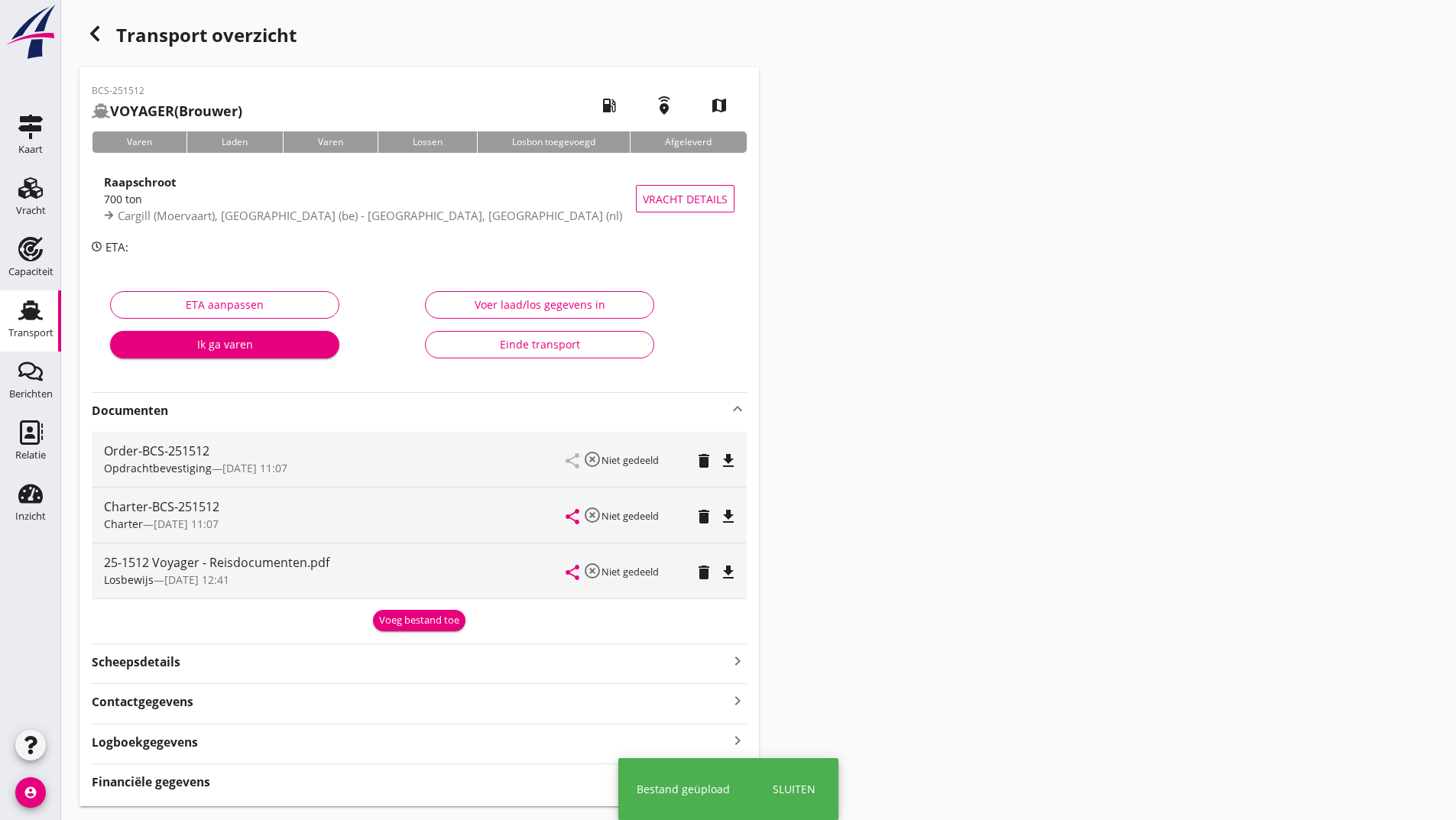
click at [397, 623] on div "Voeg bestand toe" at bounding box center [419, 621] width 80 height 15
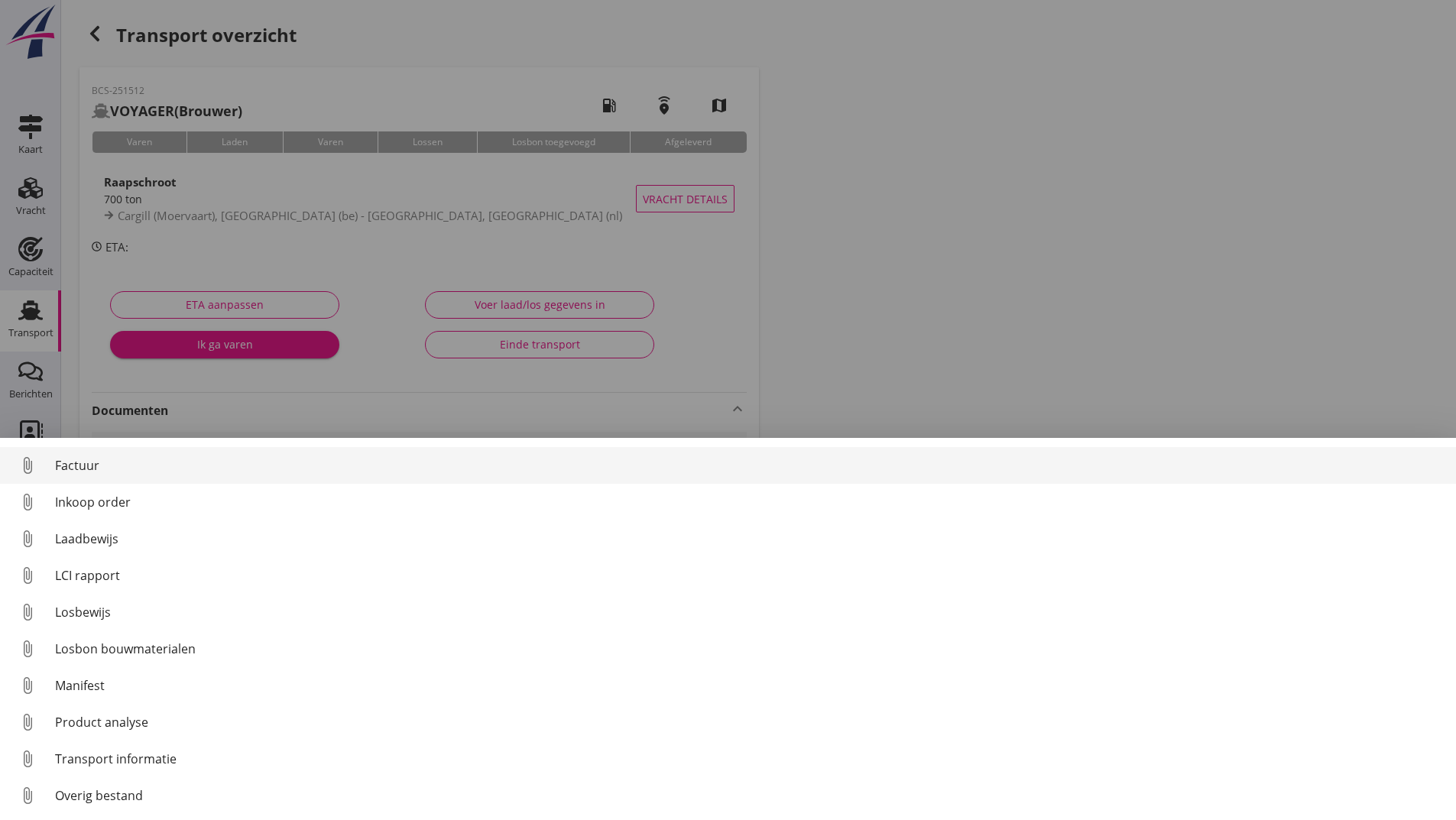
click at [86, 463] on div "Factuur" at bounding box center [750, 466] width 1388 height 19
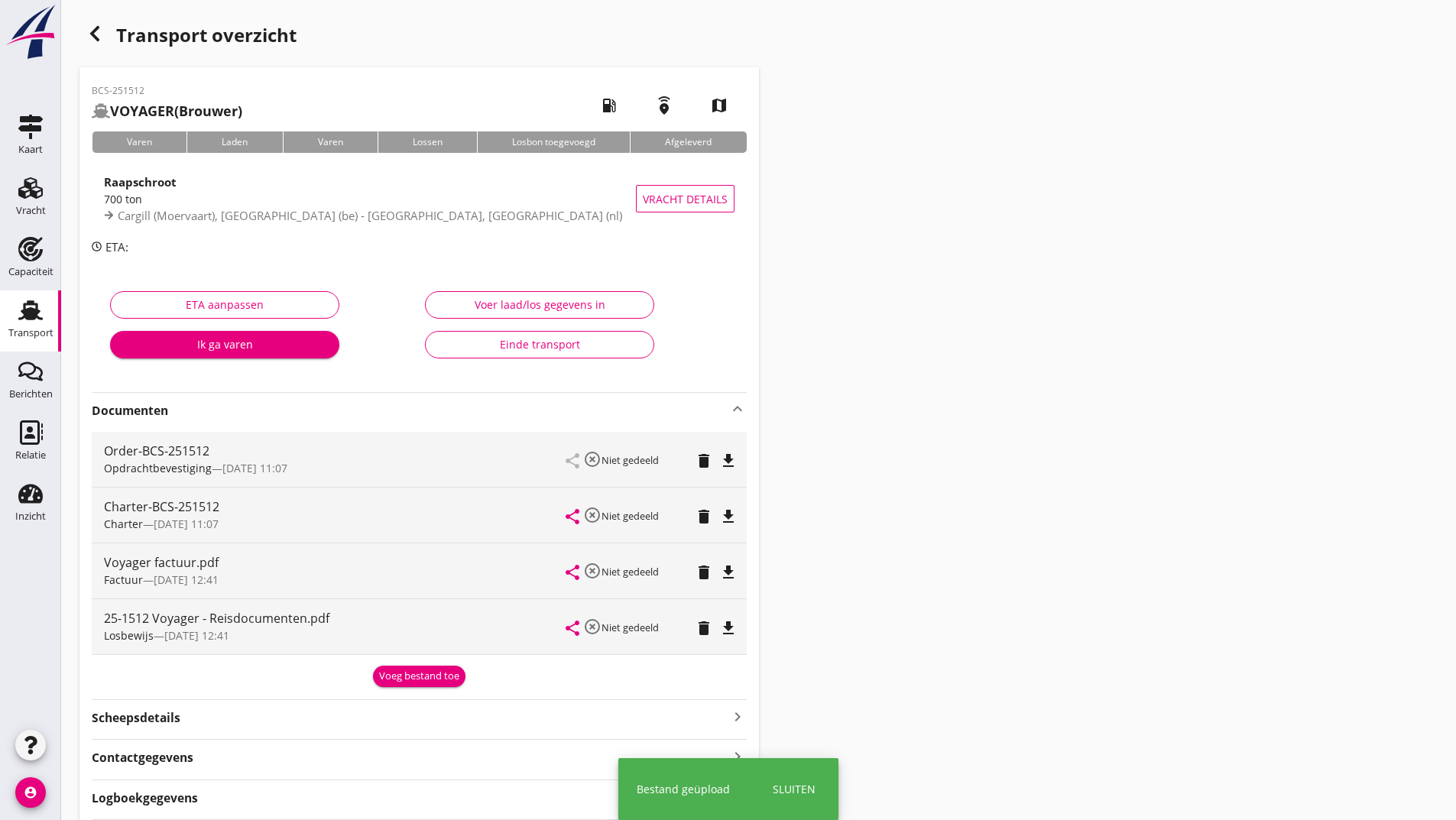
click at [405, 675] on div "Voeg bestand toe" at bounding box center [419, 676] width 80 height 15
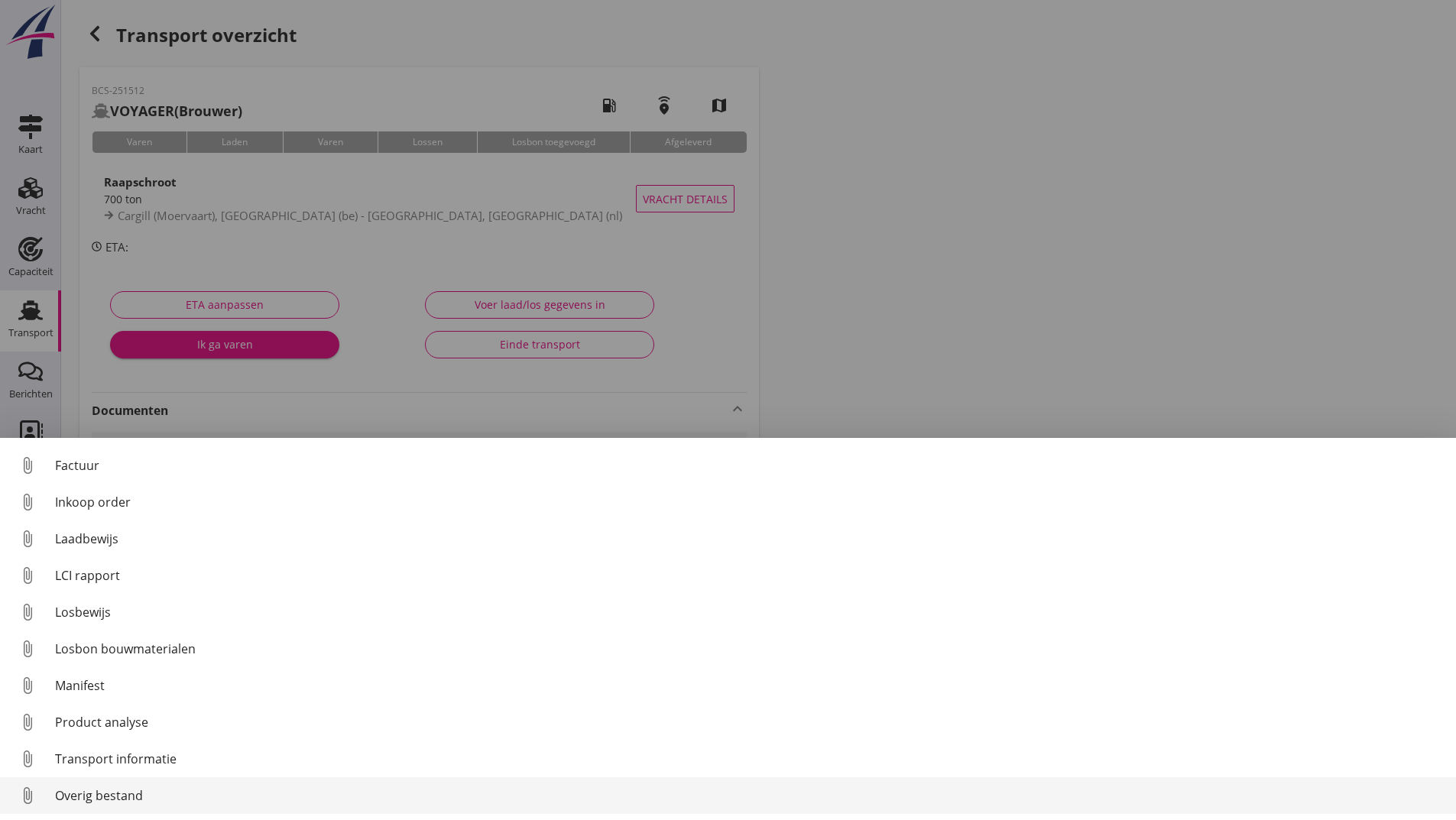
click at [113, 801] on div "Overig bestand" at bounding box center [750, 796] width 1388 height 19
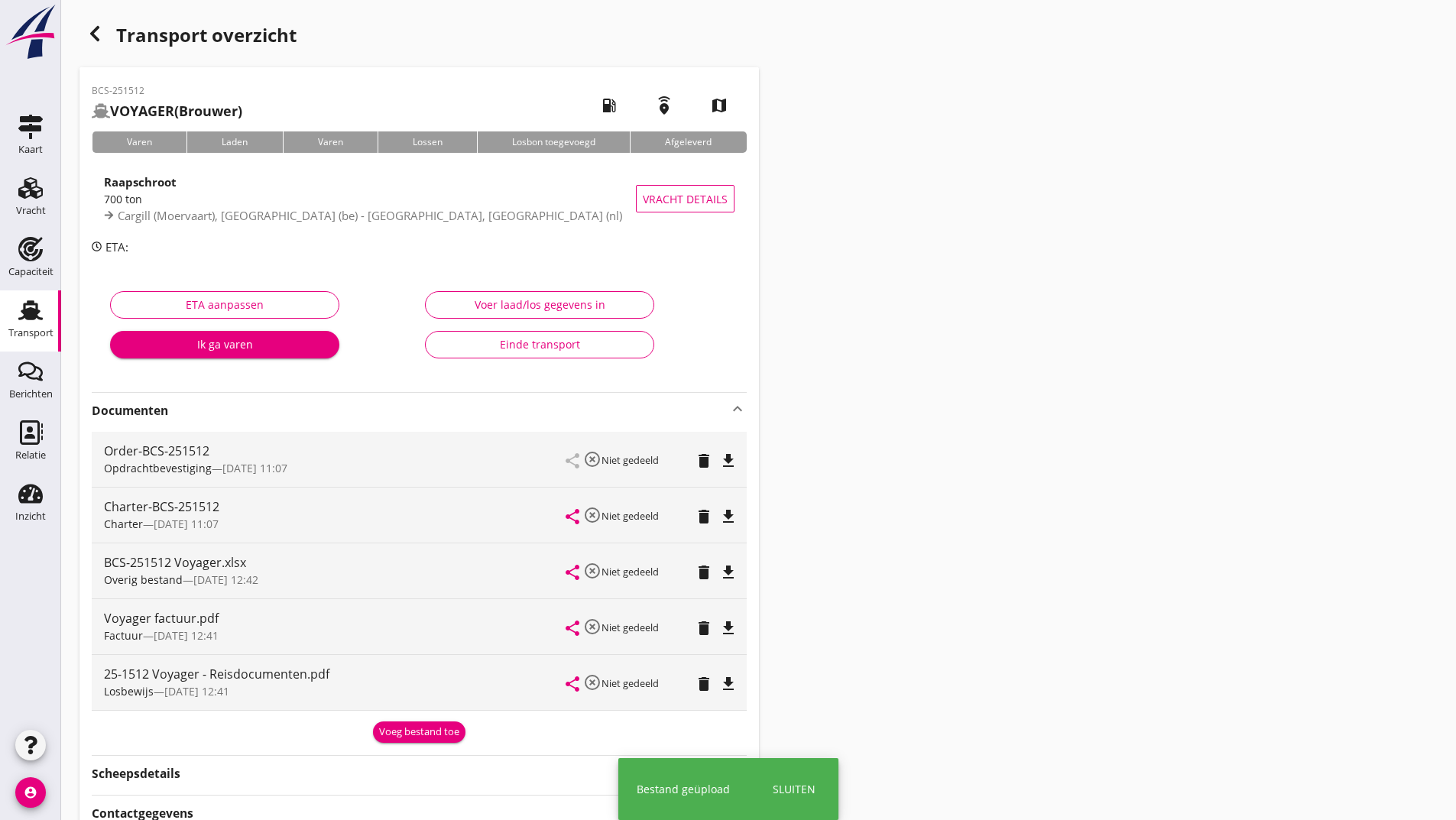
click at [412, 728] on div "Voeg bestand toe" at bounding box center [419, 732] width 80 height 15
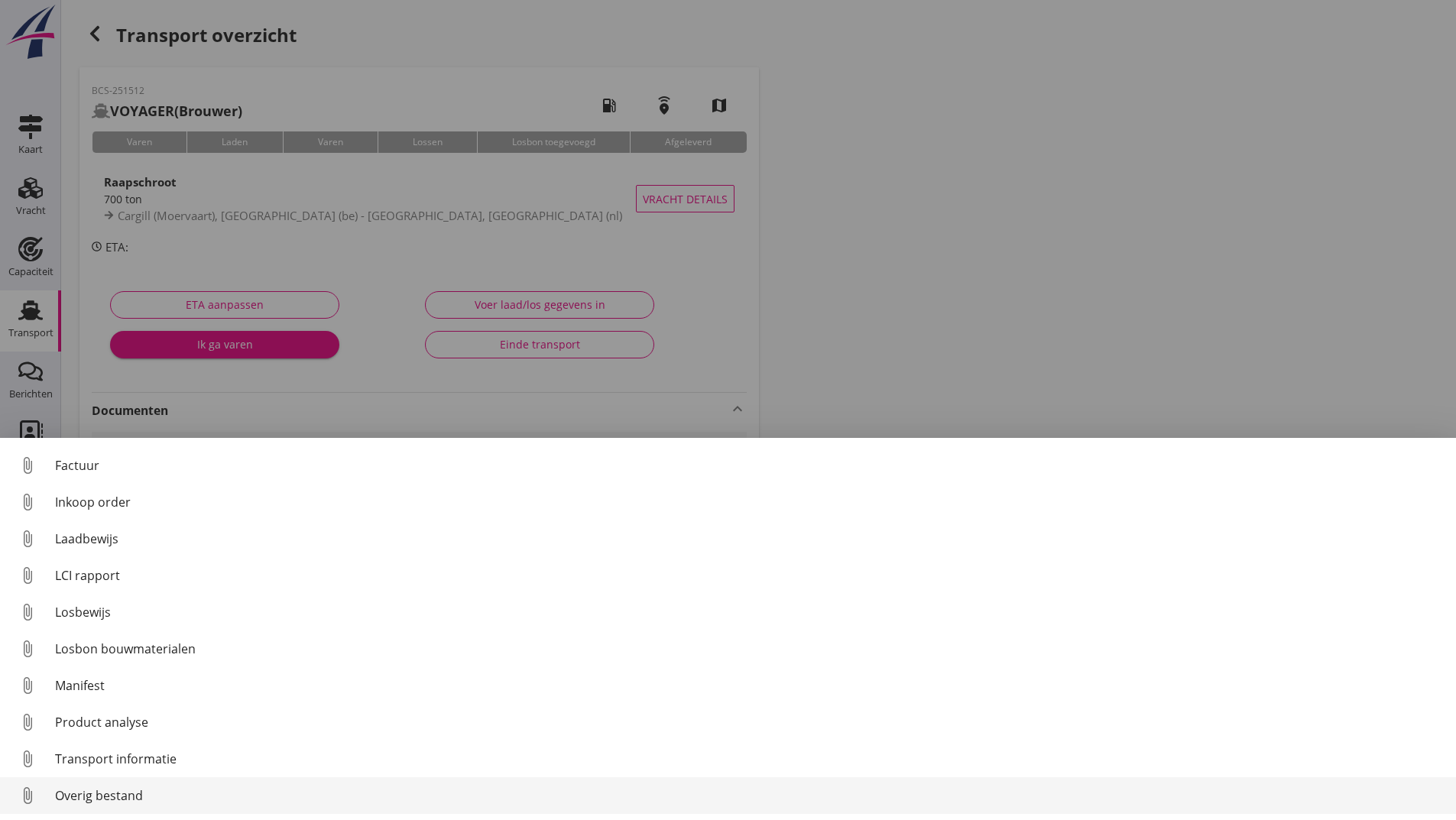
click at [116, 787] on div "Overig bestand" at bounding box center [750, 796] width 1388 height 19
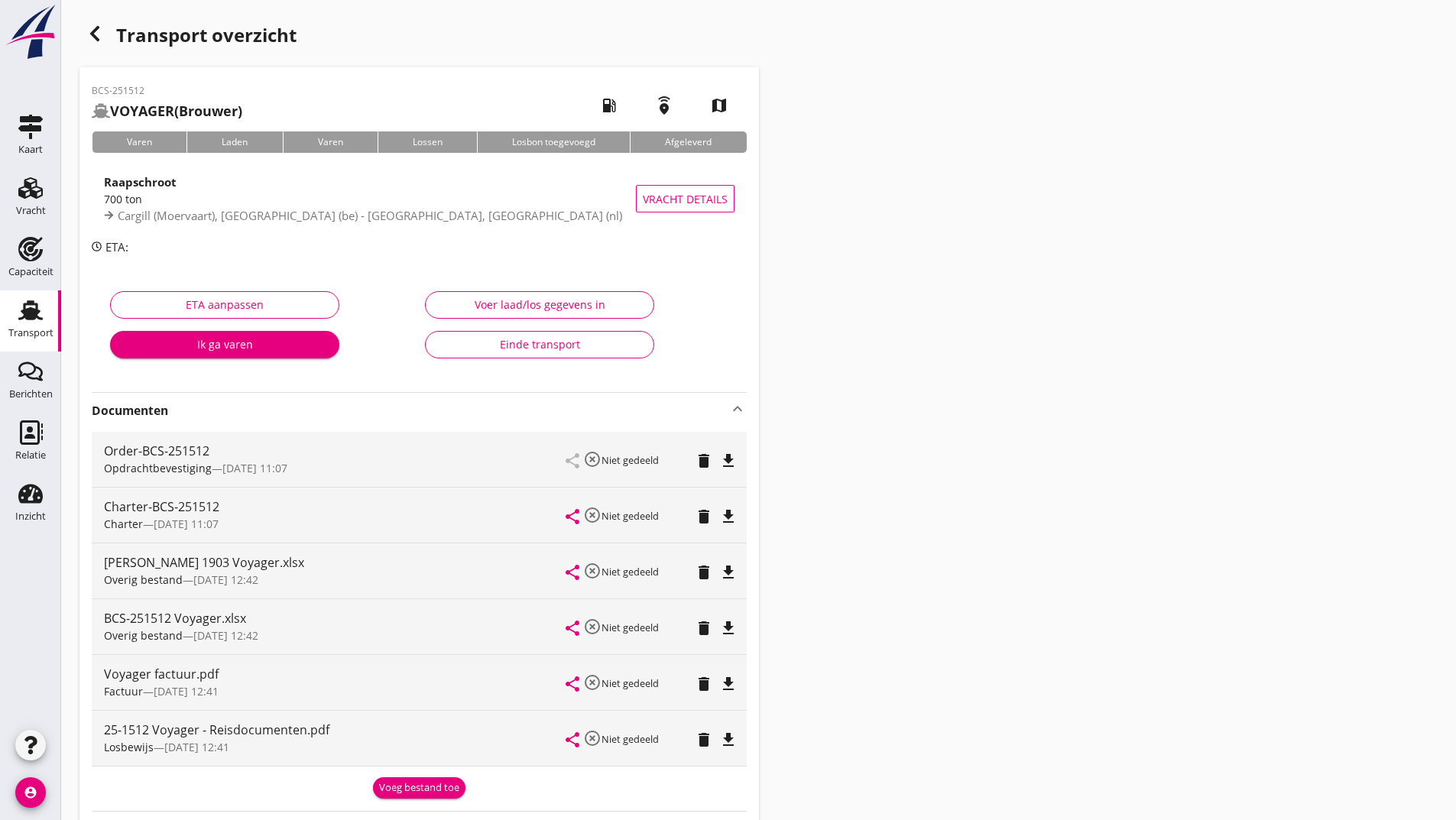
click at [104, 35] on div "button" at bounding box center [95, 34] width 31 height 31
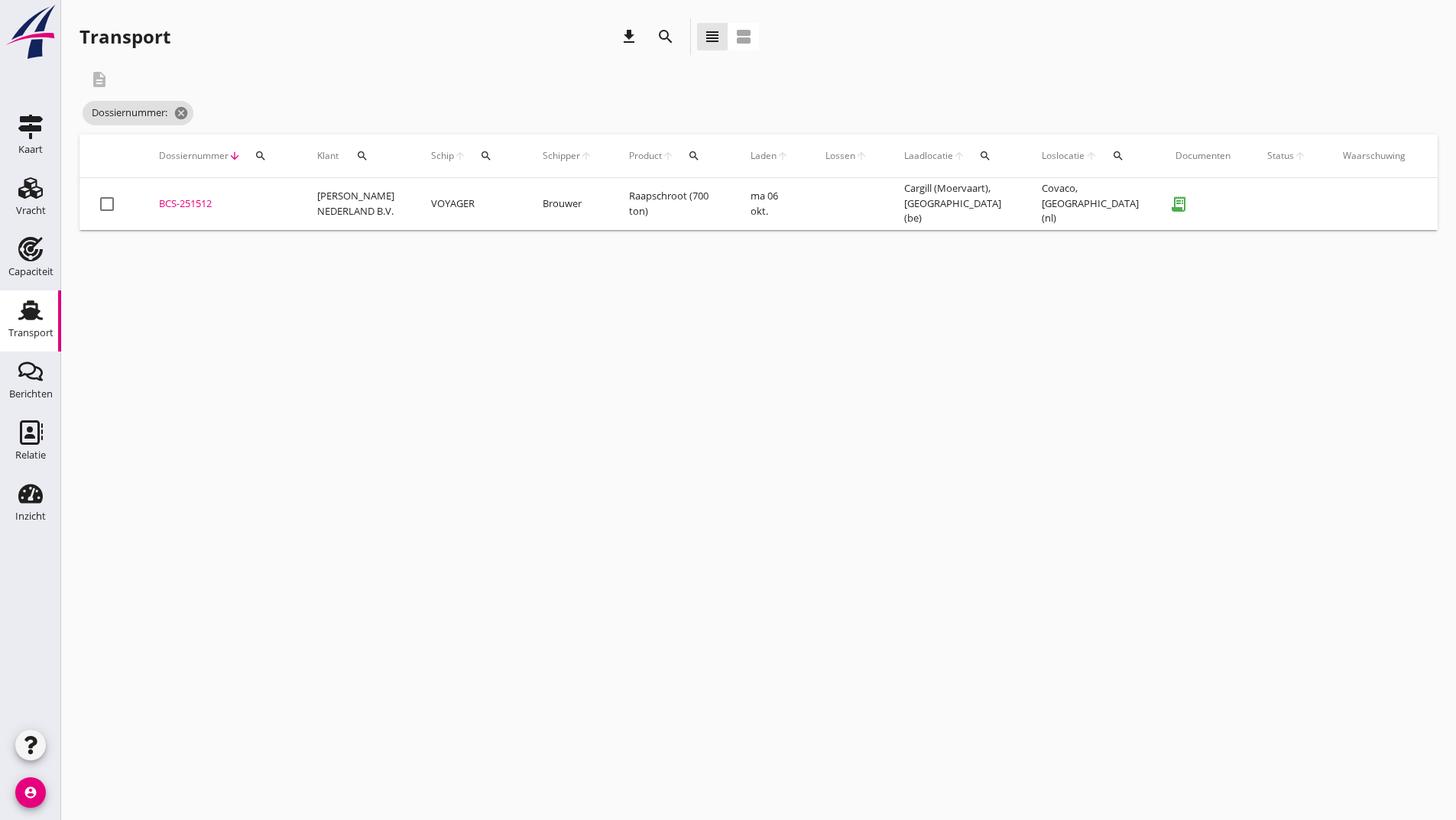
click at [668, 39] on icon "search" at bounding box center [666, 37] width 19 height 19
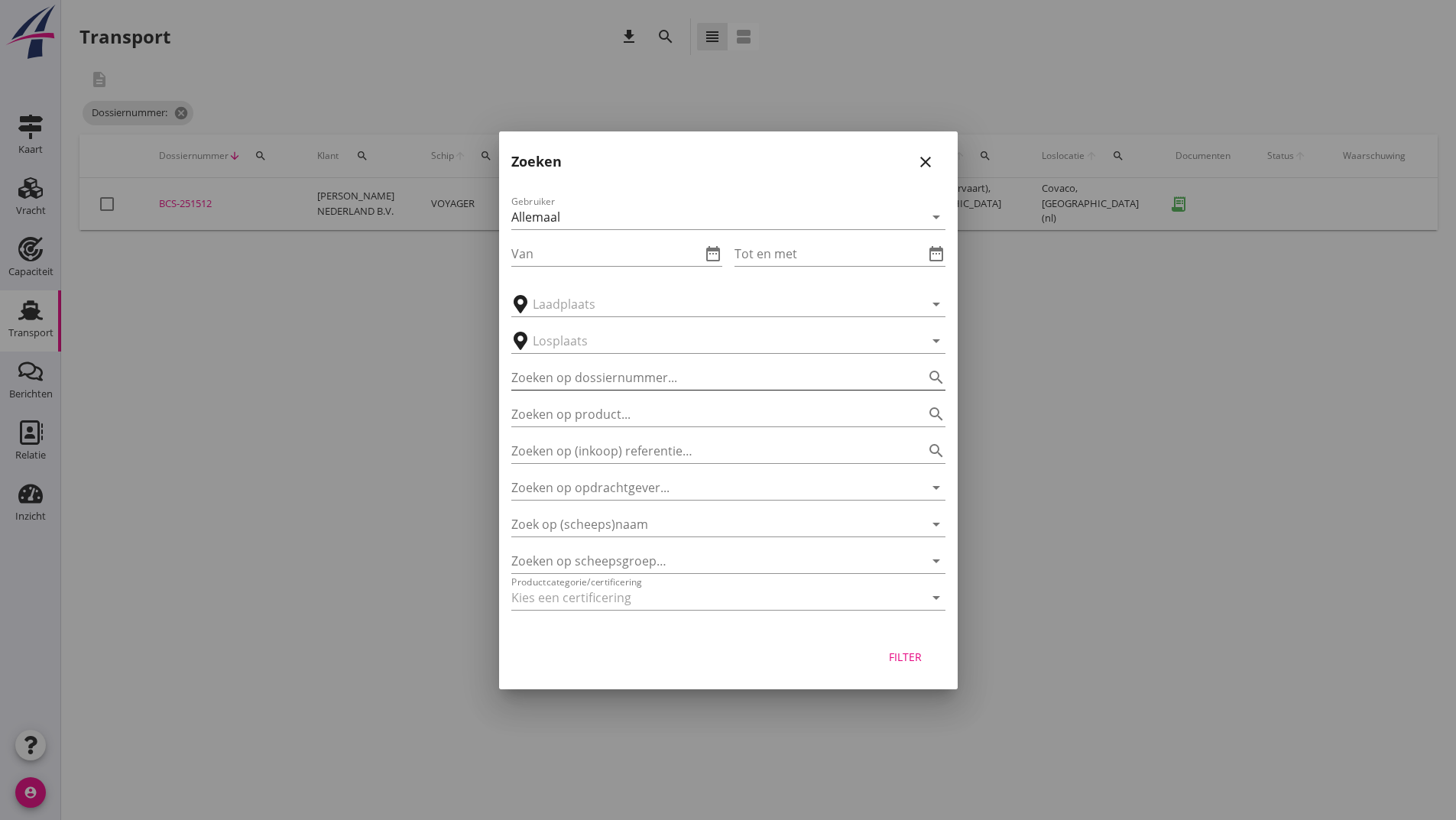
click at [585, 380] on input "Zoeken op dossiernummer..." at bounding box center [706, 378] width 392 height 24
type input "251528"
click at [901, 658] on div "Filter" at bounding box center [906, 657] width 43 height 16
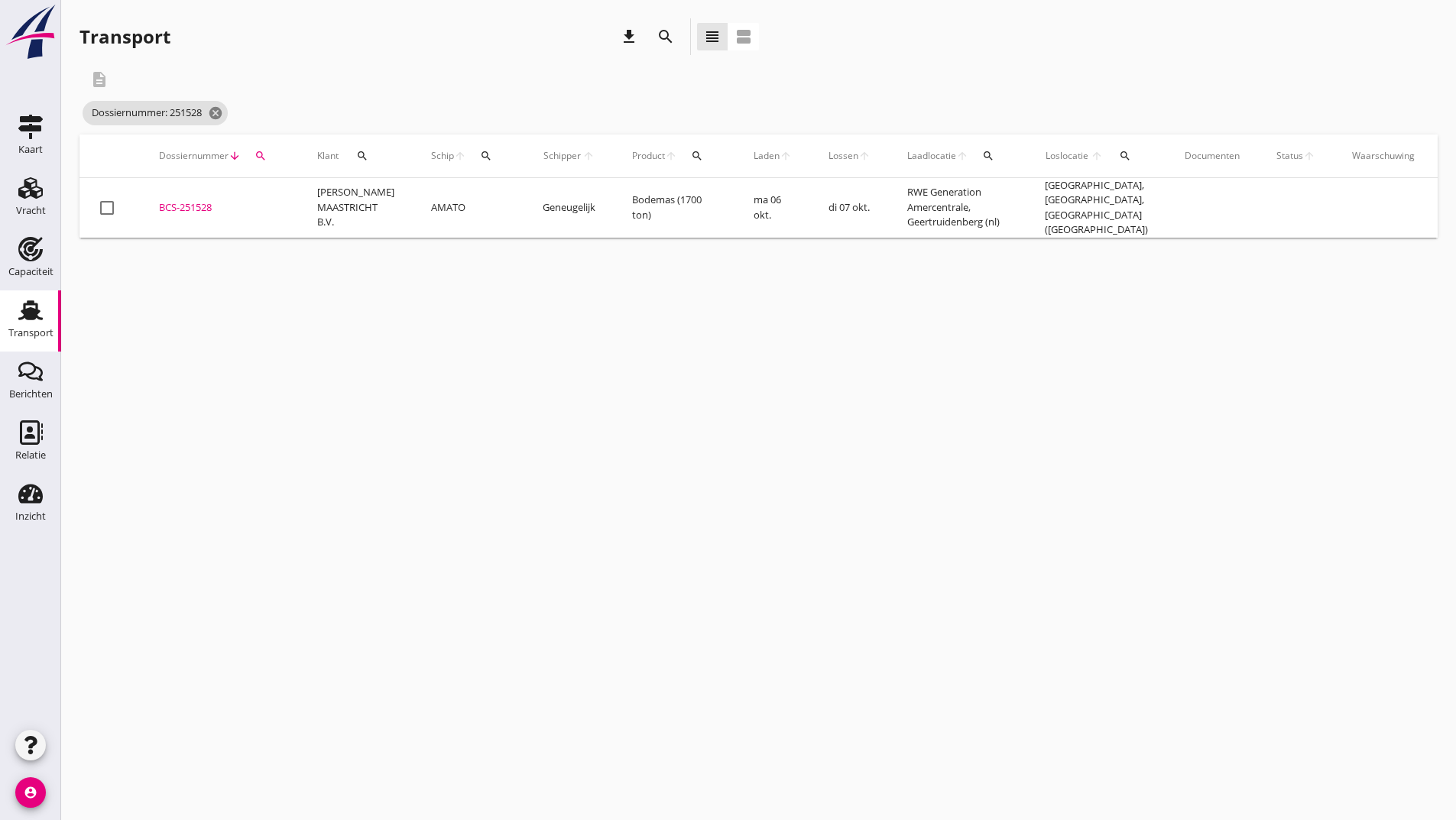
click at [193, 205] on div "BCS-251528" at bounding box center [219, 208] width 121 height 15
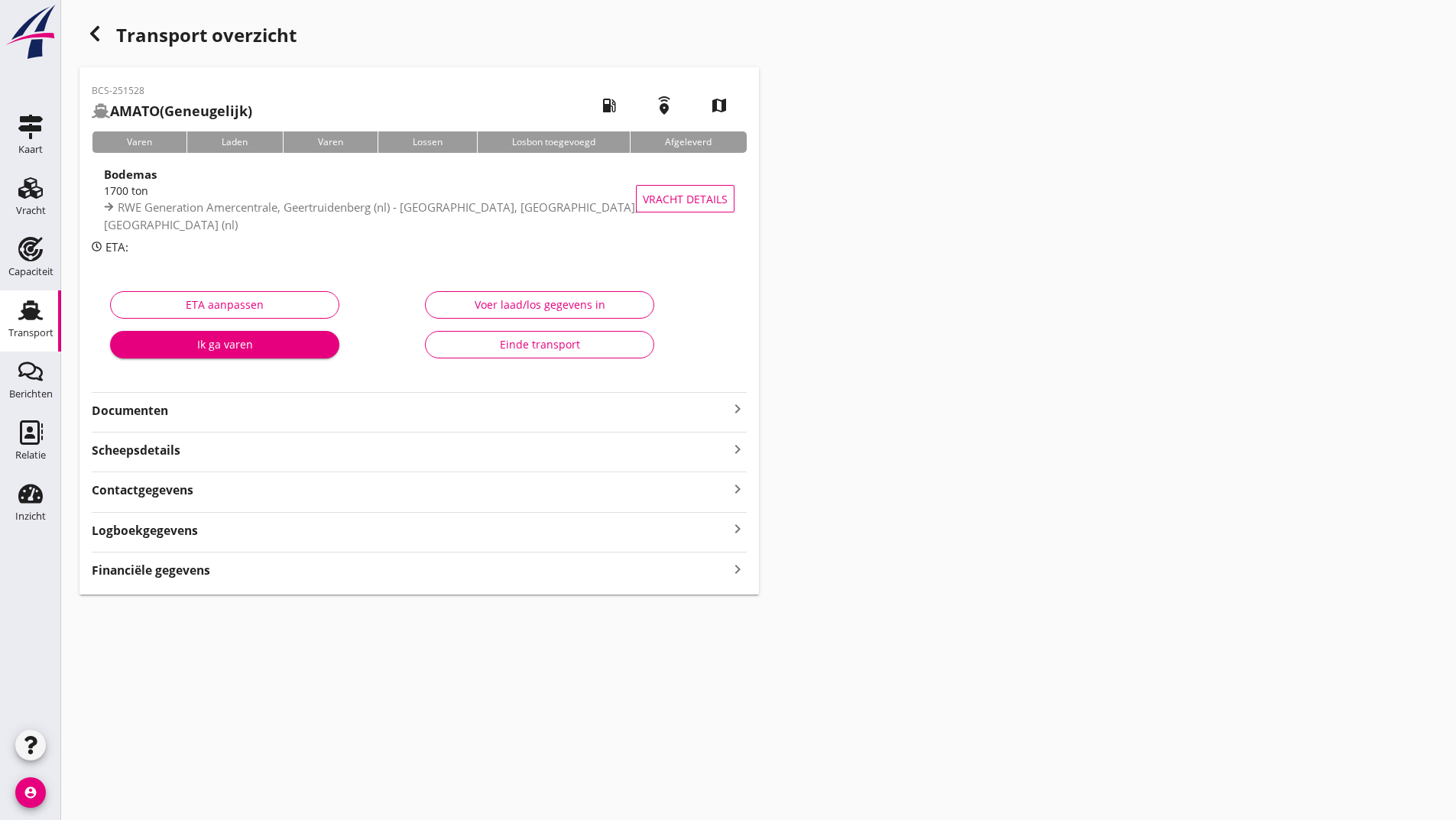
click at [158, 409] on strong "Documenten" at bounding box center [410, 410] width 637 height 18
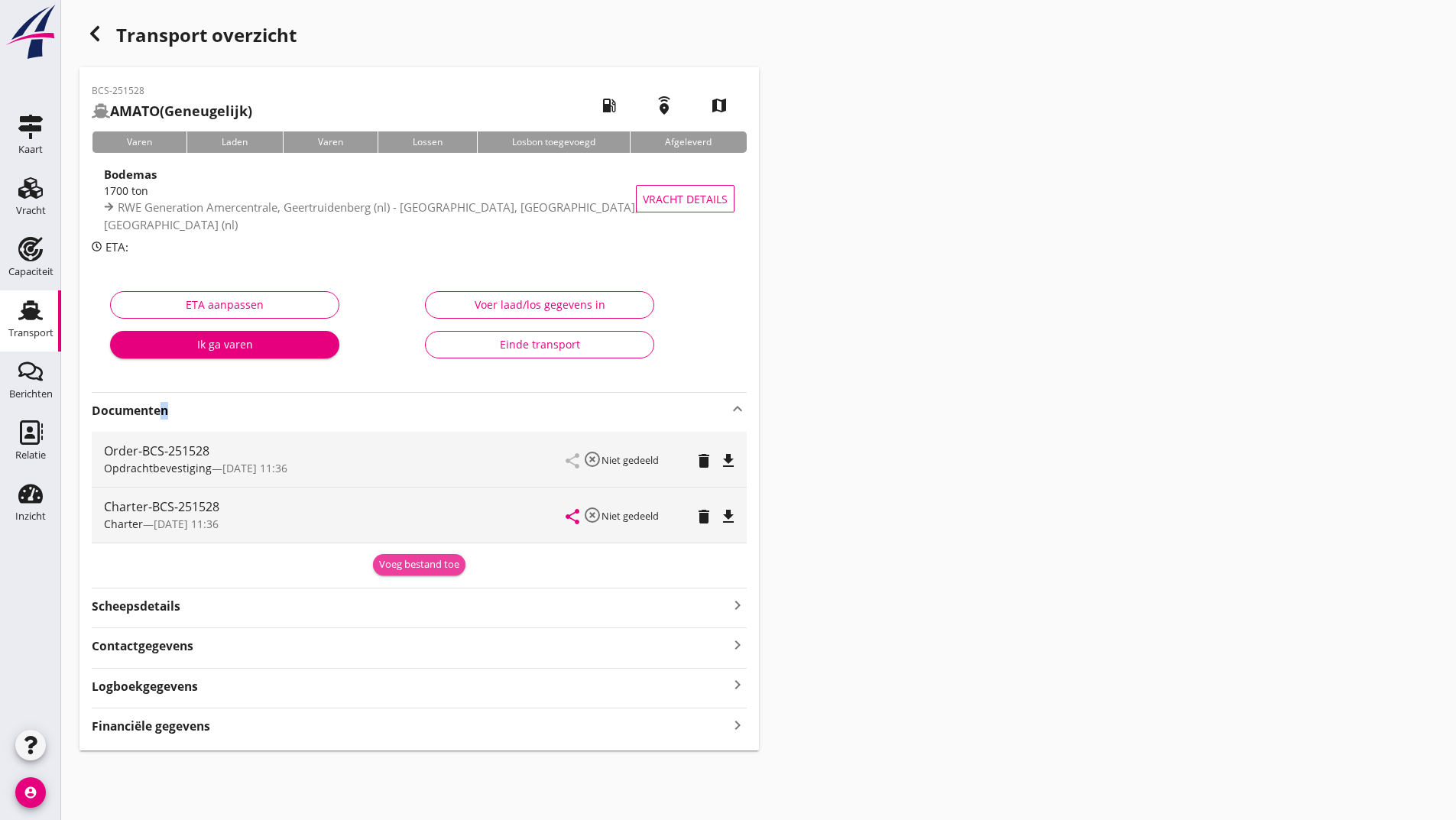
click at [401, 568] on div "Voeg bestand toe" at bounding box center [419, 565] width 80 height 15
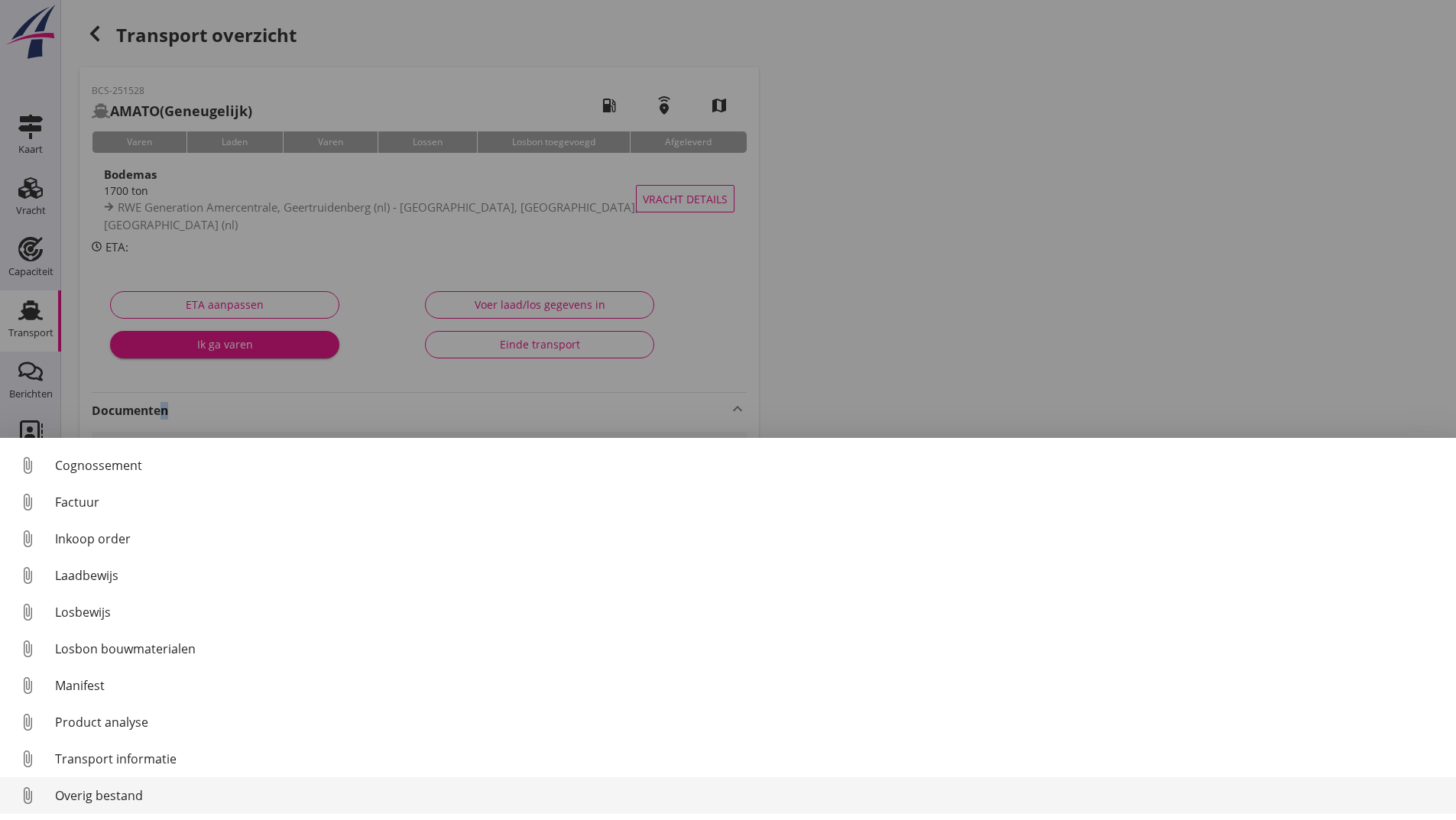
scroll to position [70, 0]
click at [135, 797] on div "Overig bestand" at bounding box center [750, 796] width 1388 height 19
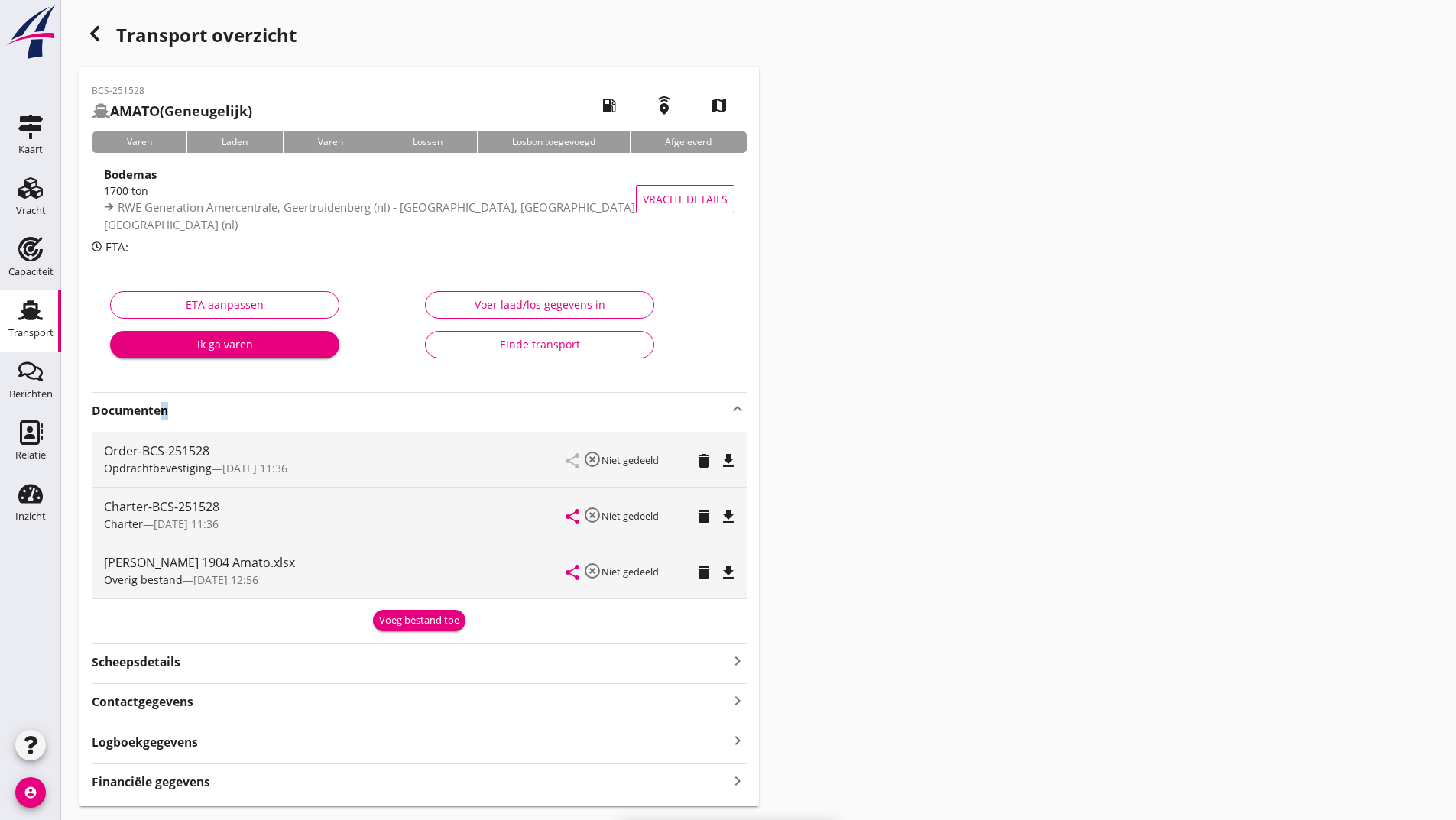
click at [395, 623] on div "Voeg bestand toe" at bounding box center [419, 621] width 80 height 15
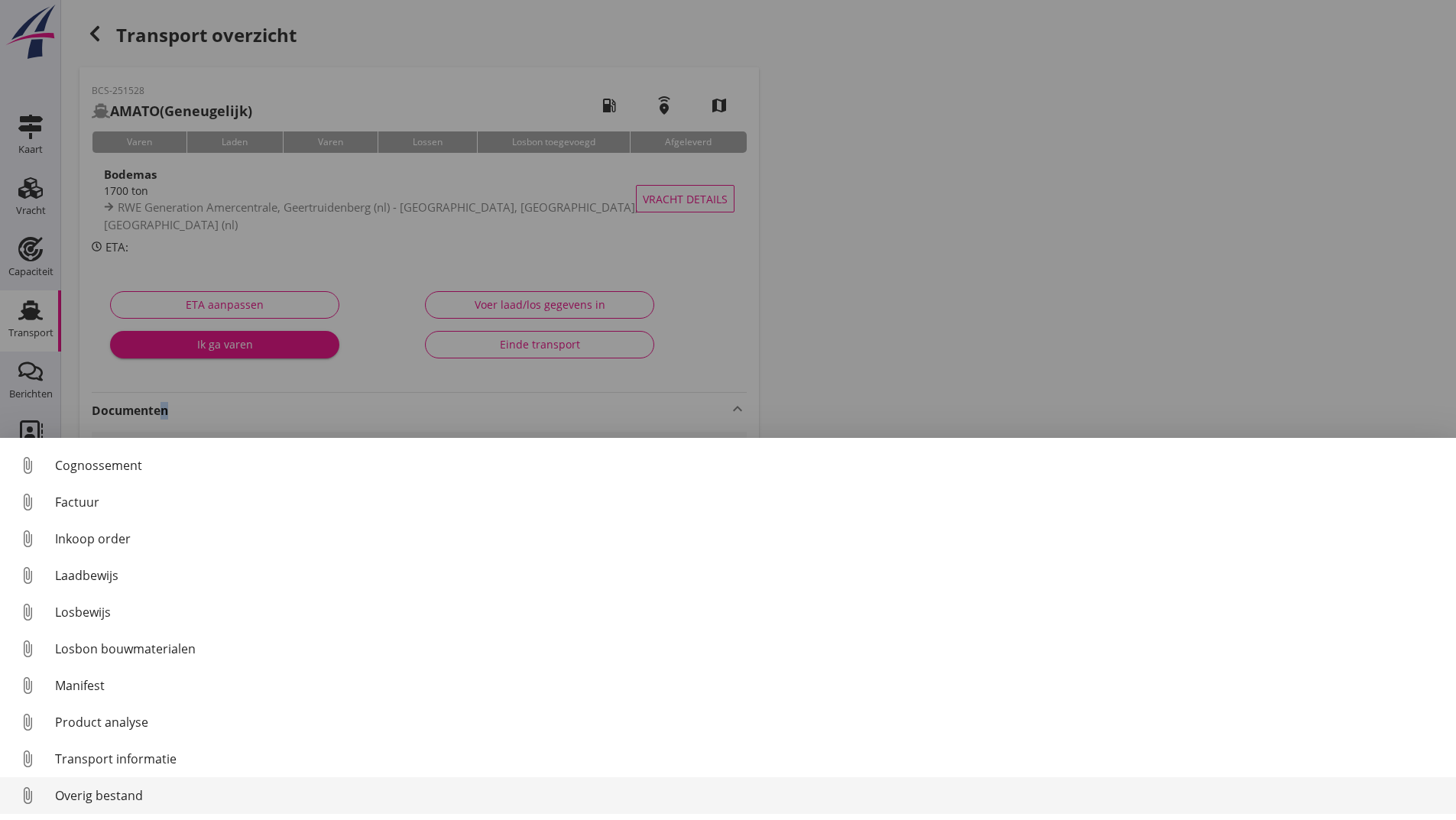
click at [132, 797] on div "Overig bestand" at bounding box center [750, 796] width 1388 height 19
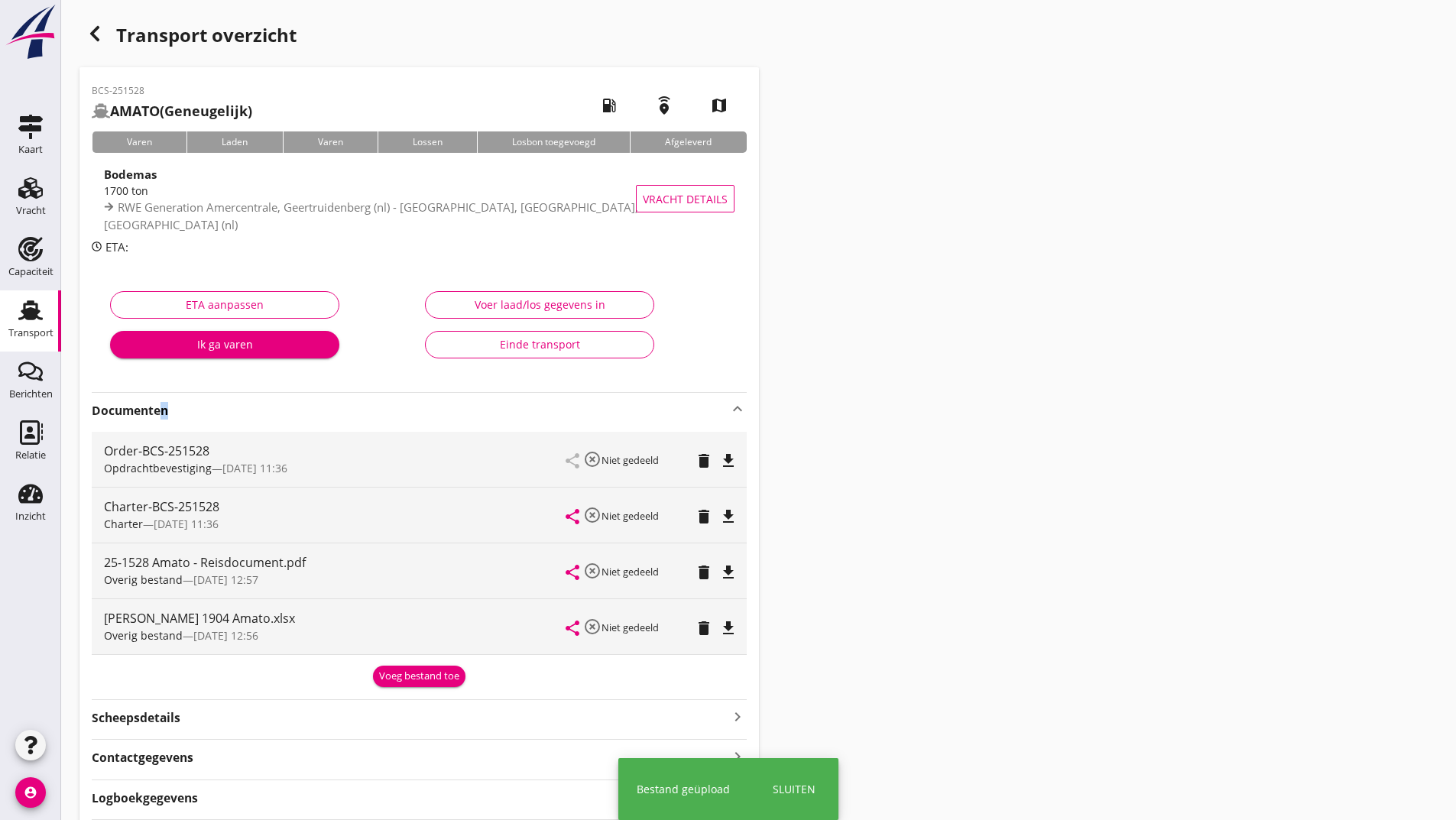
click at [404, 675] on div "Voeg bestand toe" at bounding box center [419, 676] width 80 height 15
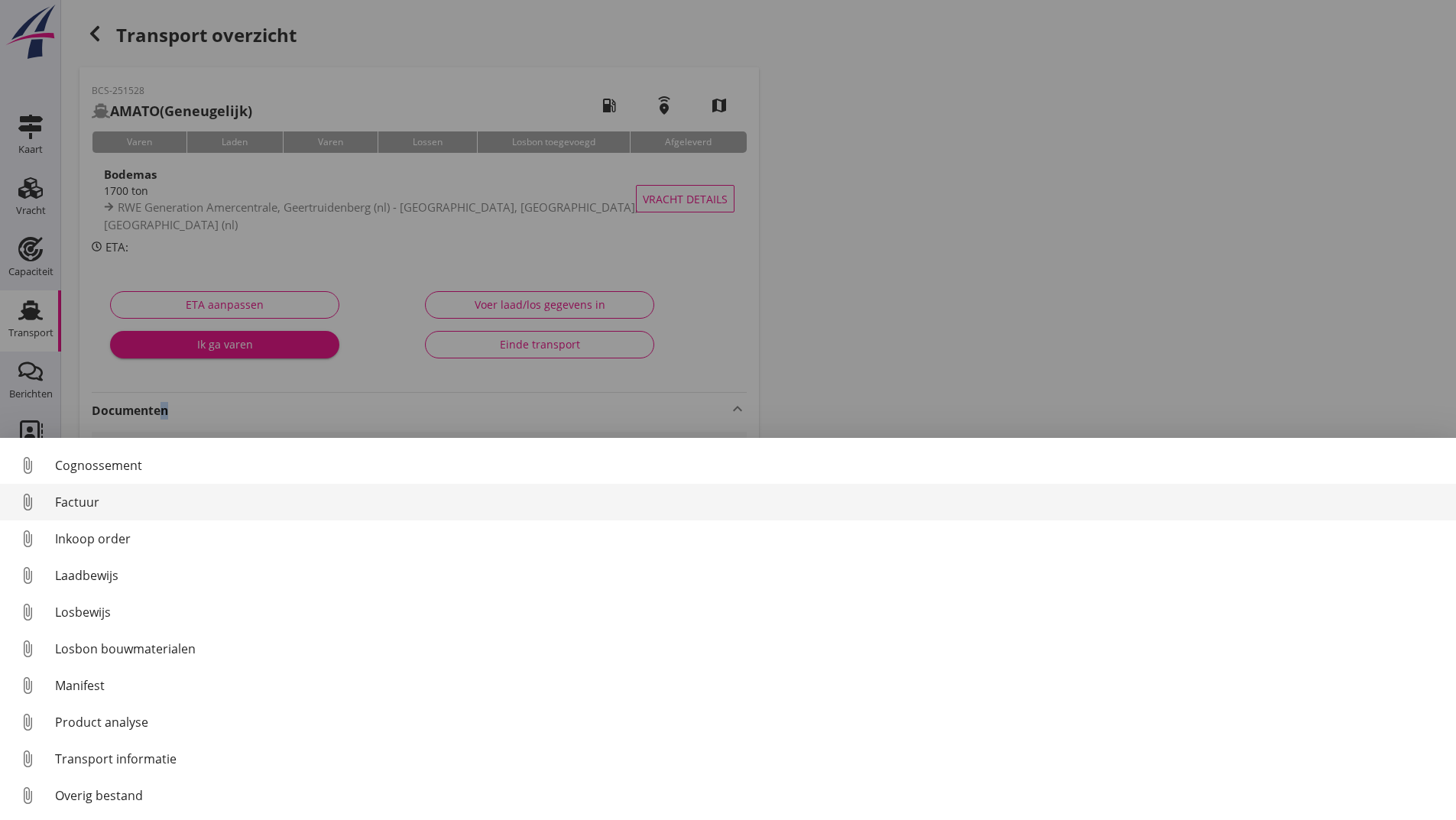
click at [94, 495] on div "Factuur" at bounding box center [750, 503] width 1388 height 19
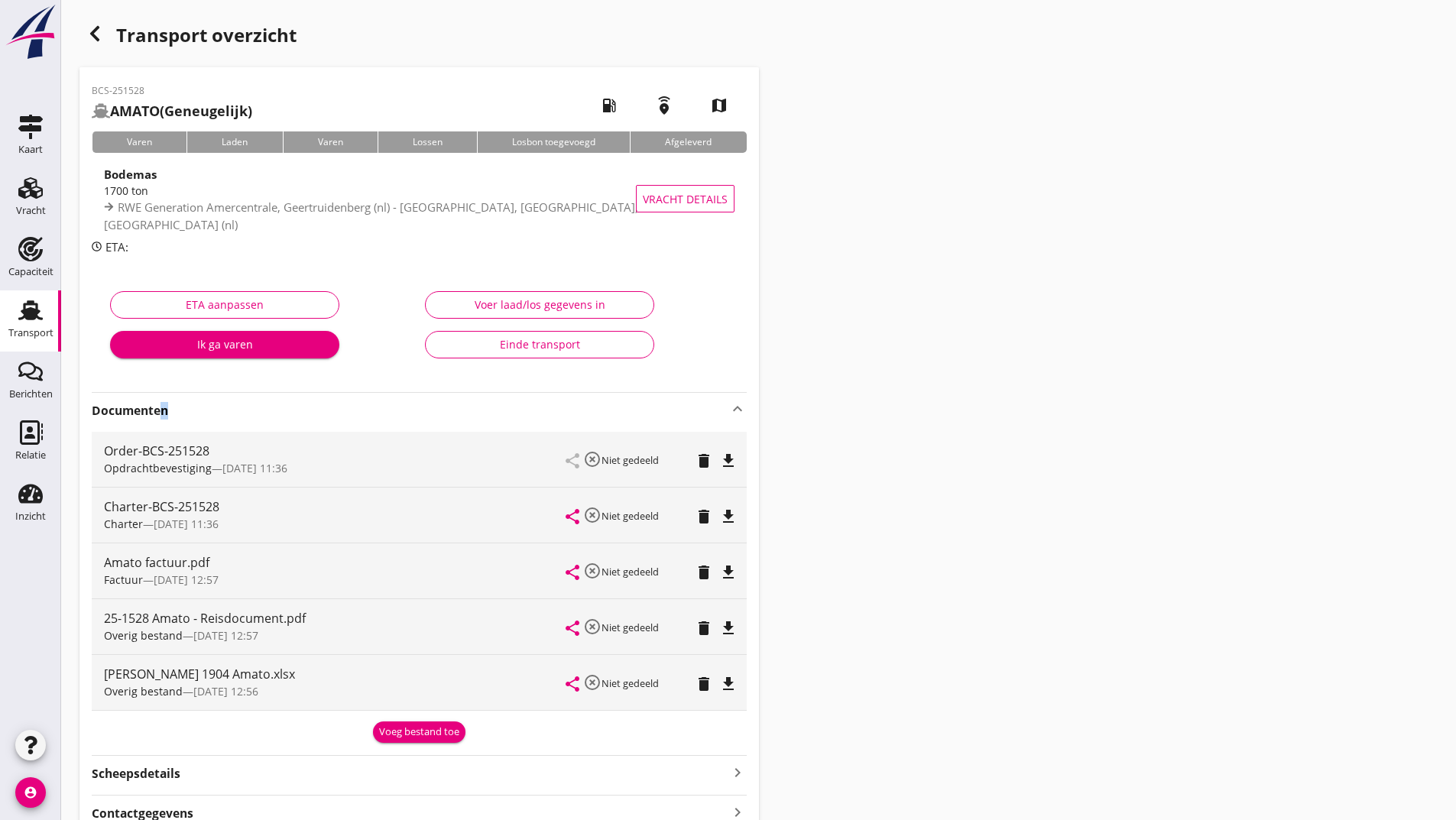
click at [422, 733] on div "Voeg bestand toe" at bounding box center [419, 732] width 80 height 15
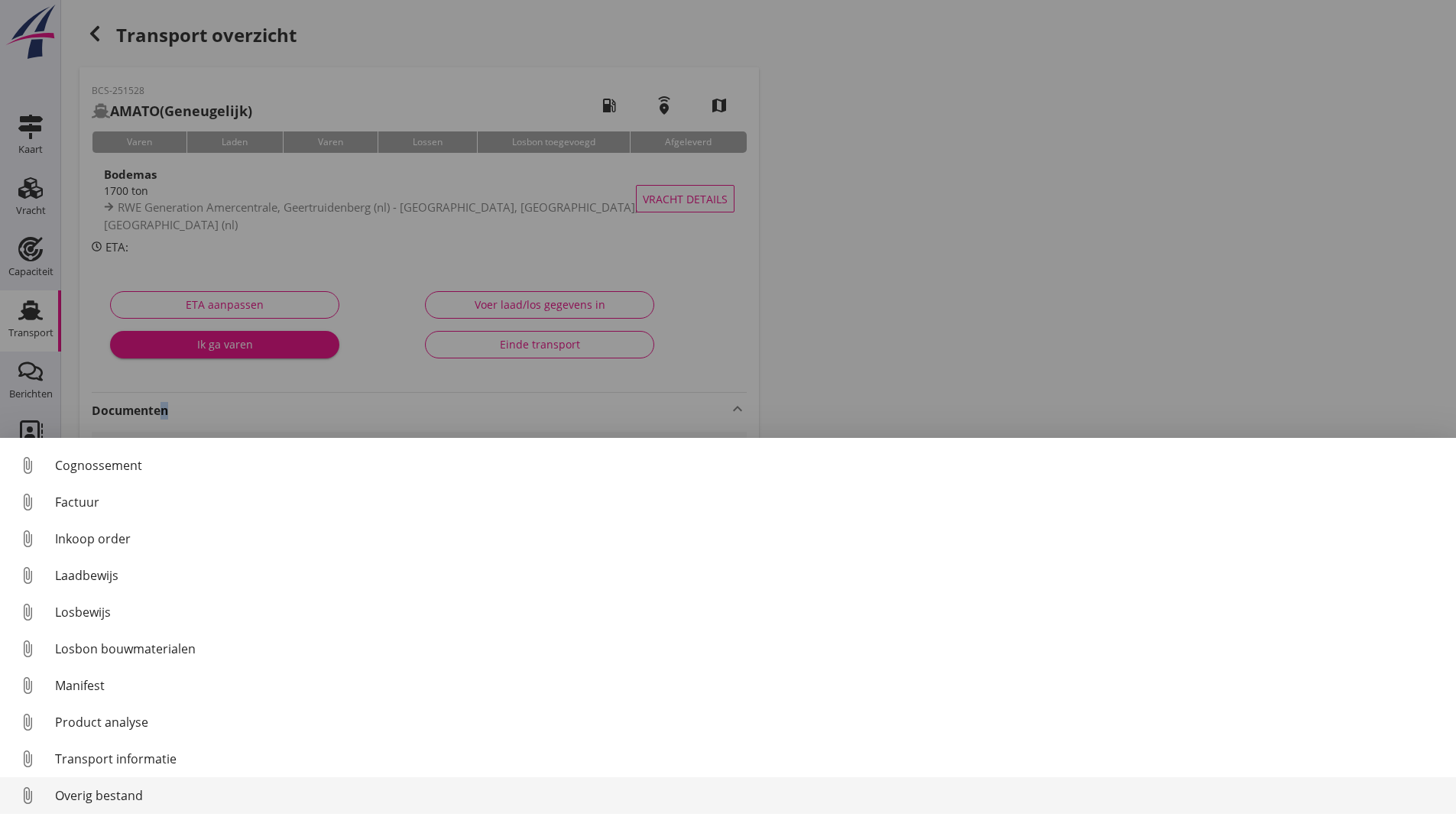
click at [134, 794] on div "Overig bestand" at bounding box center [750, 796] width 1388 height 19
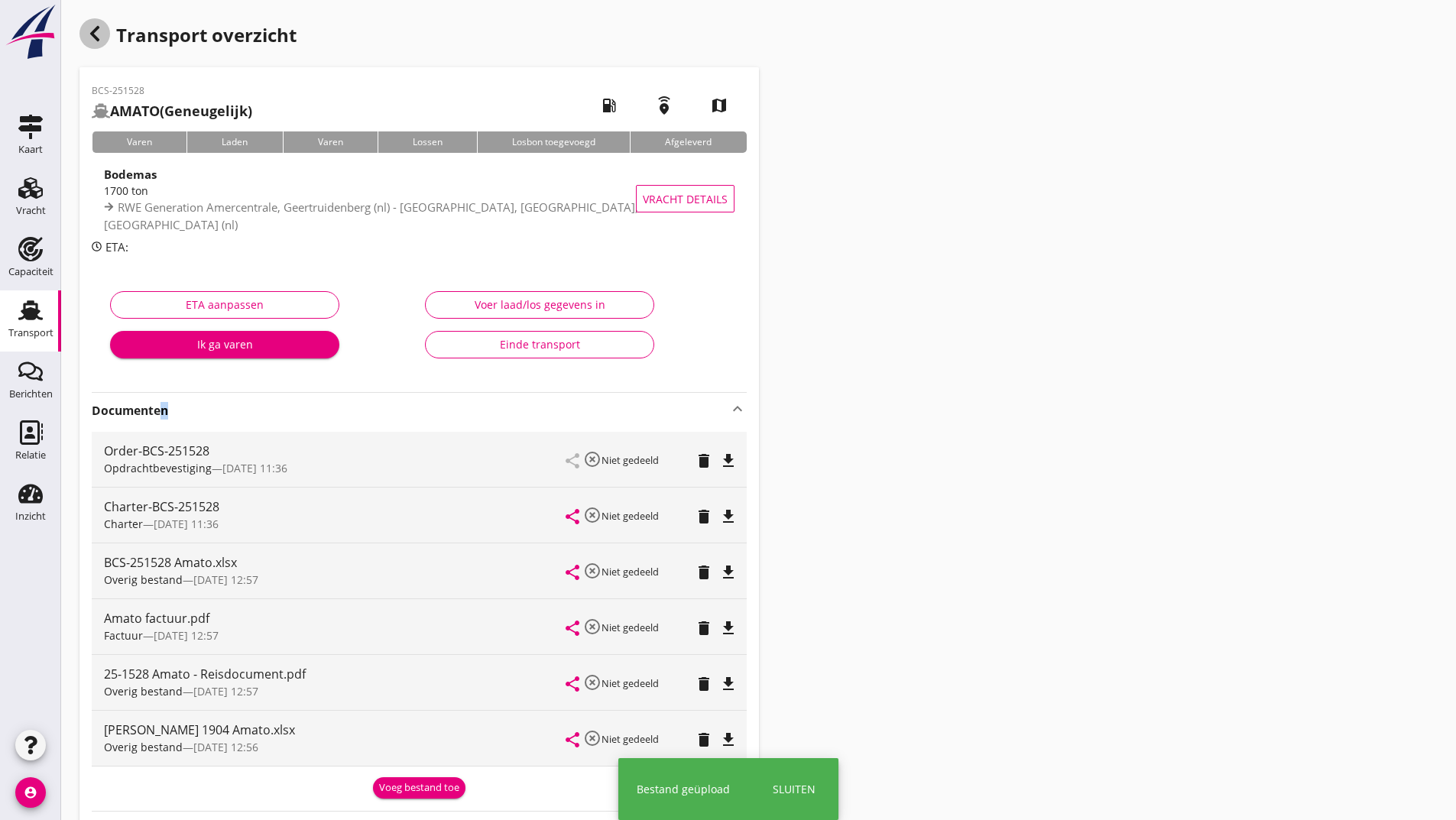
click at [99, 35] on icon "button" at bounding box center [95, 34] width 19 height 19
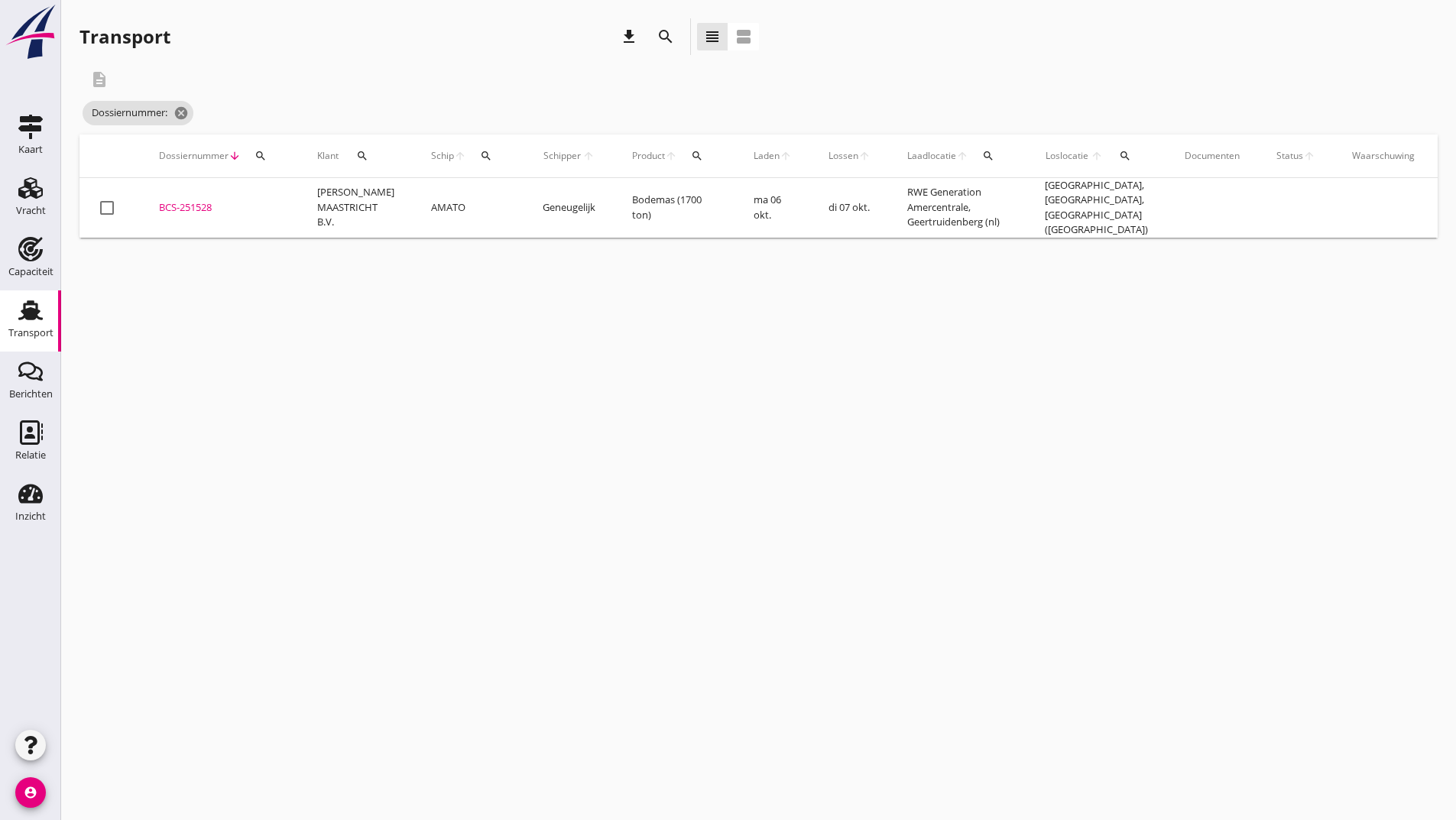
click at [665, 33] on icon "search" at bounding box center [666, 37] width 19 height 19
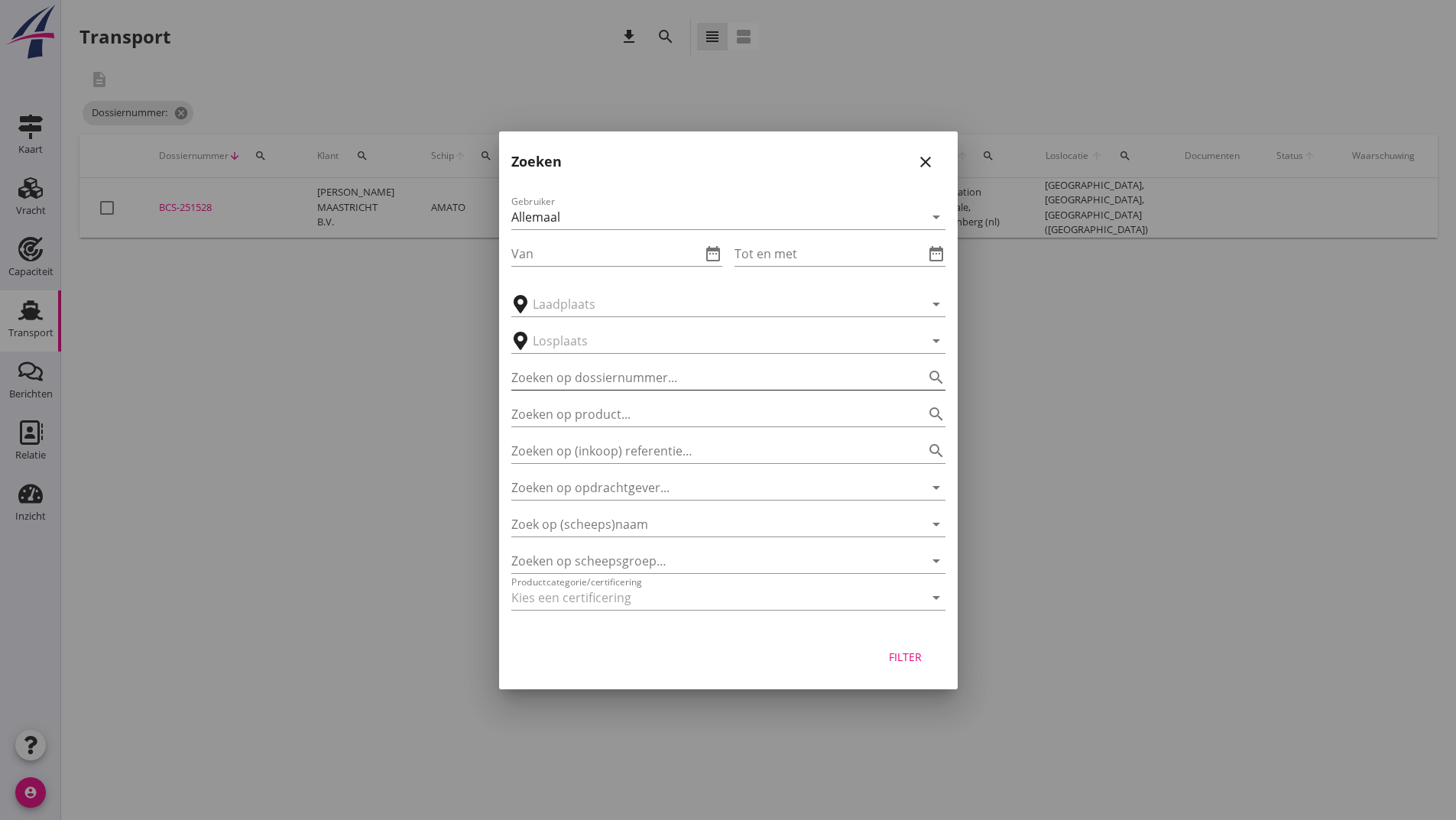
click at [624, 375] on input "Zoeken op dossiernummer..." at bounding box center [706, 378] width 392 height 24
type input "251491"
click at [892, 655] on div "Filter" at bounding box center [906, 657] width 43 height 16
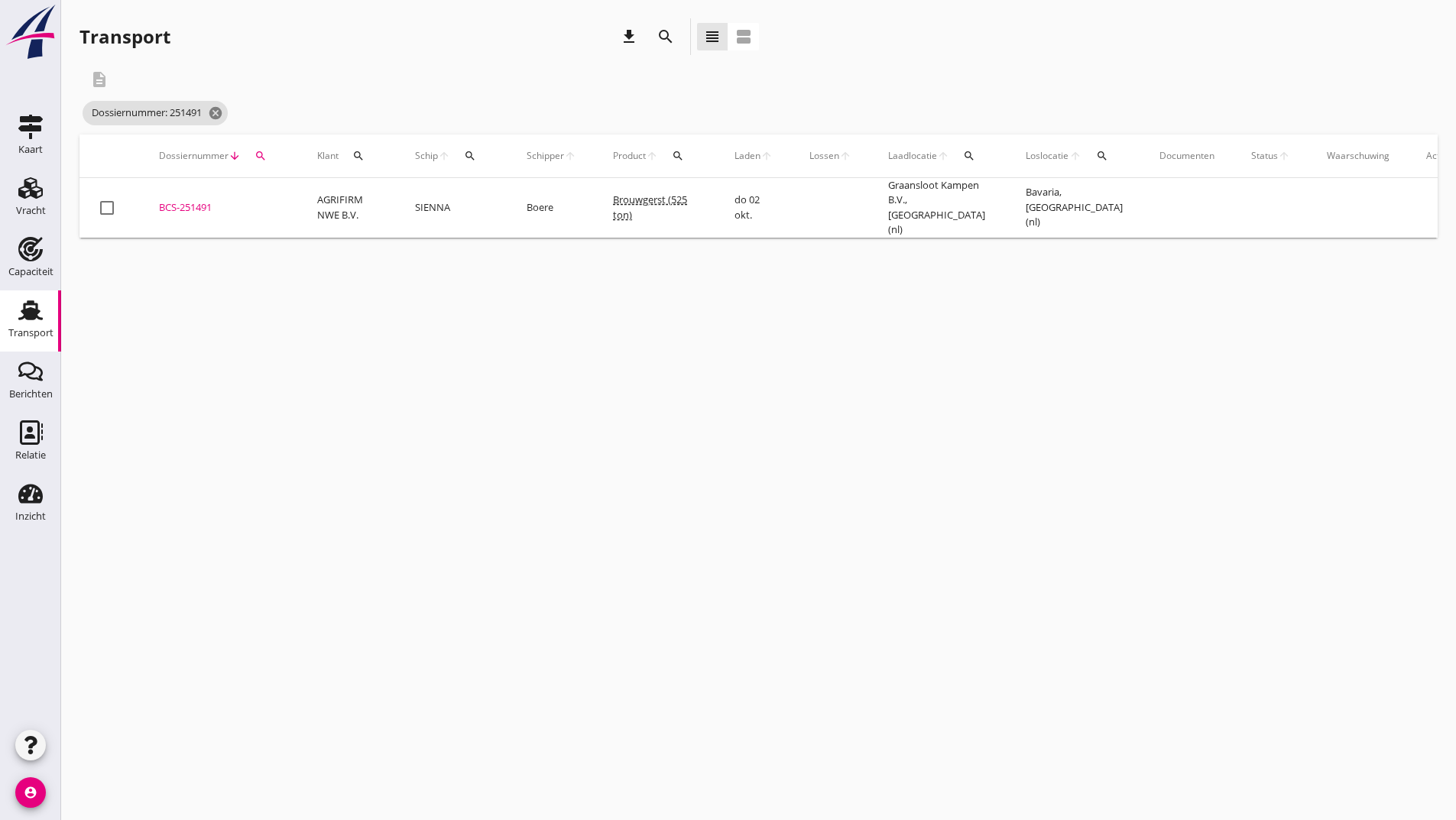
click at [206, 203] on div "BCS-251491" at bounding box center [219, 208] width 121 height 15
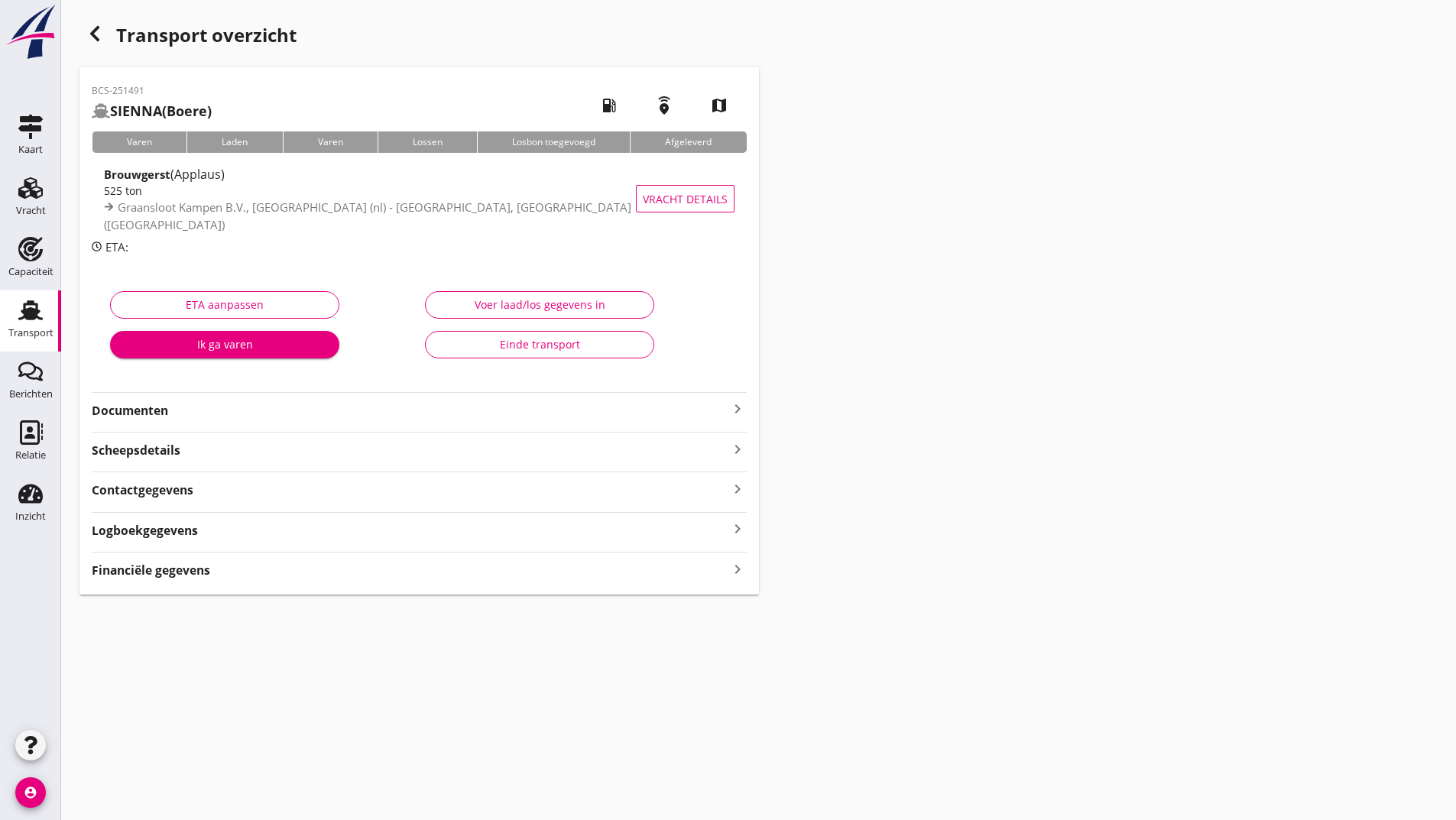
click at [164, 410] on strong "Documenten" at bounding box center [410, 410] width 637 height 18
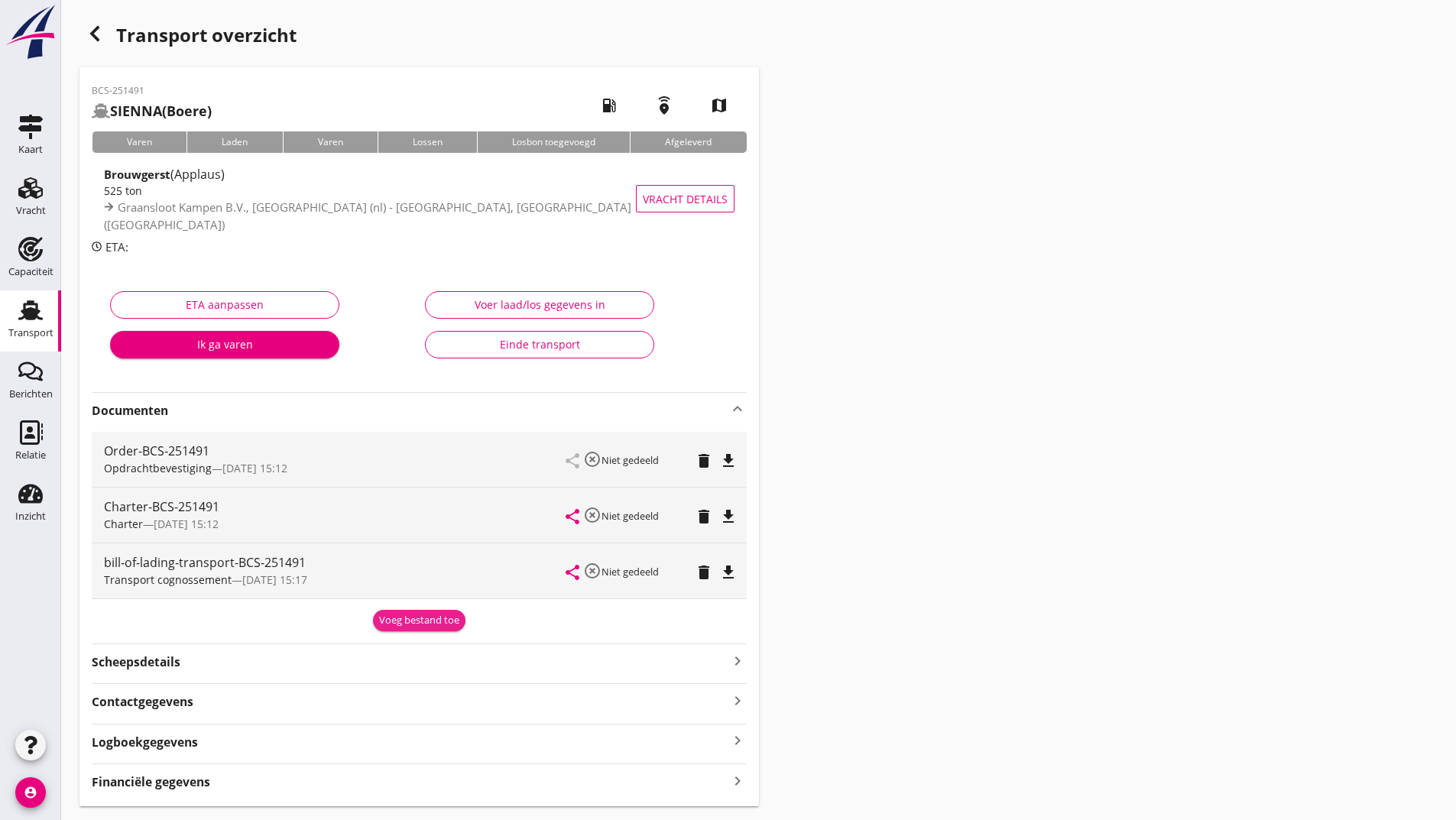
drag, startPoint x: 412, startPoint y: 626, endPoint x: 410, endPoint y: 635, distance: 9.2
click at [413, 626] on div "Voeg bestand toe" at bounding box center [419, 621] width 80 height 15
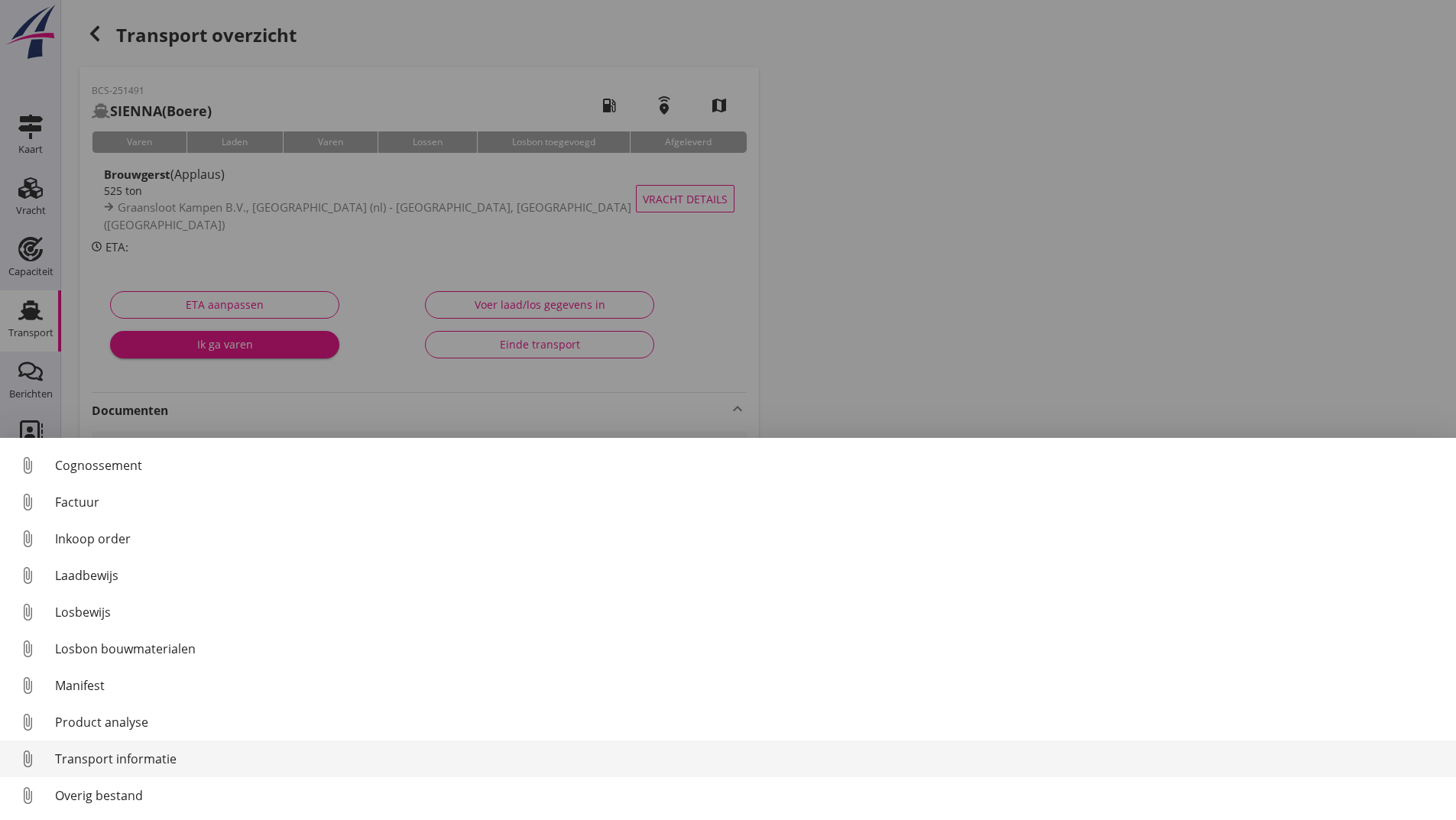
scroll to position [107, 0]
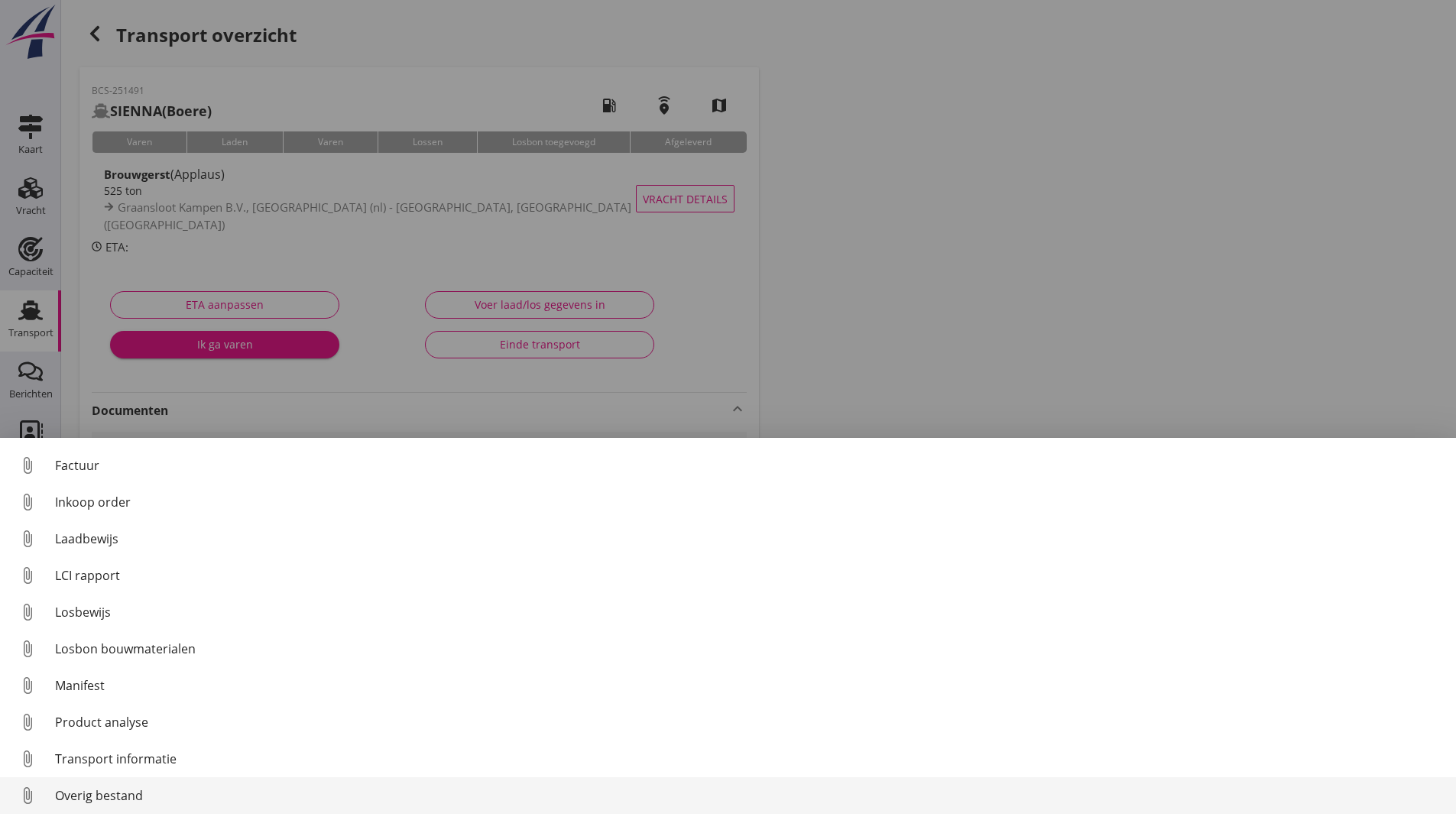
click at [121, 794] on div "Overig bestand" at bounding box center [750, 796] width 1388 height 19
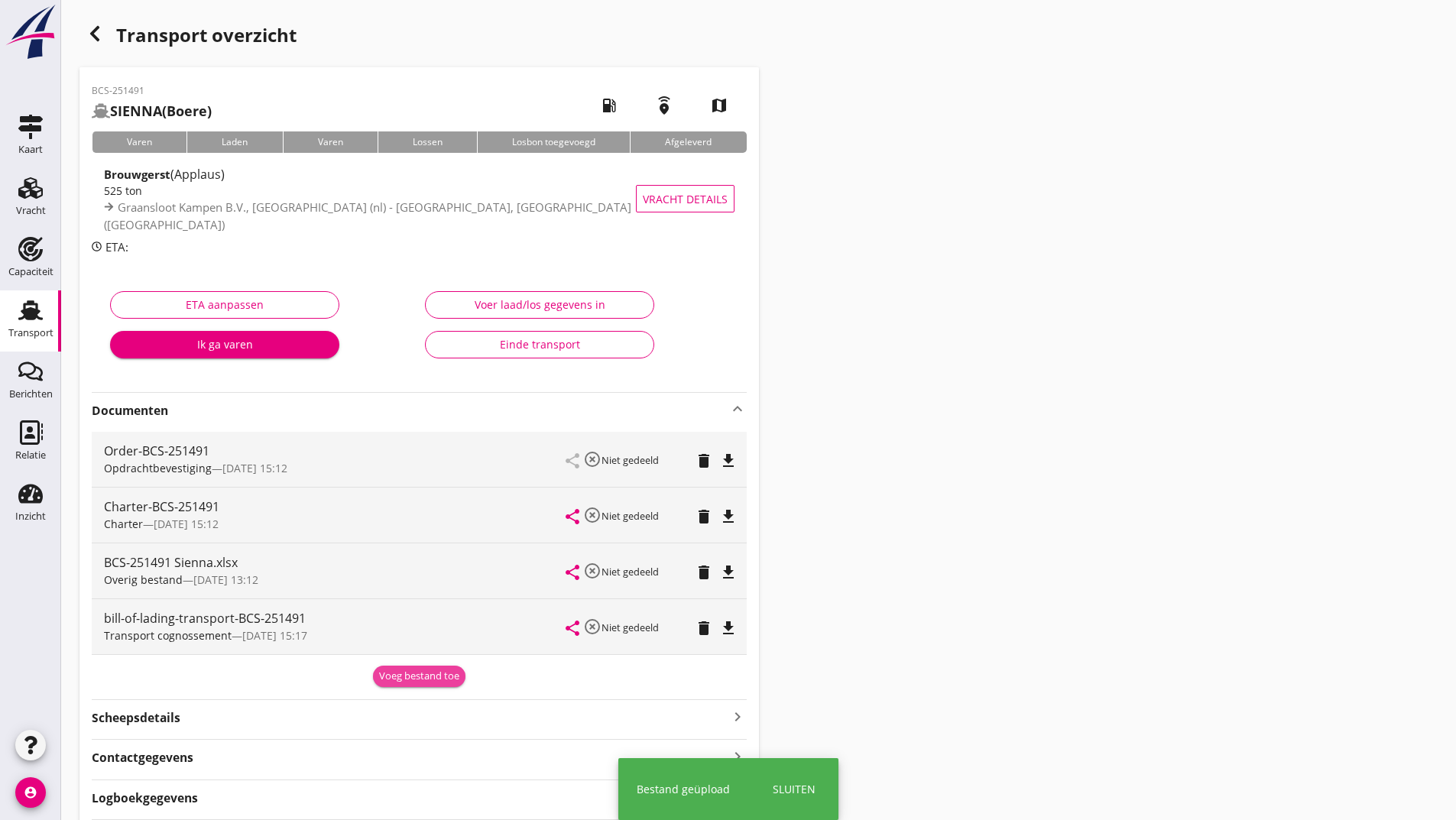
click at [406, 685] on button "Voeg bestand toe" at bounding box center [419, 676] width 92 height 22
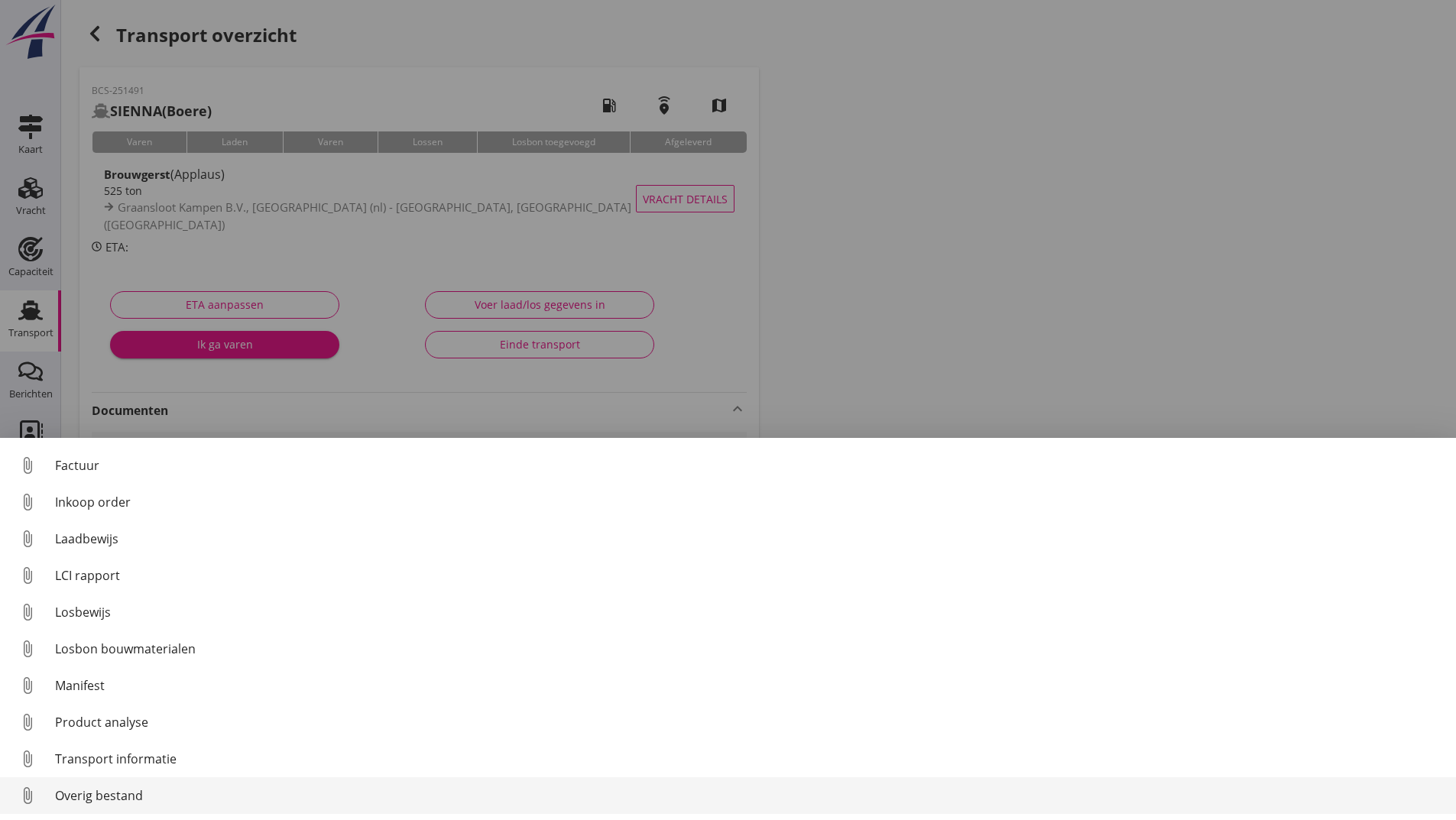
click at [118, 798] on link "attach_file Overig bestand" at bounding box center [728, 795] width 1456 height 37
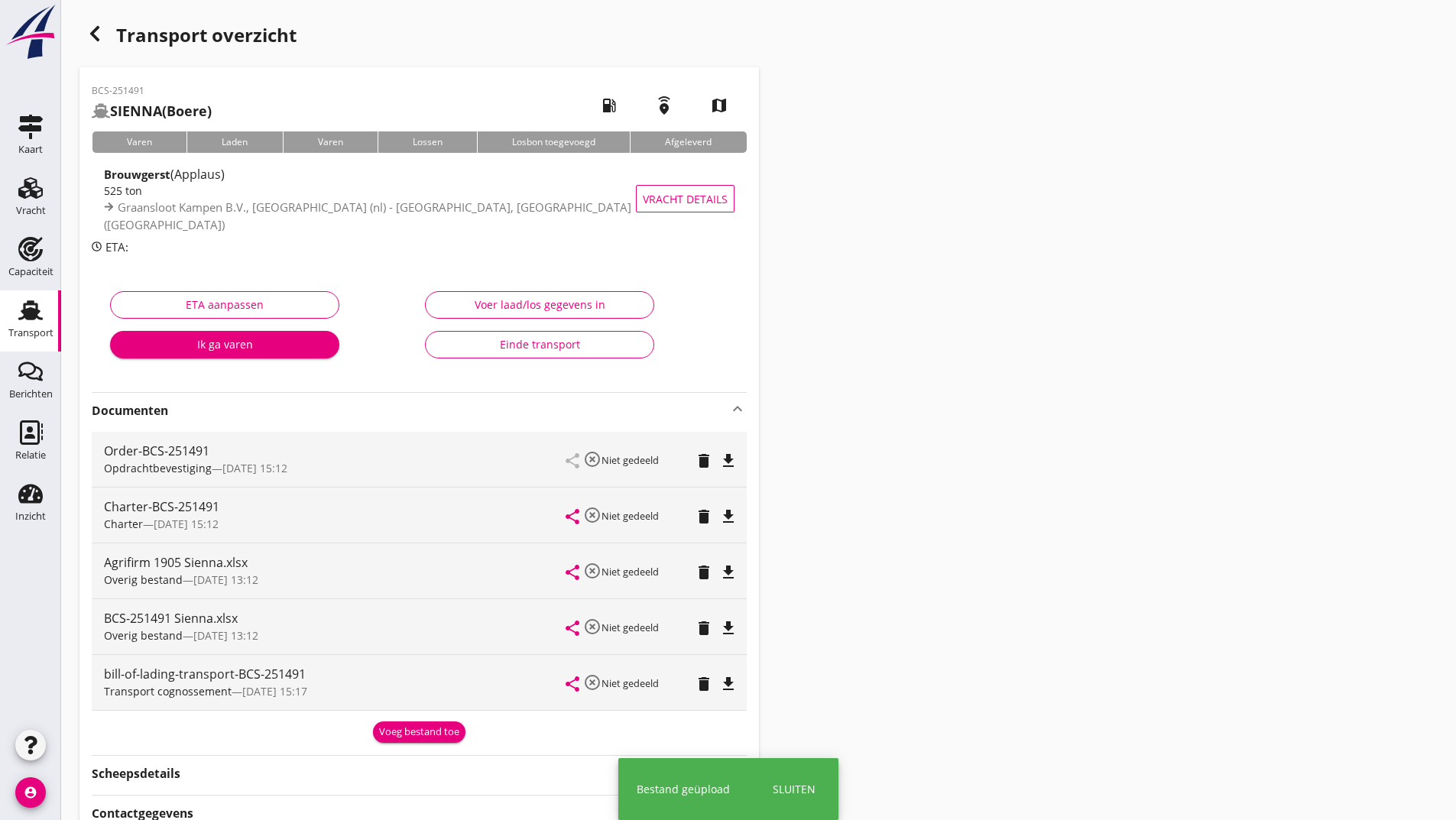
click at [406, 732] on div "Voeg bestand toe" at bounding box center [419, 732] width 80 height 15
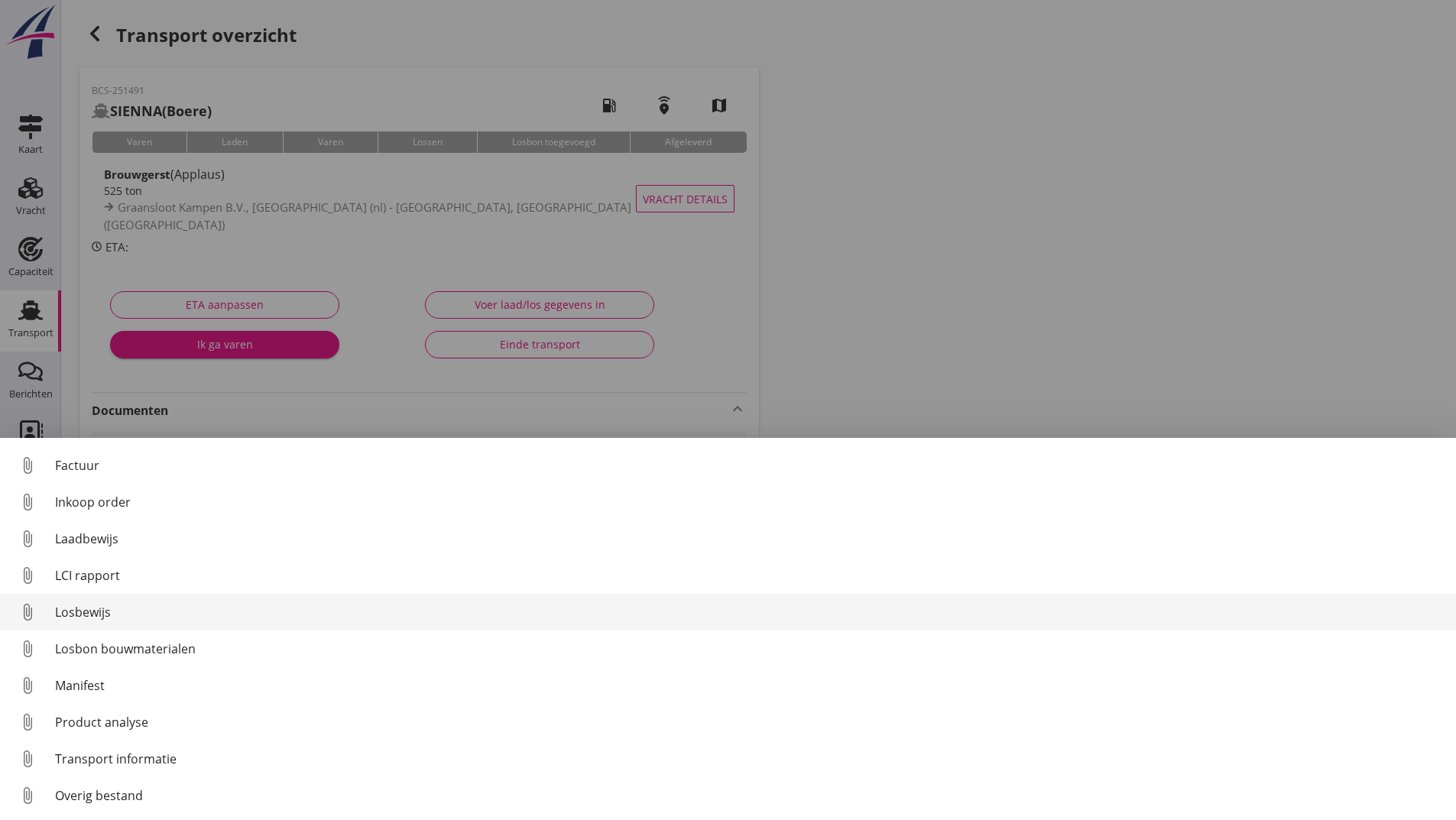
click at [95, 609] on div "Losbewijs" at bounding box center [750, 612] width 1388 height 19
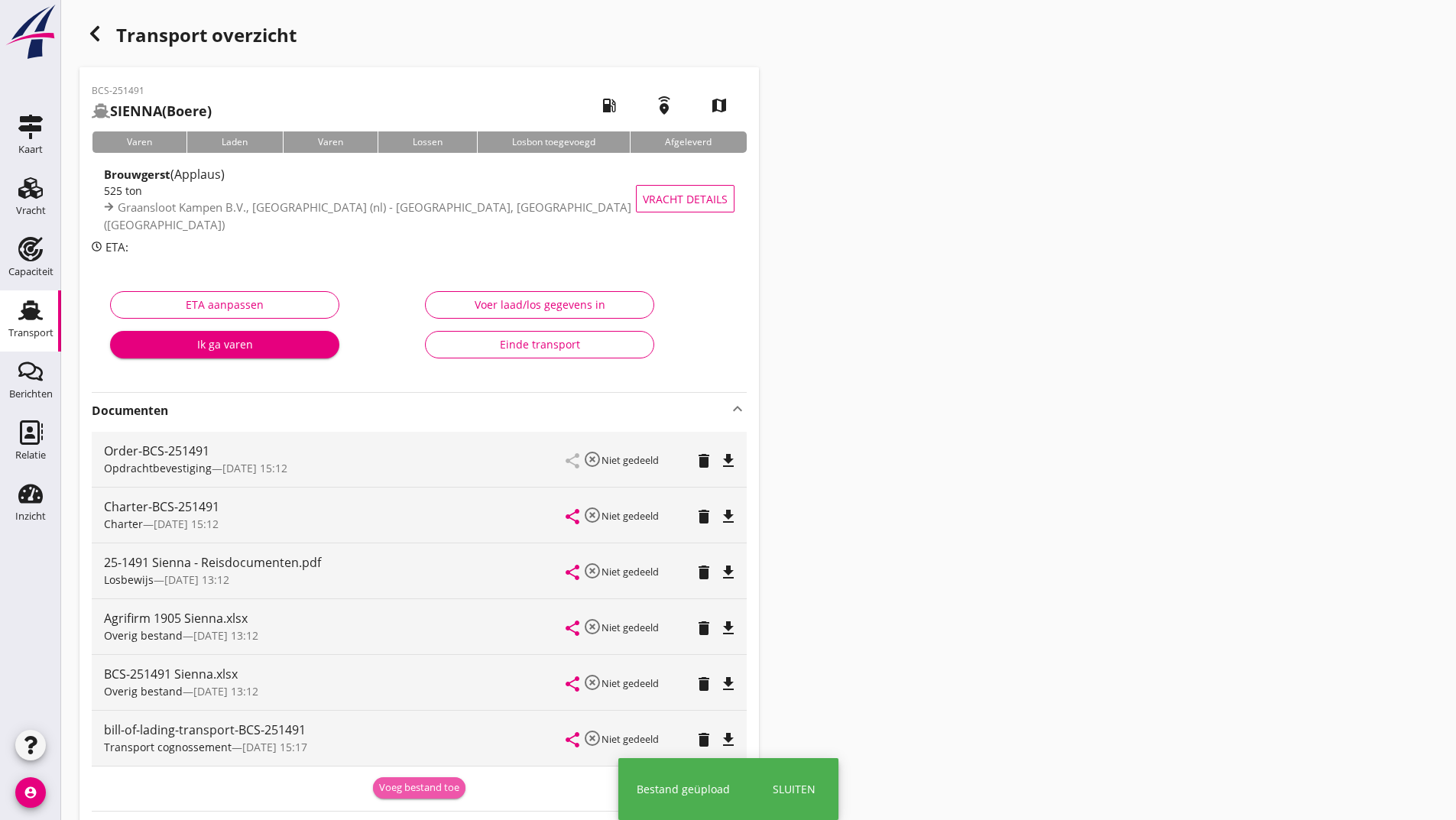
drag, startPoint x: 411, startPoint y: 788, endPoint x: 401, endPoint y: 756, distance: 33.5
click at [412, 782] on div "Voeg bestand toe" at bounding box center [419, 788] width 80 height 15
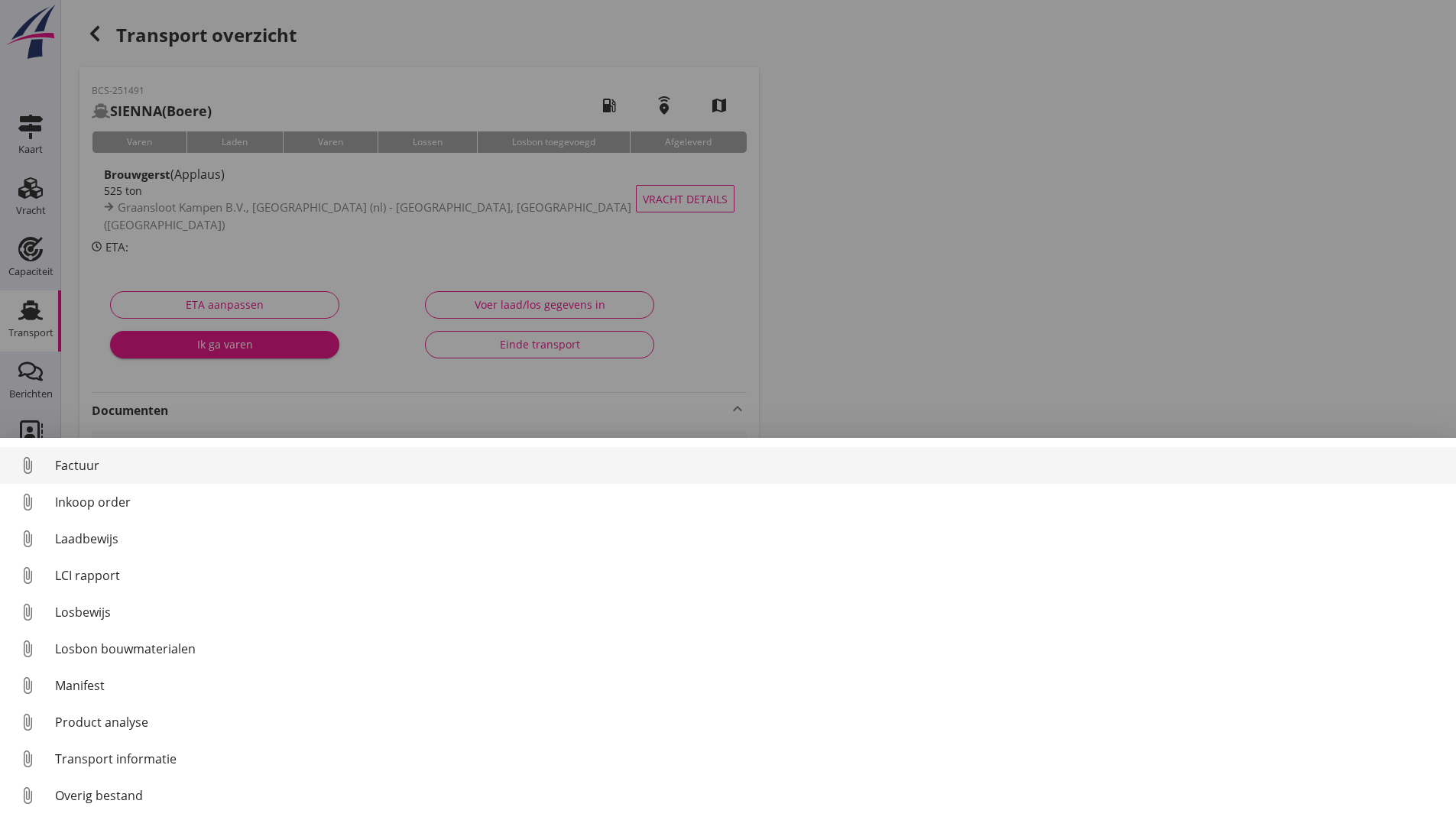
click at [99, 470] on div "Factuur" at bounding box center [750, 466] width 1388 height 19
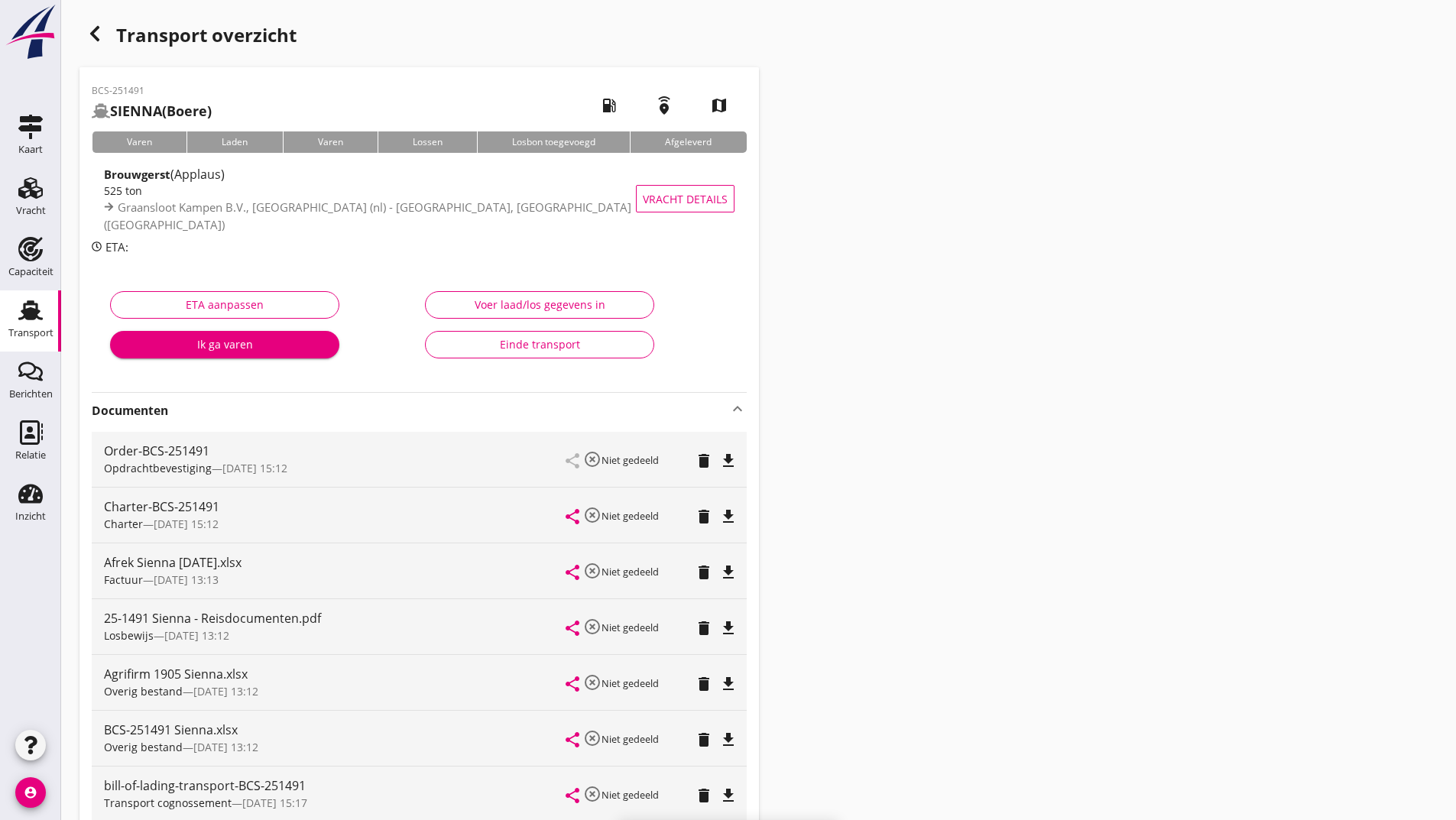
click at [99, 35] on icon "button" at bounding box center [95, 34] width 19 height 19
